Goal: Task Accomplishment & Management: Use online tool/utility

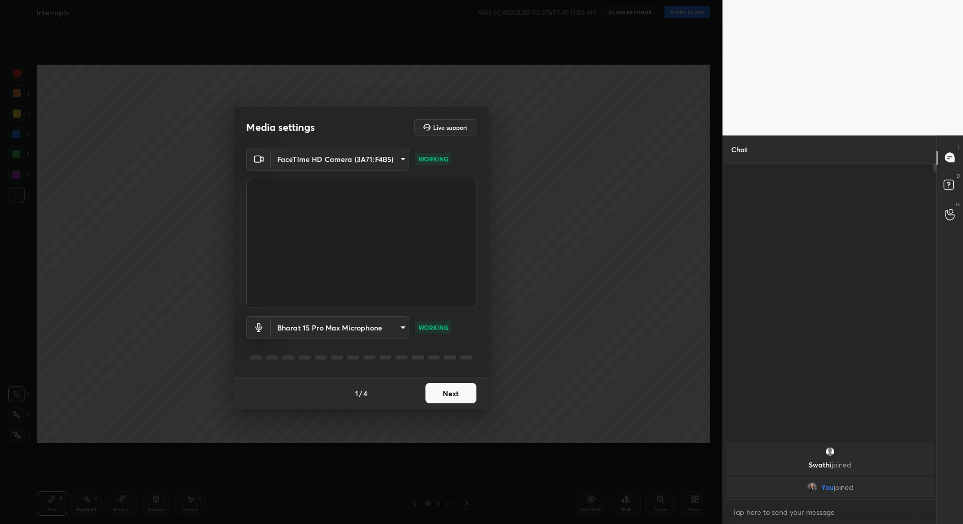
click at [445, 392] on button "Next" at bounding box center [450, 393] width 51 height 20
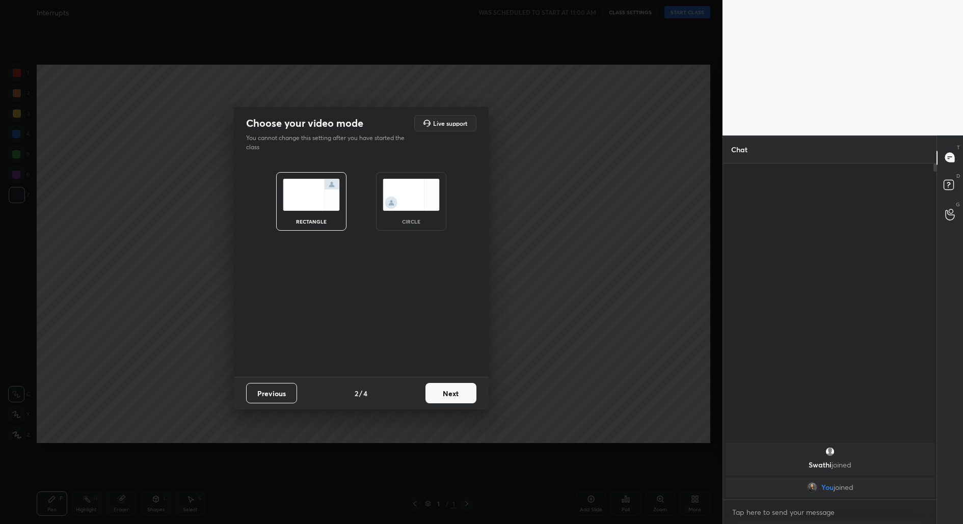
click at [445, 392] on button "Next" at bounding box center [450, 393] width 51 height 20
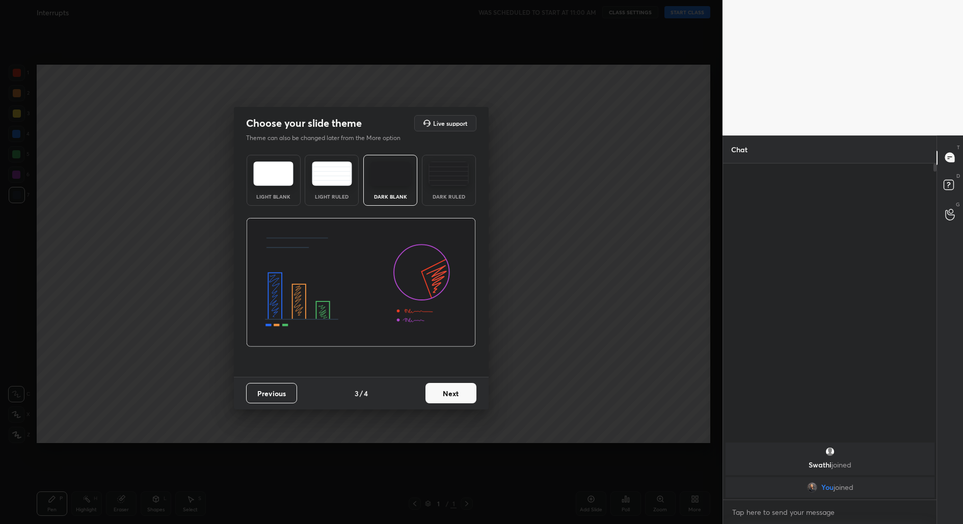
click at [445, 392] on button "Next" at bounding box center [450, 393] width 51 height 20
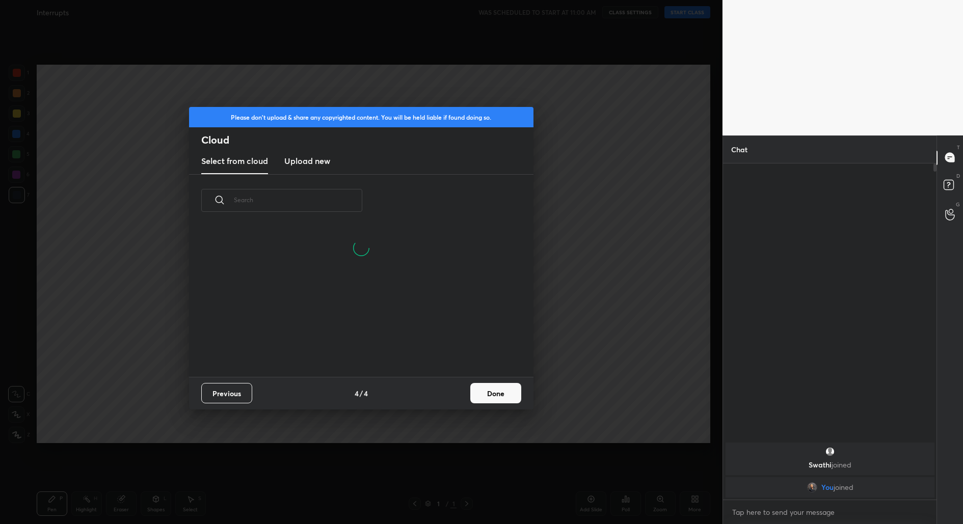
scroll to position [150, 326]
click at [514, 392] on button "Done" at bounding box center [495, 393] width 51 height 20
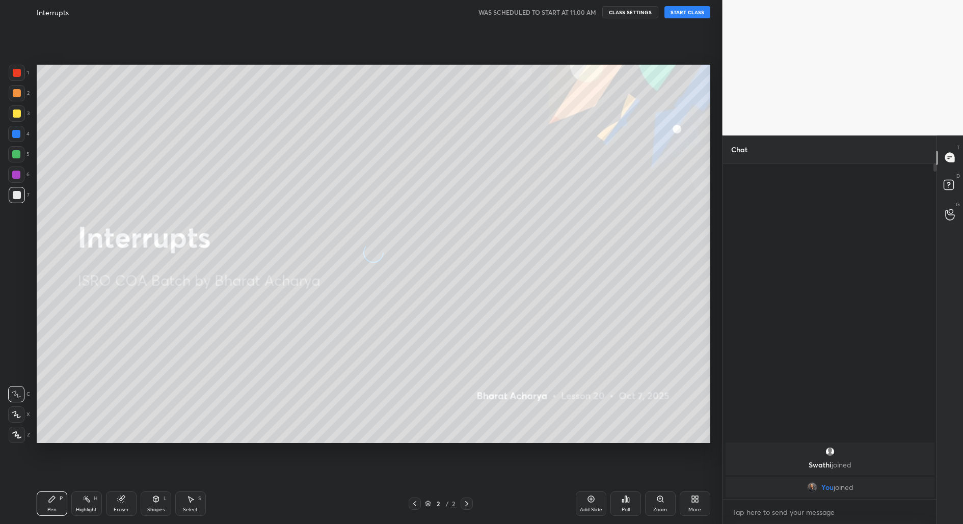
click at [689, 13] on button "START CLASS" at bounding box center [687, 12] width 46 height 12
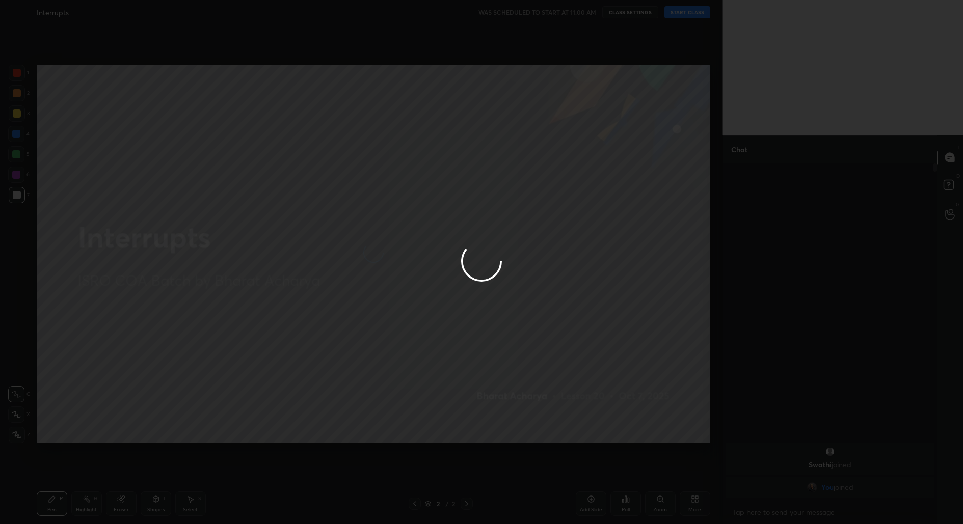
type textarea "x"
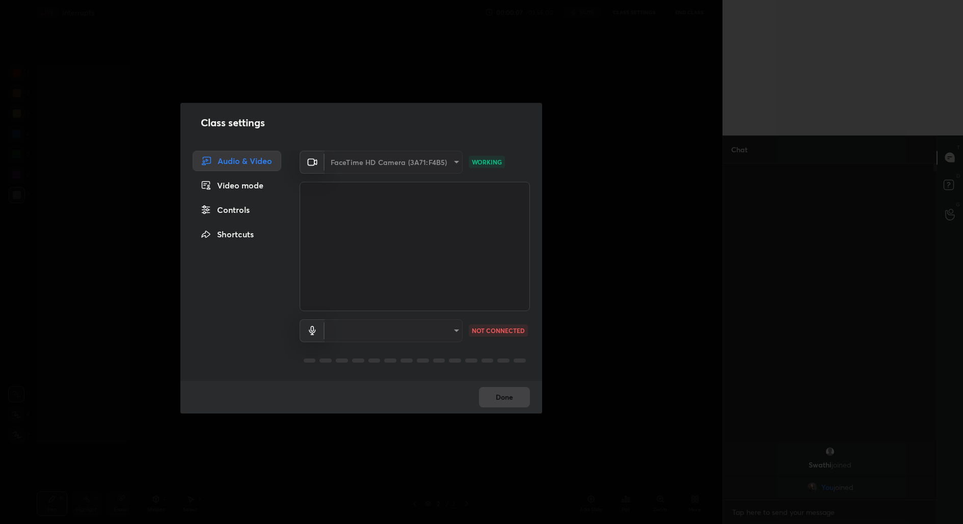
click at [503, 398] on div "Done" at bounding box center [361, 397] width 362 height 33
click at [435, 334] on div "​" at bounding box center [393, 330] width 138 height 23
click at [446, 331] on div "​" at bounding box center [393, 330] width 138 height 23
click at [449, 330] on div "​" at bounding box center [393, 330] width 138 height 23
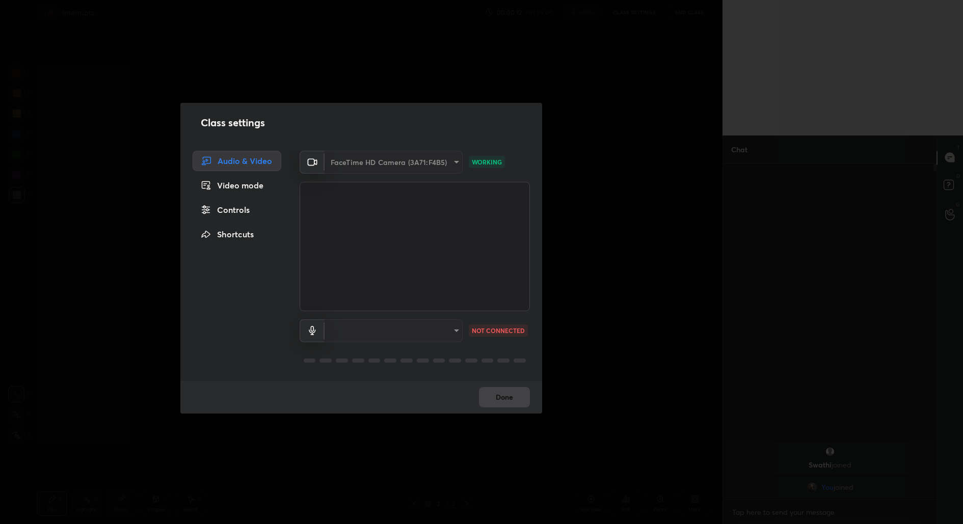
click at [306, 334] on icon at bounding box center [312, 330] width 12 height 9
click at [412, 318] on div "​ 308319460fe06c29799e4d41f15733f49779de2242a7e99656e496d31714d6e6 NOT CONNECTED" at bounding box center [414, 345] width 230 height 68
click at [226, 183] on div "Video mode" at bounding box center [237, 185] width 89 height 20
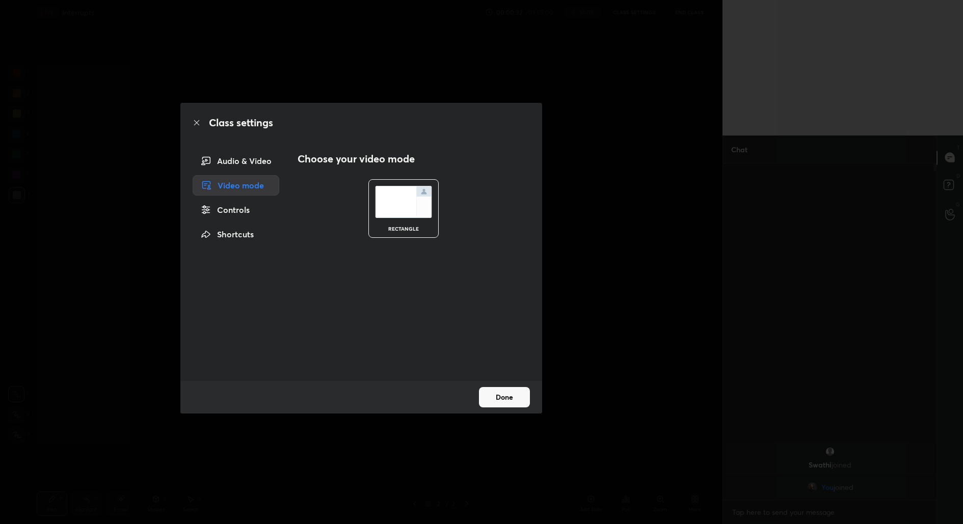
click at [228, 171] on div "Audio & Video Video mode Controls Shortcuts" at bounding box center [232, 266] width 105 height 230
click at [233, 167] on div "Audio & Video" at bounding box center [236, 161] width 87 height 20
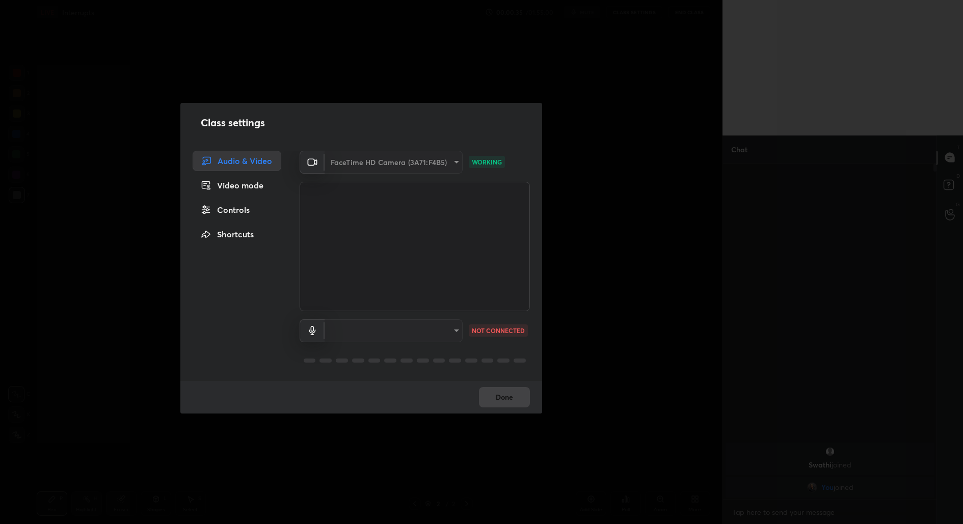
click at [433, 332] on div "​" at bounding box center [393, 330] width 138 height 23
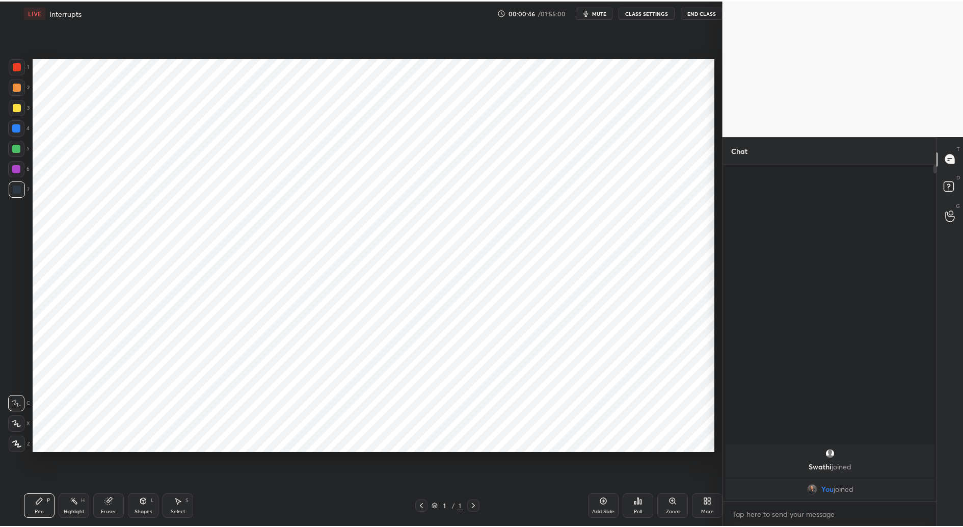
scroll to position [50472, 50249]
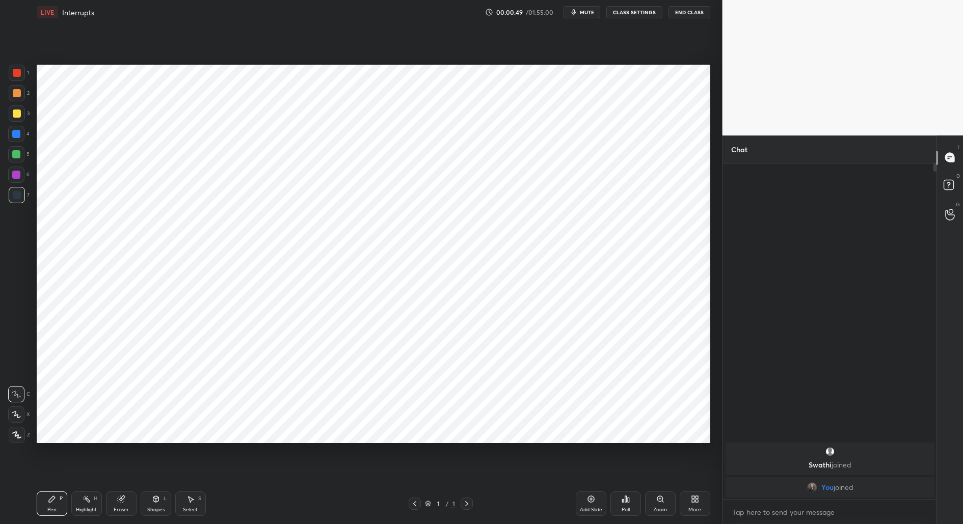
click at [593, 503] on div "Add Slide" at bounding box center [591, 503] width 31 height 24
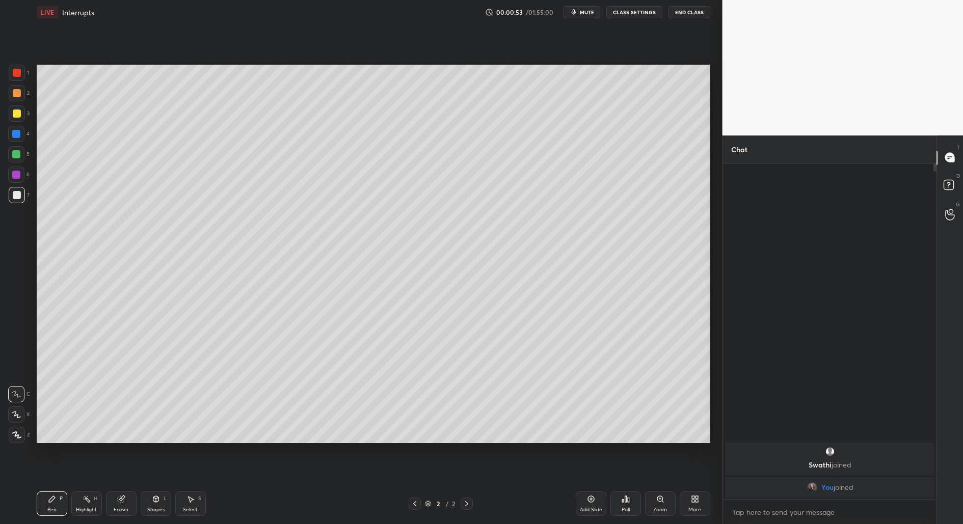
click at [643, 14] on button "CLASS SETTINGS" at bounding box center [634, 12] width 56 height 12
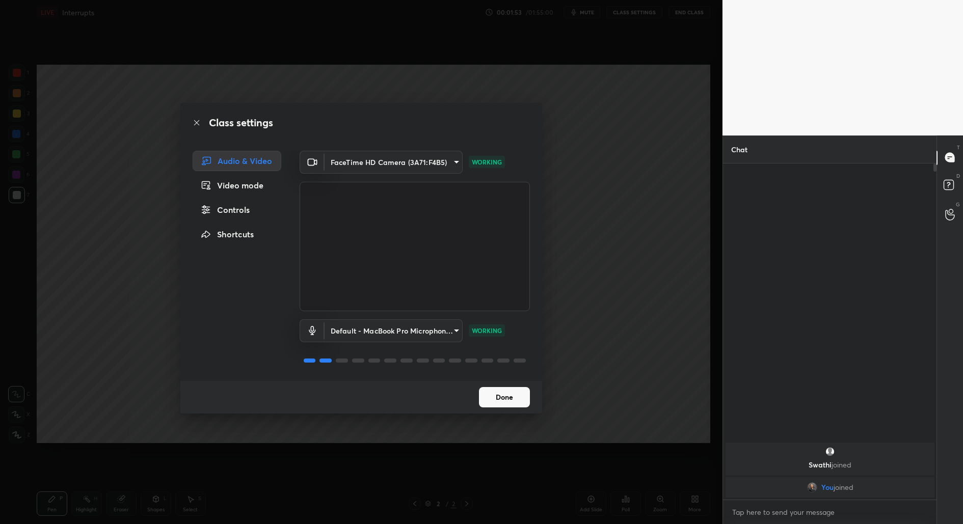
click at [515, 400] on button "Done" at bounding box center [504, 397] width 51 height 20
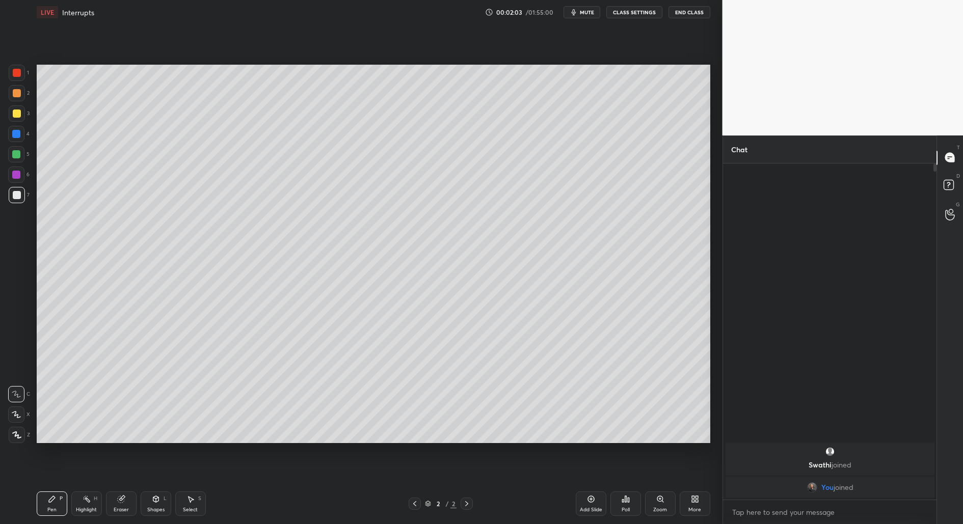
click at [20, 442] on div at bounding box center [17, 435] width 16 height 16
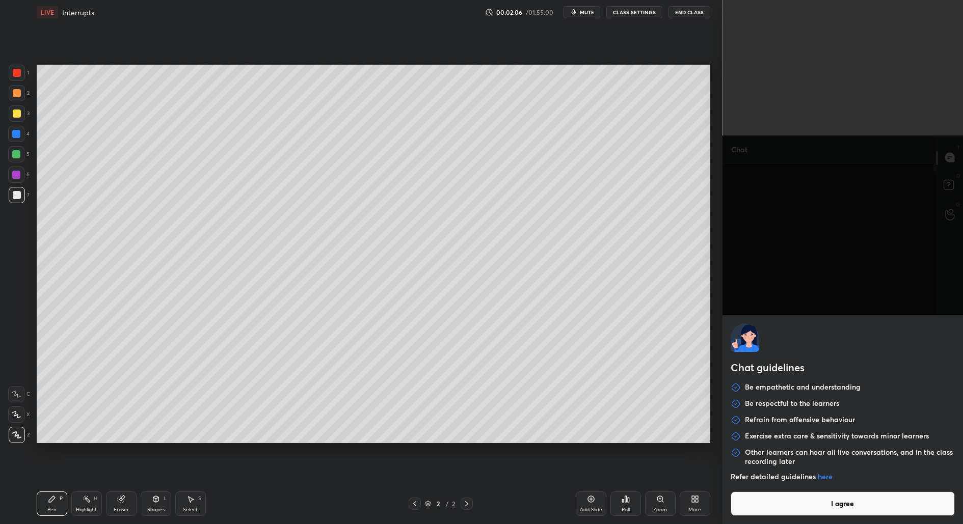
click at [874, 515] on body "1 2 3 4 5 6 7 C X Z C X Z E E Erase all H H LIVE Interrupts 00:02:06 / 01:55:00…" at bounding box center [481, 262] width 963 height 524
click at [863, 505] on button "I agree" at bounding box center [842, 503] width 225 height 24
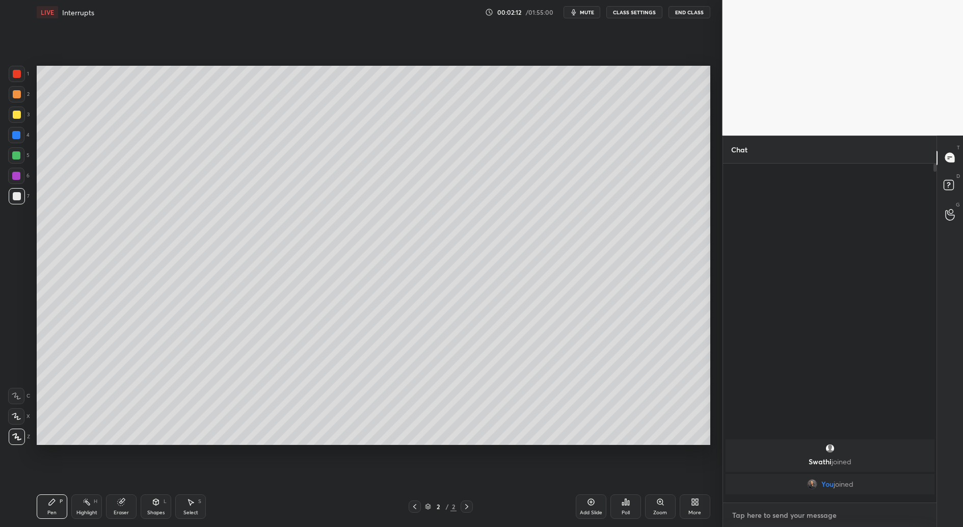
scroll to position [3, 3]
type textarea "x"
drag, startPoint x: 18, startPoint y: 114, endPoint x: 23, endPoint y: 142, distance: 28.5
click at [16, 114] on div at bounding box center [17, 115] width 8 height 8
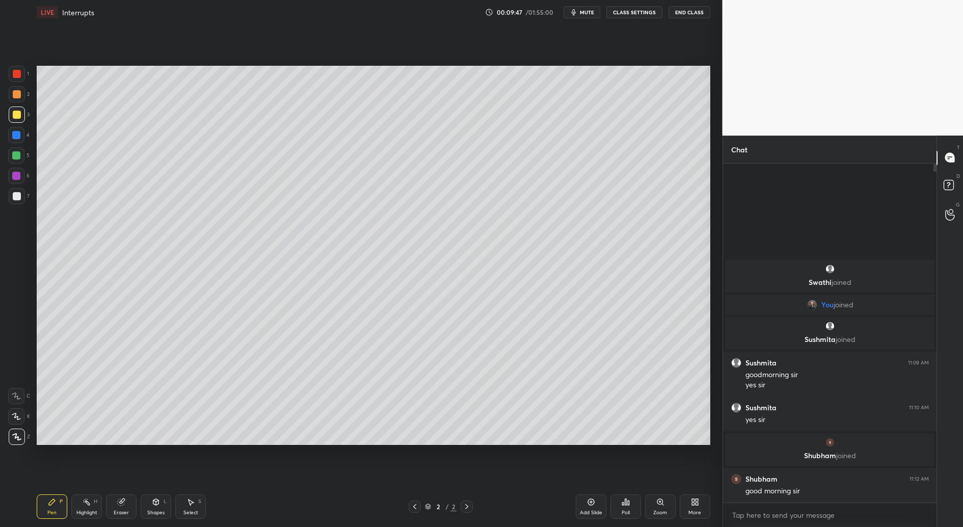
click at [595, 506] on div "Add Slide" at bounding box center [591, 506] width 31 height 24
drag, startPoint x: 158, startPoint y: 503, endPoint x: 158, endPoint y: 490, distance: 12.2
click at [157, 504] on icon at bounding box center [156, 502] width 8 height 8
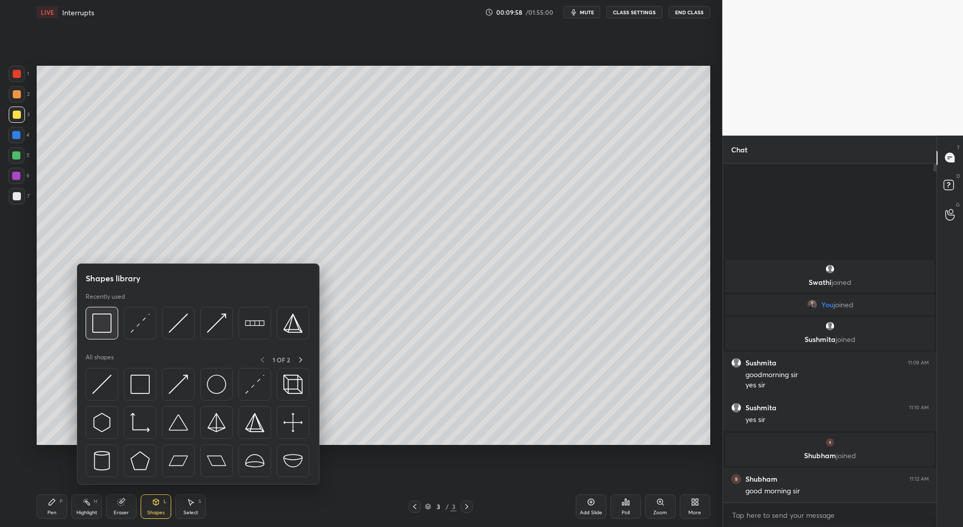
drag, startPoint x: 93, startPoint y: 319, endPoint x: 149, endPoint y: 512, distance: 201.1
drag, startPoint x: 149, startPoint y: 512, endPoint x: 154, endPoint y: 495, distance: 18.4
click at [151, 516] on div "Shapes L" at bounding box center [156, 506] width 31 height 24
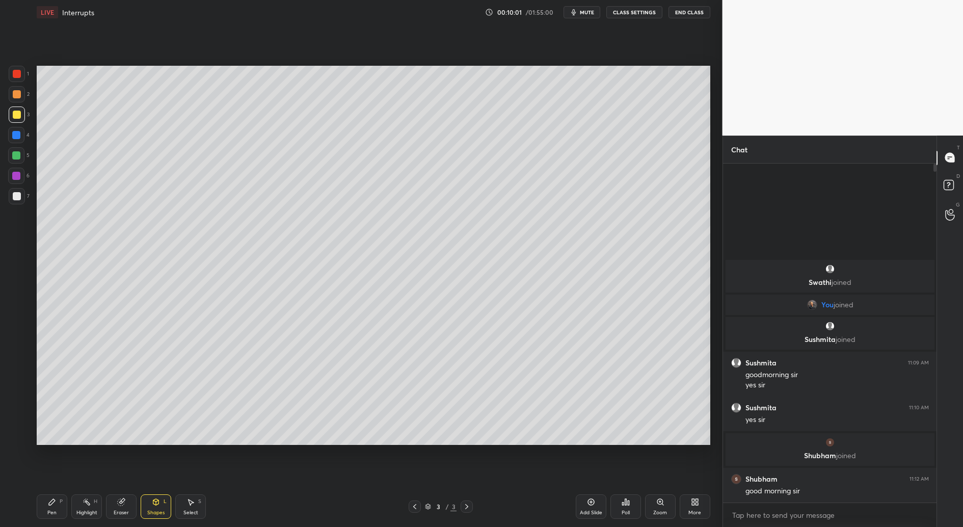
drag, startPoint x: 52, startPoint y: 496, endPoint x: 61, endPoint y: 477, distance: 20.7
click at [53, 499] on div "Pen P" at bounding box center [52, 506] width 31 height 24
click at [160, 508] on div "Shapes L" at bounding box center [156, 506] width 31 height 24
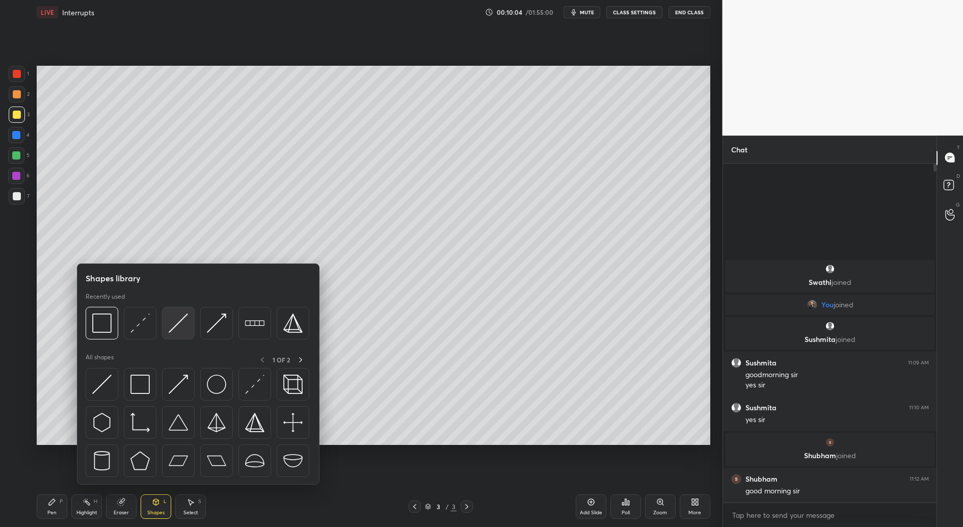
click at [180, 327] on img at bounding box center [178, 322] width 19 height 19
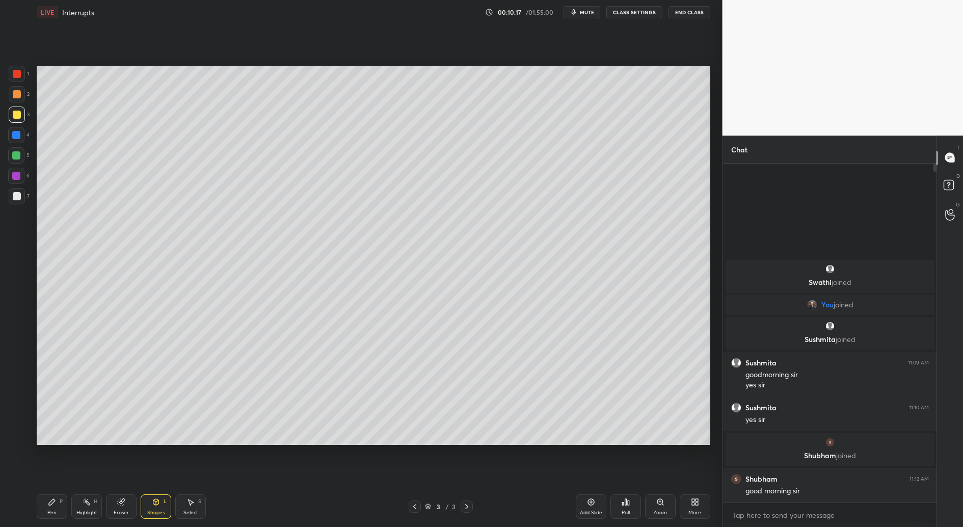
click at [587, 14] on span "mute" at bounding box center [587, 12] width 14 height 7
click at [587, 14] on span "unmute" at bounding box center [586, 12] width 22 height 7
click at [49, 510] on div "Pen" at bounding box center [51, 512] width 9 height 5
click at [154, 503] on icon at bounding box center [156, 502] width 6 height 6
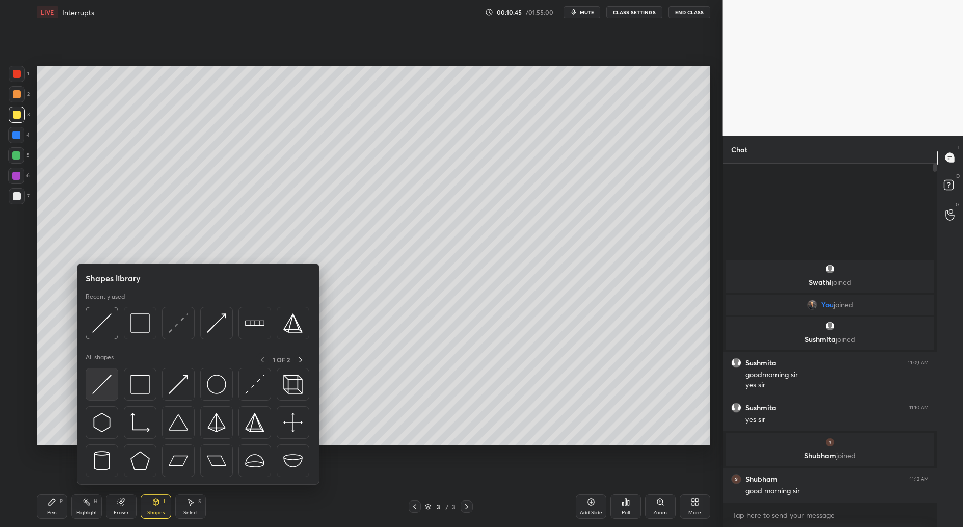
click at [98, 386] on img at bounding box center [101, 383] width 19 height 19
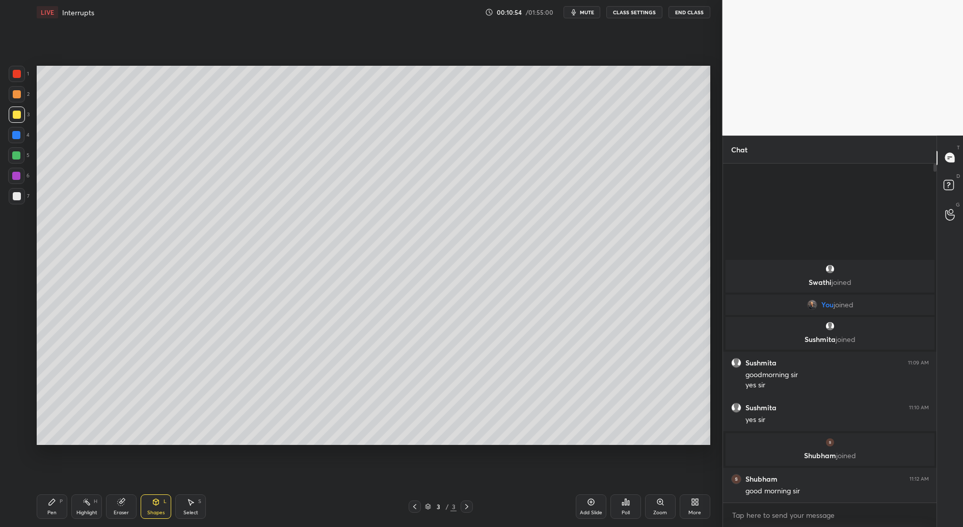
click at [45, 509] on div "Pen P" at bounding box center [52, 506] width 31 height 24
drag, startPoint x: 14, startPoint y: 196, endPoint x: 13, endPoint y: 204, distance: 8.2
click at [15, 198] on div at bounding box center [17, 196] width 8 height 8
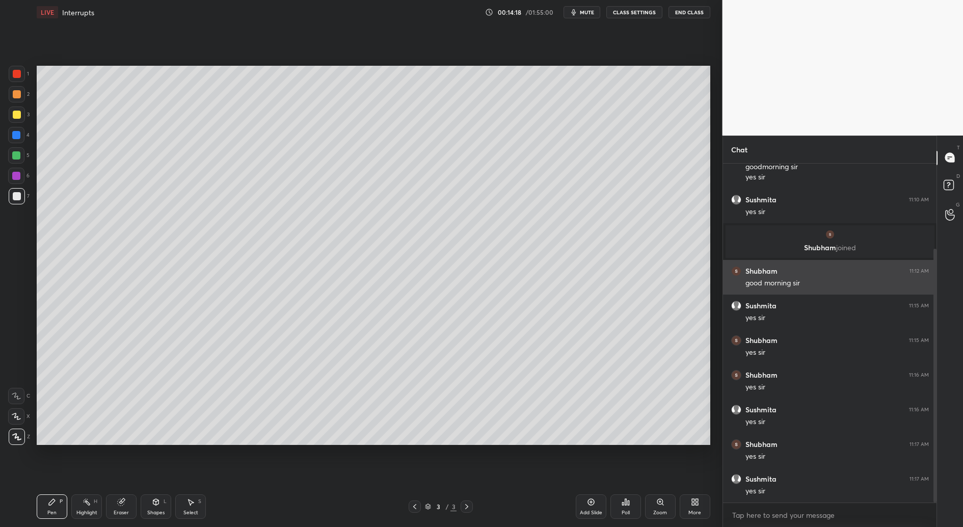
scroll to position [148, 0]
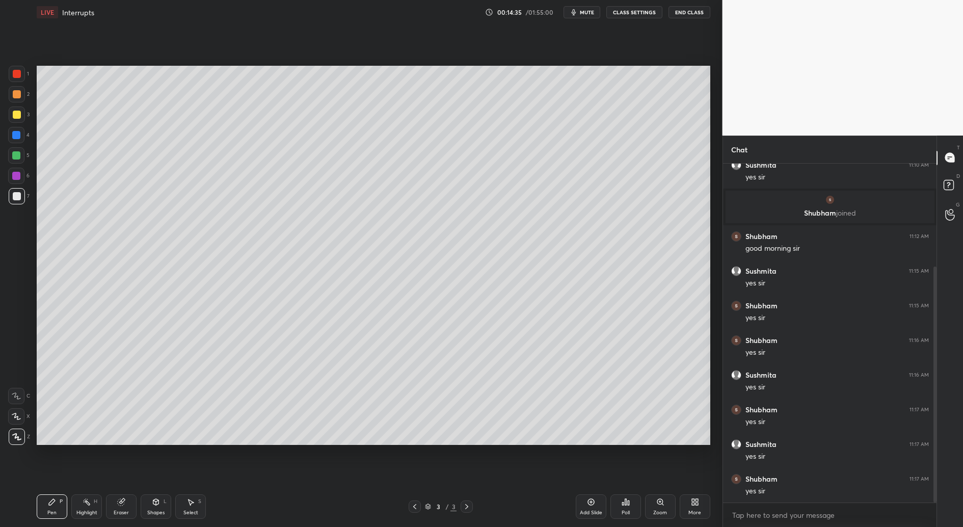
drag, startPoint x: 193, startPoint y: 503, endPoint x: 225, endPoint y: 464, distance: 50.6
click at [193, 504] on icon at bounding box center [190, 502] width 8 height 8
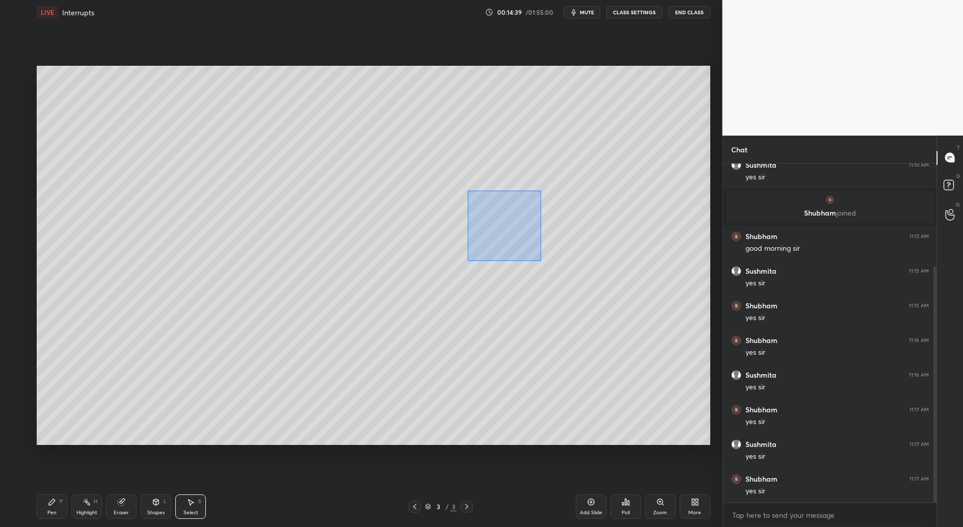
drag, startPoint x: 486, startPoint y: 187, endPoint x: 540, endPoint y: 260, distance: 91.0
click at [540, 260] on div "0 ° Undo Copy Duplicate Duplicate to new slide Delete" at bounding box center [373, 255] width 673 height 378
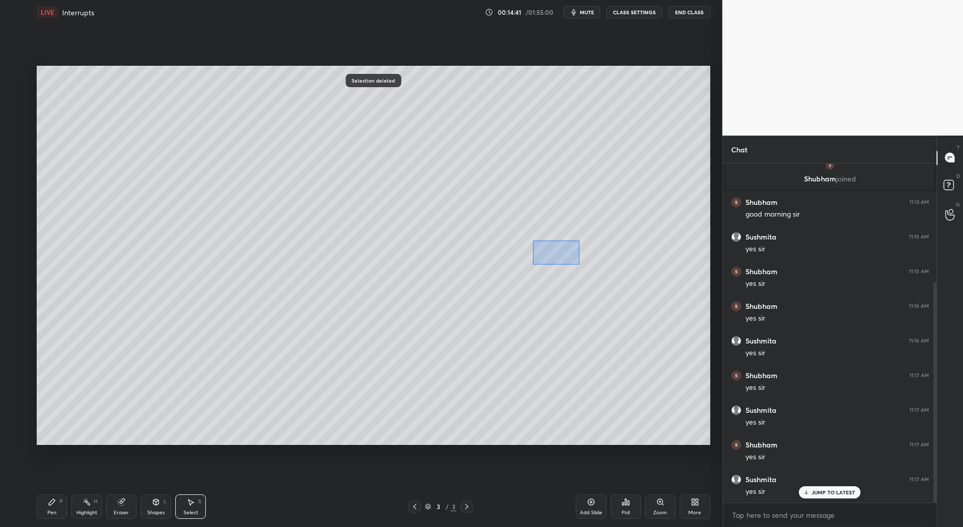
scroll to position [217, 0]
drag, startPoint x: 538, startPoint y: 241, endPoint x: 580, endPoint y: 265, distance: 47.9
click at [580, 265] on div "0 ° Undo Copy Duplicate Duplicate to new slide Delete" at bounding box center [373, 255] width 673 height 378
click at [51, 501] on icon at bounding box center [52, 502] width 6 height 6
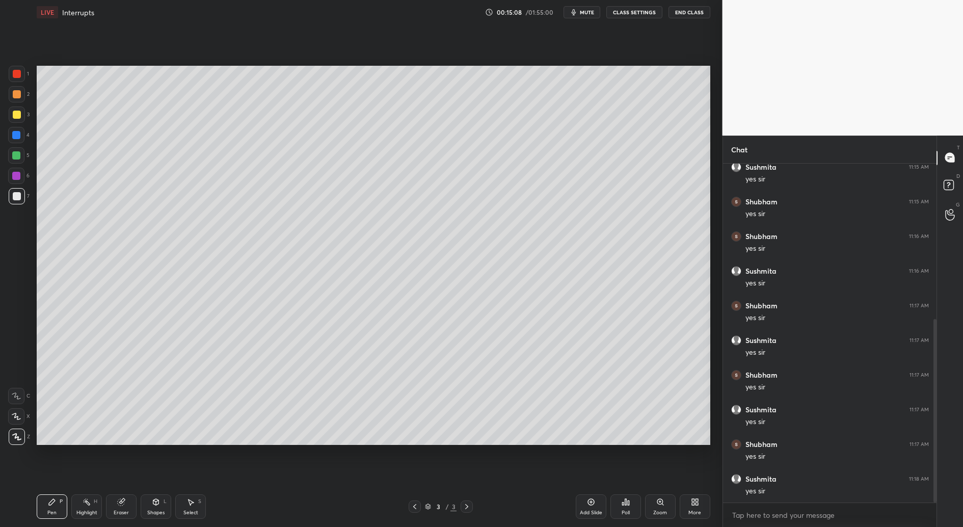
scroll to position [287, 0]
drag, startPoint x: 153, startPoint y: 505, endPoint x: 166, endPoint y: 485, distance: 23.8
click at [150, 504] on div "Shapes L" at bounding box center [156, 506] width 31 height 24
click at [120, 510] on div "Eraser" at bounding box center [121, 512] width 15 height 5
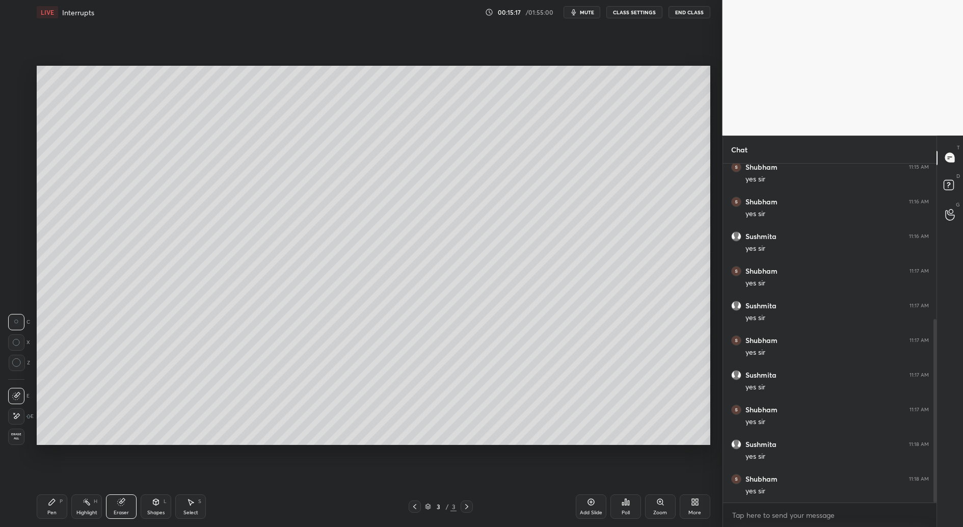
click at [57, 502] on div "Pen P" at bounding box center [52, 506] width 31 height 24
drag, startPoint x: 154, startPoint y: 505, endPoint x: 163, endPoint y: 500, distance: 10.7
click at [154, 505] on div "Shapes L" at bounding box center [156, 506] width 31 height 24
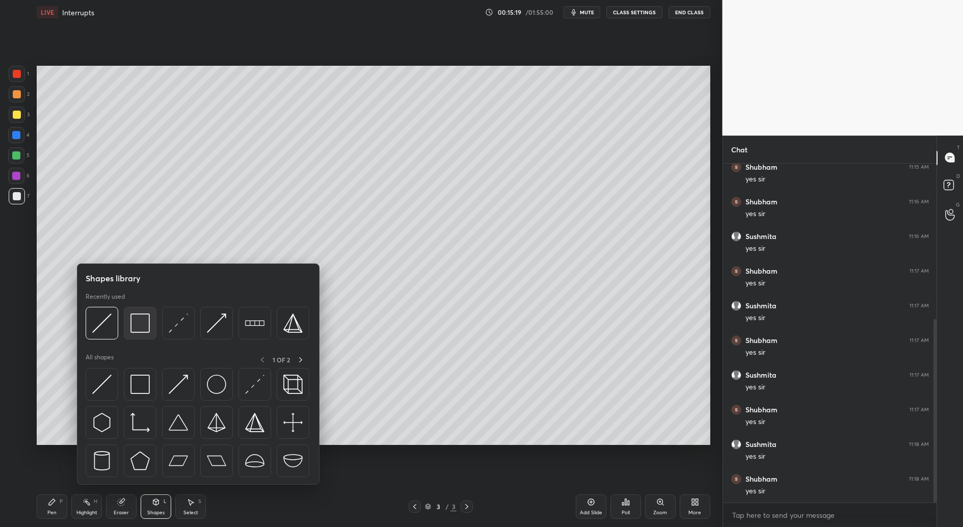
click at [143, 319] on img at bounding box center [139, 322] width 19 height 19
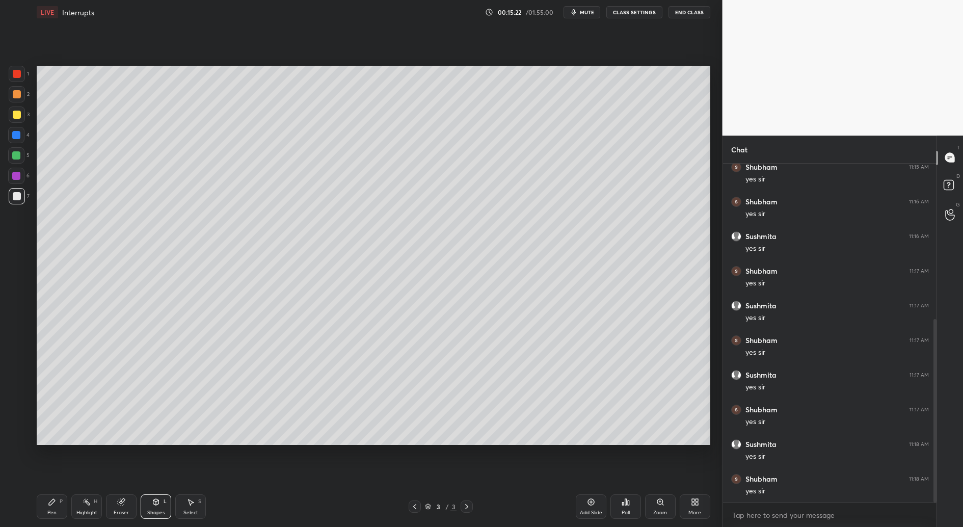
click at [48, 508] on div "Pen P" at bounding box center [52, 506] width 31 height 24
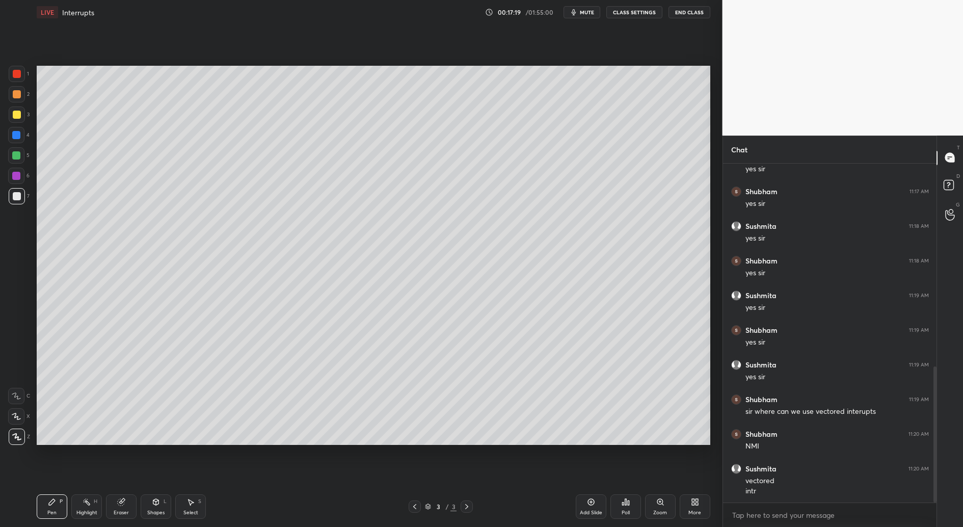
click at [415, 503] on icon at bounding box center [415, 506] width 8 height 8
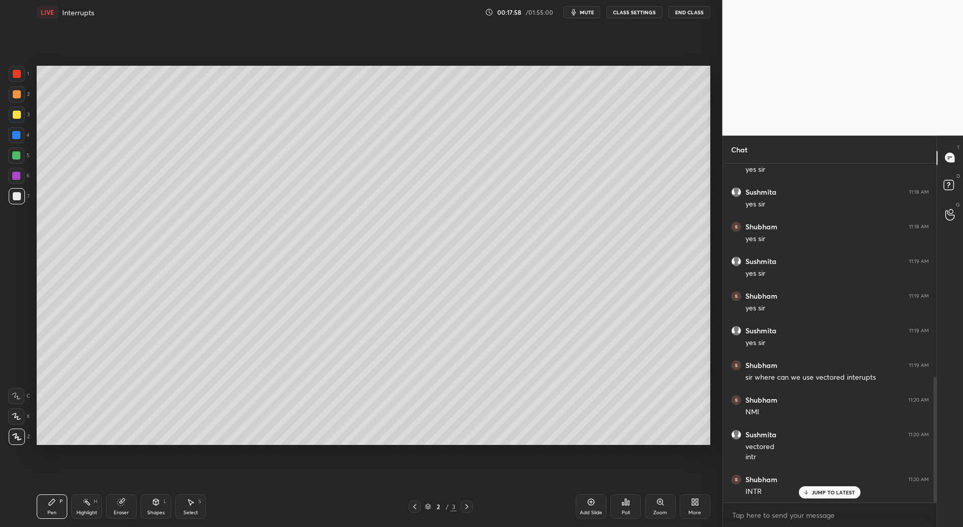
scroll to position [573, 0]
drag, startPoint x: 88, startPoint y: 509, endPoint x: 74, endPoint y: 506, distance: 14.1
click at [84, 508] on div "Highlight H" at bounding box center [86, 506] width 31 height 24
click at [14, 434] on icon at bounding box center [16, 436] width 8 height 8
click at [11, 423] on div "H H" at bounding box center [21, 424] width 27 height 41
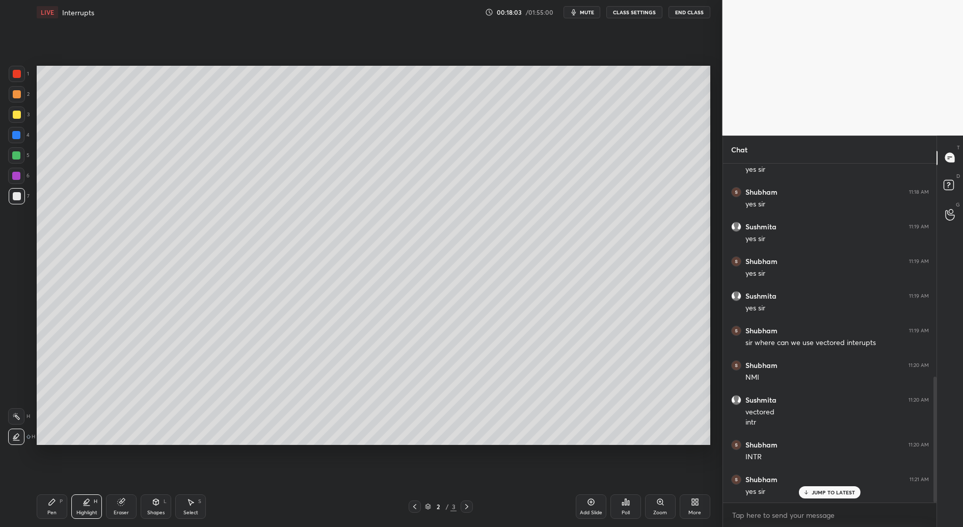
click at [21, 417] on div "H" at bounding box center [21, 416] width 27 height 16
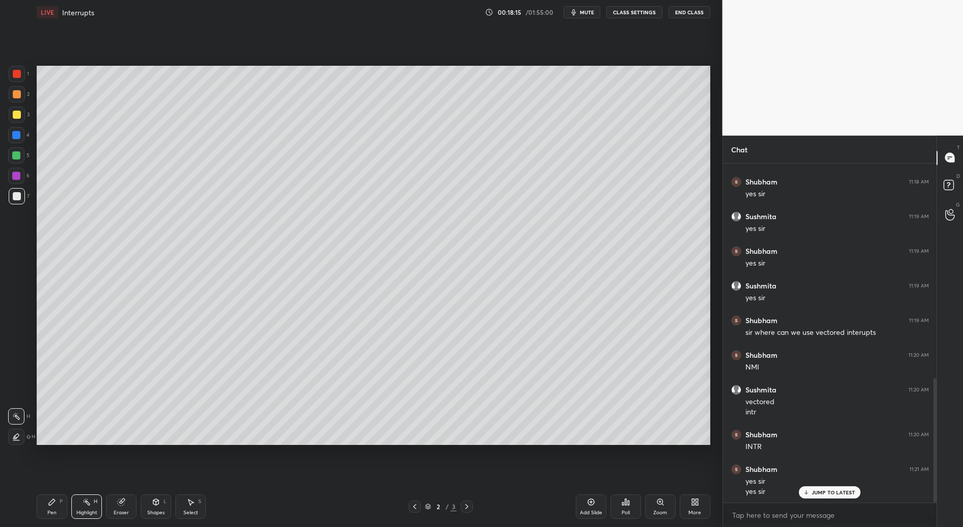
scroll to position [619, 0]
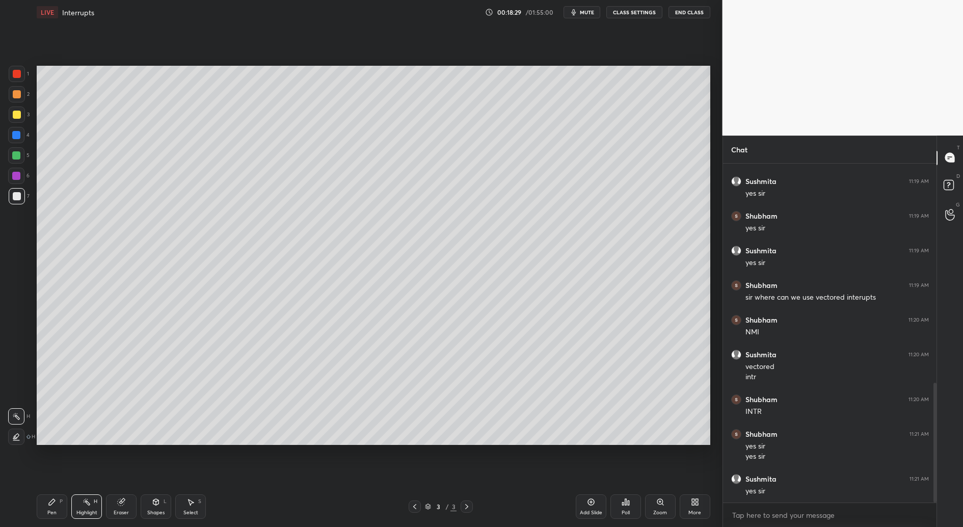
click at [590, 505] on icon at bounding box center [591, 502] width 8 height 8
drag, startPoint x: 50, startPoint y: 508, endPoint x: 63, endPoint y: 498, distance: 16.3
click at [51, 508] on div "Pen P" at bounding box center [52, 506] width 31 height 24
click at [189, 507] on div "Select S" at bounding box center [190, 506] width 31 height 24
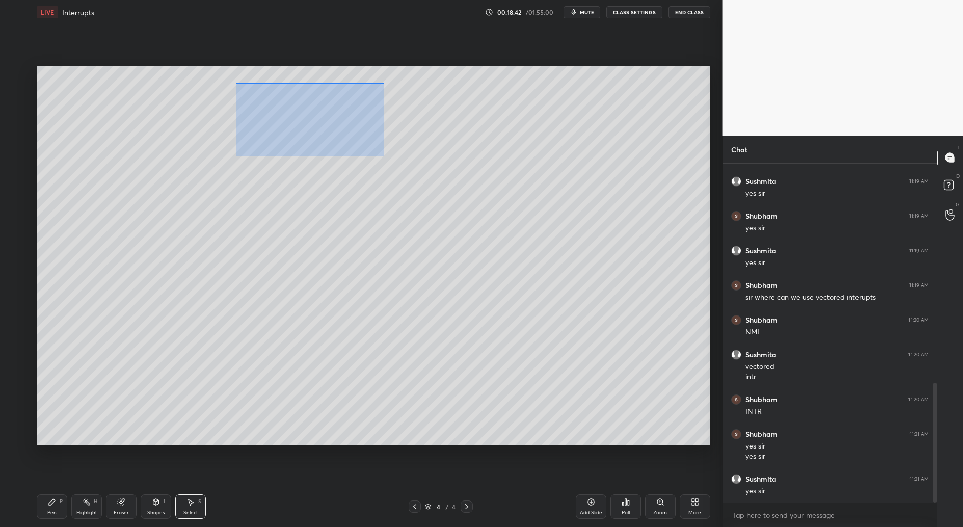
drag, startPoint x: 235, startPoint y: 94, endPoint x: 351, endPoint y: 140, distance: 125.1
click at [383, 155] on div "0 ° Undo Copy Duplicate Duplicate to new slide Delete" at bounding box center [373, 255] width 673 height 378
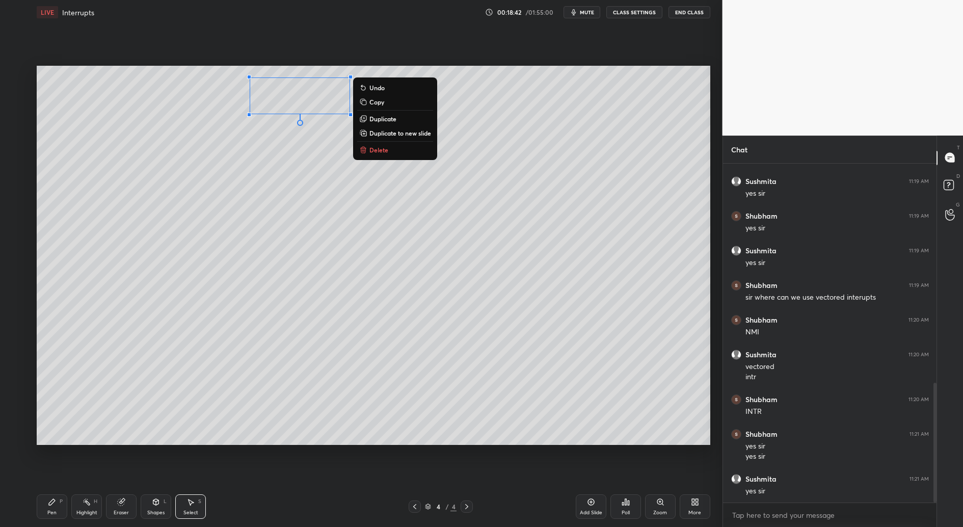
click at [330, 117] on div "0 ° Undo Copy Duplicate Duplicate to new slide Delete" at bounding box center [373, 255] width 673 height 378
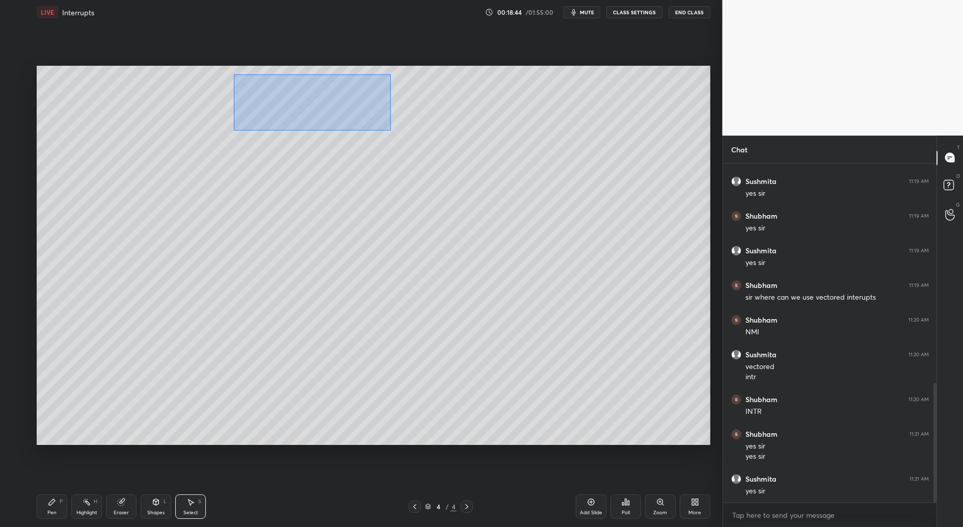
drag, startPoint x: 236, startPoint y: 83, endPoint x: 332, endPoint y: 109, distance: 98.7
click at [391, 129] on div "0 ° Undo Copy Duplicate Duplicate to new slide Delete" at bounding box center [373, 255] width 673 height 378
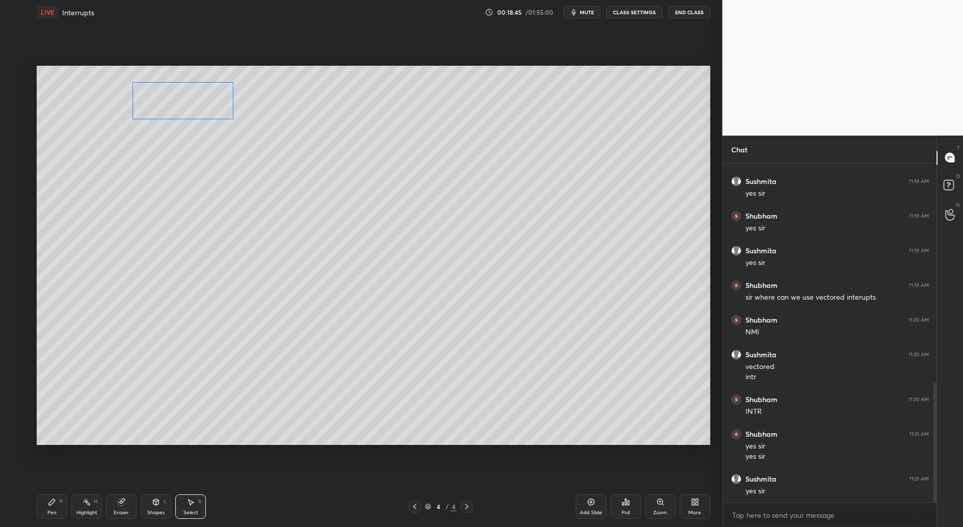
drag, startPoint x: 319, startPoint y: 104, endPoint x: 205, endPoint y: 109, distance: 114.2
click at [205, 109] on div "0 ° Undo Copy Duplicate Duplicate to new slide Delete" at bounding box center [373, 255] width 673 height 378
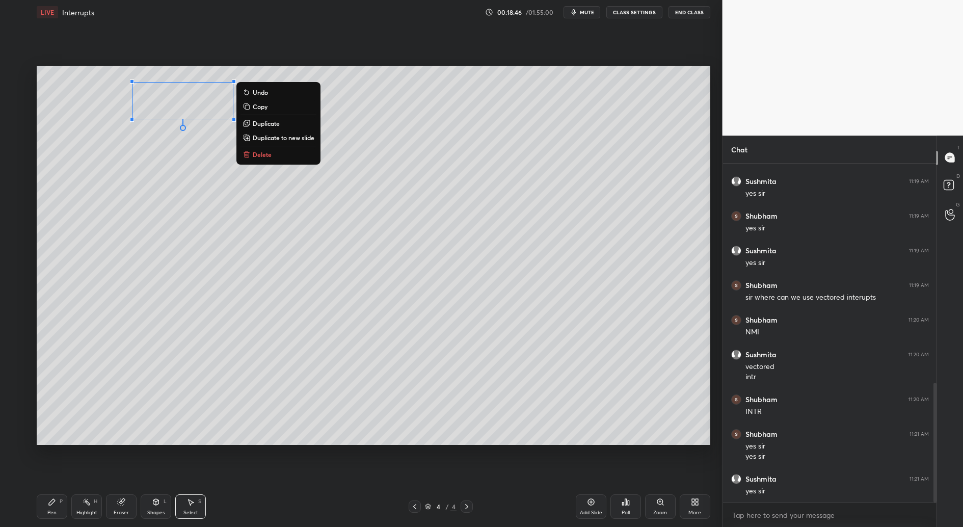
click at [57, 507] on div "Pen P" at bounding box center [52, 506] width 31 height 24
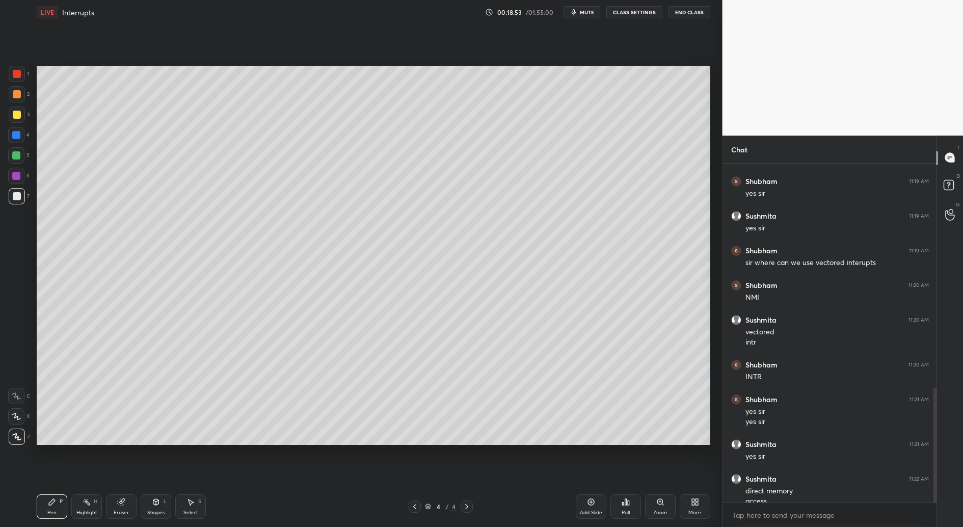
scroll to position [664, 0]
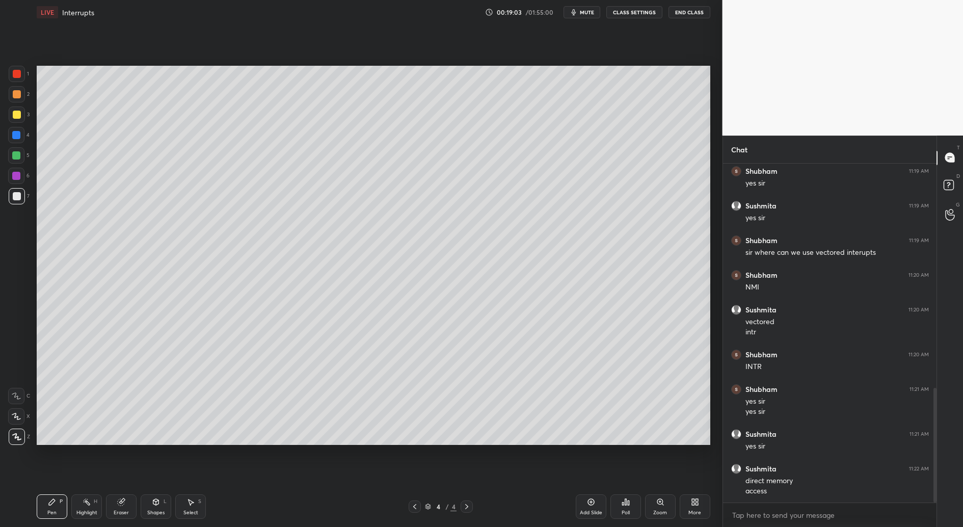
click at [192, 510] on div "Select" at bounding box center [190, 512] width 15 height 5
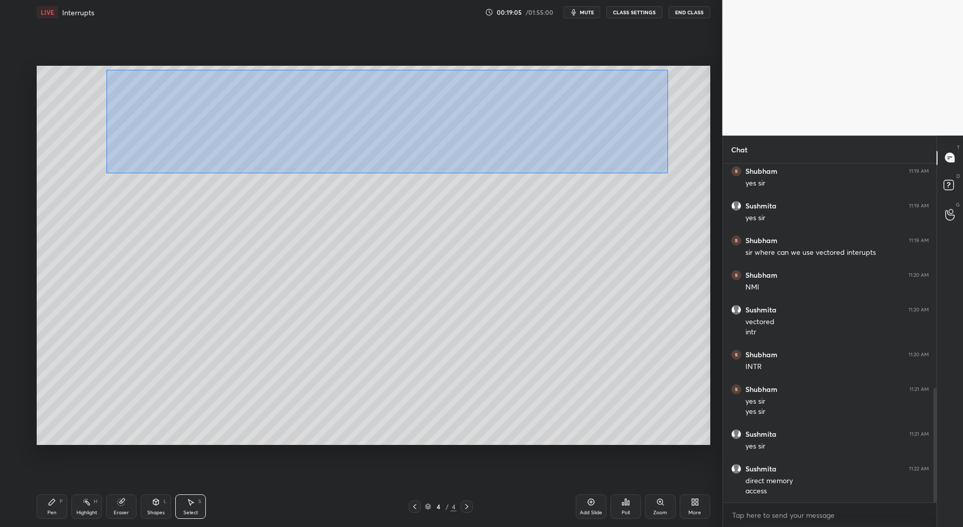
drag, startPoint x: 108, startPoint y: 72, endPoint x: 678, endPoint y: 176, distance: 578.8
click at [678, 176] on div "0 ° Undo Copy Duplicate Duplicate to new slide Delete" at bounding box center [373, 255] width 673 height 378
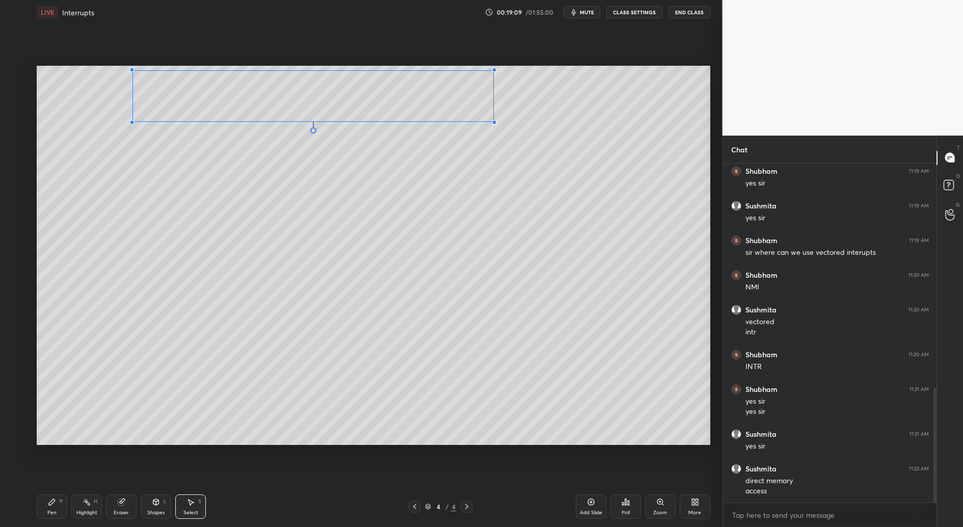
drag, startPoint x: 661, startPoint y: 127, endPoint x: 493, endPoint y: 121, distance: 168.7
click at [493, 121] on div at bounding box center [494, 122] width 4 height 4
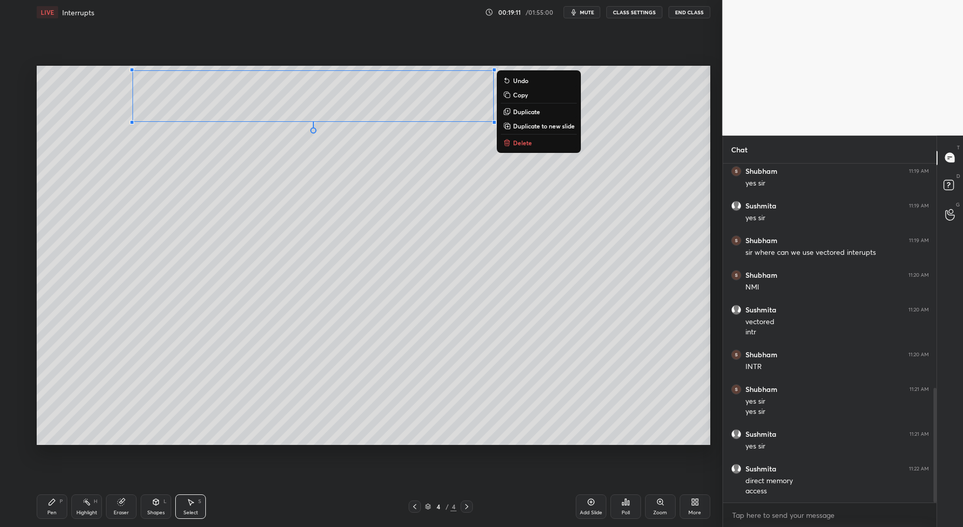
click at [53, 507] on div "Pen P" at bounding box center [52, 506] width 31 height 24
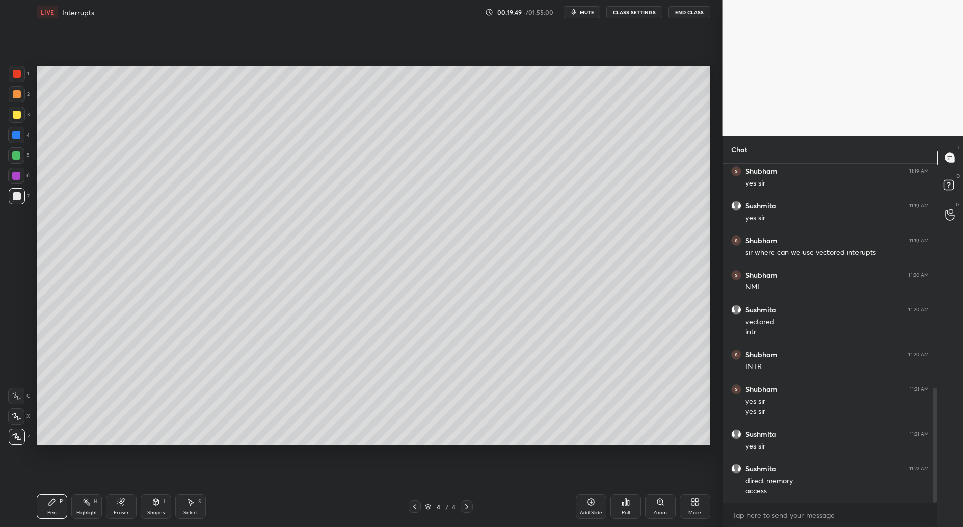
drag, startPoint x: 153, startPoint y: 511, endPoint x: 154, endPoint y: 506, distance: 5.1
click at [153, 510] on div "Shapes" at bounding box center [155, 512] width 17 height 5
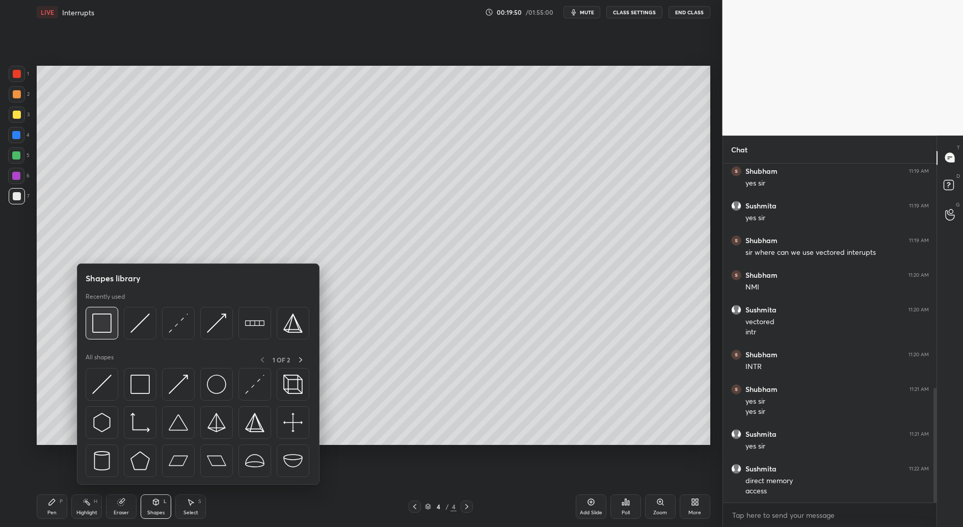
click at [99, 333] on div at bounding box center [102, 323] width 33 height 33
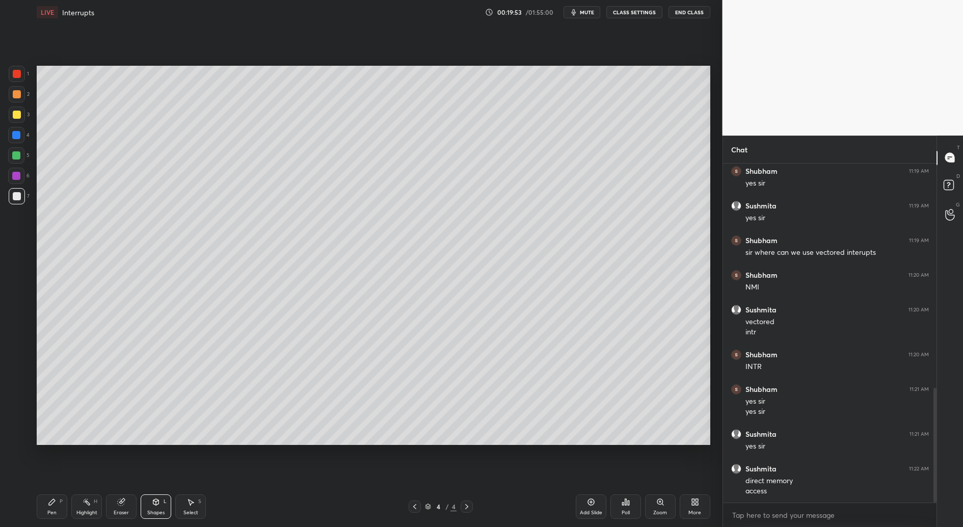
click at [592, 506] on div "Add Slide" at bounding box center [591, 506] width 31 height 24
click at [42, 515] on div "Pen P" at bounding box center [52, 506] width 31 height 24
click at [190, 511] on div "Select" at bounding box center [190, 512] width 15 height 5
drag, startPoint x: 323, startPoint y: 159, endPoint x: 377, endPoint y: 178, distance: 57.7
click at [384, 177] on div "0 ° Undo Copy Duplicate Duplicate to new slide Delete" at bounding box center [373, 255] width 673 height 378
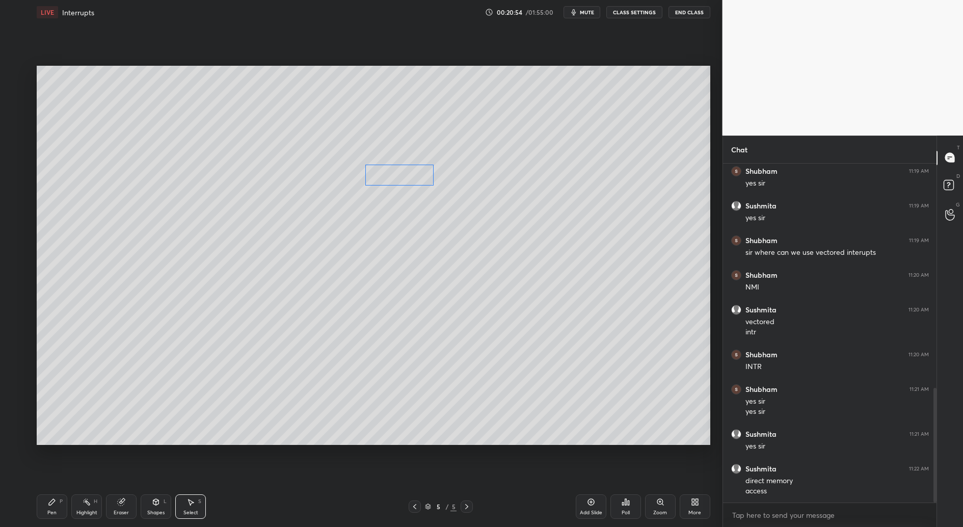
drag, startPoint x: 357, startPoint y: 178, endPoint x: 393, endPoint y: 176, distance: 36.2
click at [392, 176] on div "0 ° Undo Copy Duplicate Duplicate to new slide Delete" at bounding box center [373, 255] width 673 height 378
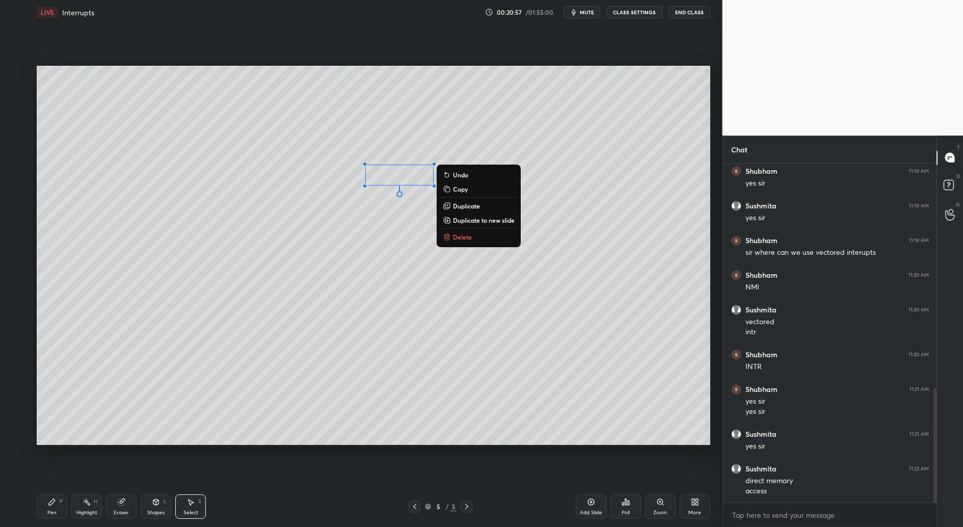
click at [52, 504] on icon at bounding box center [52, 502] width 8 height 8
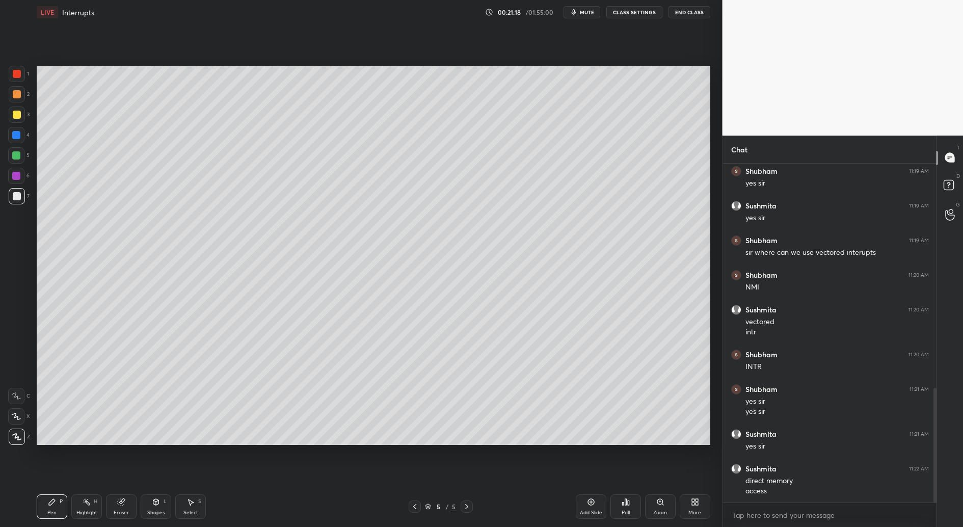
click at [20, 116] on div at bounding box center [17, 114] width 16 height 16
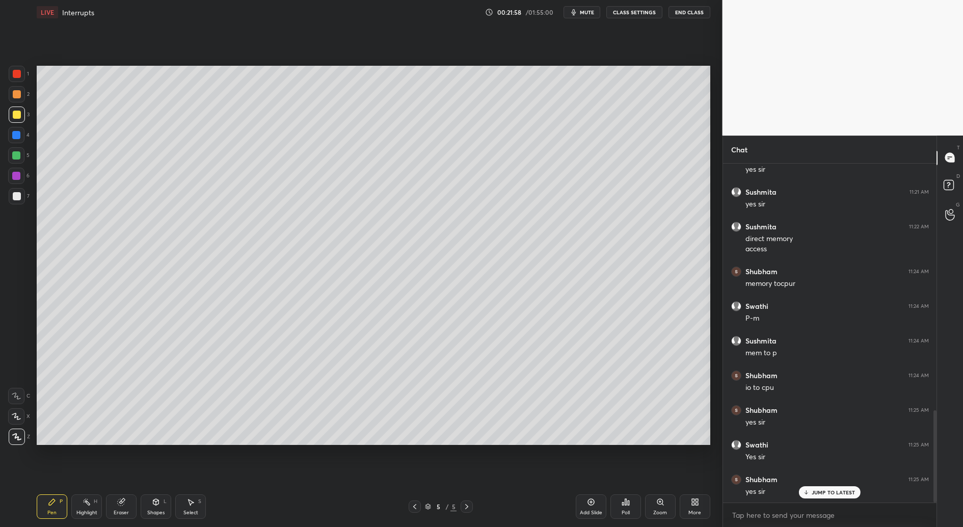
scroll to position [940, 0]
click at [591, 510] on div "Add Slide" at bounding box center [591, 512] width 22 height 5
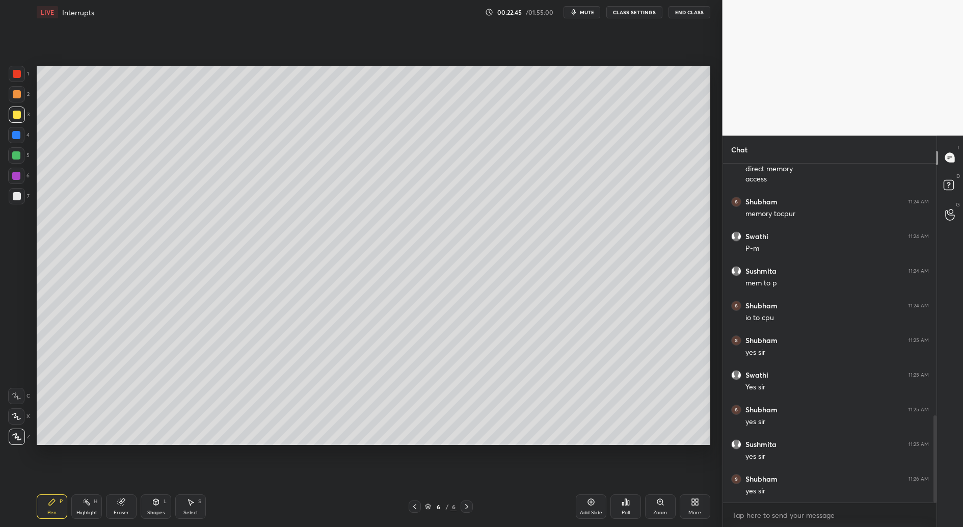
drag, startPoint x: 183, startPoint y: 506, endPoint x: 242, endPoint y: 455, distance: 78.0
click at [183, 505] on div "Select S" at bounding box center [190, 506] width 31 height 24
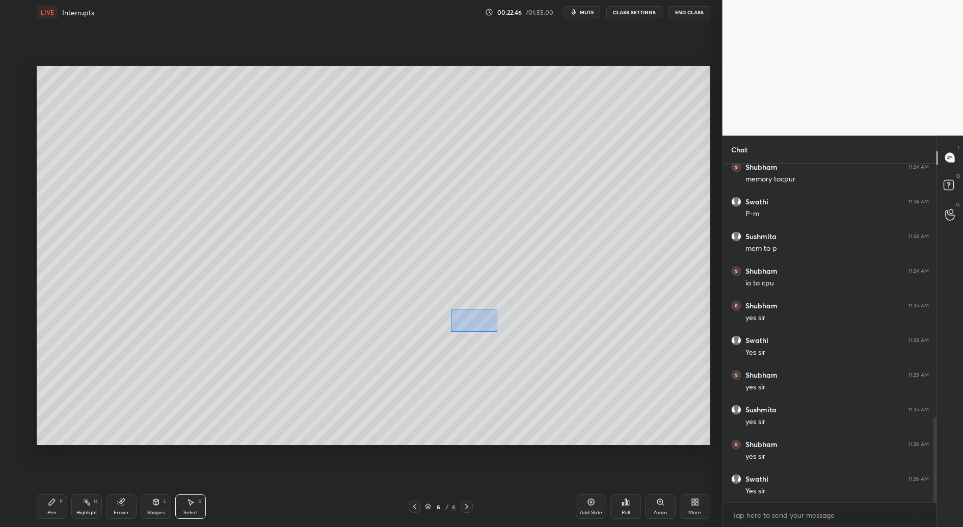
click at [492, 312] on div "0 ° Undo Copy Duplicate Duplicate to new slide Delete" at bounding box center [373, 255] width 673 height 378
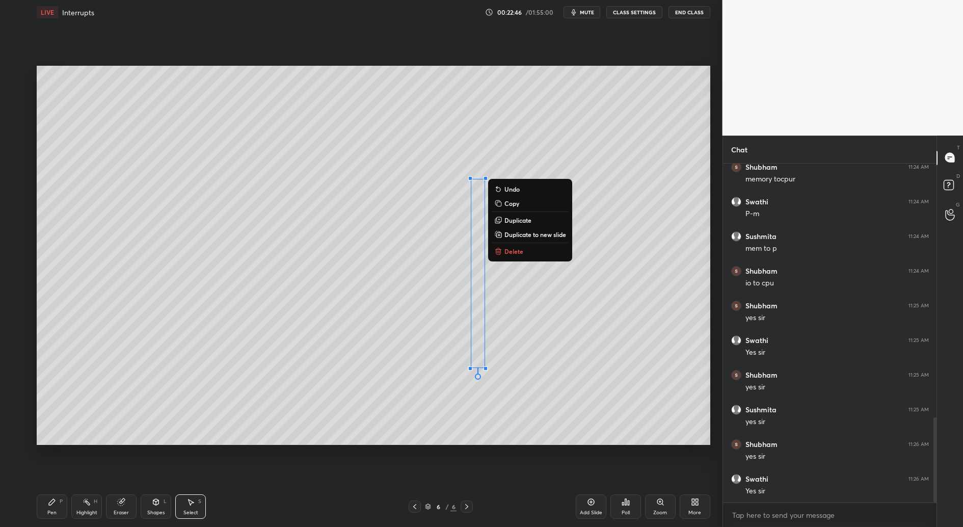
scroll to position [1045, 0]
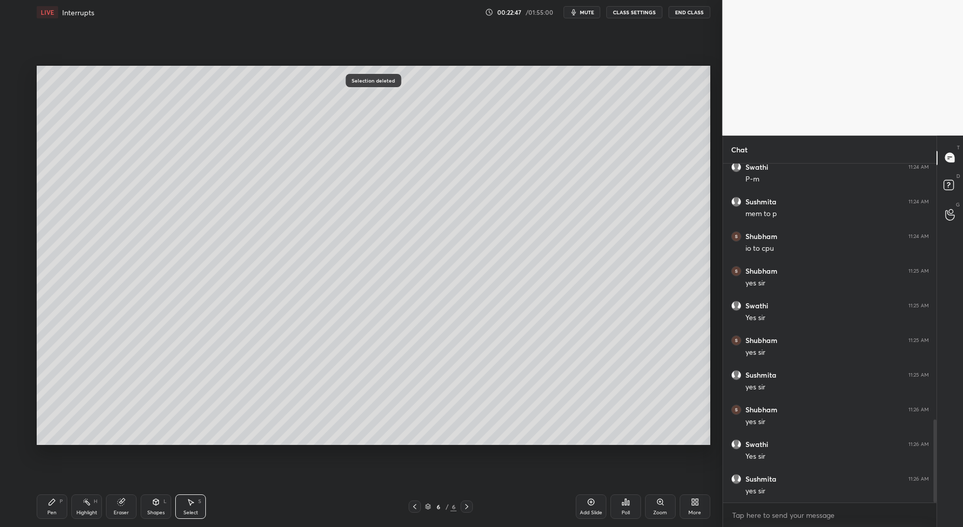
drag, startPoint x: 189, startPoint y: 322, endPoint x: 248, endPoint y: 299, distance: 62.7
click at [248, 299] on div "0 ° Undo Copy Duplicate Duplicate to new slide Delete" at bounding box center [373, 255] width 673 height 378
click at [154, 499] on icon at bounding box center [156, 502] width 6 height 6
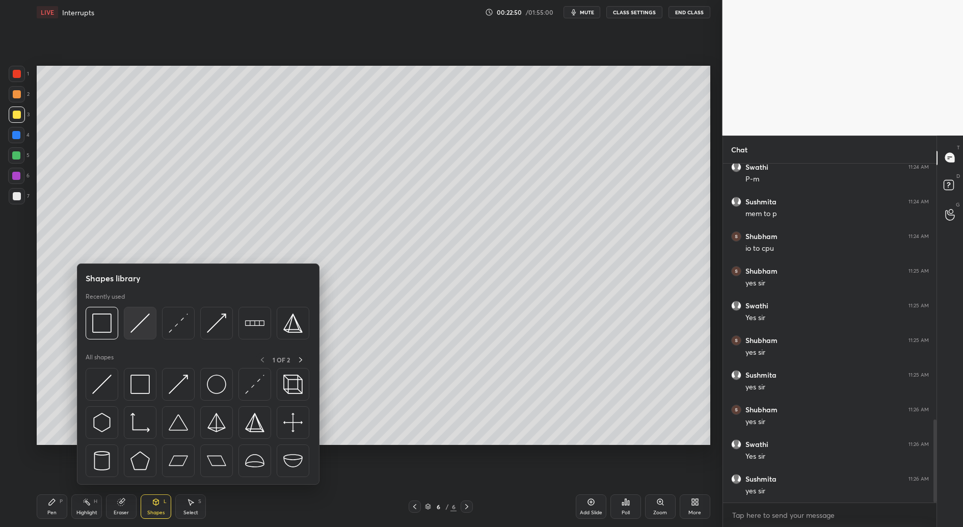
drag, startPoint x: 143, startPoint y: 328, endPoint x: 140, endPoint y: 322, distance: 6.4
click at [138, 323] on img at bounding box center [139, 322] width 19 height 19
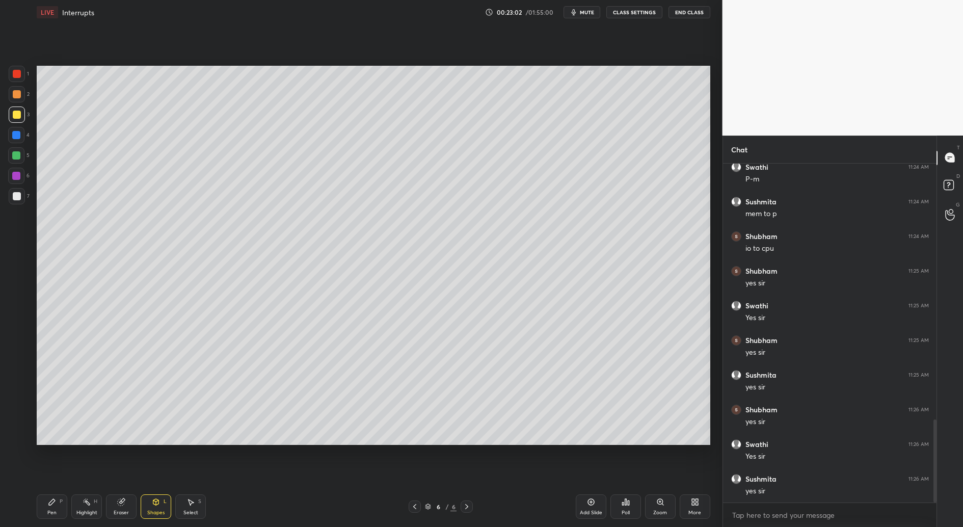
click at [17, 193] on div at bounding box center [17, 196] width 8 height 8
drag, startPoint x: 51, startPoint y: 510, endPoint x: 61, endPoint y: 494, distance: 18.8
click at [51, 510] on div "Pen" at bounding box center [51, 512] width 9 height 5
click at [155, 510] on div "Shapes" at bounding box center [155, 512] width 17 height 5
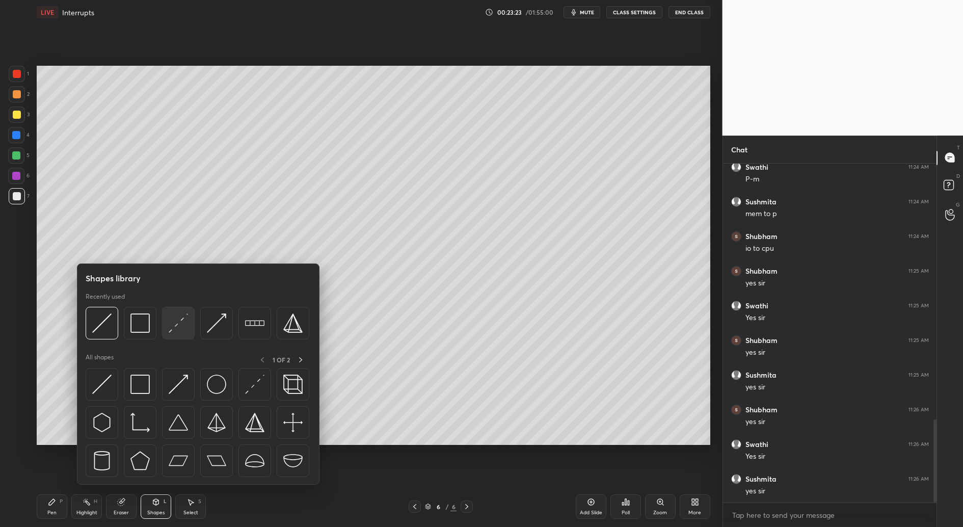
click at [176, 333] on div at bounding box center [178, 323] width 33 height 33
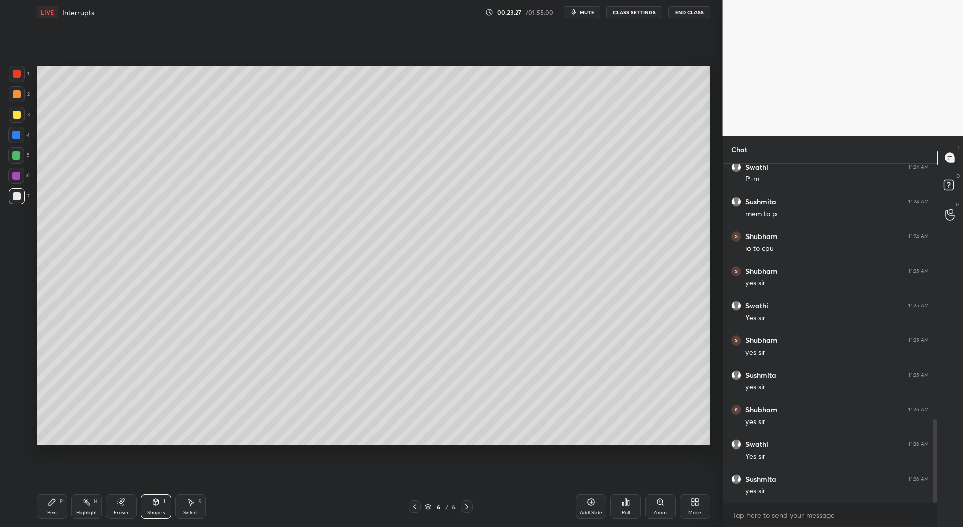
click at [54, 507] on div "Pen P" at bounding box center [52, 506] width 31 height 24
click at [17, 395] on icon at bounding box center [16, 395] width 9 height 7
click at [155, 504] on icon at bounding box center [156, 502] width 6 height 6
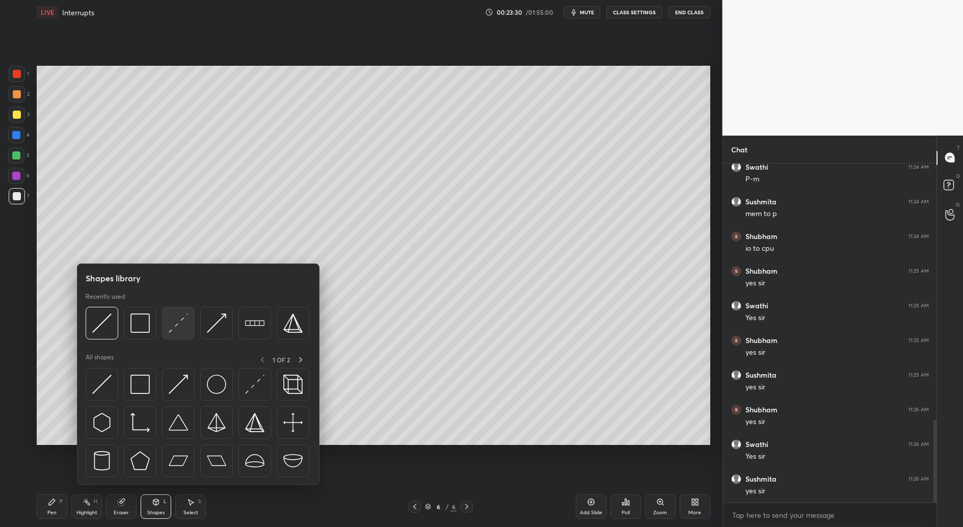
click at [184, 327] on img at bounding box center [178, 322] width 19 height 19
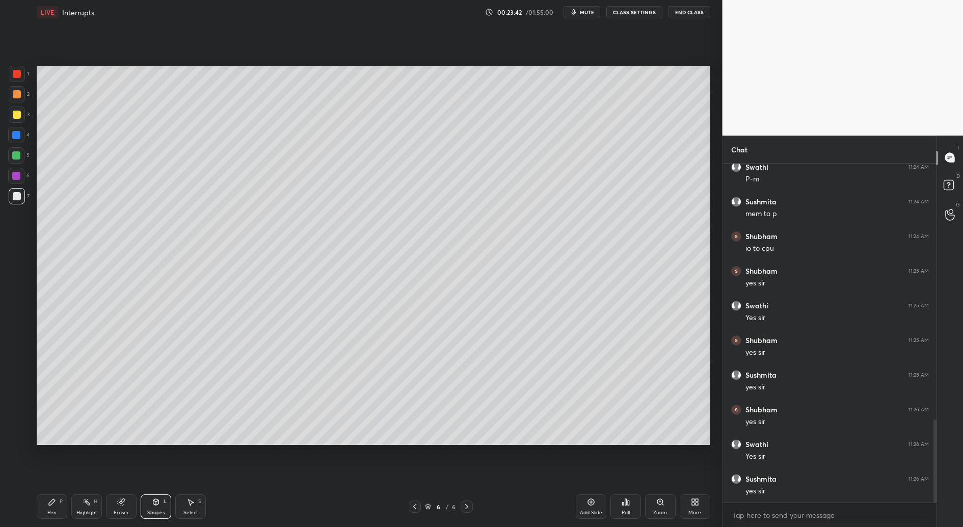
click at [56, 512] on div "Pen" at bounding box center [51, 512] width 9 height 5
drag, startPoint x: 194, startPoint y: 506, endPoint x: 190, endPoint y: 500, distance: 7.3
click at [192, 505] on div "Select S" at bounding box center [190, 506] width 31 height 24
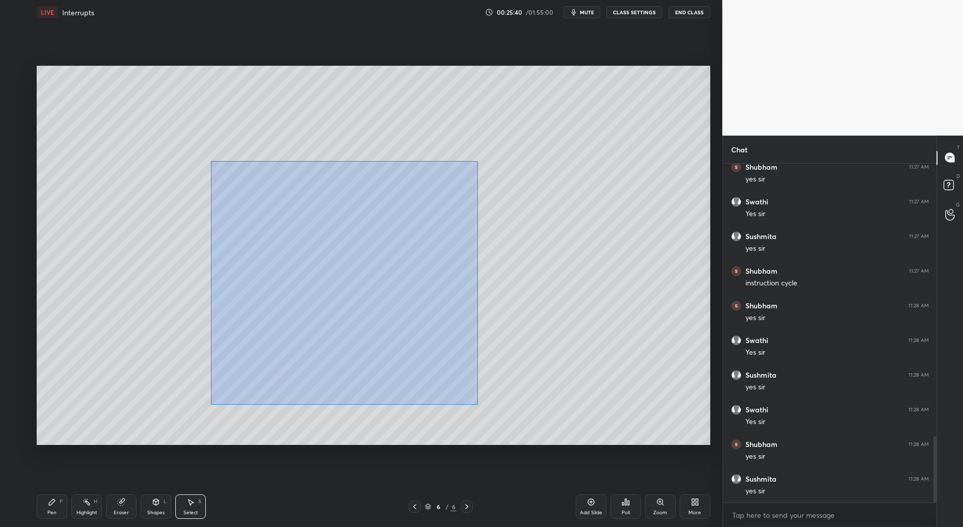
drag, startPoint x: 210, startPoint y: 178, endPoint x: 478, endPoint y: 404, distance: 350.5
click at [477, 404] on div "0 ° Undo Copy Duplicate Duplicate to new slide Delete" at bounding box center [373, 255] width 673 height 378
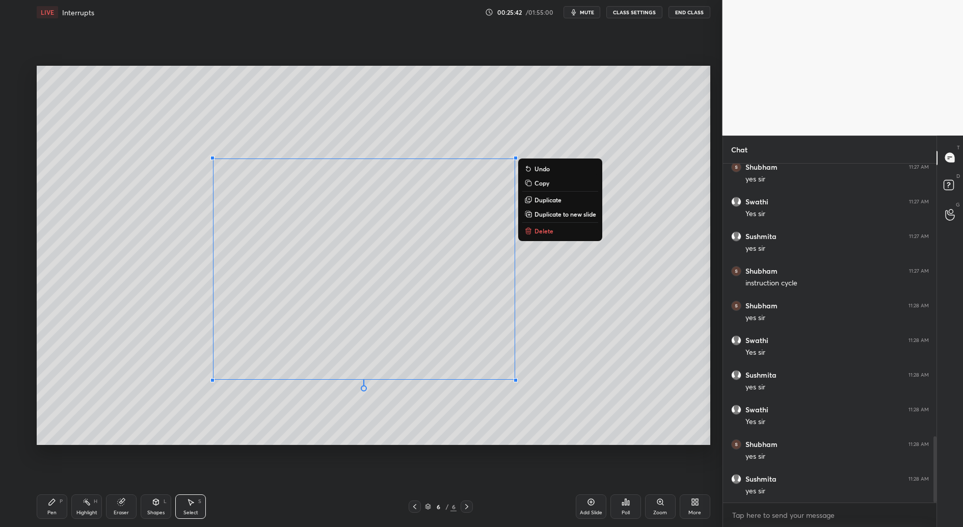
click at [561, 213] on p "Duplicate to new slide" at bounding box center [565, 214] width 62 height 8
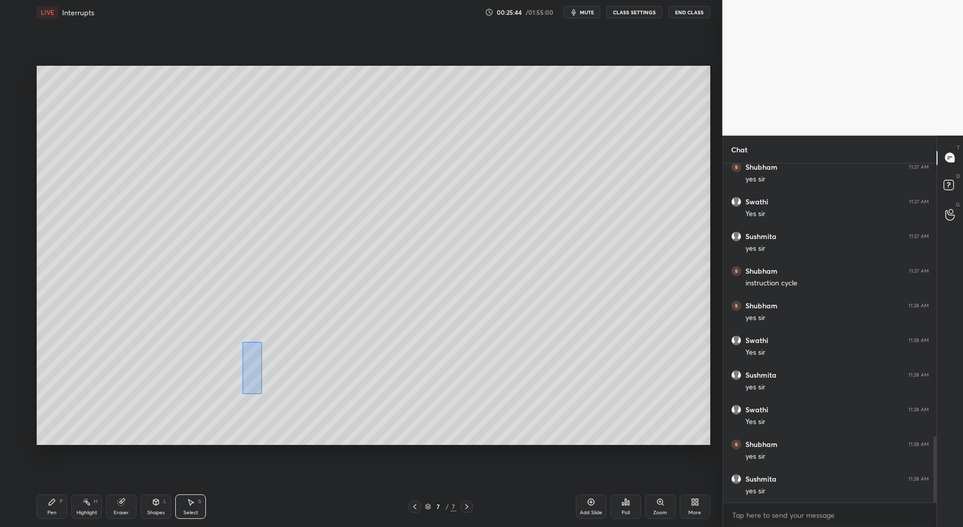
drag, startPoint x: 240, startPoint y: 389, endPoint x: 262, endPoint y: 342, distance: 52.2
click at [263, 342] on div "0 ° Undo Copy Duplicate Duplicate to new slide Delete" at bounding box center [373, 255] width 673 height 378
drag, startPoint x: 233, startPoint y: 380, endPoint x: 241, endPoint y: 349, distance: 32.0
click at [239, 344] on div "0 ° Undo Copy Duplicate Duplicate to new slide Delete" at bounding box center [373, 255] width 673 height 378
drag, startPoint x: 291, startPoint y: 384, endPoint x: 321, endPoint y: 336, distance: 57.2
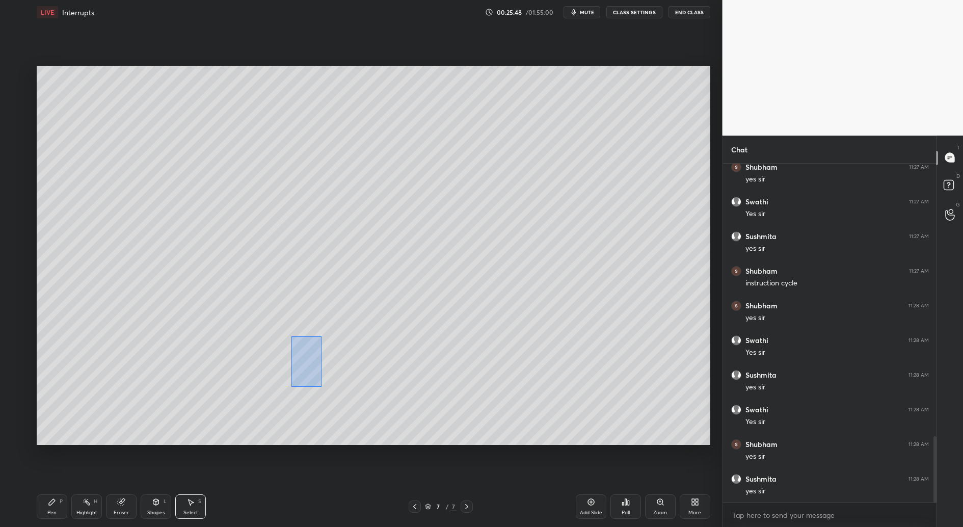
click at [321, 336] on div "0 ° Undo Copy Duplicate Duplicate to new slide Delete" at bounding box center [373, 255] width 673 height 378
drag, startPoint x: 352, startPoint y: 389, endPoint x: 382, endPoint y: 339, distance: 58.3
click at [382, 339] on div "0 ° Undo Copy Duplicate Duplicate to new slide Delete" at bounding box center [373, 255] width 673 height 378
drag, startPoint x: 420, startPoint y: 395, endPoint x: 447, endPoint y: 331, distance: 70.1
click at [444, 337] on div "0 ° Undo Copy Duplicate Duplicate to new slide Delete" at bounding box center [373, 255] width 673 height 378
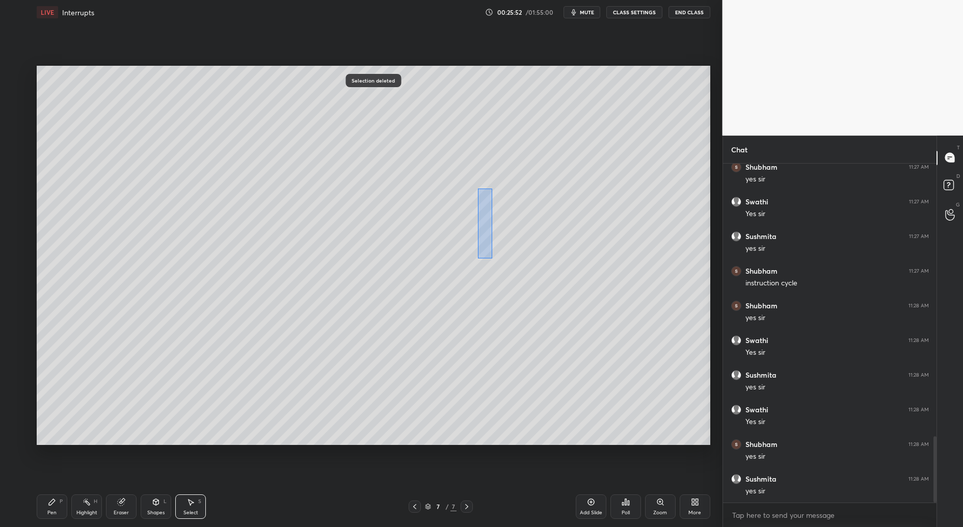
drag, startPoint x: 489, startPoint y: 194, endPoint x: 481, endPoint y: 246, distance: 53.2
click at [478, 258] on div "0 ° Undo Copy Duplicate Duplicate to new slide Delete" at bounding box center [373, 255] width 673 height 378
drag, startPoint x: 416, startPoint y: 506, endPoint x: 415, endPoint y: 511, distance: 5.6
click at [415, 506] on icon at bounding box center [415, 506] width 8 height 8
click at [413, 507] on icon at bounding box center [415, 506] width 8 height 8
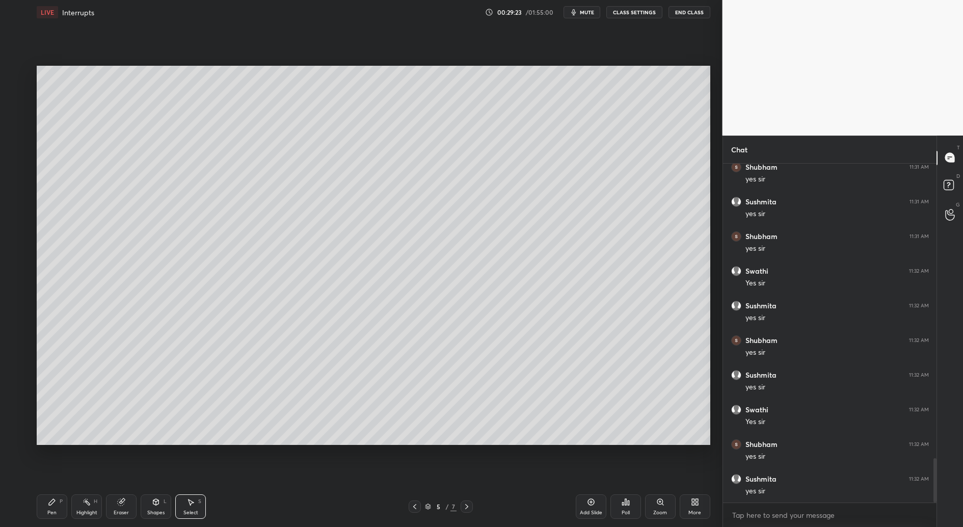
scroll to position [2257, 0]
click at [189, 503] on icon at bounding box center [190, 502] width 8 height 8
drag, startPoint x: 332, startPoint y: 289, endPoint x: 312, endPoint y: 296, distance: 21.4
click at [312, 296] on div "0 ° Undo Copy Duplicate Duplicate to new slide Delete" at bounding box center [373, 255] width 673 height 378
drag, startPoint x: 313, startPoint y: 302, endPoint x: 353, endPoint y: 235, distance: 78.2
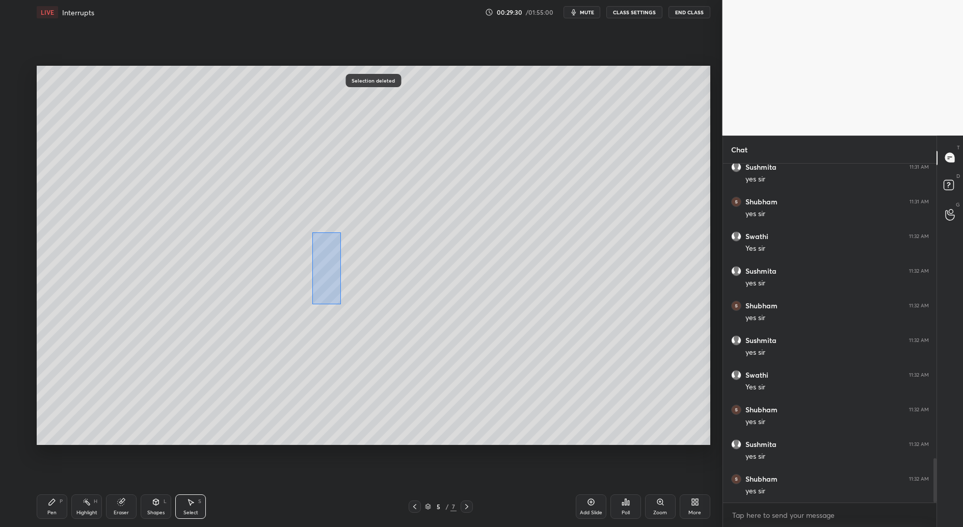
click at [353, 235] on div "0 ° Undo Copy Duplicate Duplicate to new slide Delete" at bounding box center [373, 255] width 673 height 378
drag, startPoint x: 304, startPoint y: 239, endPoint x: 323, endPoint y: 254, distance: 23.6
click at [310, 276] on div "0 ° Undo Copy Duplicate Duplicate to new slide Delete" at bounding box center [373, 255] width 673 height 378
drag, startPoint x: 326, startPoint y: 131, endPoint x: 349, endPoint y: 153, distance: 32.1
click at [350, 156] on div "0 ° Undo Copy Duplicate Duplicate to new slide Delete" at bounding box center [373, 255] width 673 height 378
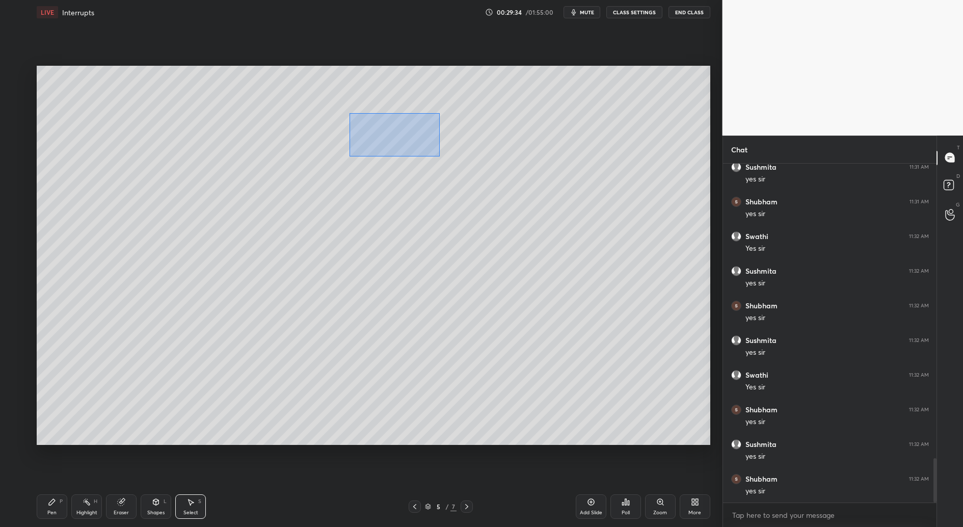
drag, startPoint x: 349, startPoint y: 122, endPoint x: 443, endPoint y: 153, distance: 98.9
click at [444, 157] on div "0 ° Undo Copy Duplicate Duplicate to new slide Delete" at bounding box center [373, 255] width 673 height 378
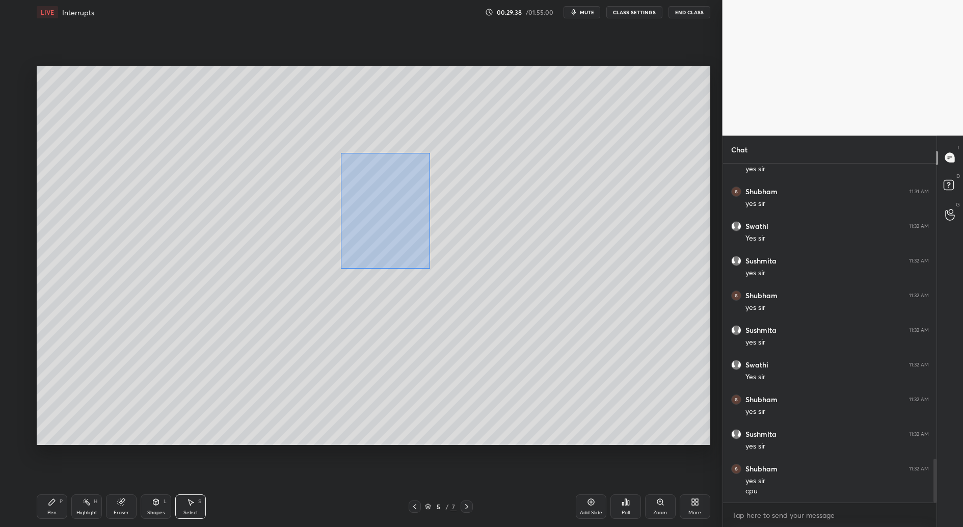
drag, startPoint x: 358, startPoint y: 181, endPoint x: 413, endPoint y: 268, distance: 102.9
click at [429, 268] on div "0 ° Undo Copy Duplicate Duplicate to new slide Delete" at bounding box center [373, 255] width 673 height 378
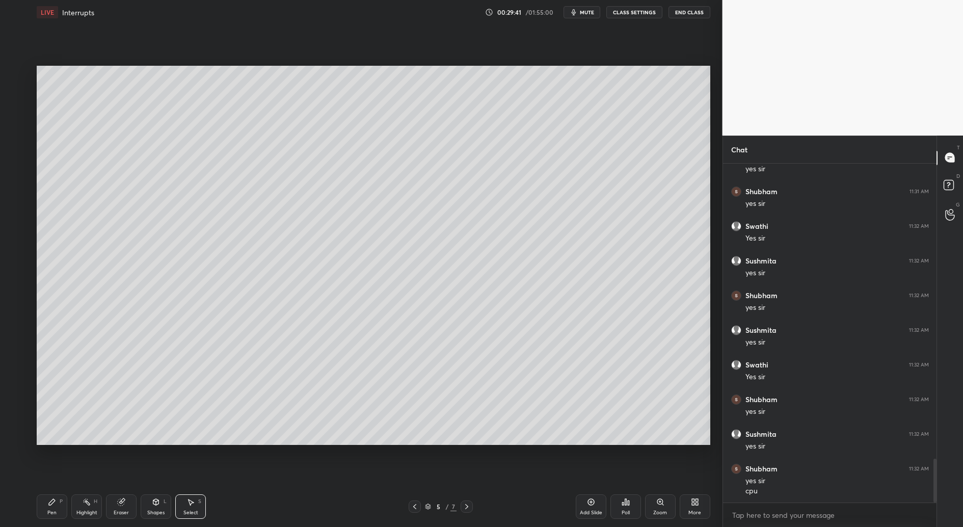
drag, startPoint x: 157, startPoint y: 505, endPoint x: 156, endPoint y: 493, distance: 11.8
click at [156, 505] on icon at bounding box center [156, 502] width 8 height 8
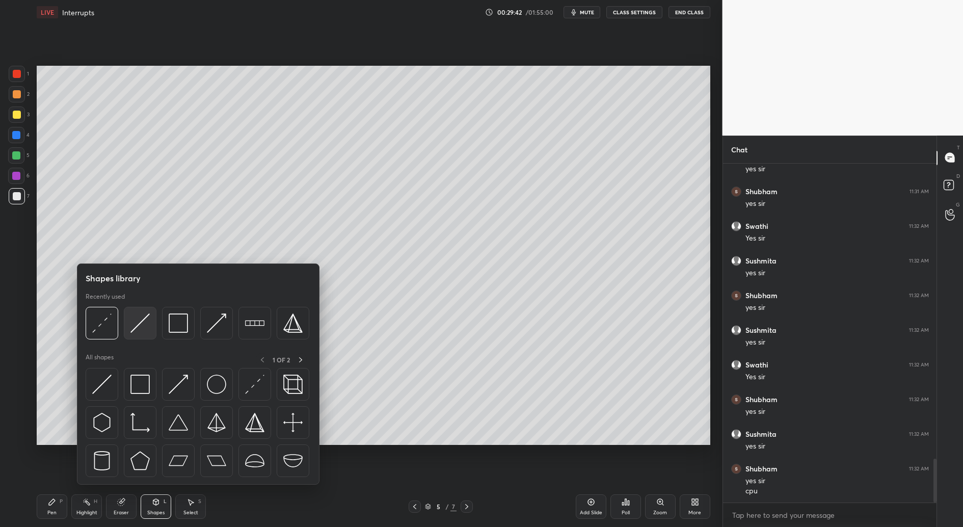
click at [141, 316] on img at bounding box center [139, 322] width 19 height 19
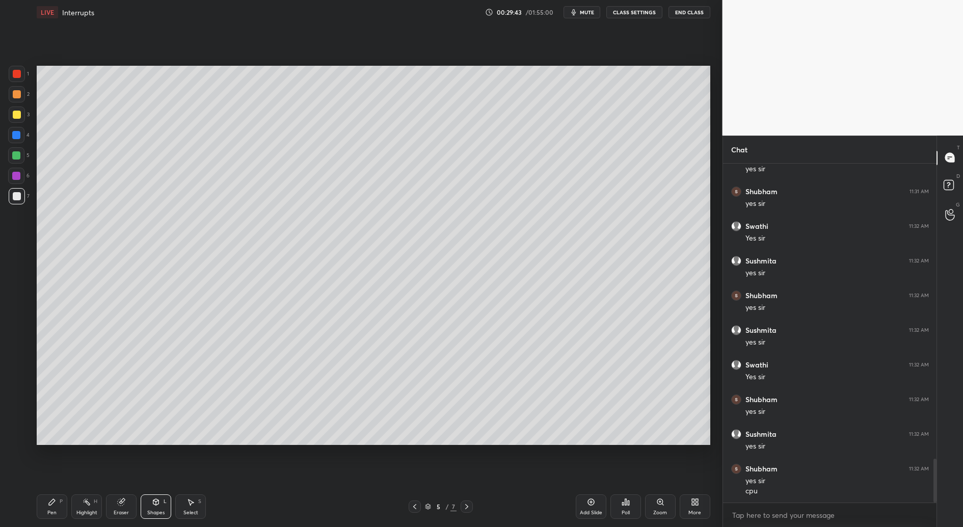
drag, startPoint x: 159, startPoint y: 506, endPoint x: 158, endPoint y: 498, distance: 8.3
click at [159, 506] on div "Shapes L" at bounding box center [156, 506] width 31 height 24
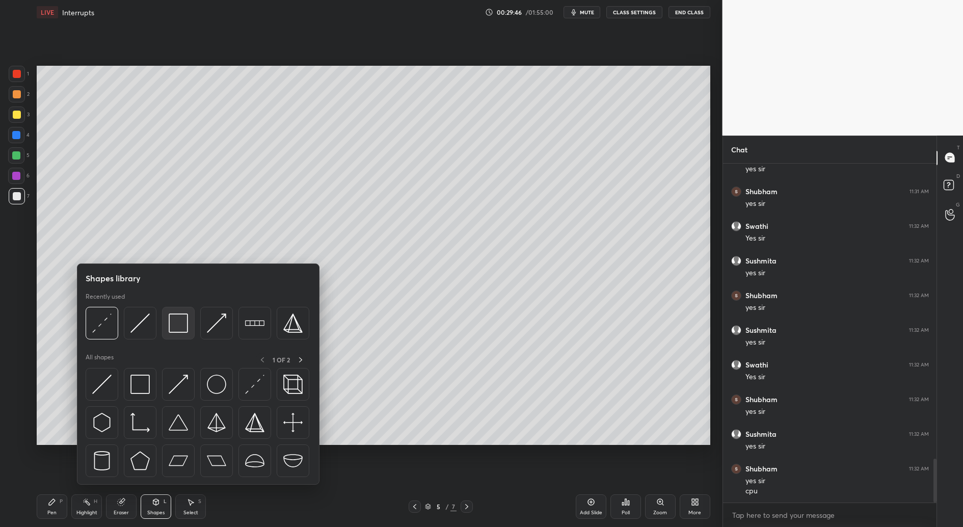
click at [179, 322] on img at bounding box center [178, 322] width 19 height 19
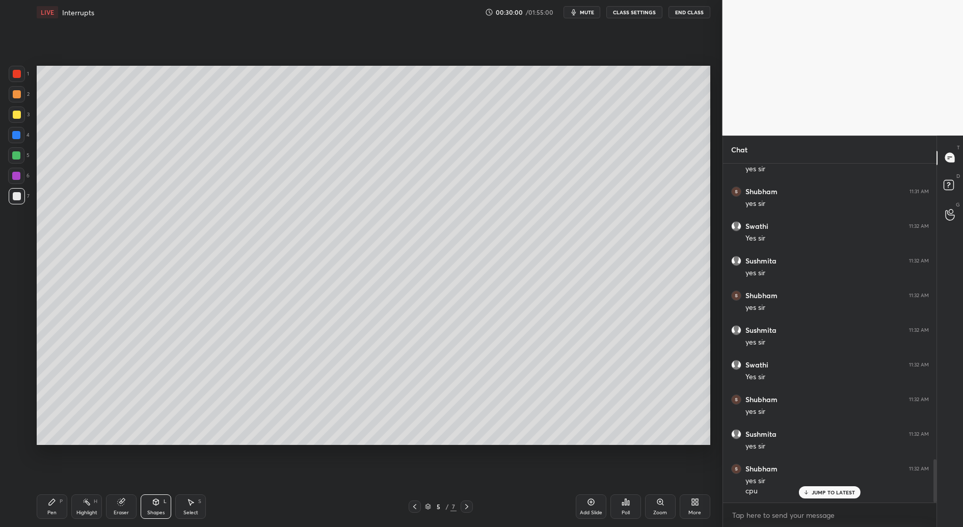
scroll to position [2301, 0]
drag, startPoint x: 51, startPoint y: 508, endPoint x: 63, endPoint y: 492, distance: 19.7
click at [52, 508] on div "Pen P" at bounding box center [52, 506] width 31 height 24
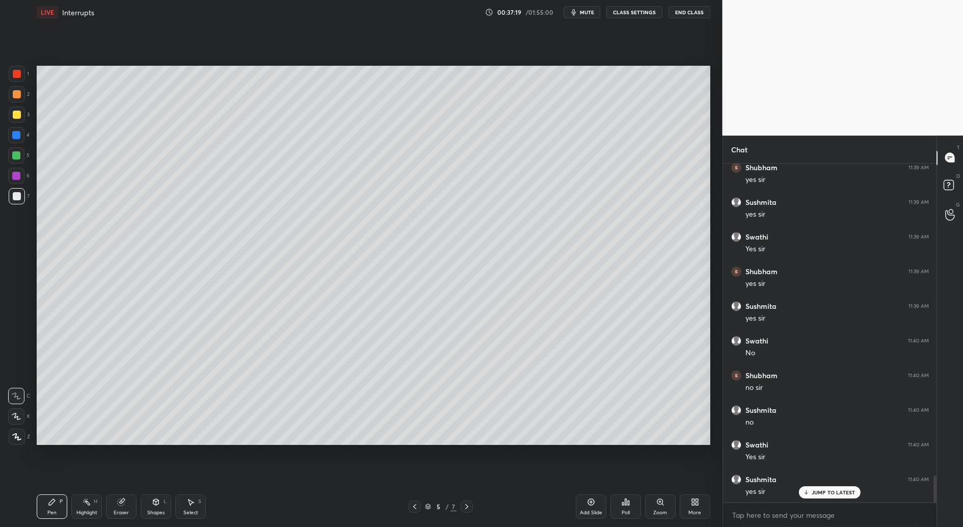
scroll to position [3960, 0]
click at [18, 121] on div at bounding box center [17, 114] width 16 height 16
click at [17, 436] on icon at bounding box center [16, 436] width 9 height 7
click at [155, 509] on div "Shapes L" at bounding box center [156, 506] width 31 height 24
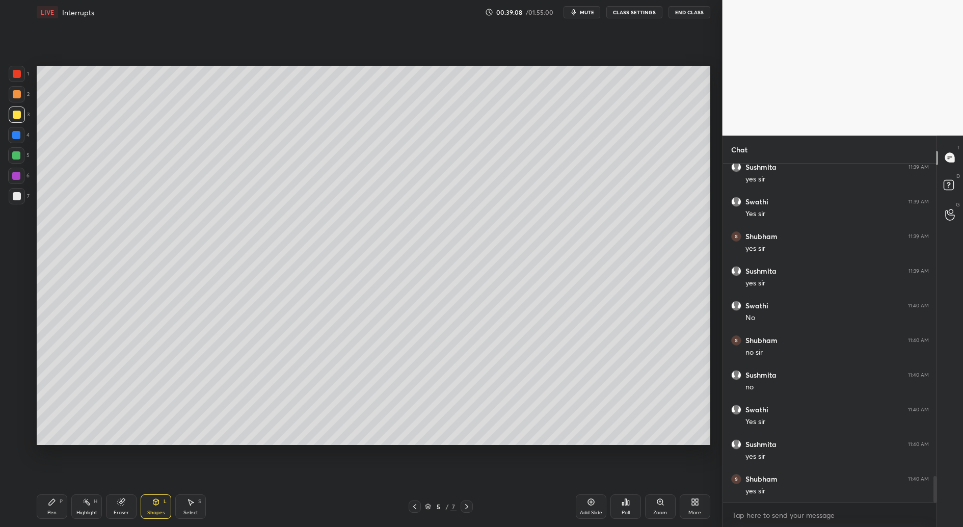
drag, startPoint x: 20, startPoint y: 199, endPoint x: 34, endPoint y: 233, distance: 36.8
click at [20, 199] on div at bounding box center [17, 196] width 16 height 16
click at [157, 508] on div "Shapes L" at bounding box center [156, 506] width 31 height 24
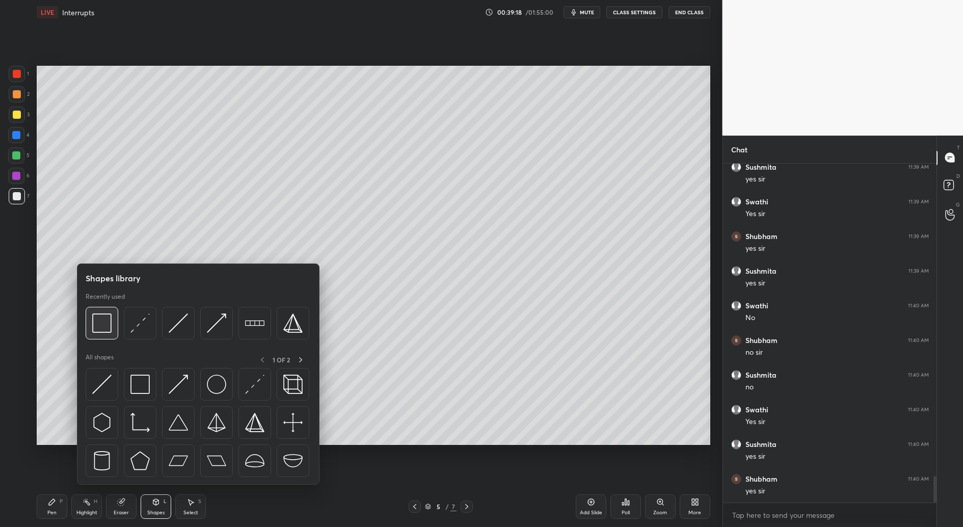
click at [104, 324] on img at bounding box center [101, 322] width 19 height 19
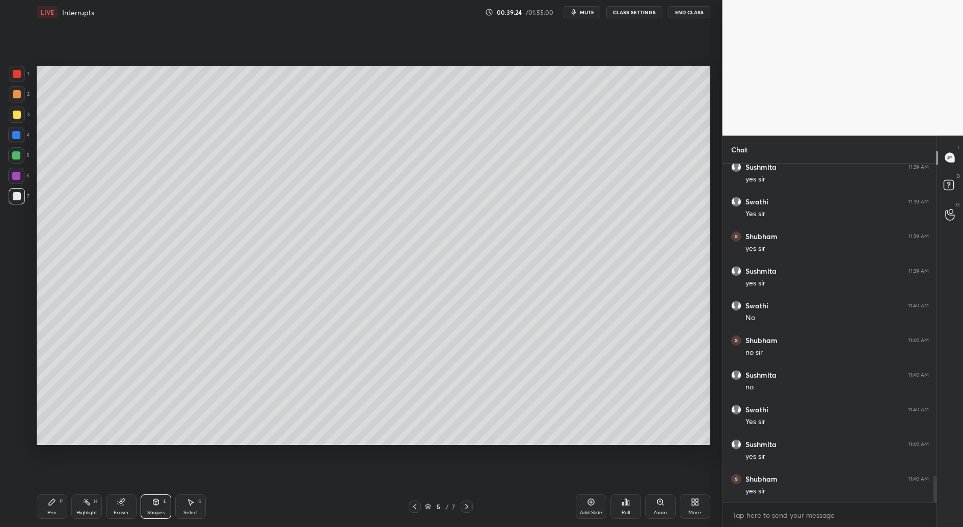
click at [45, 507] on div "Pen P" at bounding box center [52, 506] width 31 height 24
click at [191, 508] on div "Select S" at bounding box center [190, 506] width 31 height 24
drag, startPoint x: 129, startPoint y: 503, endPoint x: 141, endPoint y: 483, distance: 23.3
click at [130, 504] on div "Eraser" at bounding box center [121, 506] width 31 height 24
drag, startPoint x: 58, startPoint y: 500, endPoint x: 59, endPoint y: 494, distance: 6.8
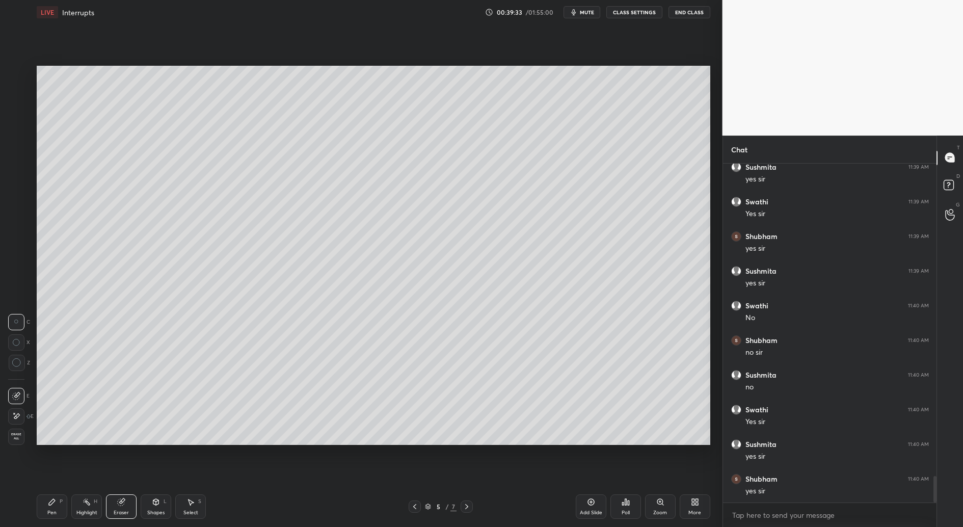
click at [58, 501] on div "Pen P" at bounding box center [52, 506] width 31 height 24
drag, startPoint x: 195, startPoint y: 506, endPoint x: 238, endPoint y: 452, distance: 69.2
click at [195, 505] on div "Select S" at bounding box center [190, 506] width 31 height 24
drag, startPoint x: 468, startPoint y: 294, endPoint x: 508, endPoint y: 313, distance: 44.9
click at [508, 313] on div "0 ° Undo Copy Duplicate Duplicate to new slide Delete" at bounding box center [373, 255] width 673 height 378
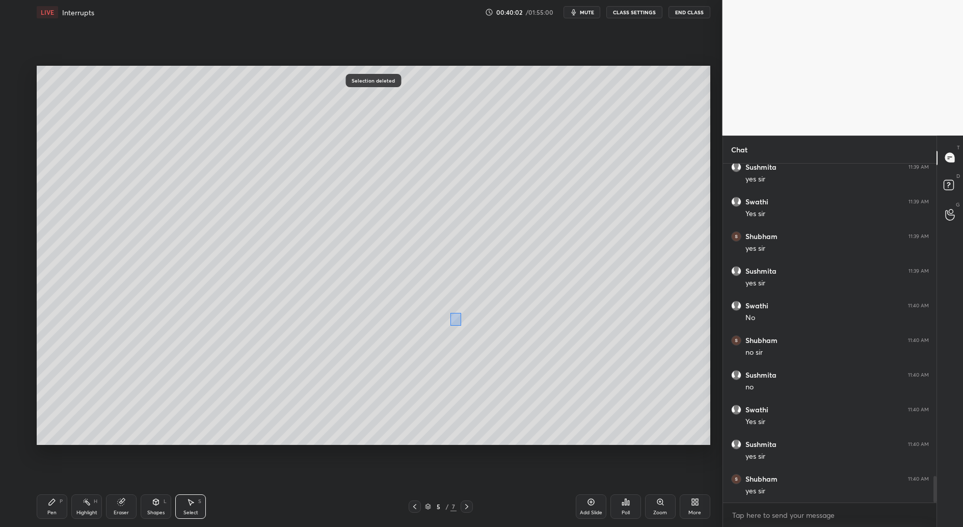
drag, startPoint x: 450, startPoint y: 321, endPoint x: 463, endPoint y: 326, distance: 14.7
click at [461, 325] on div "0 ° Undo Copy Duplicate Duplicate to new slide Delete" at bounding box center [373, 255] width 673 height 378
drag, startPoint x: 470, startPoint y: 254, endPoint x: 480, endPoint y: 278, distance: 26.3
click at [482, 272] on div "0 ° Undo Copy Duplicate Duplicate to new slide Delete" at bounding box center [373, 255] width 673 height 378
drag, startPoint x: 465, startPoint y: 286, endPoint x: 477, endPoint y: 291, distance: 13.0
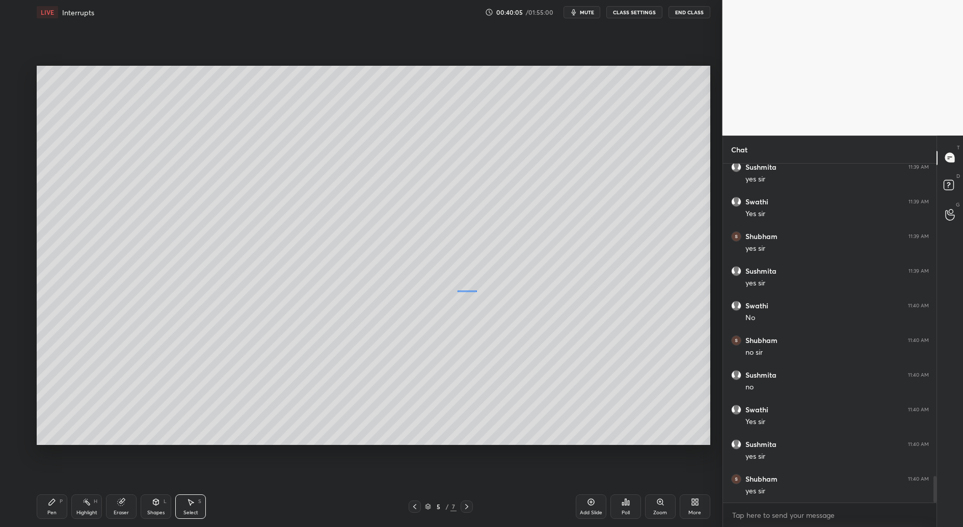
click at [477, 291] on div "0 ° Undo Copy Duplicate Duplicate to new slide Delete" at bounding box center [373, 255] width 673 height 378
drag, startPoint x: 460, startPoint y: 290, endPoint x: 468, endPoint y: 284, distance: 9.8
click at [468, 284] on div "0 ° Undo Copy Duplicate Duplicate to new slide Delete" at bounding box center [373, 255] width 673 height 378
click at [443, 336] on div "0 ° Undo Copy Duplicate Duplicate to new slide Delete" at bounding box center [373, 255] width 673 height 378
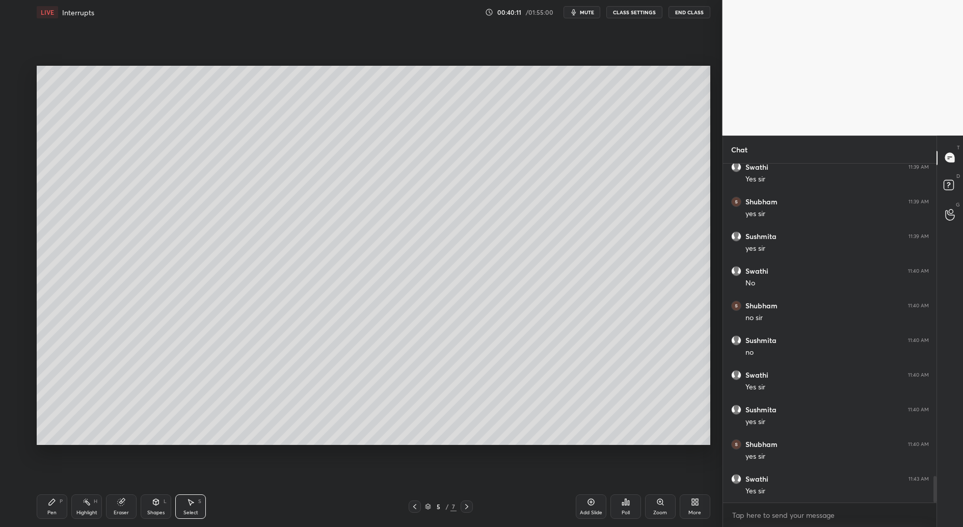
click at [58, 508] on div "Pen P" at bounding box center [52, 506] width 31 height 24
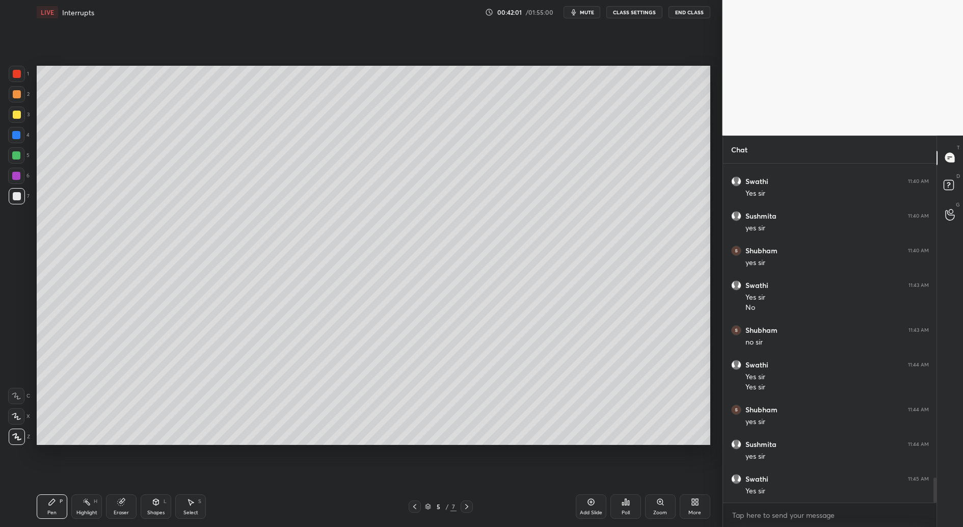
scroll to position [4223, 0]
drag, startPoint x: 18, startPoint y: 119, endPoint x: 17, endPoint y: 129, distance: 10.2
click at [18, 119] on div at bounding box center [17, 114] width 16 height 16
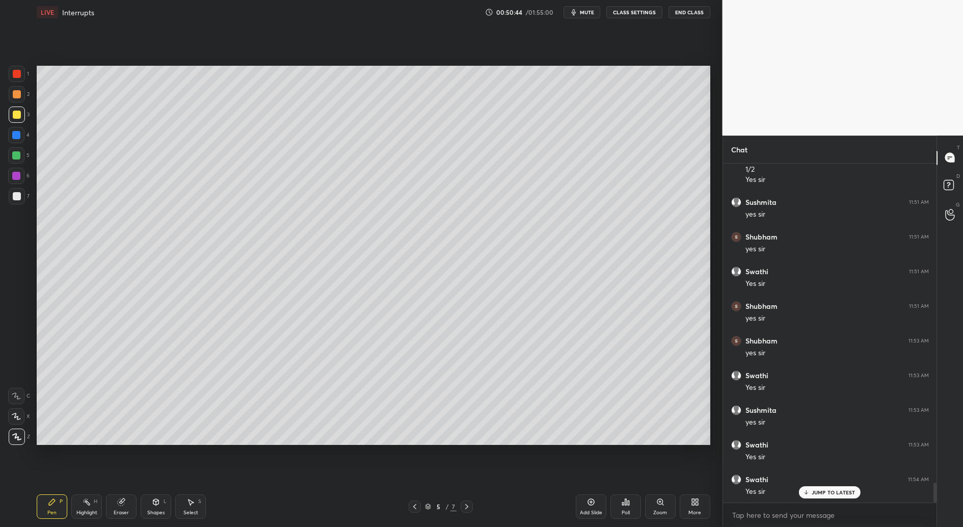
scroll to position [5514, 0]
click at [14, 401] on div at bounding box center [16, 396] width 16 height 16
click at [15, 201] on div at bounding box center [17, 196] width 16 height 16
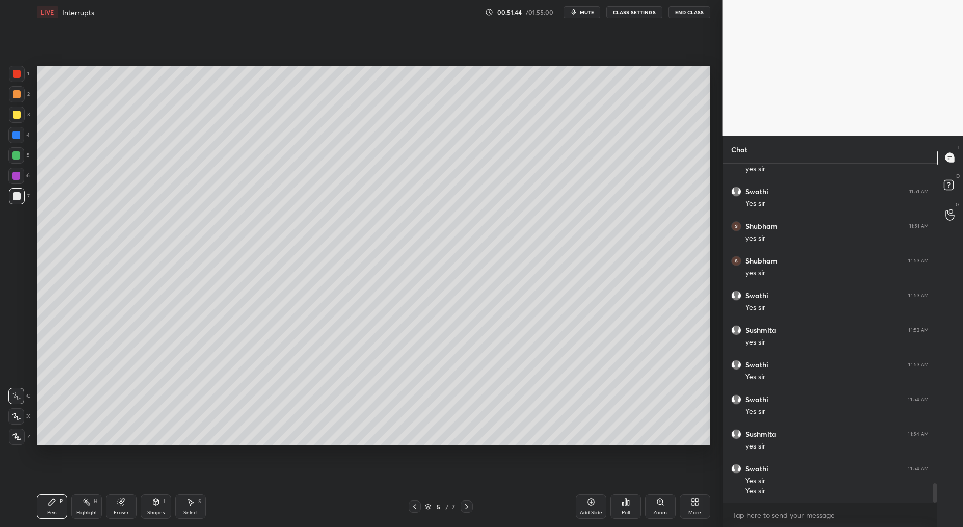
drag, startPoint x: 192, startPoint y: 501, endPoint x: 226, endPoint y: 463, distance: 50.5
click at [194, 499] on icon at bounding box center [190, 502] width 8 height 8
drag, startPoint x: 596, startPoint y: 220, endPoint x: 609, endPoint y: 248, distance: 30.6
click at [609, 249] on div "0 ° Undo Copy Duplicate Duplicate to new slide Delete" at bounding box center [373, 255] width 673 height 378
drag, startPoint x: 603, startPoint y: 215, endPoint x: 613, endPoint y: 240, distance: 26.7
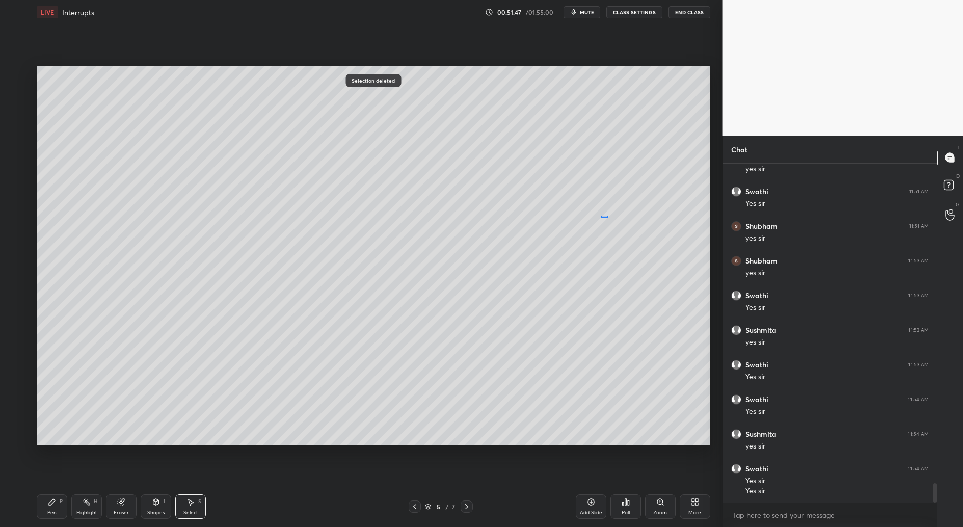
click at [614, 243] on div "0 ° Undo Copy Duplicate Duplicate to new slide Delete" at bounding box center [373, 255] width 673 height 378
click at [49, 511] on div "Pen" at bounding box center [51, 512] width 9 height 5
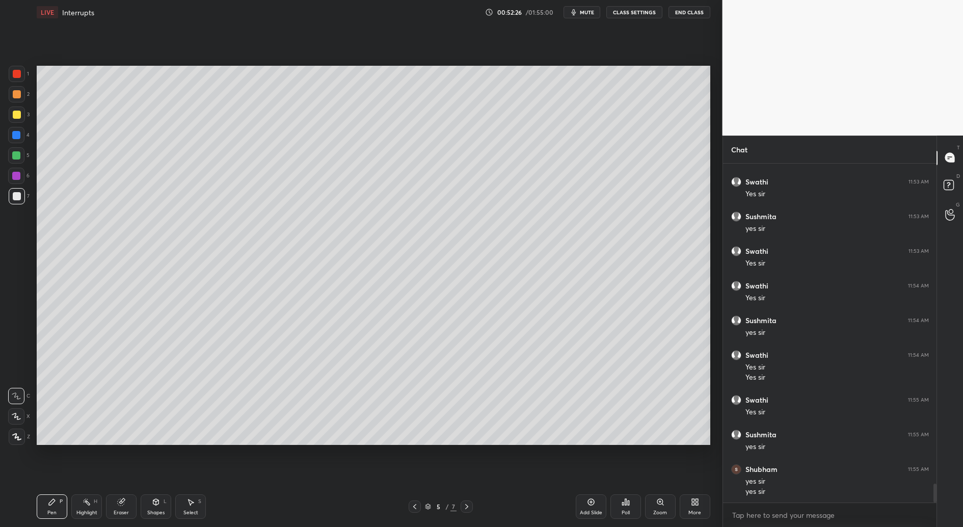
scroll to position [5707, 0]
drag, startPoint x: 191, startPoint y: 511, endPoint x: 233, endPoint y: 457, distance: 68.6
click at [192, 511] on div "Select" at bounding box center [190, 512] width 15 height 5
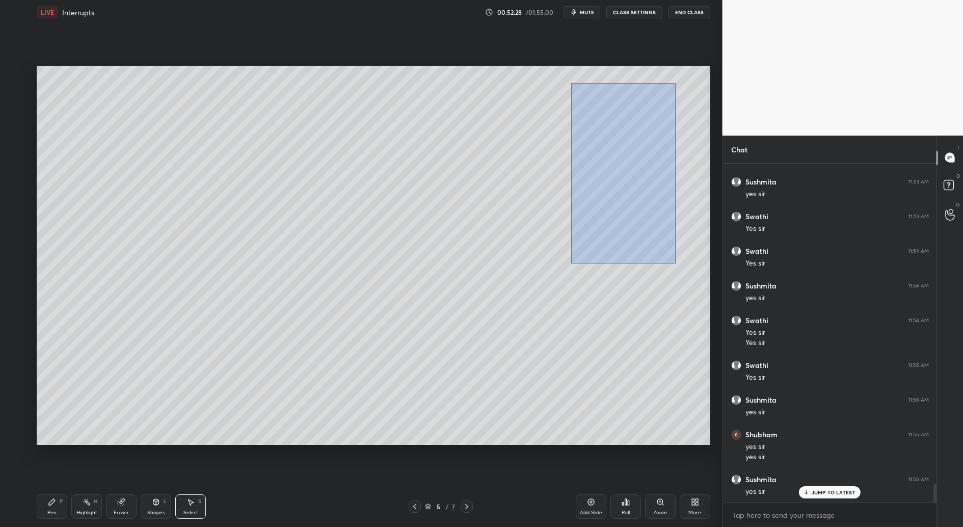
drag, startPoint x: 675, startPoint y: 261, endPoint x: 578, endPoint y: 84, distance: 202.2
click at [570, 83] on div "0 ° Undo Copy Duplicate Duplicate to new slide Delete" at bounding box center [373, 255] width 673 height 378
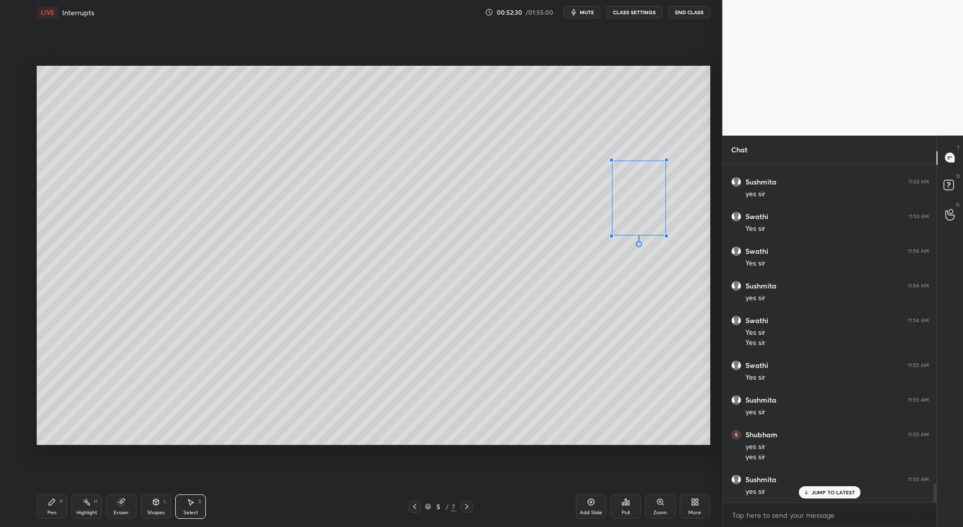
drag, startPoint x: 564, startPoint y: 101, endPoint x: 616, endPoint y: 165, distance: 82.9
click at [612, 160] on div at bounding box center [611, 160] width 4 height 4
drag, startPoint x: 639, startPoint y: 202, endPoint x: 616, endPoint y: 169, distance: 40.3
click at [615, 170] on div "0 ° Undo Copy Duplicate Duplicate to new slide Delete" at bounding box center [373, 255] width 673 height 378
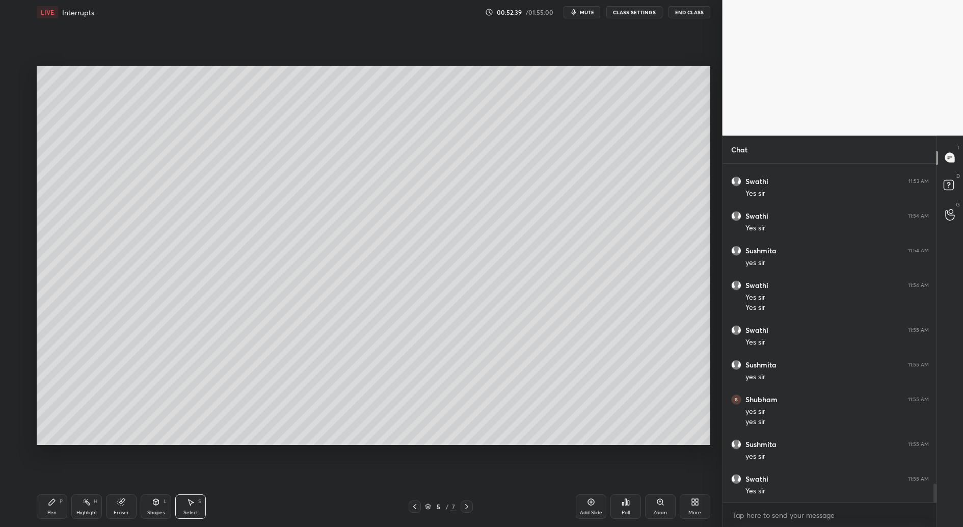
click at [48, 499] on icon at bounding box center [52, 502] width 8 height 8
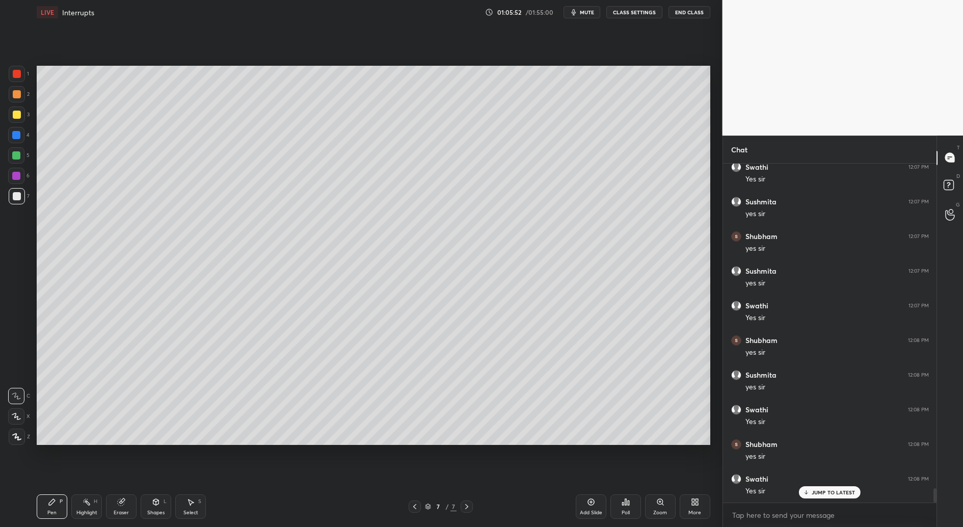
scroll to position [7832, 0]
drag, startPoint x: 820, startPoint y: 493, endPoint x: 818, endPoint y: 504, distance: 11.3
click at [821, 492] on p "JUMP TO LATEST" at bounding box center [833, 492] width 44 height 6
drag, startPoint x: 186, startPoint y: 513, endPoint x: 200, endPoint y: 475, distance: 40.9
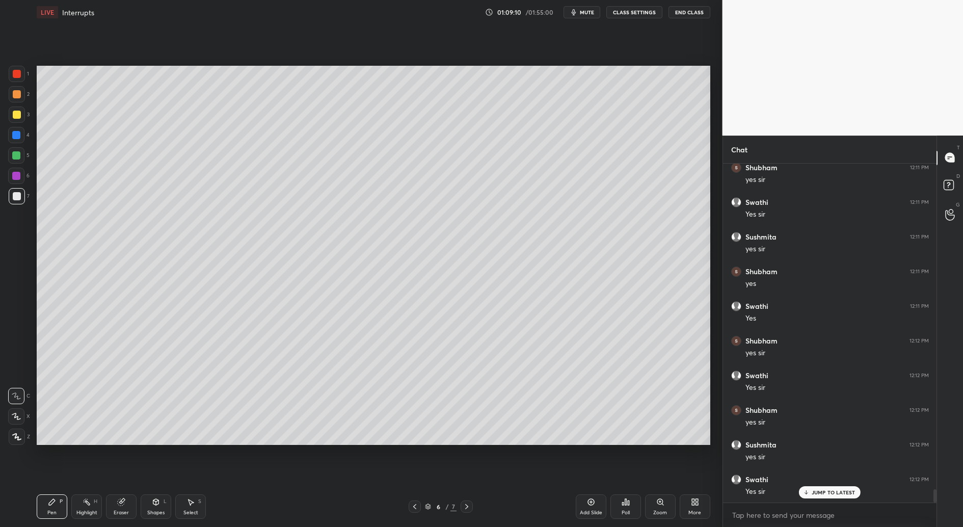
click at [188, 511] on div "Select" at bounding box center [190, 512] width 15 height 5
drag, startPoint x: 257, startPoint y: 357, endPoint x: 268, endPoint y: 354, distance: 12.0
click at [268, 354] on div "0 ° Undo Copy Duplicate Duplicate to new slide Delete" at bounding box center [373, 255] width 673 height 378
drag, startPoint x: 245, startPoint y: 361, endPoint x: 259, endPoint y: 351, distance: 17.2
click at [259, 351] on div "0 ° Undo Copy Duplicate Duplicate to new slide Delete" at bounding box center [373, 255] width 673 height 378
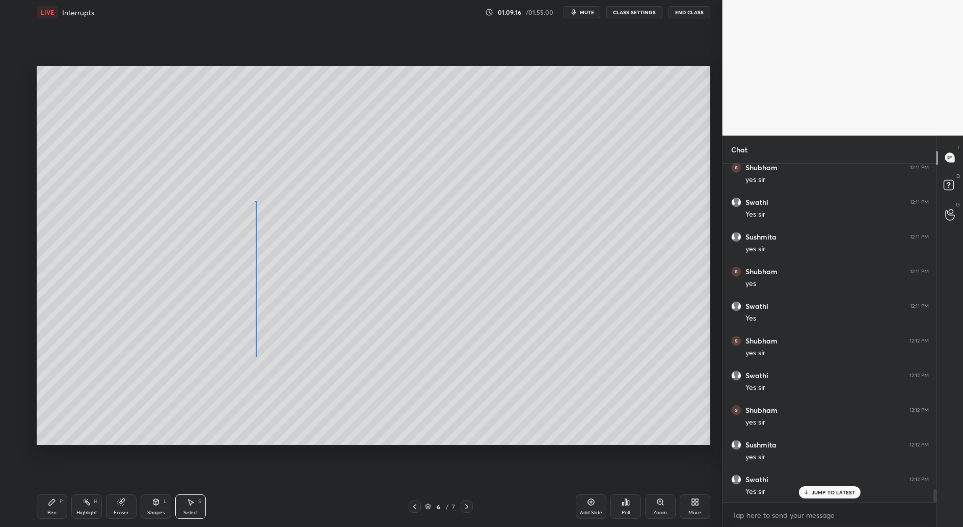
drag, startPoint x: 251, startPoint y: 353, endPoint x: 243, endPoint y: 353, distance: 7.7
click at [256, 353] on div "0 ° Undo Copy Duplicate Duplicate to new slide Delete" at bounding box center [373, 255] width 673 height 378
drag, startPoint x: 231, startPoint y: 359, endPoint x: 238, endPoint y: 349, distance: 11.9
click at [238, 349] on div "0 ° Undo Copy Duplicate Duplicate to new slide Delete" at bounding box center [373, 255] width 673 height 378
click at [238, 353] on div "0 ° Undo Copy Duplicate Duplicate to new slide Delete" at bounding box center [373, 255] width 673 height 378
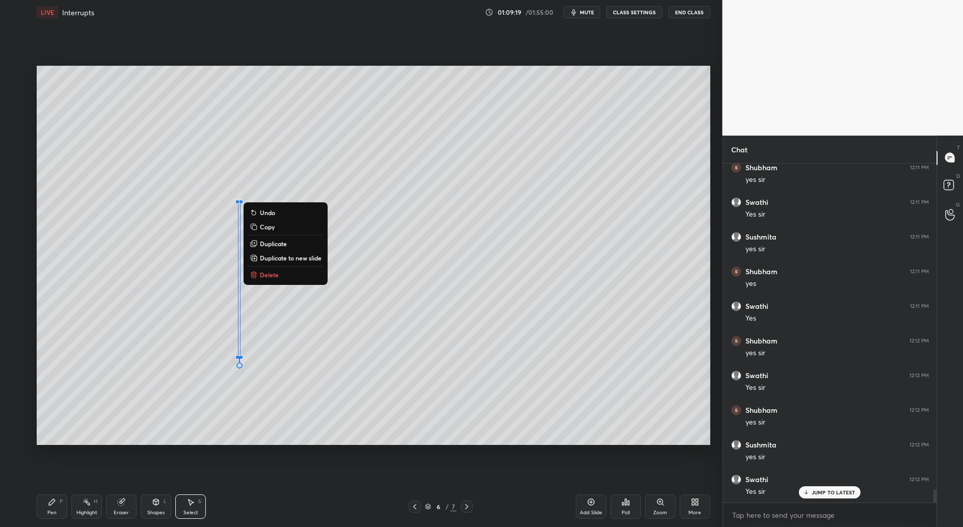
click at [168, 406] on div "0 ° Undo Copy Duplicate Duplicate to new slide Delete" at bounding box center [373, 255] width 673 height 378
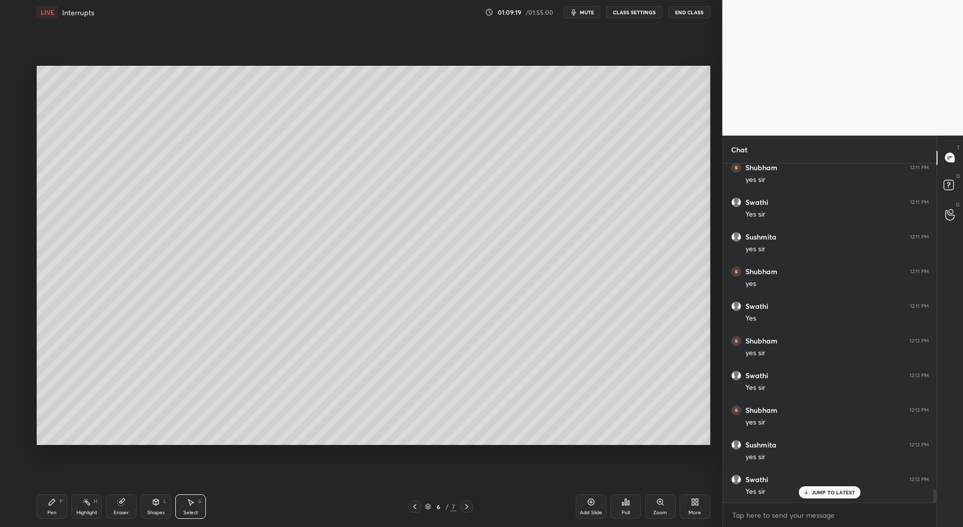
drag, startPoint x: 46, startPoint y: 509, endPoint x: 76, endPoint y: 462, distance: 55.4
click at [47, 508] on div "Pen P" at bounding box center [52, 506] width 31 height 24
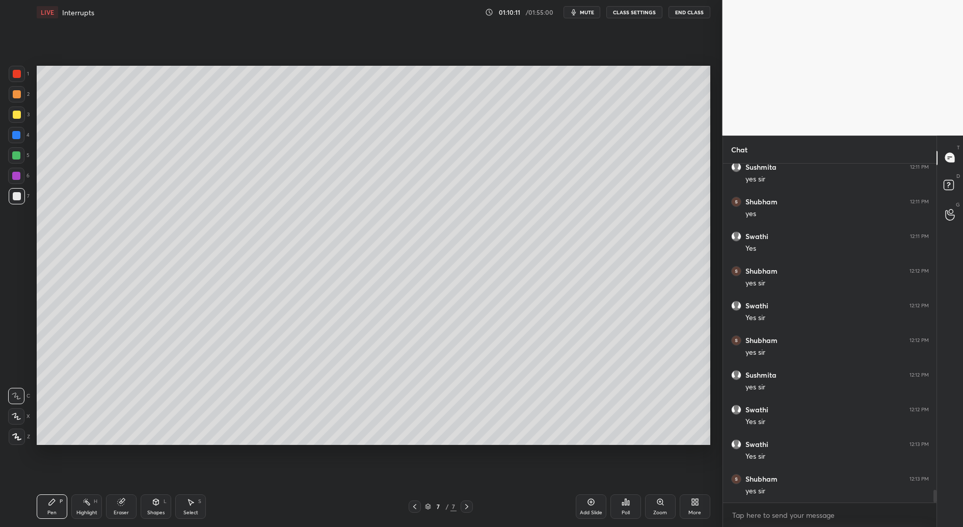
scroll to position [8511, 0]
click at [590, 498] on icon at bounding box center [591, 502] width 8 height 8
click at [118, 448] on div "Setting up your live class Poll for secs No correct answer Start poll" at bounding box center [373, 254] width 681 height 461
click at [628, 506] on div "Poll" at bounding box center [625, 506] width 31 height 24
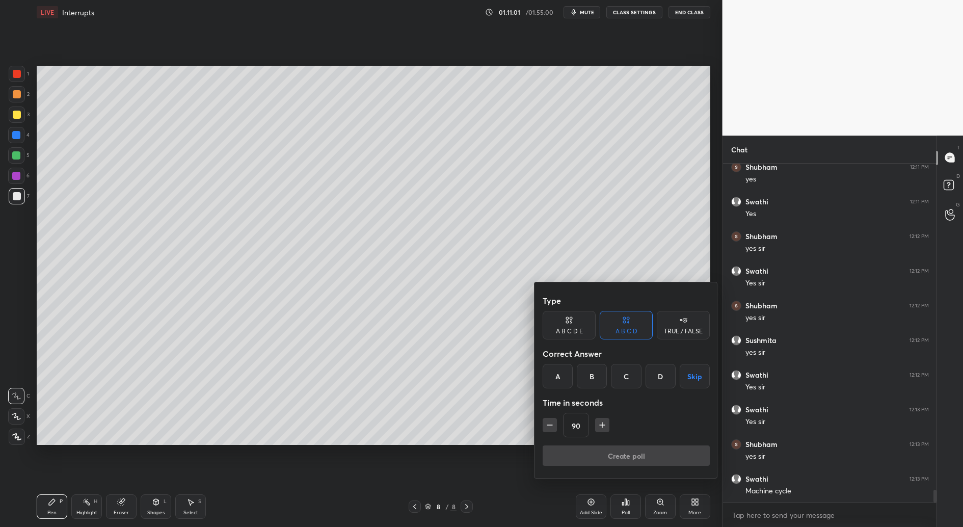
click at [591, 378] on div "B" at bounding box center [592, 376] width 30 height 24
click at [552, 420] on icon "button" at bounding box center [549, 425] width 10 height 10
click at [549, 422] on icon "button" at bounding box center [549, 425] width 10 height 10
click at [552, 425] on icon "button" at bounding box center [549, 425] width 10 height 10
click at [547, 425] on icon "button" at bounding box center [549, 425] width 10 height 10
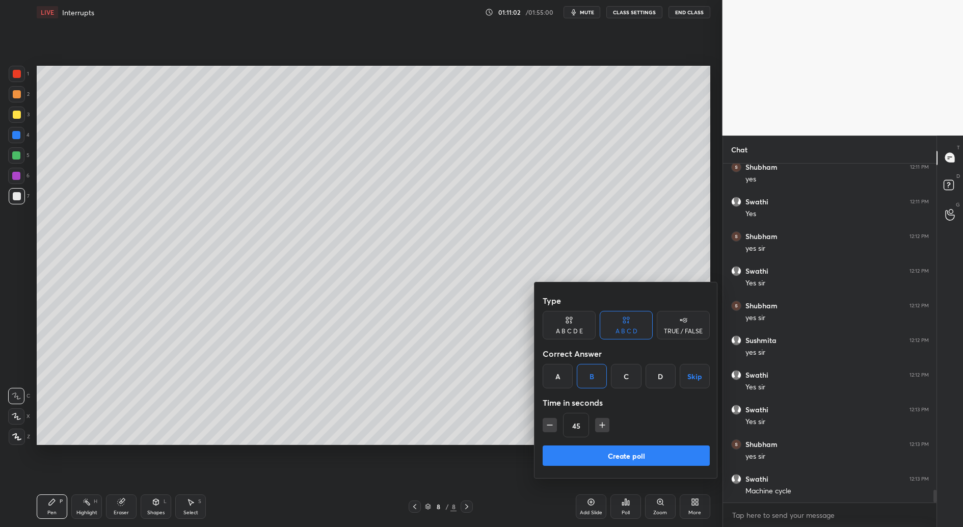
type input "30"
click at [601, 444] on div "Type A B C D E A B C D TRUE / FALSE Correct Answer A B C D Skip Time in seconds…" at bounding box center [625, 367] width 167 height 155
drag, startPoint x: 609, startPoint y: 452, endPoint x: 596, endPoint y: 469, distance: 21.1
click at [609, 454] on button "Create poll" at bounding box center [625, 455] width 167 height 20
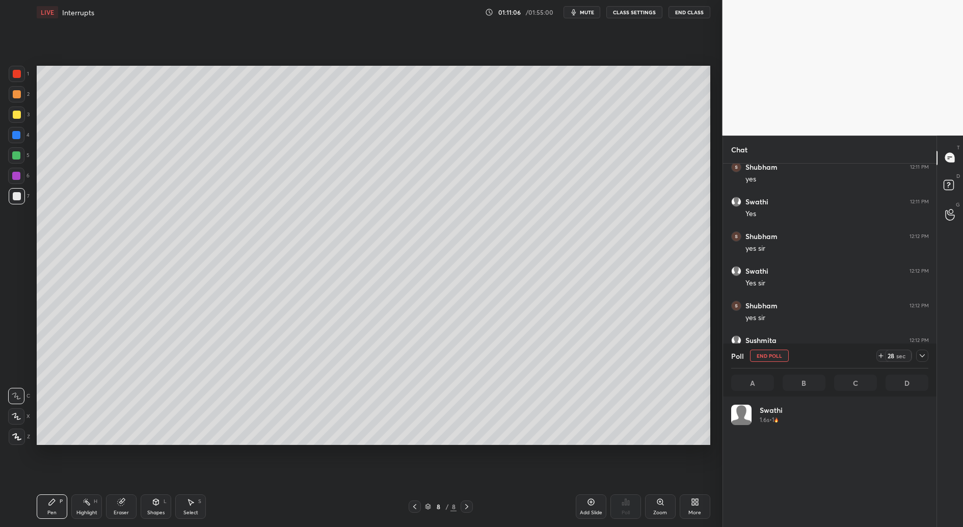
scroll to position [3, 3]
drag, startPoint x: 19, startPoint y: 429, endPoint x: 16, endPoint y: 396, distance: 33.2
click at [21, 428] on div at bounding box center [17, 436] width 16 height 16
click at [17, 115] on div at bounding box center [17, 115] width 8 height 8
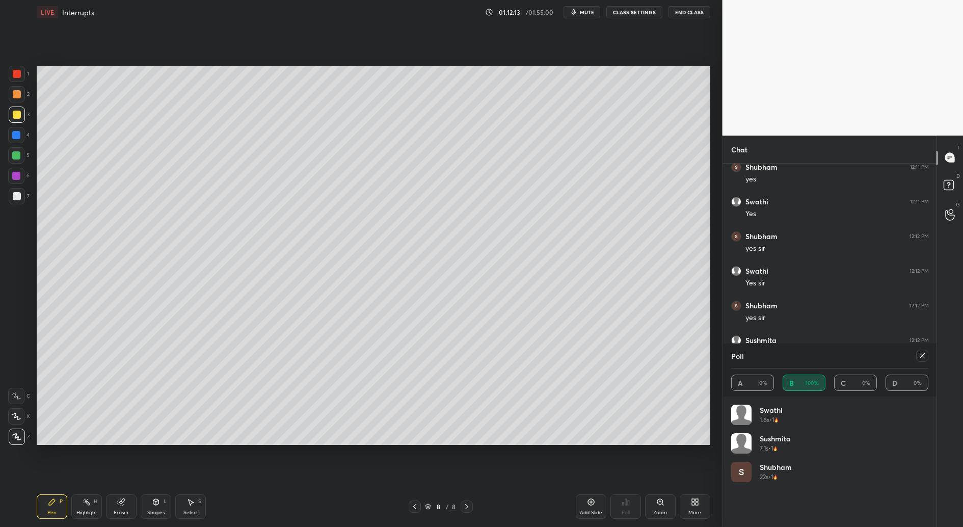
click at [420, 504] on div at bounding box center [414, 506] width 12 height 12
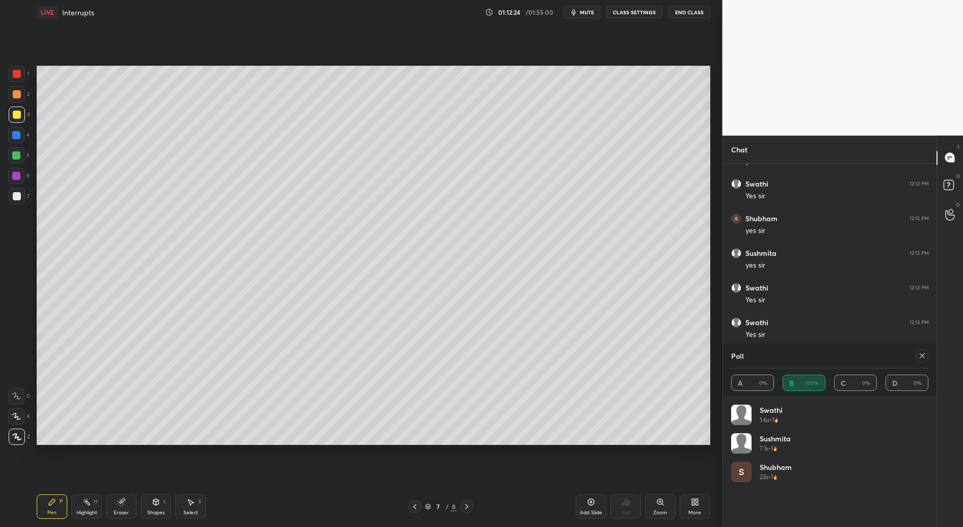
scroll to position [8633, 0]
drag, startPoint x: 185, startPoint y: 496, endPoint x: 192, endPoint y: 491, distance: 8.1
click at [185, 496] on div "Select S" at bounding box center [190, 506] width 31 height 24
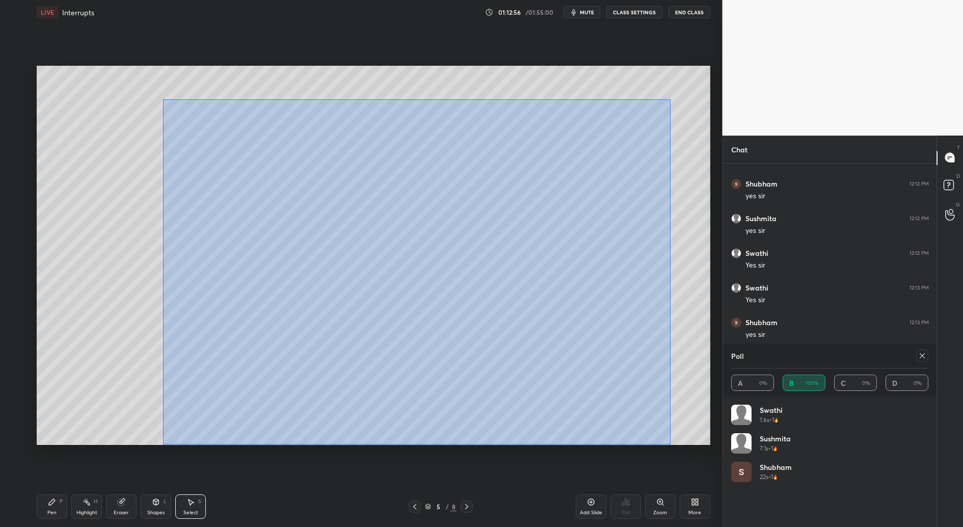
drag, startPoint x: 155, startPoint y: 128, endPoint x: 670, endPoint y: 444, distance: 603.6
click at [670, 444] on div "0 ° Undo Copy Duplicate Duplicate to new slide Delete" at bounding box center [373, 255] width 673 height 378
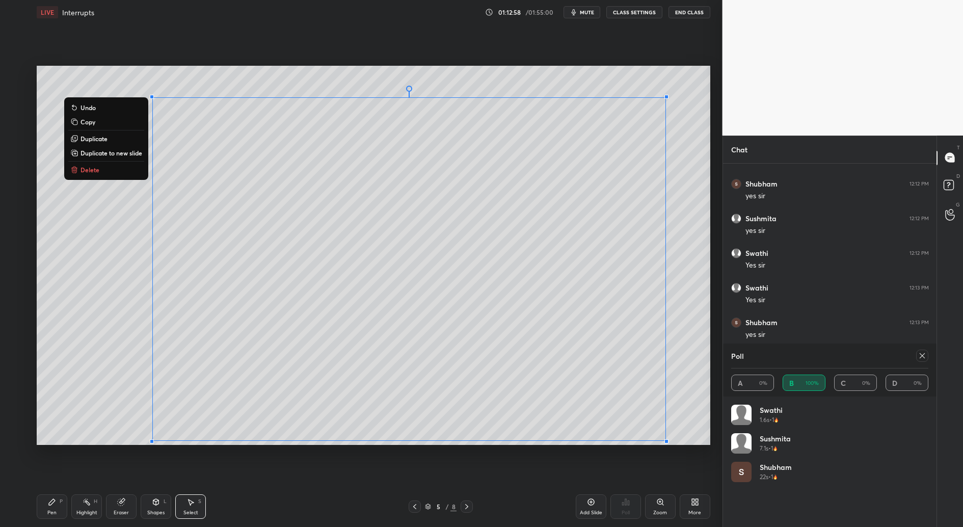
drag, startPoint x: 123, startPoint y: 152, endPoint x: 113, endPoint y: 161, distance: 13.7
click at [122, 152] on p "Duplicate to new slide" at bounding box center [111, 153] width 62 height 8
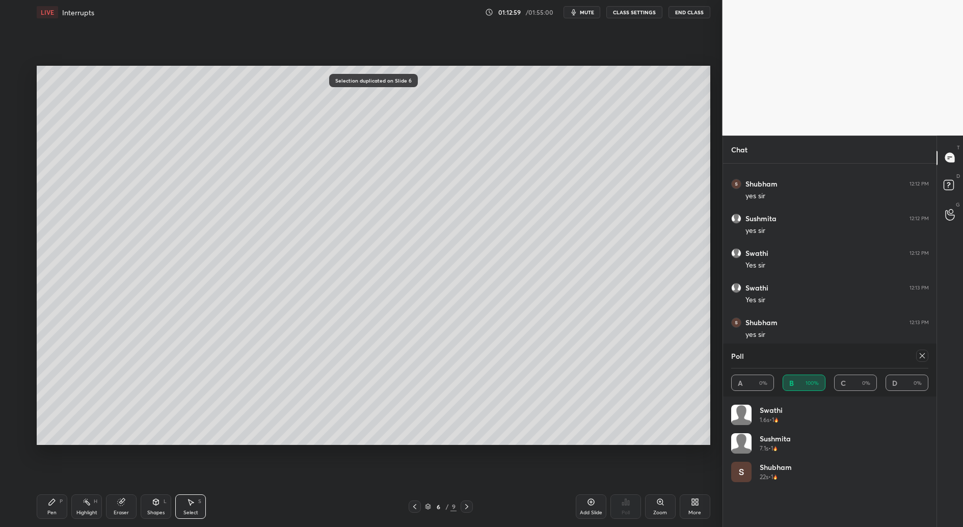
click at [105, 316] on div "0 ° Undo Copy Duplicate Duplicate to new slide Delete" at bounding box center [373, 255] width 673 height 378
click at [49, 506] on div "Pen P" at bounding box center [52, 506] width 31 height 24
drag, startPoint x: 17, startPoint y: 200, endPoint x: 11, endPoint y: 202, distance: 6.3
click at [16, 201] on div at bounding box center [17, 196] width 16 height 16
click at [17, 405] on div "X" at bounding box center [19, 414] width 22 height 20
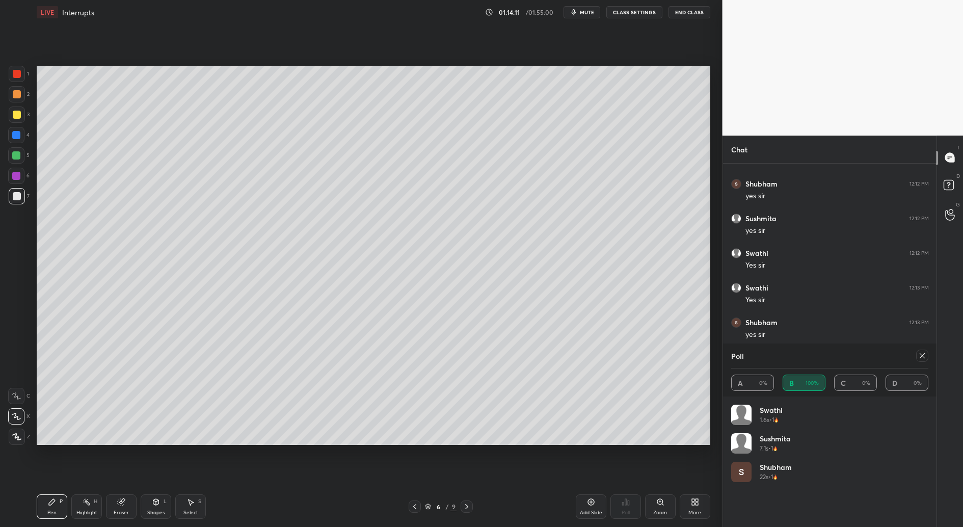
click at [9, 401] on div at bounding box center [16, 396] width 16 height 16
click at [190, 510] on div "Select" at bounding box center [190, 512] width 15 height 5
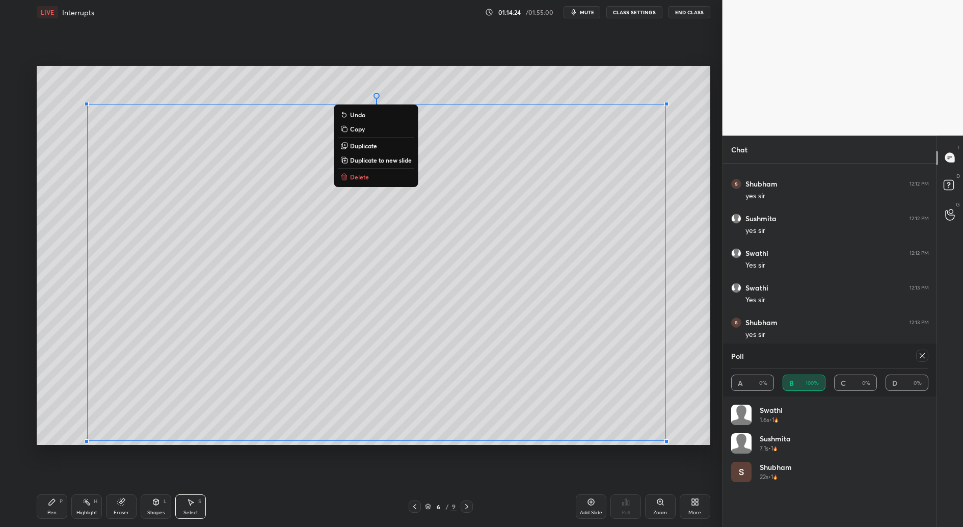
drag, startPoint x: 189, startPoint y: 118, endPoint x: 653, endPoint y: 427, distance: 557.5
click at [668, 446] on div "0 ° Undo Copy Duplicate Duplicate to new slide Delete Setting up your live clas…" at bounding box center [373, 254] width 681 height 461
click at [525, 82] on div "0 ° Undo Copy Duplicate Duplicate to new slide Delete" at bounding box center [373, 255] width 673 height 378
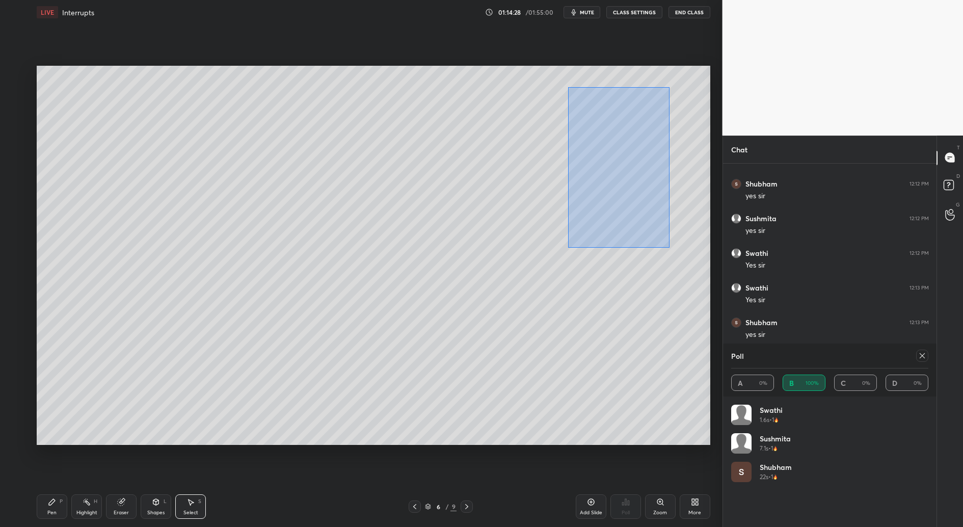
drag, startPoint x: 587, startPoint y: 111, endPoint x: 670, endPoint y: 245, distance: 157.8
click at [670, 247] on div "0 ° Undo Copy Duplicate Duplicate to new slide Delete" at bounding box center [373, 255] width 673 height 378
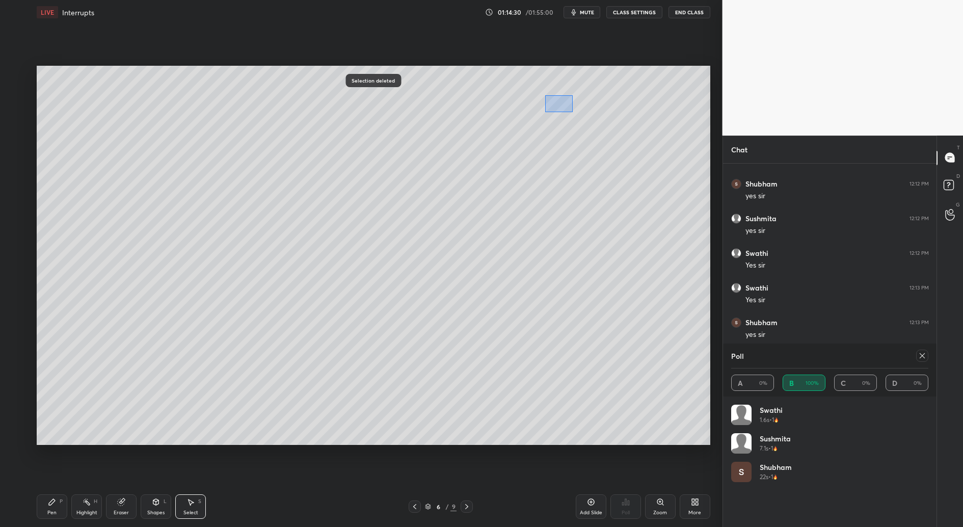
drag, startPoint x: 544, startPoint y: 95, endPoint x: 568, endPoint y: 106, distance: 26.2
click at [573, 111] on div "0 ° Undo Copy Duplicate Duplicate to new slide Delete" at bounding box center [373, 255] width 673 height 378
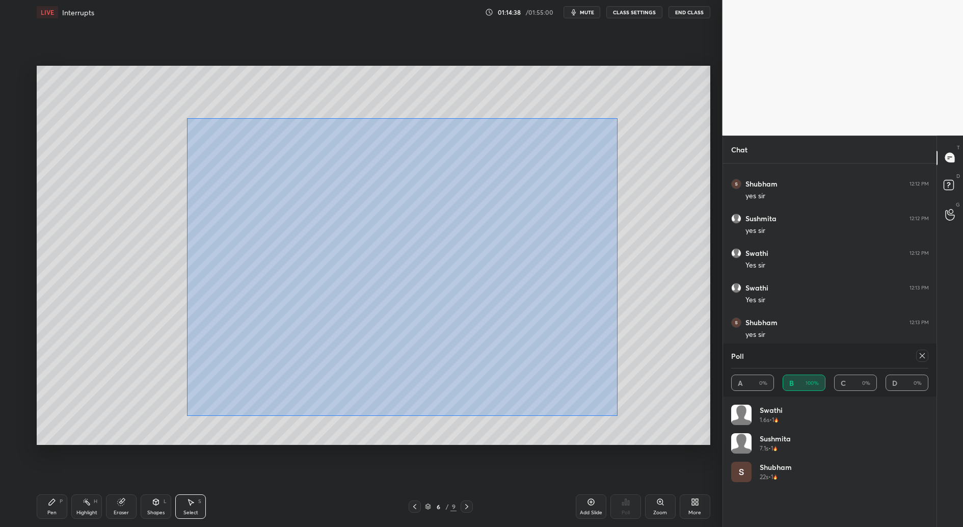
drag, startPoint x: 186, startPoint y: 118, endPoint x: 619, endPoint y: 399, distance: 516.2
click at [617, 415] on div "0 ° Undo Copy Duplicate Duplicate to new slide Delete" at bounding box center [373, 255] width 673 height 378
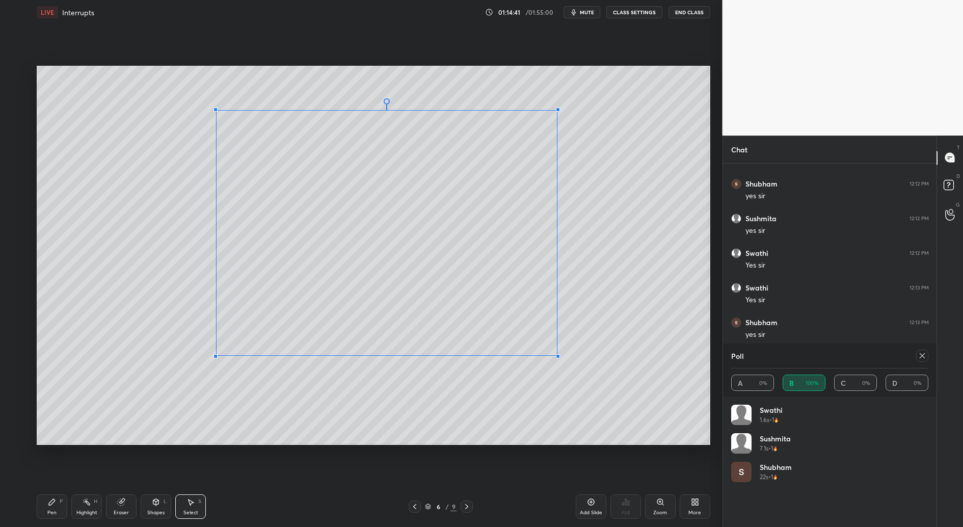
drag, startPoint x: 86, startPoint y: 426, endPoint x: 224, endPoint y: 349, distance: 157.8
click at [215, 357] on div at bounding box center [215, 356] width 4 height 4
drag, startPoint x: 431, startPoint y: 303, endPoint x: 442, endPoint y: 290, distance: 16.2
click at [444, 288] on div "0 ° Undo Copy Duplicate Duplicate to new slide Delete" at bounding box center [373, 255] width 673 height 378
drag, startPoint x: 154, startPoint y: 386, endPoint x: 199, endPoint y: 420, distance: 56.3
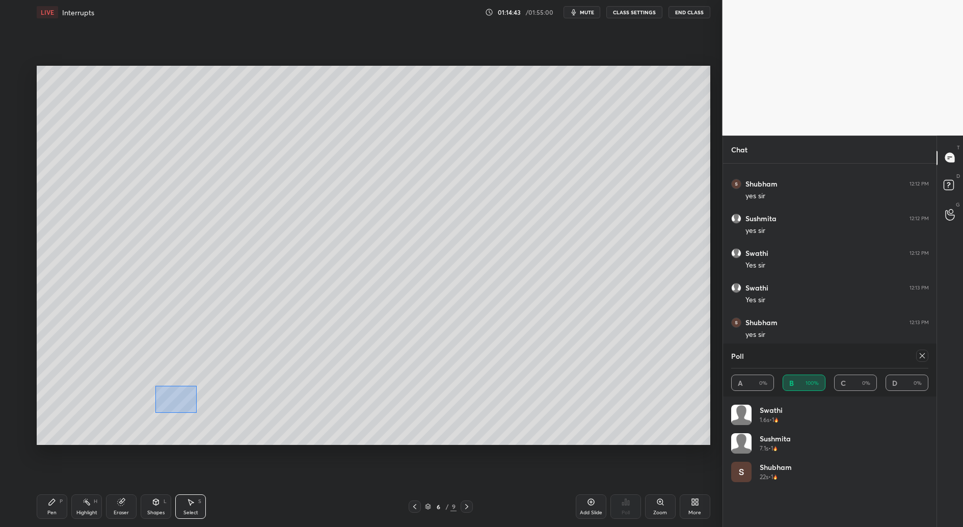
click at [196, 414] on div "0 ° Undo Copy Duplicate Duplicate to new slide Delete" at bounding box center [373, 255] width 673 height 378
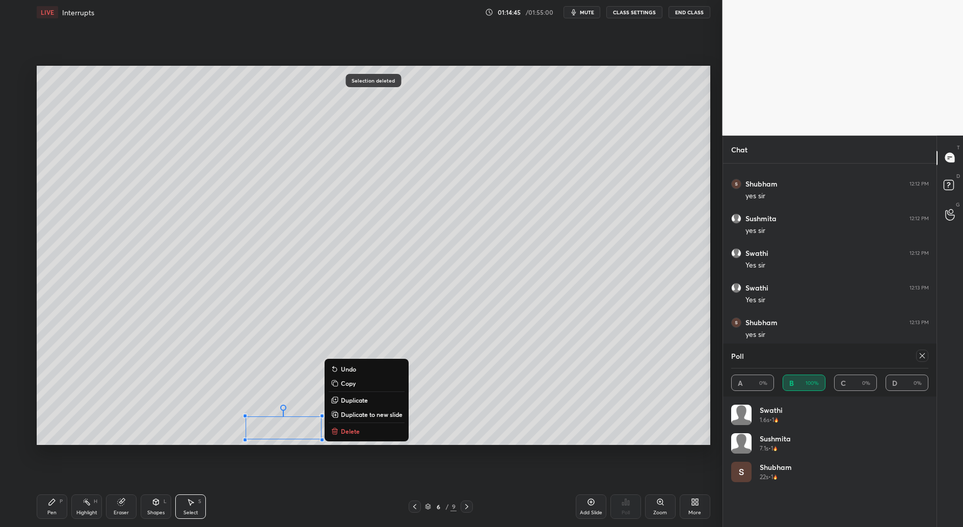
drag, startPoint x: 233, startPoint y: 401, endPoint x: 620, endPoint y: 464, distance: 392.2
click at [621, 465] on div "0 ° Undo Copy Duplicate Duplicate to new slide Delete Selection deleted Setting…" at bounding box center [373, 254] width 681 height 461
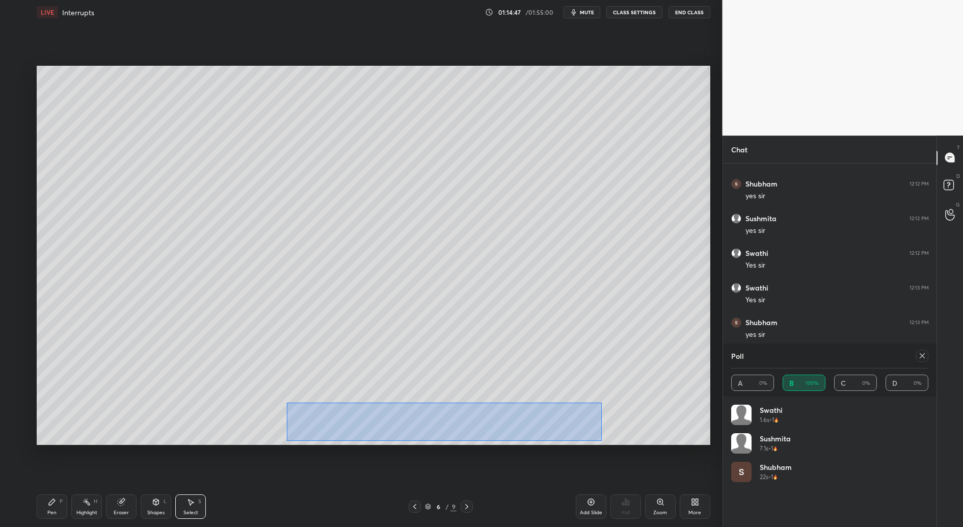
drag, startPoint x: 288, startPoint y: 403, endPoint x: 604, endPoint y: 440, distance: 318.5
click at [604, 443] on div "0 ° Undo Copy Duplicate Duplicate to new slide Delete" at bounding box center [373, 255] width 673 height 378
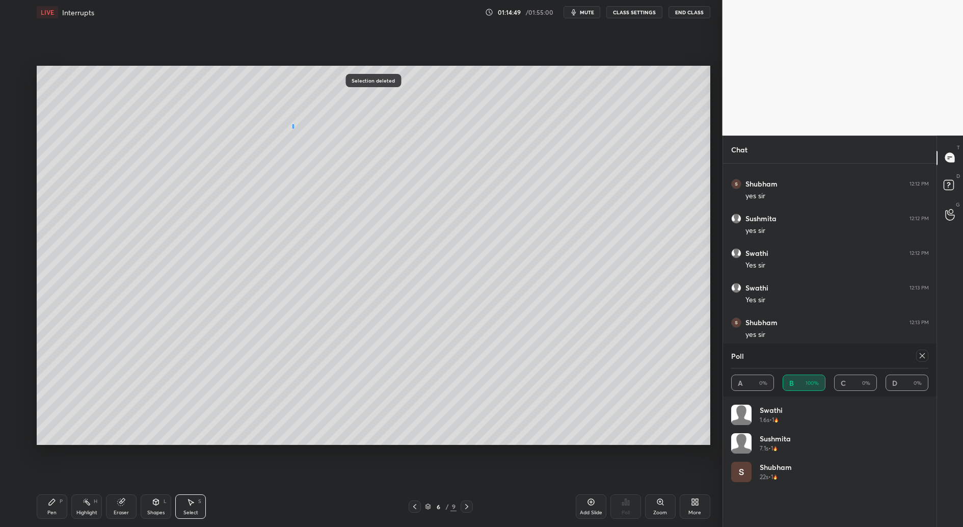
drag, startPoint x: 292, startPoint y: 126, endPoint x: 312, endPoint y: 168, distance: 46.5
click at [312, 168] on div "0 ° Undo Copy Duplicate Duplicate to new slide Delete" at bounding box center [373, 255] width 673 height 378
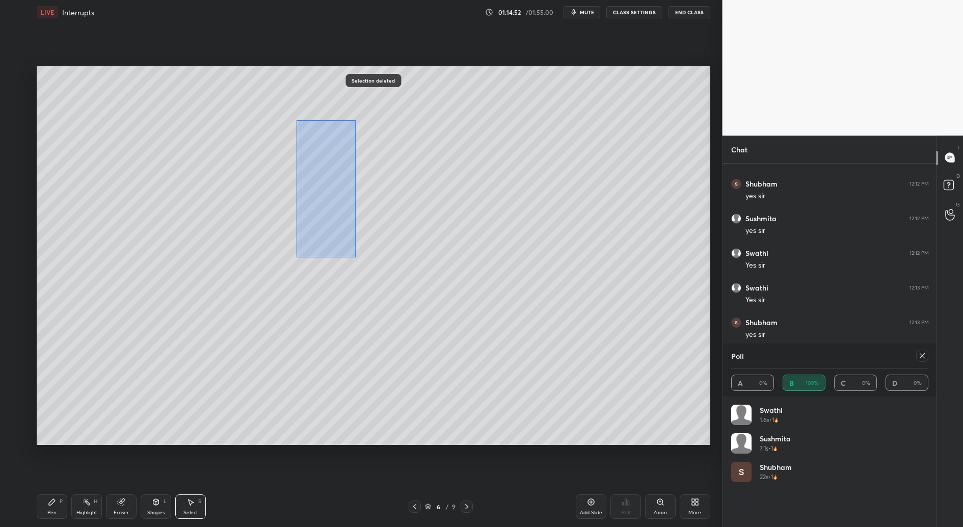
drag, startPoint x: 298, startPoint y: 123, endPoint x: 348, endPoint y: 256, distance: 142.2
click at [354, 256] on div "0 ° Undo Copy Duplicate Duplicate to new slide Delete" at bounding box center [373, 255] width 673 height 378
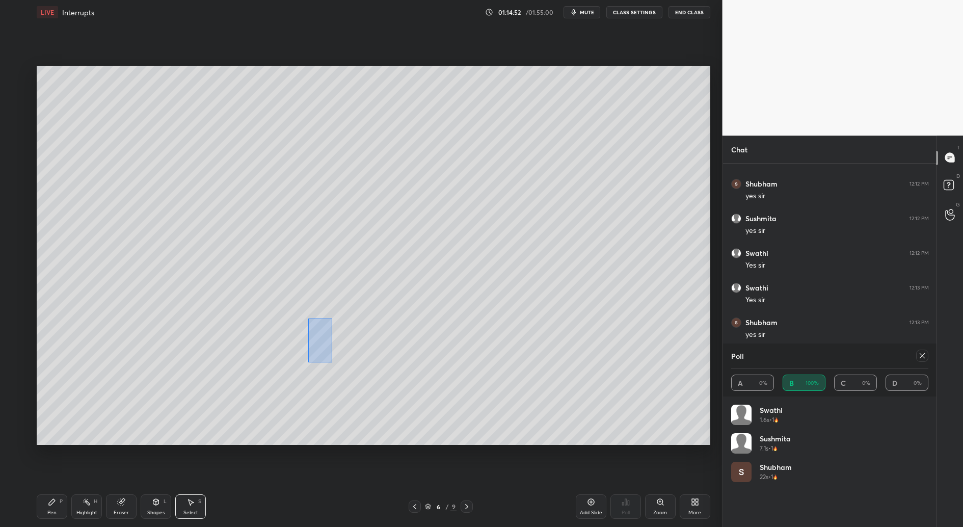
drag, startPoint x: 308, startPoint y: 318, endPoint x: 349, endPoint y: 376, distance: 71.3
click at [351, 380] on div "0 ° Undo Copy Duplicate Duplicate to new slide Delete" at bounding box center [373, 255] width 673 height 378
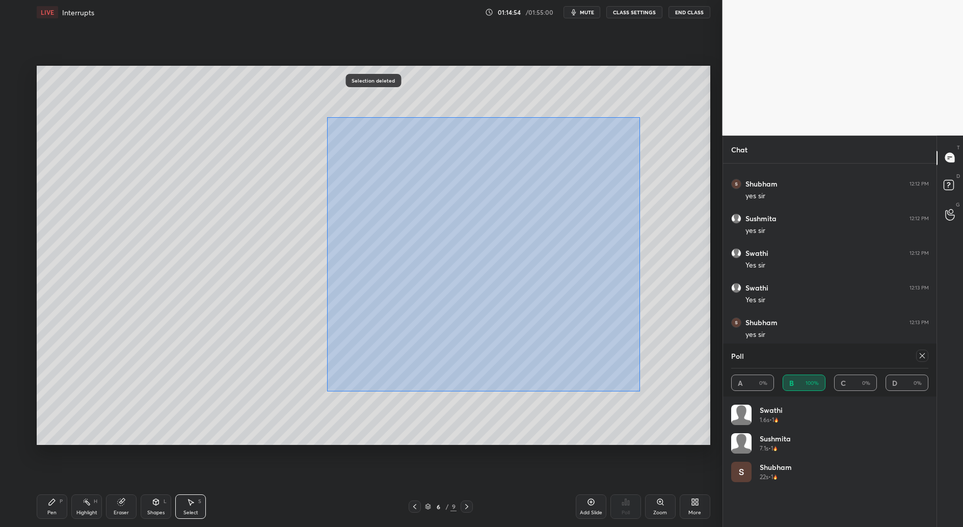
drag, startPoint x: 336, startPoint y: 127, endPoint x: 621, endPoint y: 376, distance: 379.0
click at [641, 390] on div "0 ° Undo Copy Duplicate Duplicate to new slide Delete" at bounding box center [373, 255] width 673 height 378
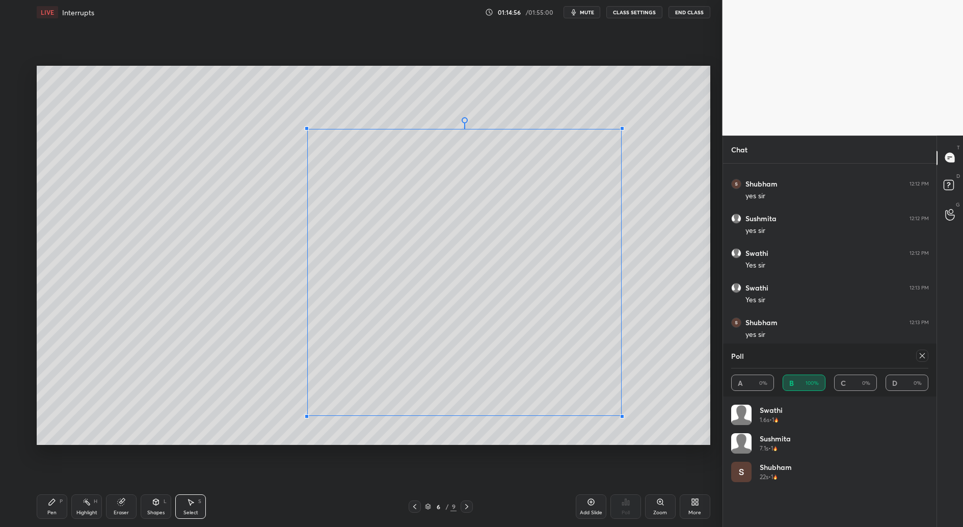
drag, startPoint x: 348, startPoint y: 380, endPoint x: 307, endPoint y: 415, distance: 53.9
click at [306, 416] on div at bounding box center [307, 416] width 4 height 4
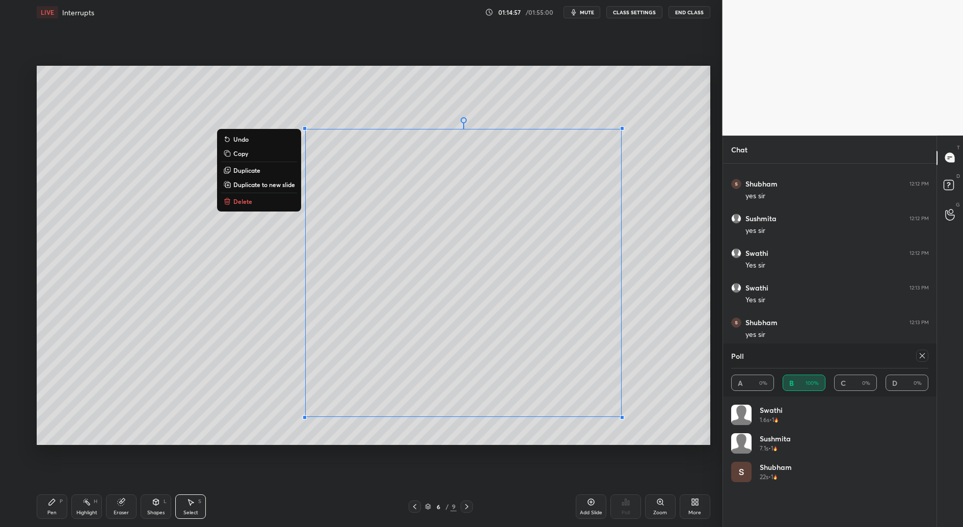
drag, startPoint x: 510, startPoint y: 103, endPoint x: 499, endPoint y: 109, distance: 12.8
click at [508, 106] on div "0 ° Undo Copy Duplicate Duplicate to new slide Delete" at bounding box center [373, 255] width 673 height 378
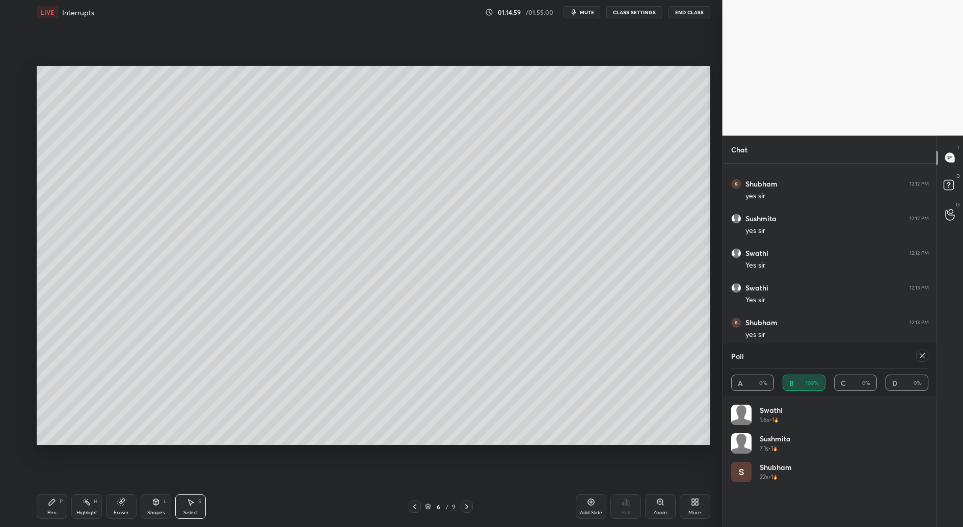
click at [49, 504] on icon at bounding box center [52, 502] width 6 height 6
click at [919, 352] on icon at bounding box center [922, 355] width 8 height 8
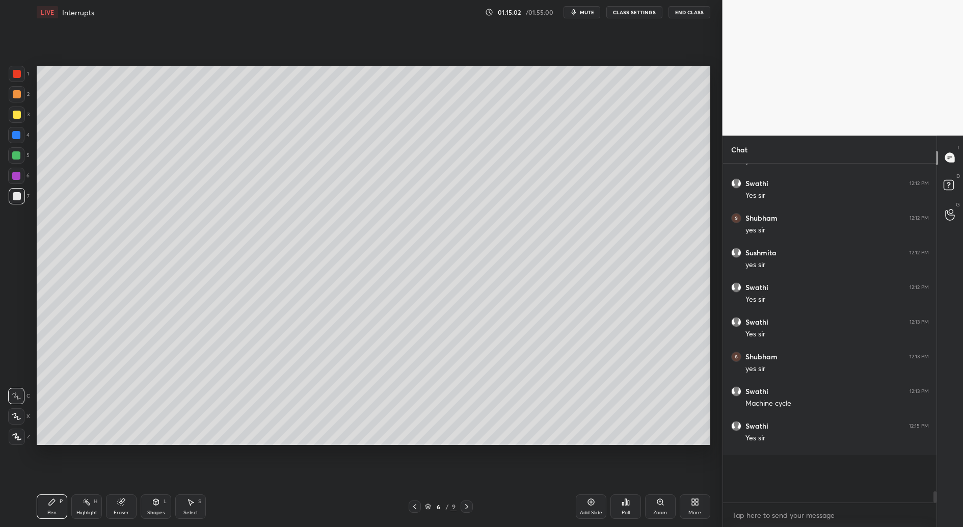
scroll to position [0, 0]
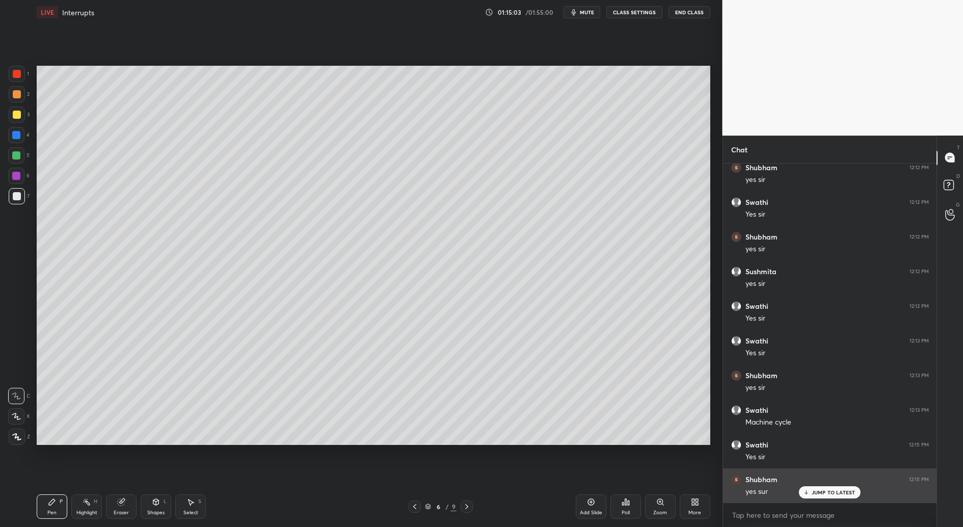
drag, startPoint x: 842, startPoint y: 490, endPoint x: 835, endPoint y: 498, distance: 10.8
click at [842, 490] on p "JUMP TO LATEST" at bounding box center [833, 492] width 44 height 6
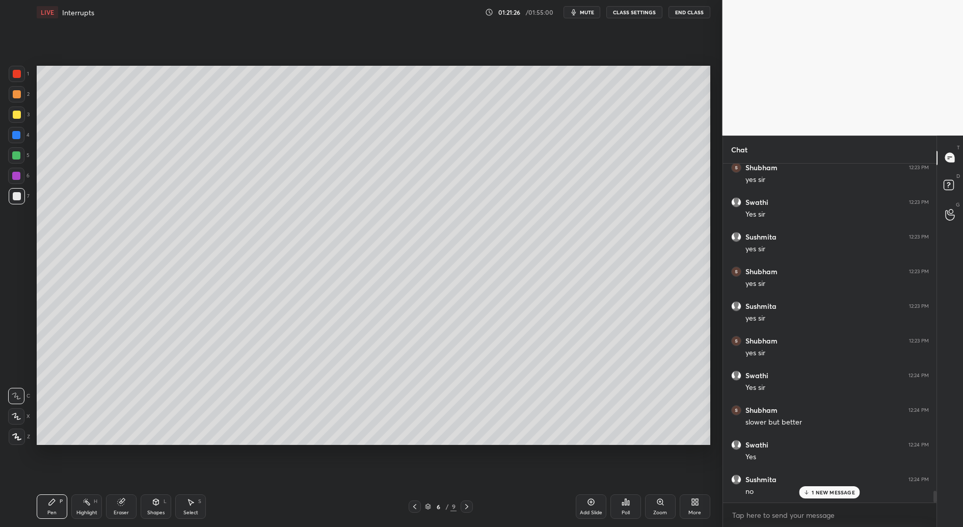
scroll to position [9674, 0]
click at [16, 157] on div at bounding box center [16, 155] width 8 height 8
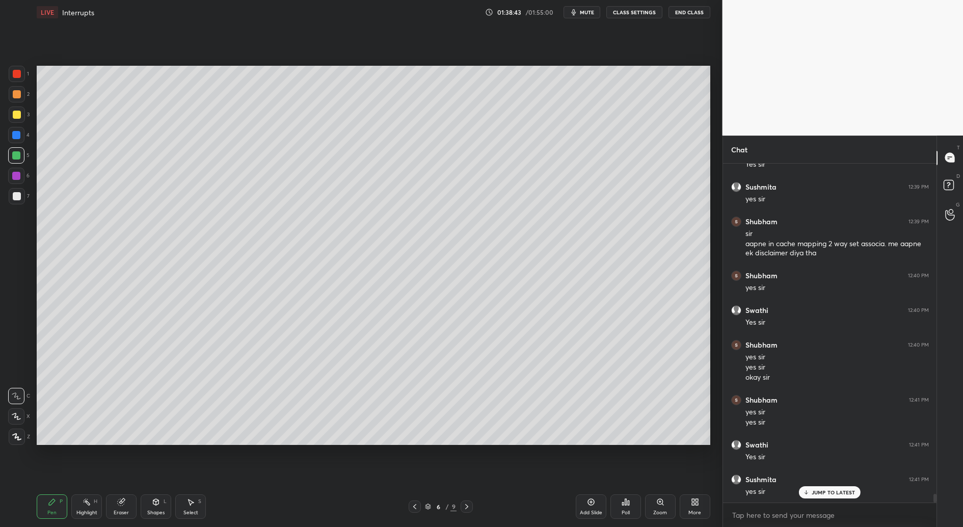
scroll to position [13148, 0]
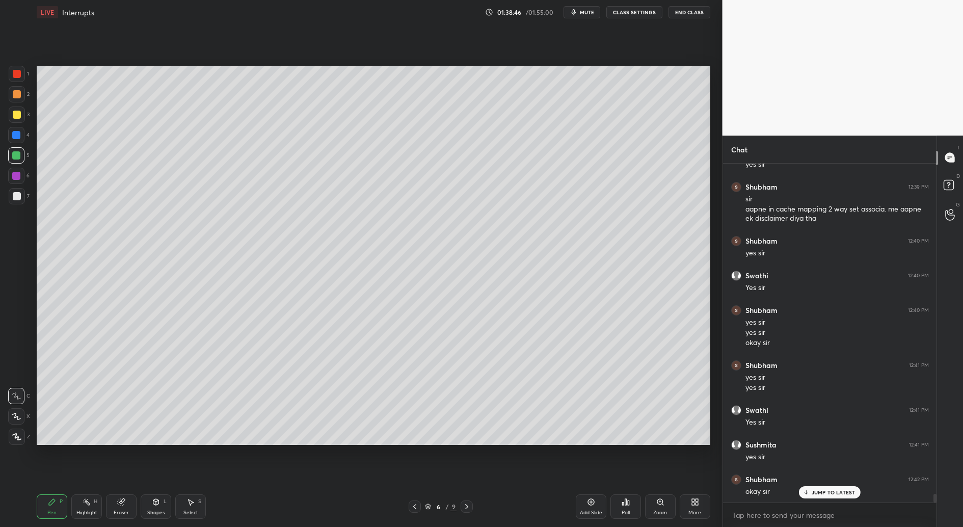
click at [695, 14] on button "End Class" at bounding box center [689, 12] width 42 height 12
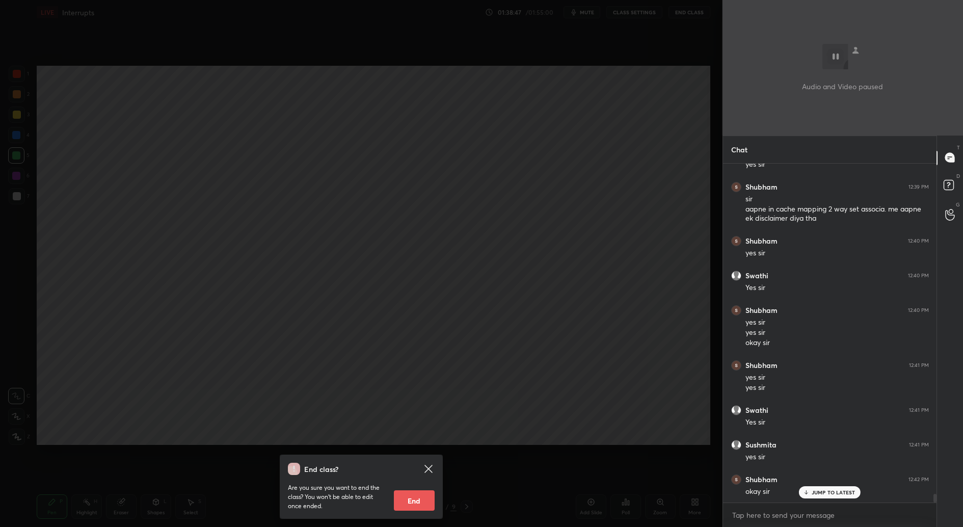
click at [417, 499] on button "End" at bounding box center [414, 500] width 41 height 20
type textarea "x"
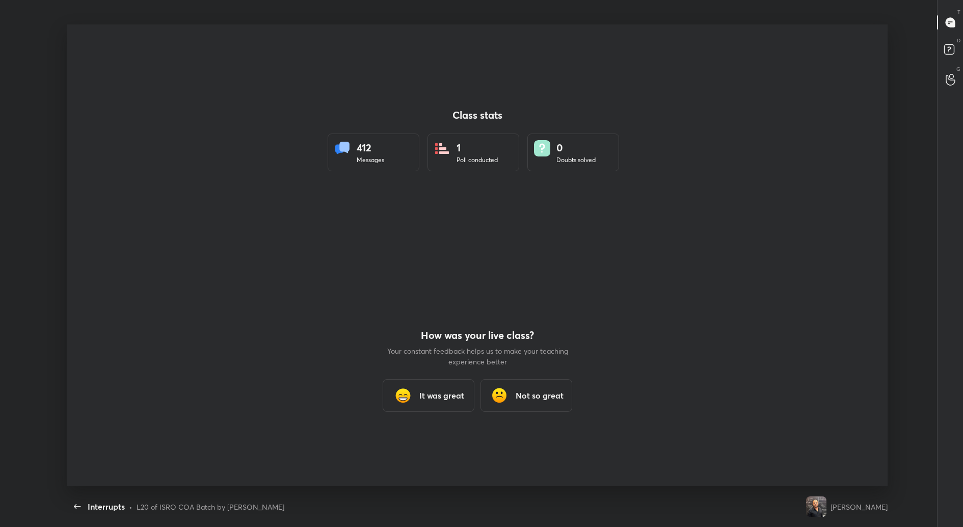
scroll to position [50470, 49977]
click at [423, 391] on h3 "It was great" at bounding box center [441, 395] width 45 height 12
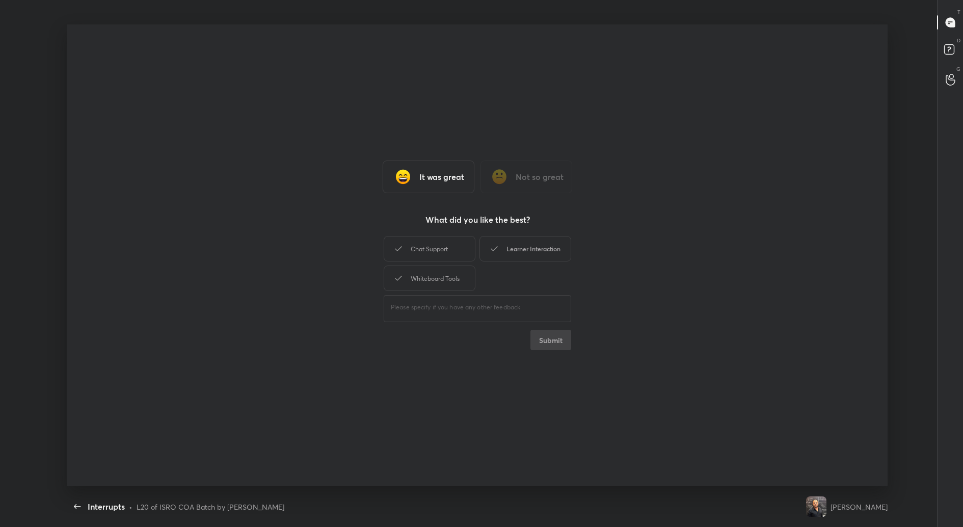
click at [544, 248] on div "Learner Interaction" at bounding box center [525, 248] width 92 height 25
click at [549, 344] on button "Submit" at bounding box center [550, 340] width 41 height 20
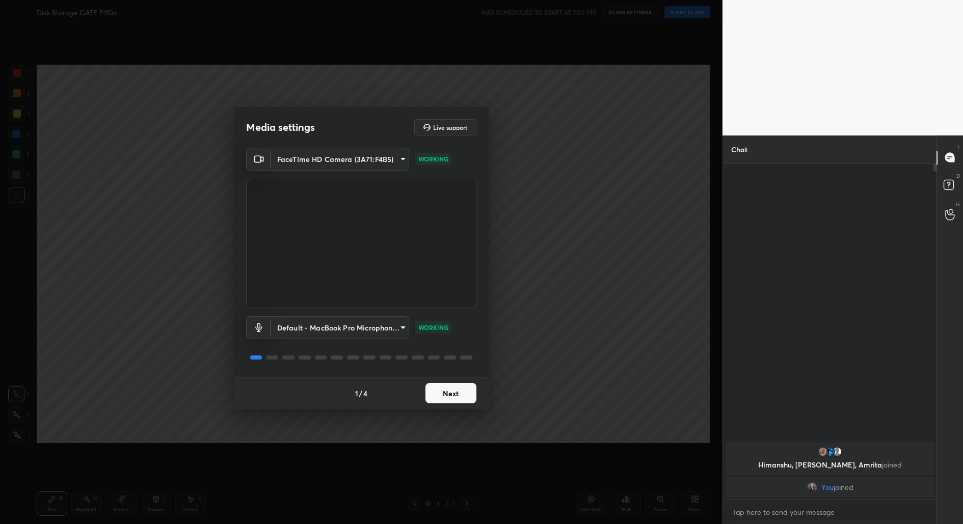
click at [452, 397] on button "Next" at bounding box center [450, 393] width 51 height 20
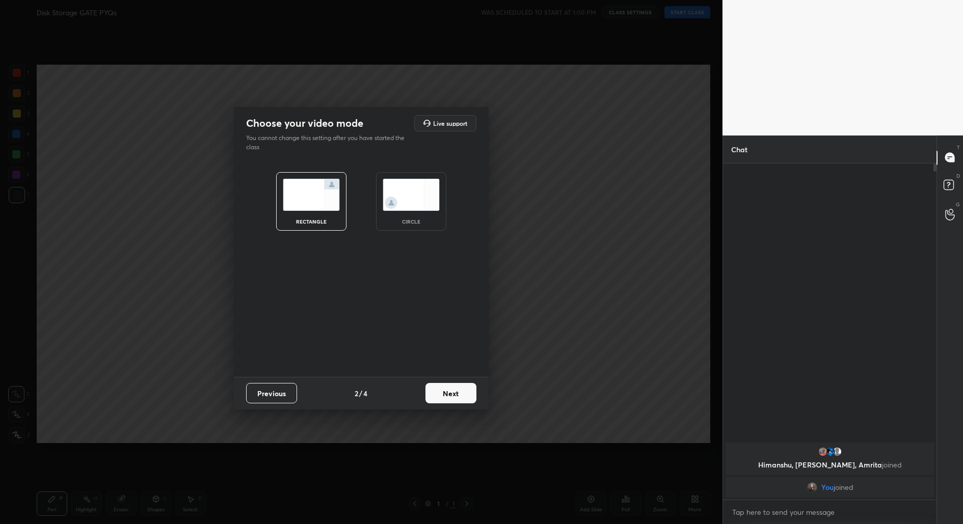
click at [452, 397] on button "Next" at bounding box center [450, 393] width 51 height 20
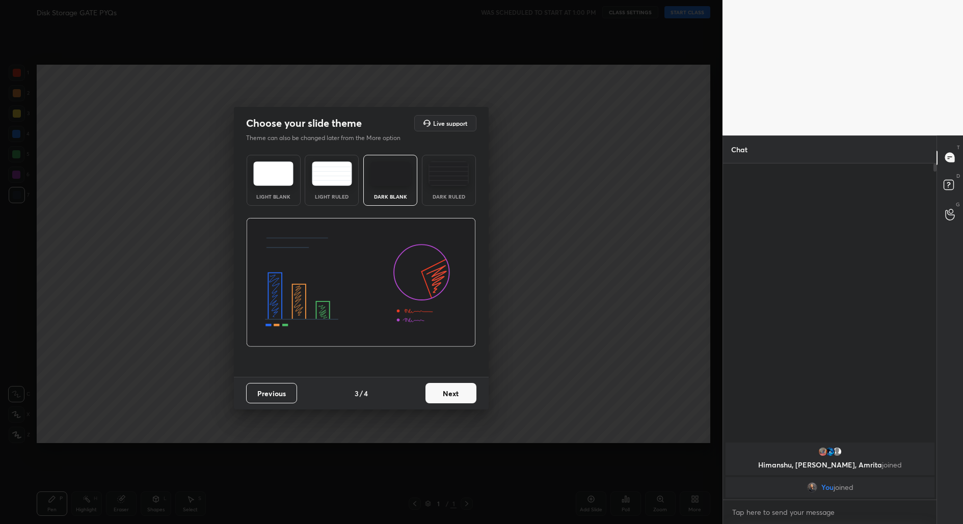
click at [452, 397] on button "Next" at bounding box center [450, 393] width 51 height 20
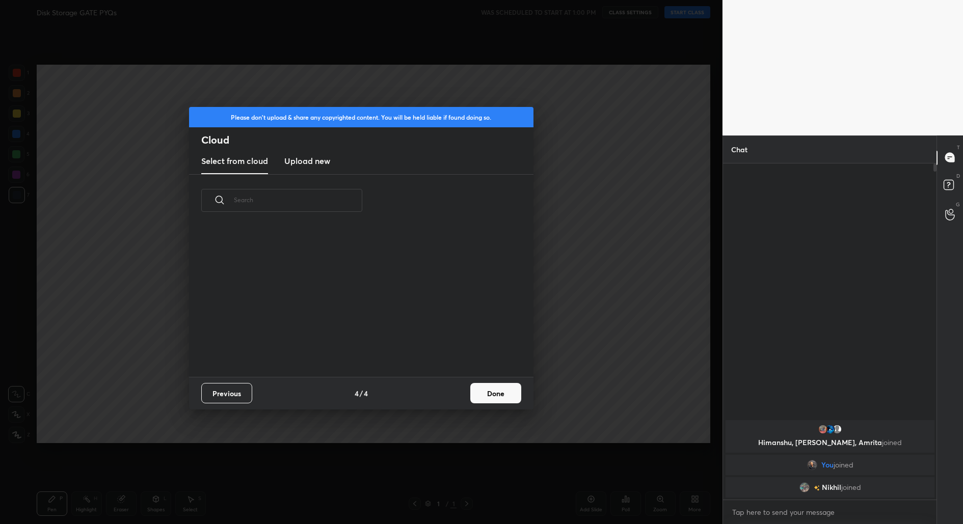
scroll to position [150, 326]
click at [486, 393] on button "Done" at bounding box center [495, 393] width 51 height 20
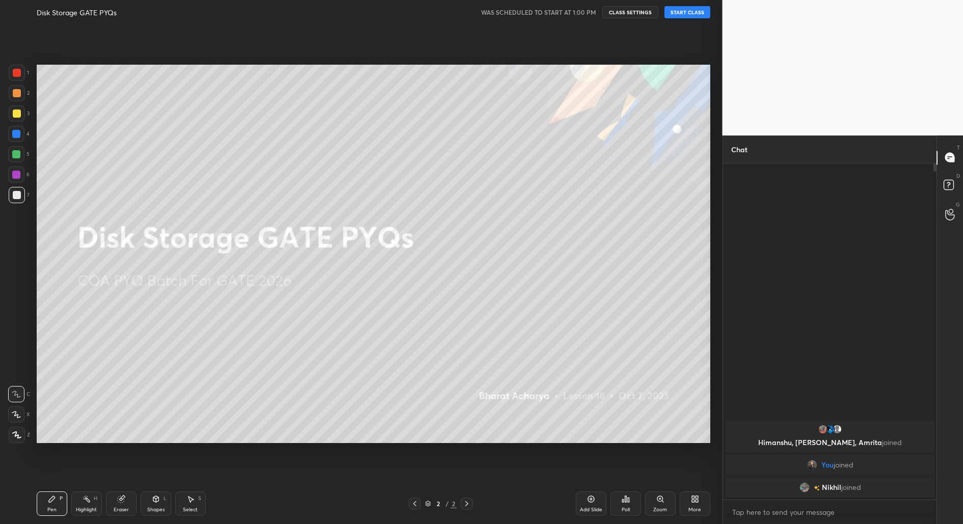
click at [698, 11] on button "START CLASS" at bounding box center [687, 12] width 46 height 12
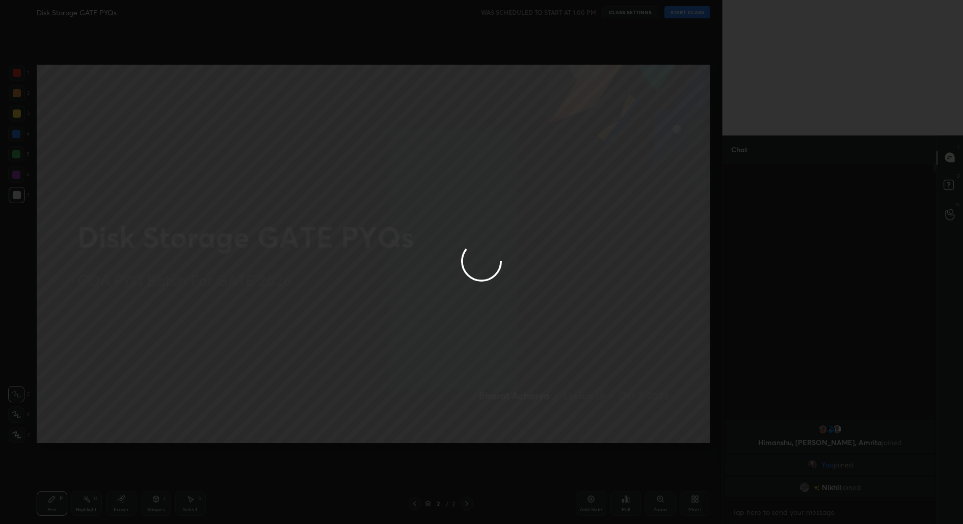
type textarea "x"
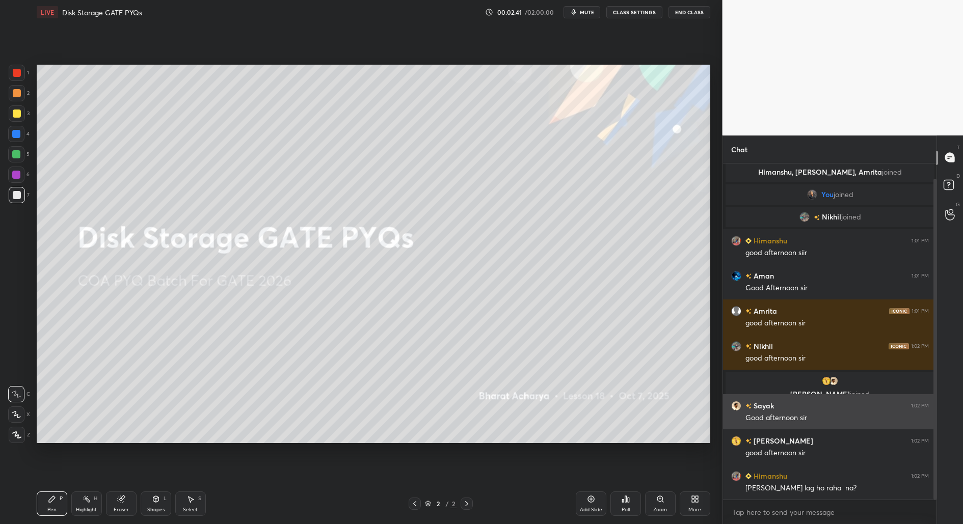
scroll to position [51, 0]
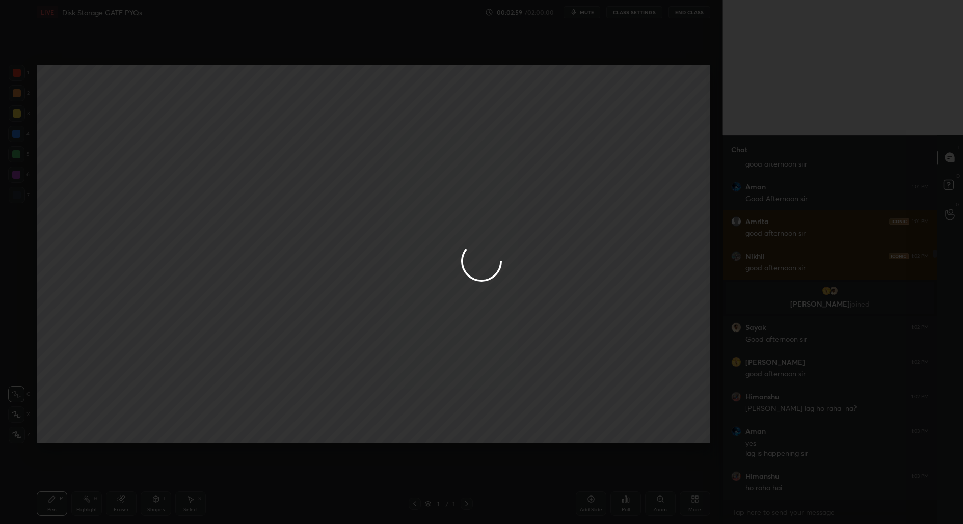
scroll to position [458, 681]
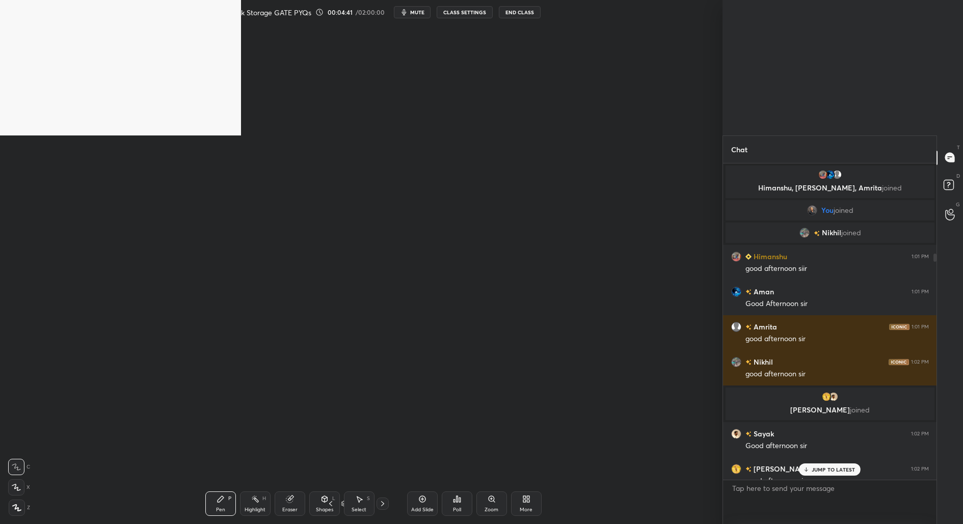
scroll to position [139, 0]
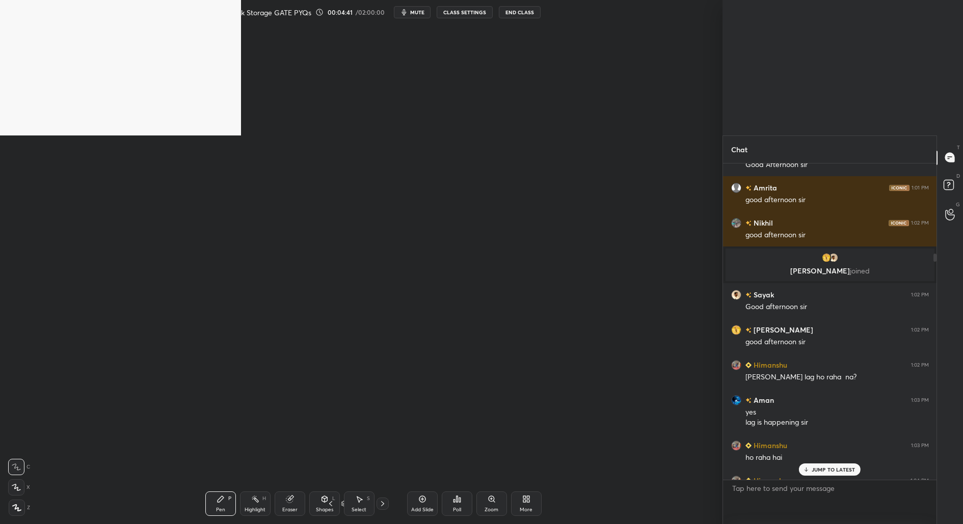
type textarea "x"
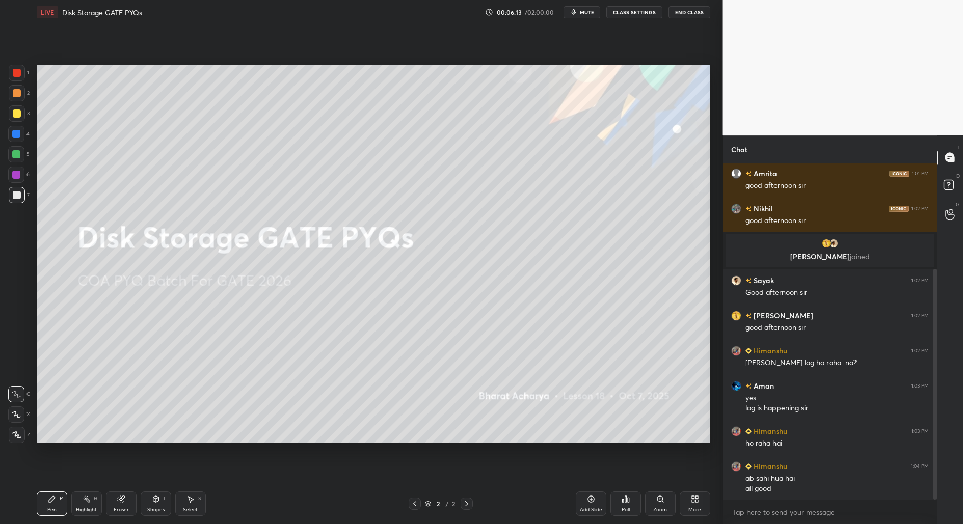
scroll to position [189, 0]
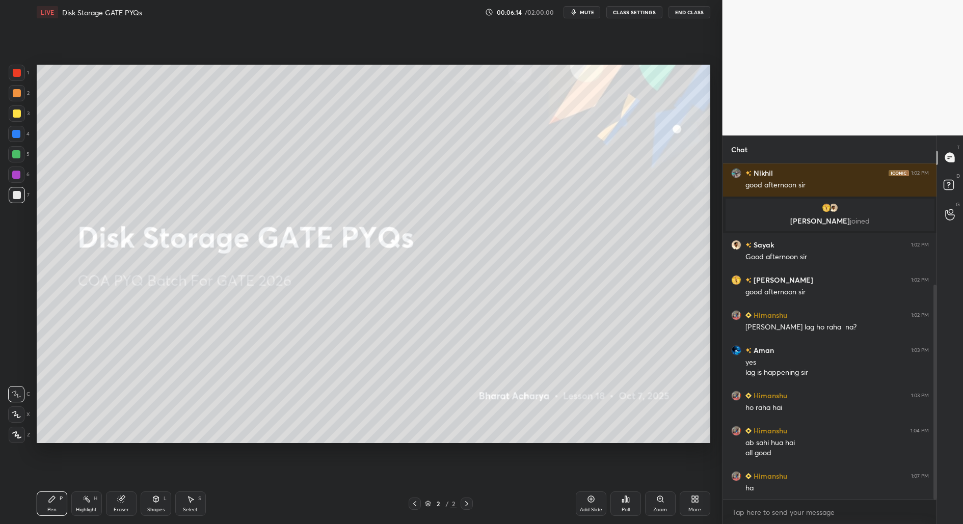
click at [702, 508] on div "More" at bounding box center [694, 503] width 31 height 24
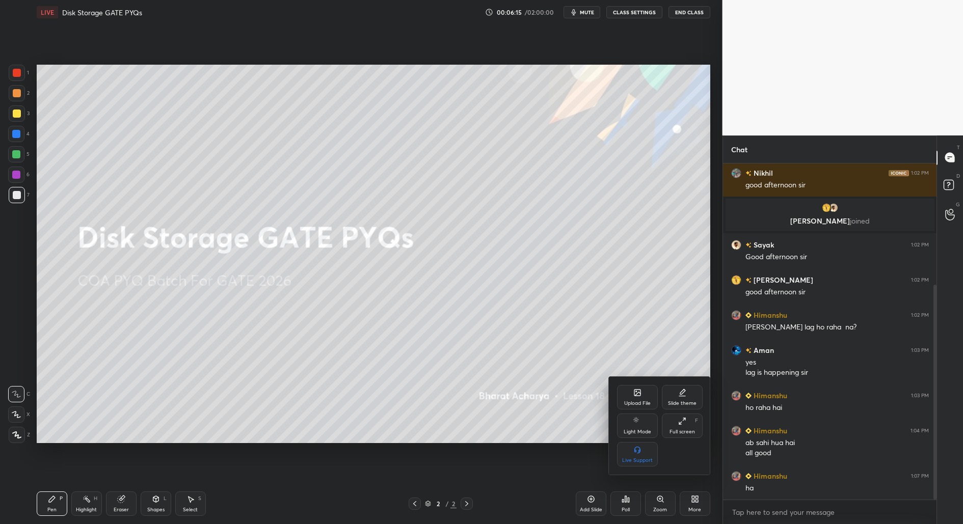
click at [641, 392] on div "Upload File" at bounding box center [637, 397] width 41 height 24
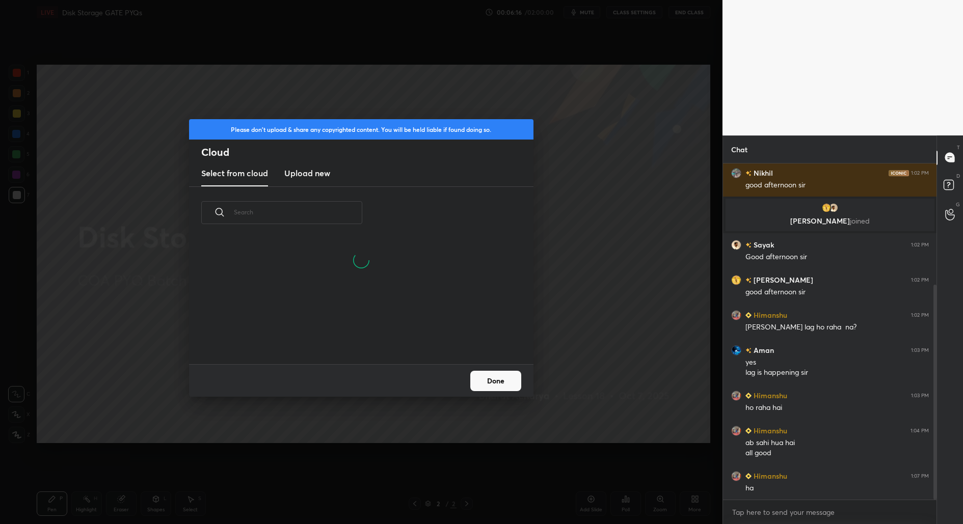
scroll to position [224, 0]
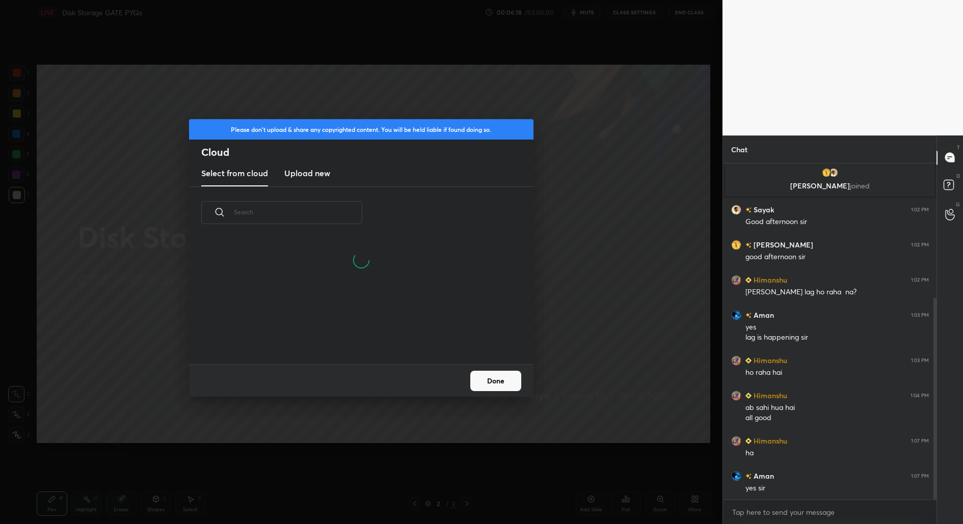
click at [306, 168] on h3 "Upload new" at bounding box center [307, 173] width 46 height 12
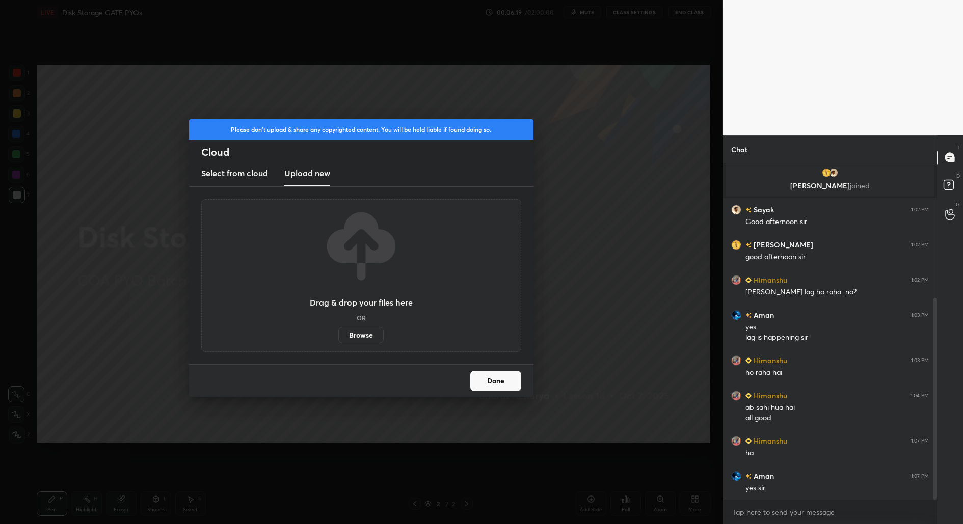
click at [362, 333] on label "Browse" at bounding box center [360, 335] width 45 height 16
click at [338, 333] on input "Browse" at bounding box center [338, 335] width 0 height 16
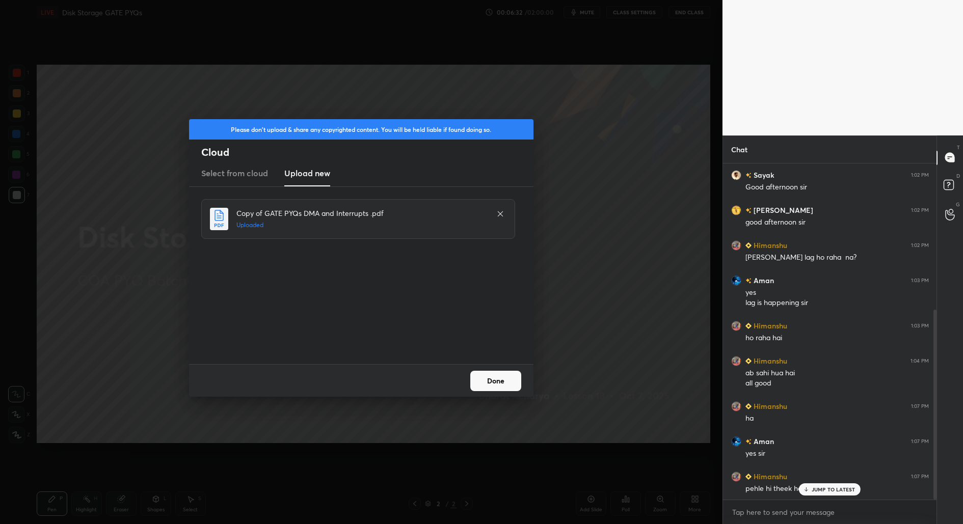
click at [497, 374] on button "Done" at bounding box center [495, 381] width 51 height 20
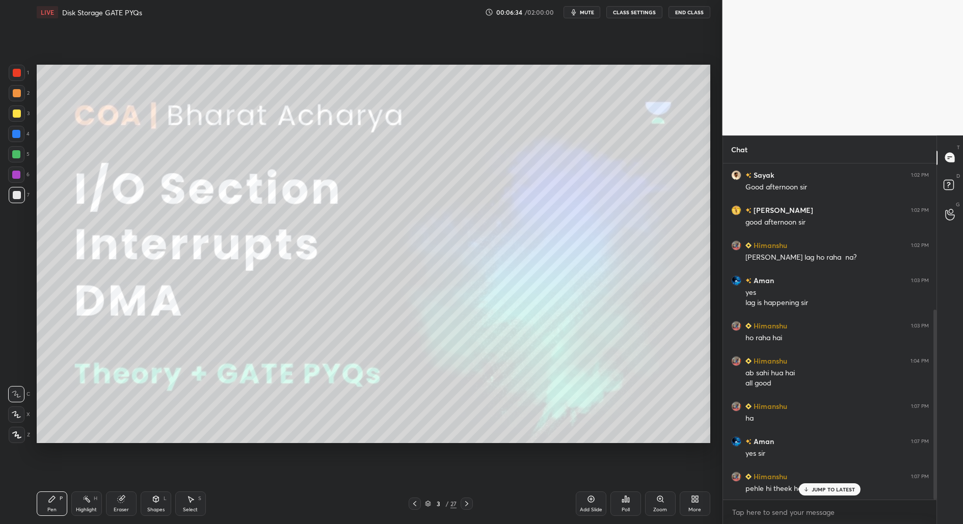
click at [839, 491] on p "JUMP TO LATEST" at bounding box center [833, 489] width 44 height 6
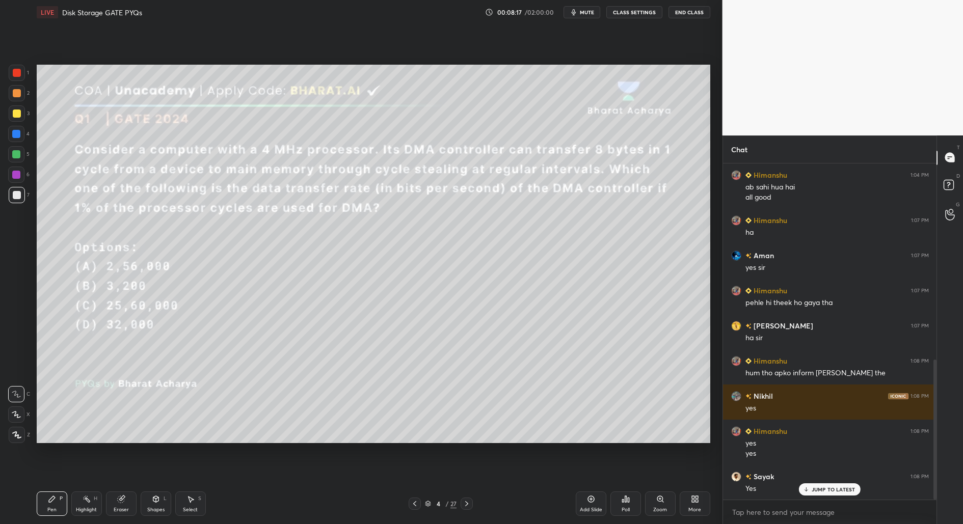
scroll to position [469, 0]
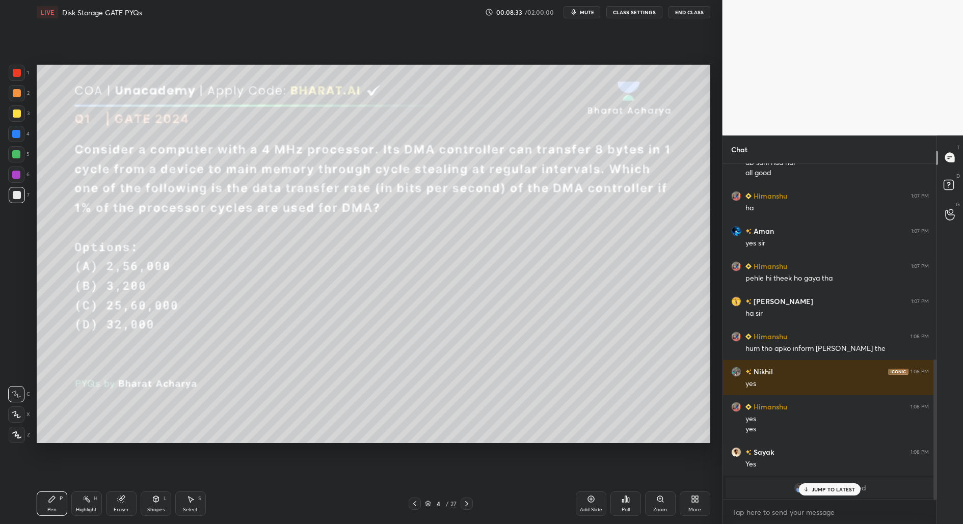
click at [846, 490] on p "JUMP TO LATEST" at bounding box center [833, 489] width 44 height 6
click at [156, 507] on div "Shapes" at bounding box center [155, 509] width 17 height 5
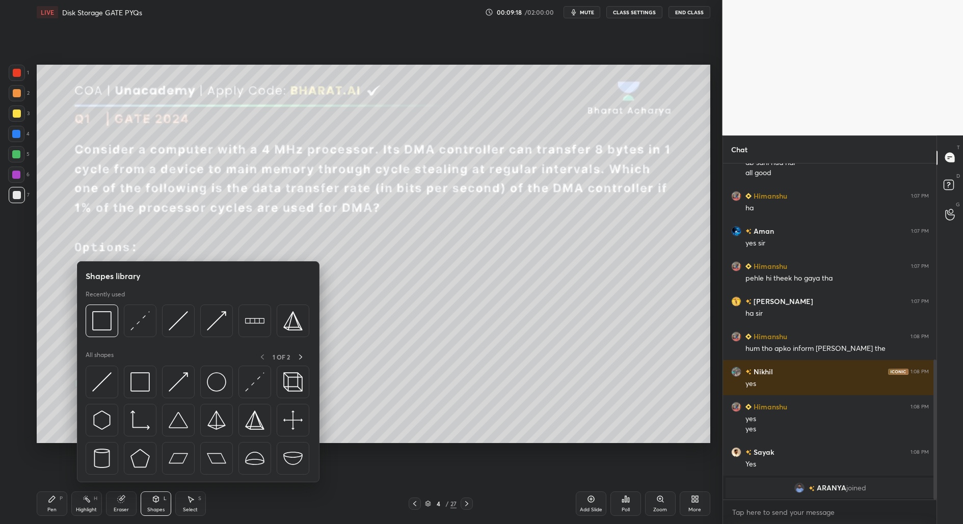
drag, startPoint x: 99, startPoint y: 326, endPoint x: 157, endPoint y: 502, distance: 184.9
drag, startPoint x: 157, startPoint y: 502, endPoint x: 161, endPoint y: 499, distance: 5.5
click at [158, 503] on icon at bounding box center [156, 499] width 8 height 8
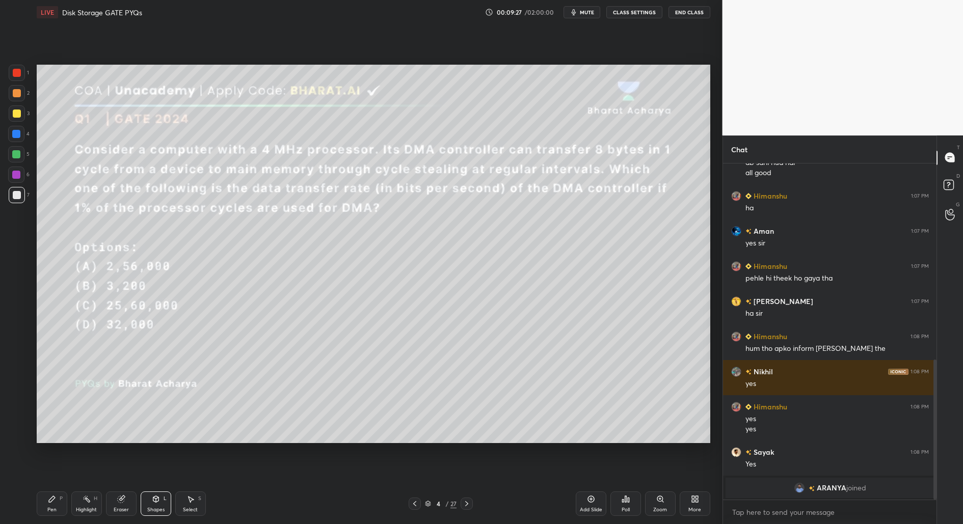
drag, startPoint x: 56, startPoint y: 510, endPoint x: 67, endPoint y: 503, distance: 13.3
click at [57, 510] on div "Pen P" at bounding box center [52, 503] width 31 height 24
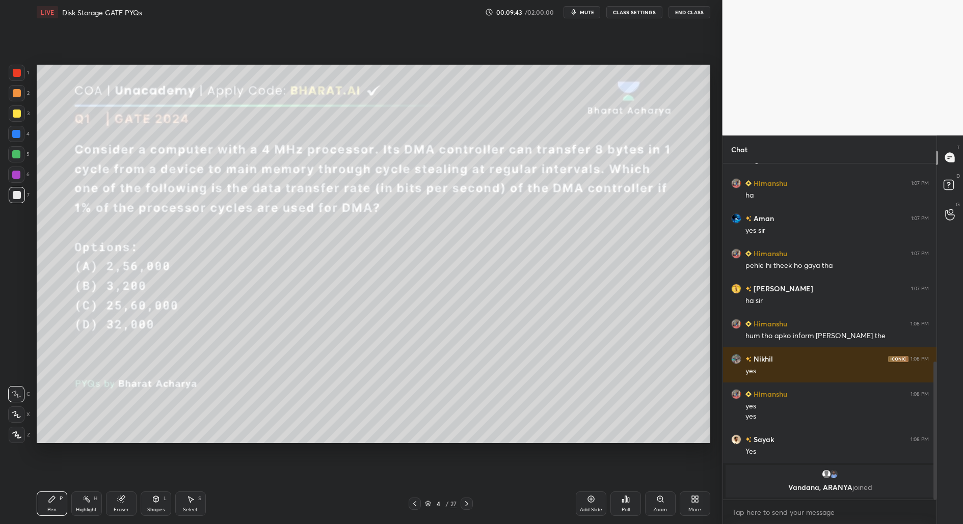
click at [189, 504] on div "Select S" at bounding box center [190, 503] width 31 height 24
drag, startPoint x: 410, startPoint y: 347, endPoint x: 446, endPoint y: 387, distance: 53.7
click at [451, 388] on div "0 ° Undo Copy Duplicate Duplicate to new slide Delete" at bounding box center [373, 254] width 673 height 379
drag, startPoint x: 429, startPoint y: 355, endPoint x: 444, endPoint y: 354, distance: 15.3
click at [444, 354] on div "0 ° Undo Copy Duplicate Duplicate to new slide Delete" at bounding box center [373, 254] width 673 height 379
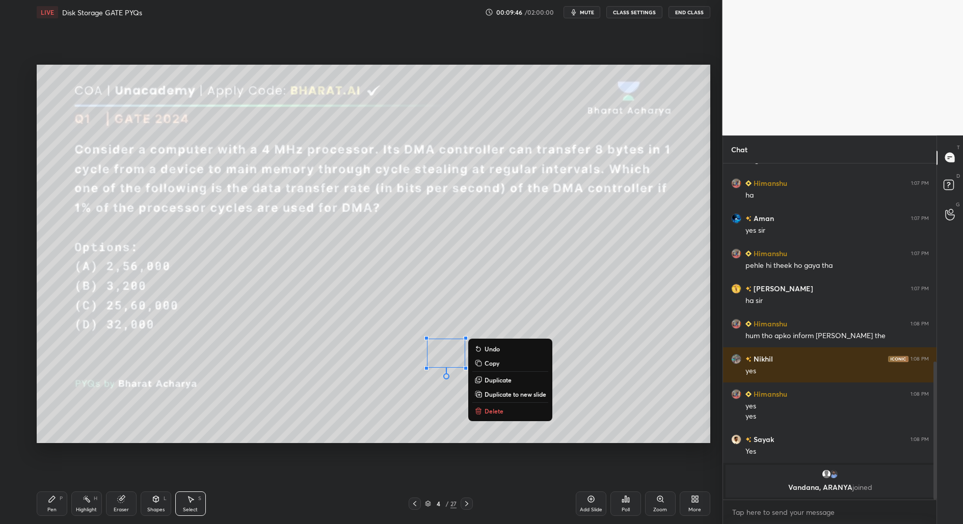
click at [49, 502] on icon at bounding box center [52, 499] width 6 height 6
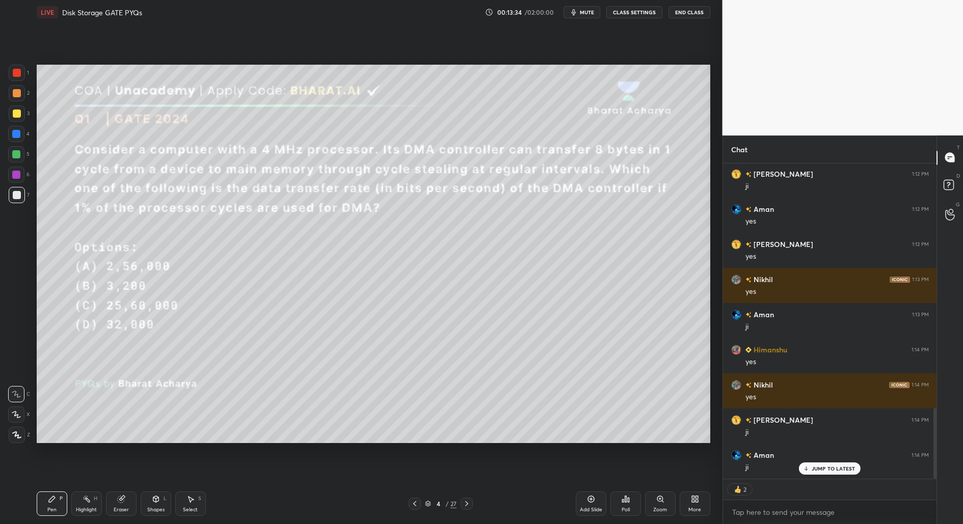
scroll to position [1091, 0]
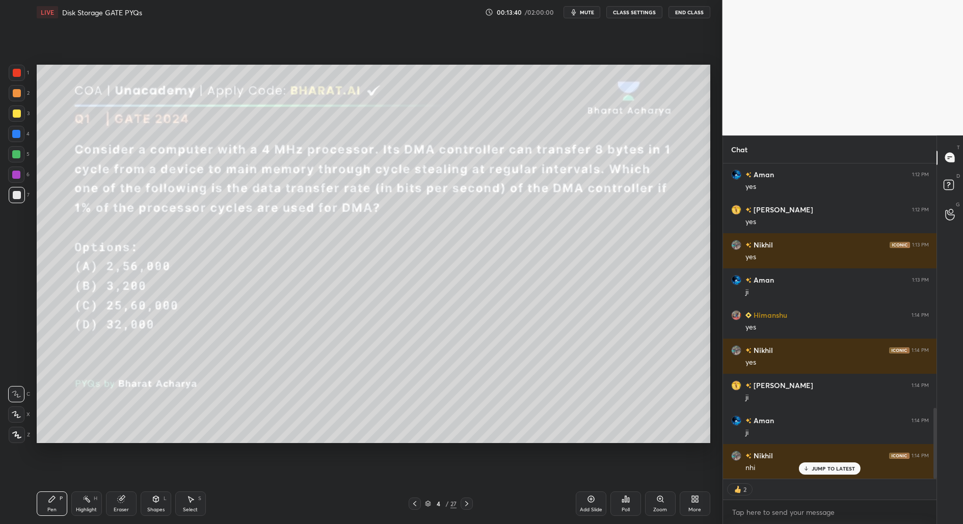
type textarea "x"
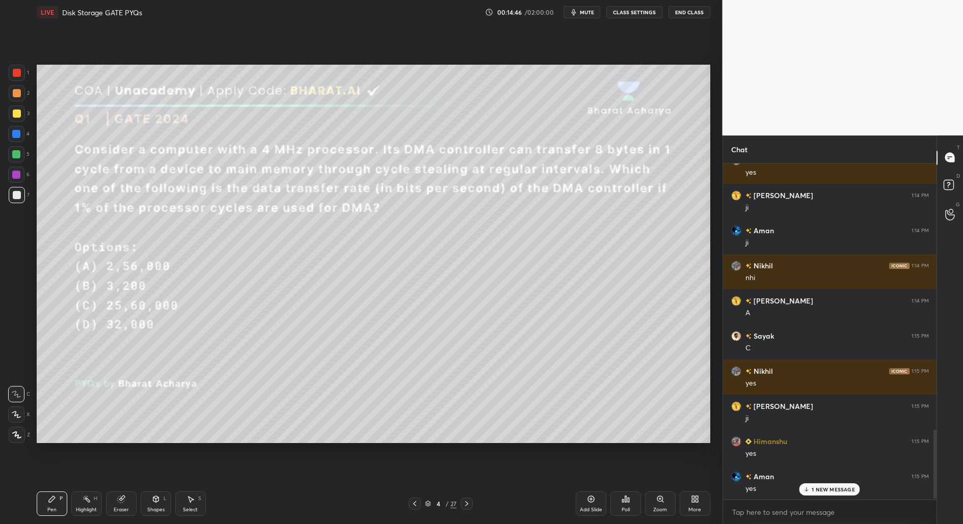
scroll to position [1317, 0]
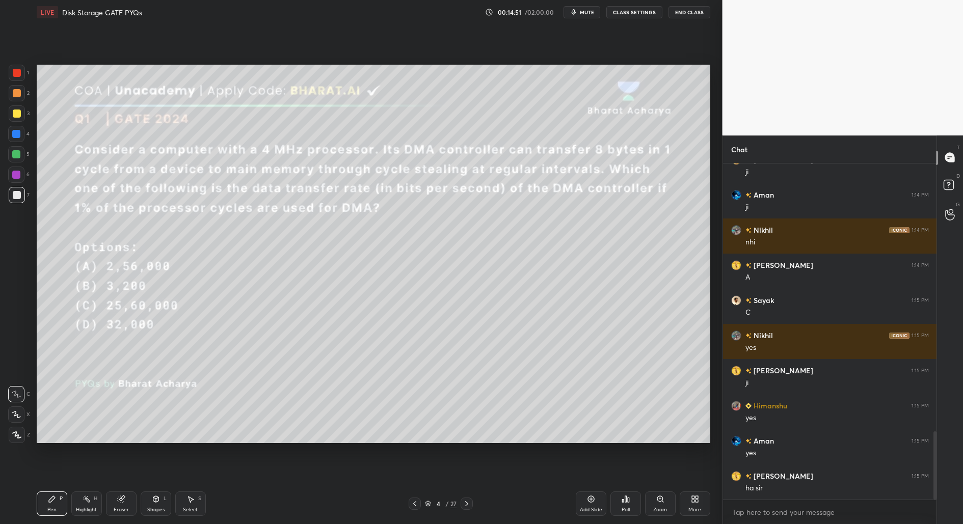
click at [190, 507] on div "Select" at bounding box center [190, 509] width 15 height 5
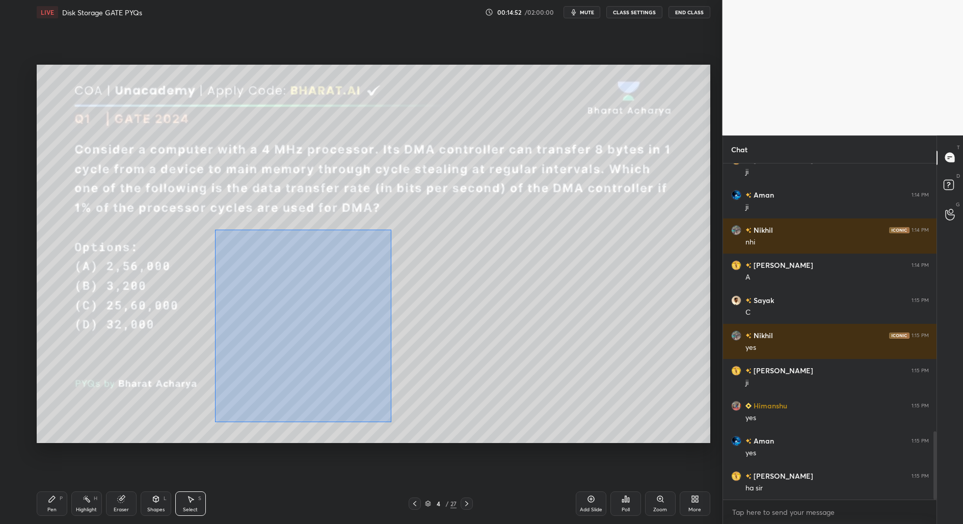
drag, startPoint x: 215, startPoint y: 230, endPoint x: 391, endPoint y: 418, distance: 257.3
click at [391, 421] on div "0 ° Undo Copy Duplicate Duplicate to new slide Delete" at bounding box center [373, 254] width 673 height 379
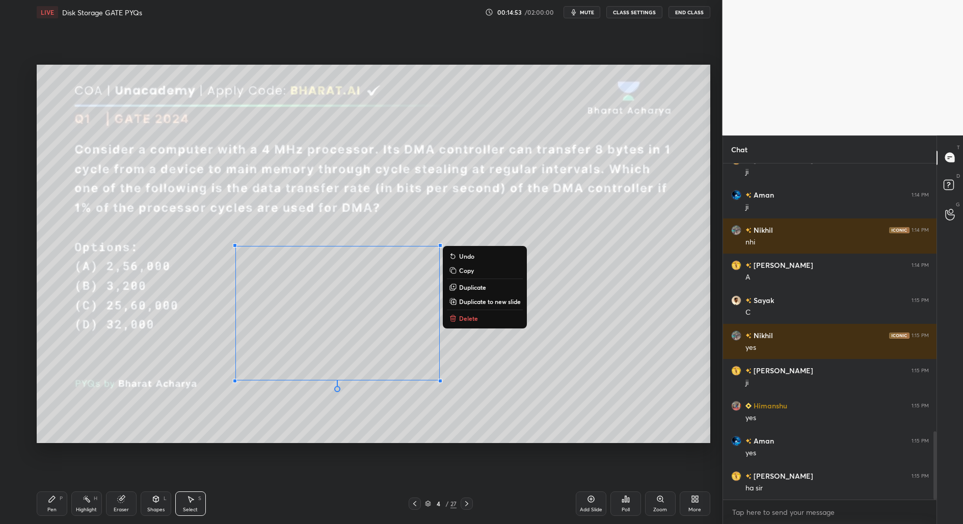
click at [289, 377] on div "0 ° Undo Copy Duplicate Duplicate to new slide Delete" at bounding box center [373, 254] width 673 height 379
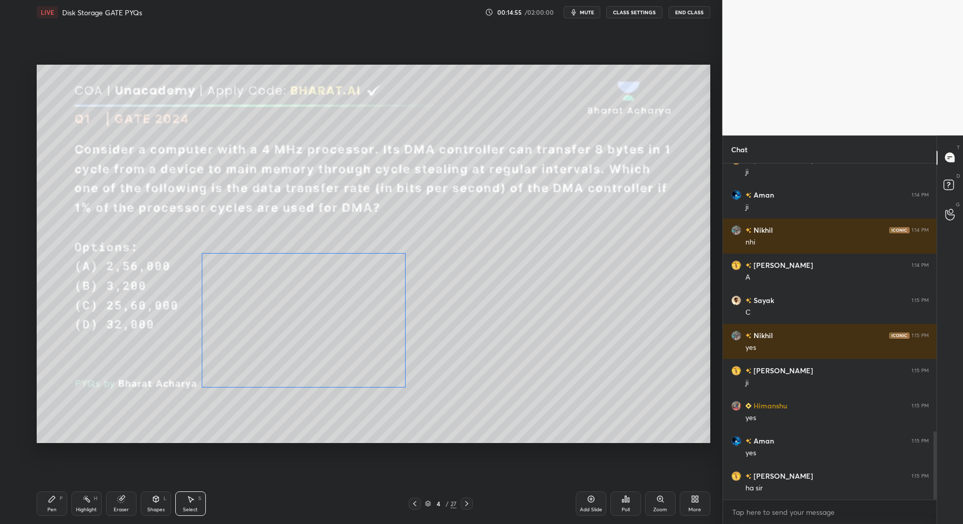
drag, startPoint x: 293, startPoint y: 299, endPoint x: 276, endPoint y: 303, distance: 17.8
click at [261, 307] on div "0 ° Undo Copy Duplicate Duplicate to new slide Delete" at bounding box center [373, 254] width 673 height 379
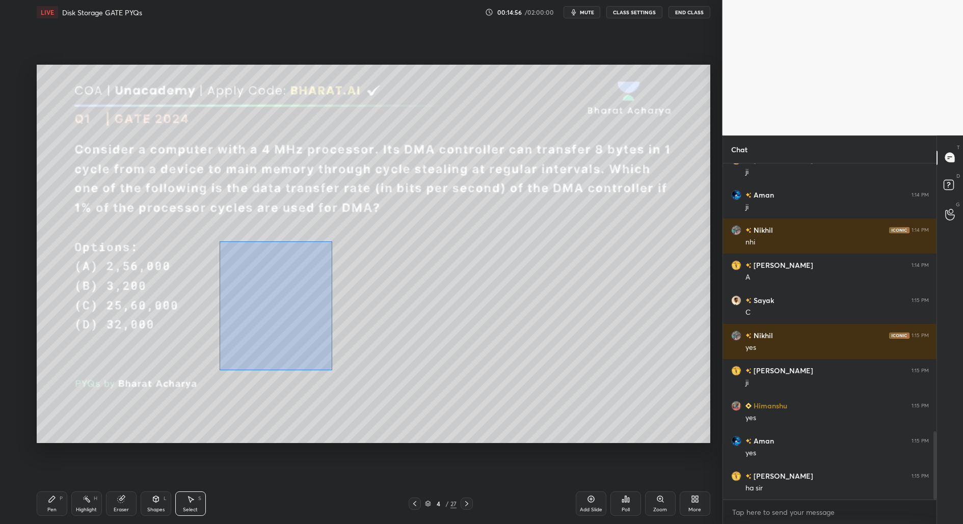
drag, startPoint x: 229, startPoint y: 251, endPoint x: 346, endPoint y: 388, distance: 180.3
click at [346, 388] on div "0 ° Undo Copy Duplicate Duplicate to new slide Delete" at bounding box center [373, 254] width 673 height 379
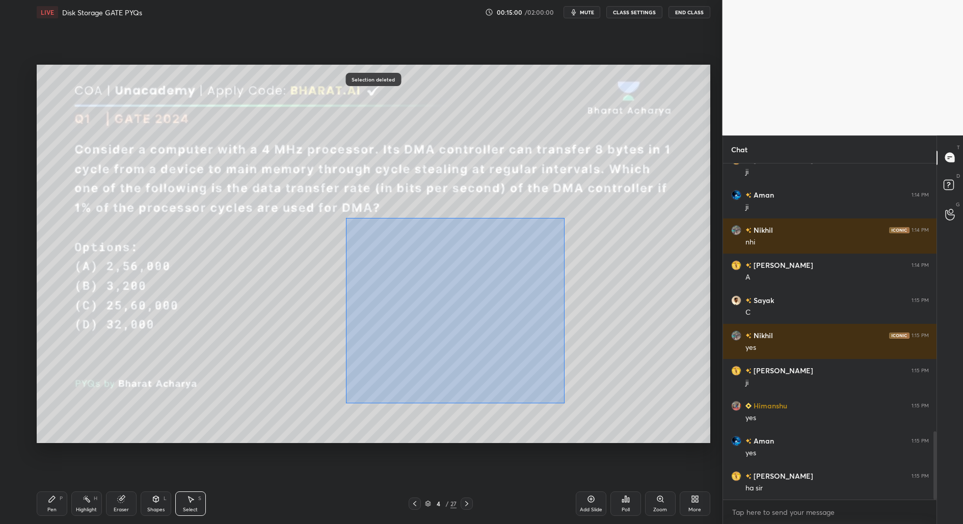
drag, startPoint x: 364, startPoint y: 223, endPoint x: 556, endPoint y: 387, distance: 252.5
click at [567, 403] on div "0 ° Undo Copy Duplicate Duplicate to new slide Delete" at bounding box center [373, 254] width 673 height 379
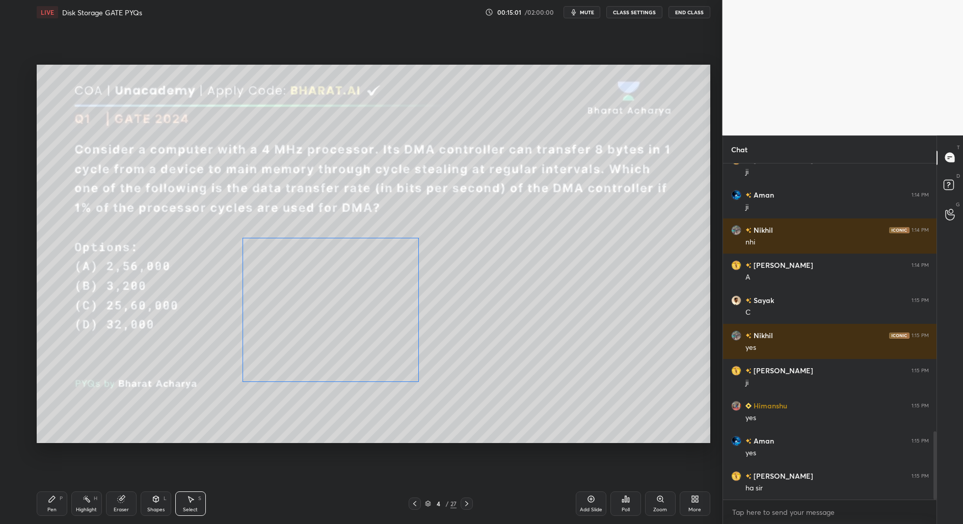
drag, startPoint x: 505, startPoint y: 332, endPoint x: 358, endPoint y: 346, distance: 147.4
click at [359, 346] on div "0 ° Undo Copy Duplicate Duplicate to new slide Delete" at bounding box center [373, 254] width 673 height 379
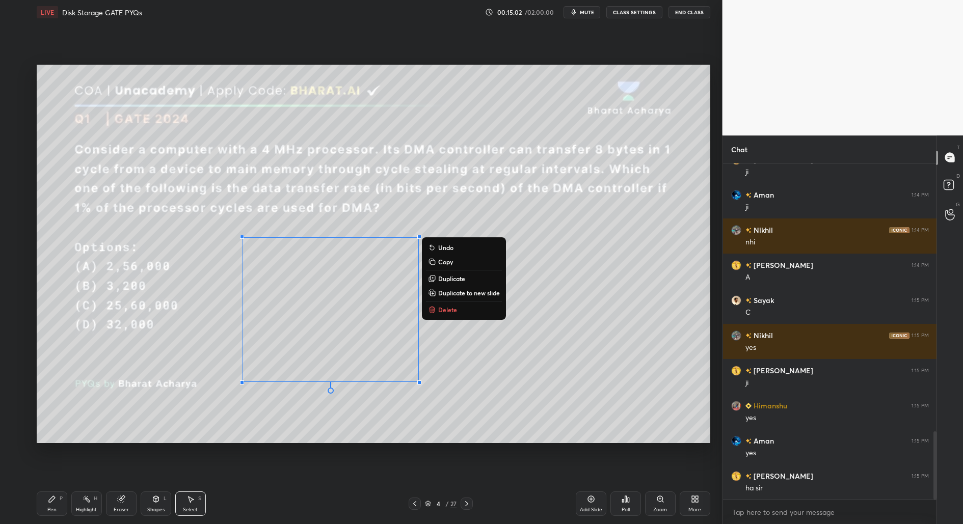
click at [49, 511] on div "Pen" at bounding box center [51, 509] width 9 height 5
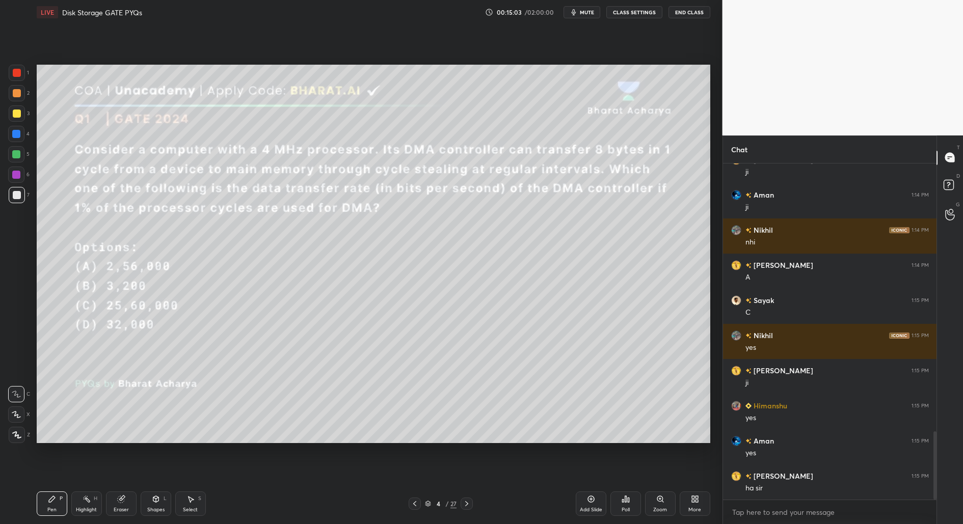
click at [20, 113] on div at bounding box center [17, 114] width 8 height 8
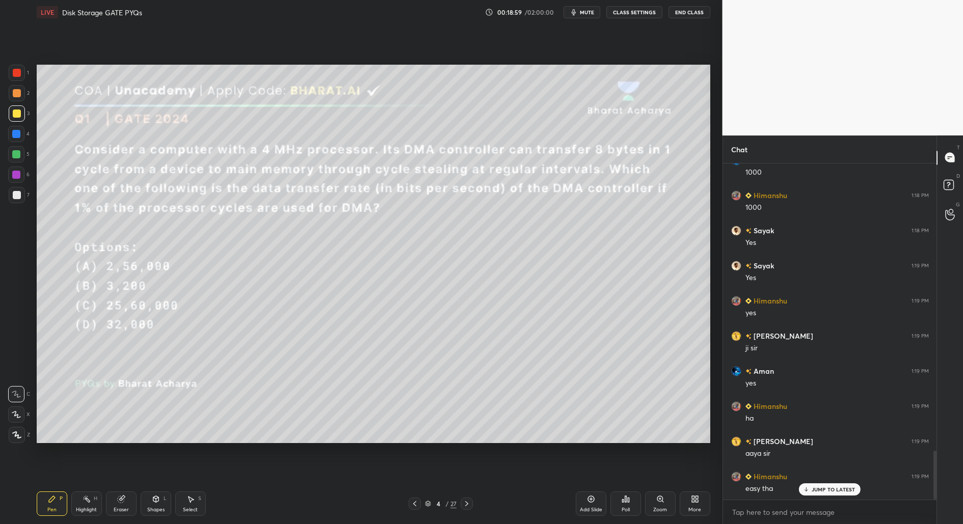
scroll to position [2020, 0]
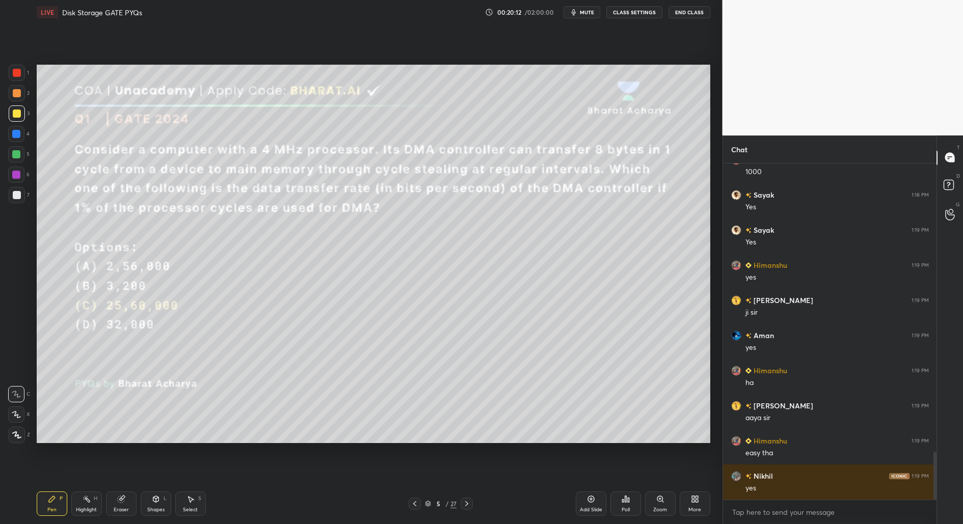
click at [30, 338] on div "1 2 3 4 5 6 7 C X Z C X Z E E Erase all H H LIVE Disk Storage GATE PYQs 00:20:1…" at bounding box center [357, 262] width 714 height 524
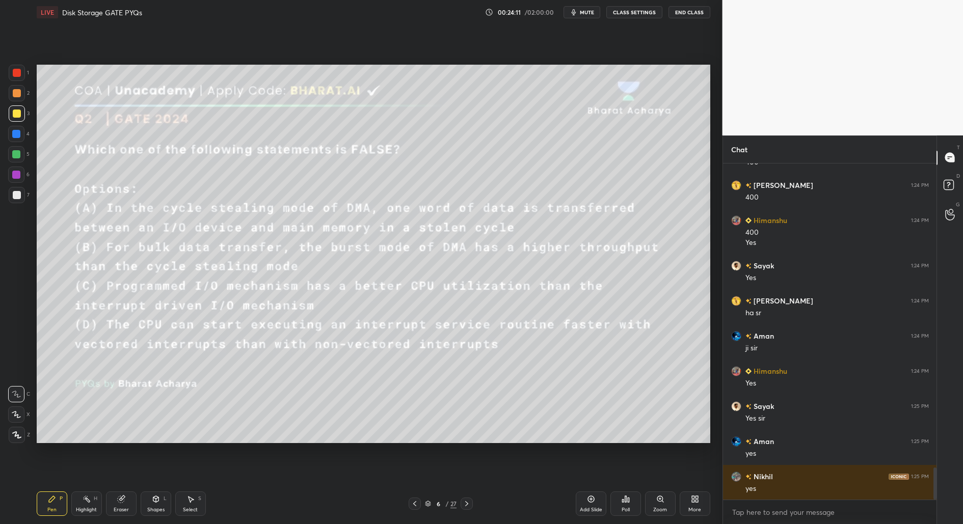
scroll to position [3210, 0]
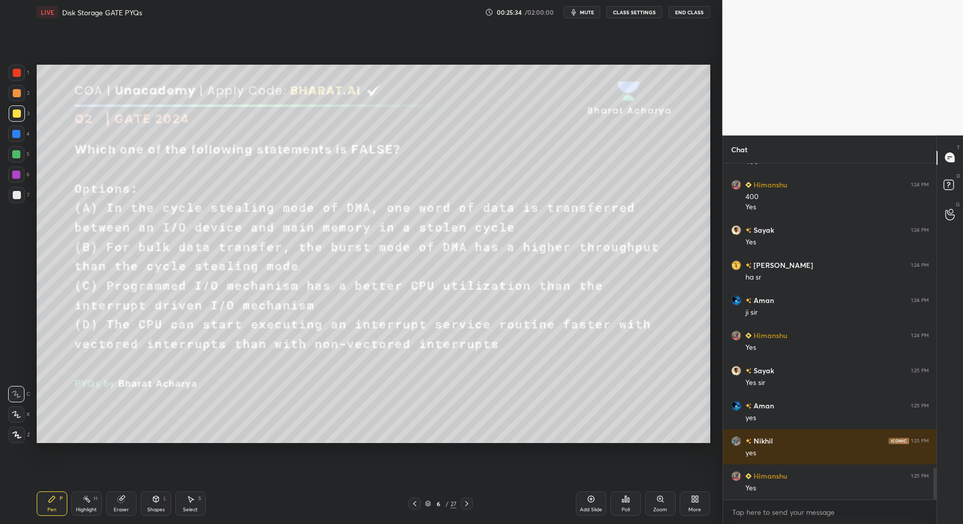
click at [622, 514] on div "Poll" at bounding box center [625, 503] width 31 height 24
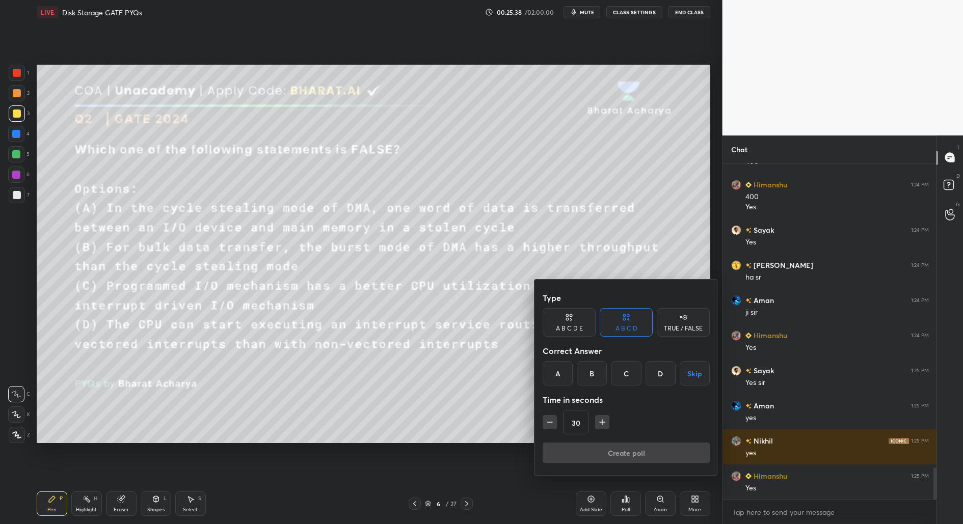
click at [625, 373] on div "C" at bounding box center [626, 373] width 30 height 24
click at [604, 422] on icon "button" at bounding box center [602, 422] width 10 height 10
click at [606, 421] on icon "button" at bounding box center [602, 422] width 10 height 10
type input "60"
click at [629, 454] on button "Create poll" at bounding box center [625, 453] width 167 height 20
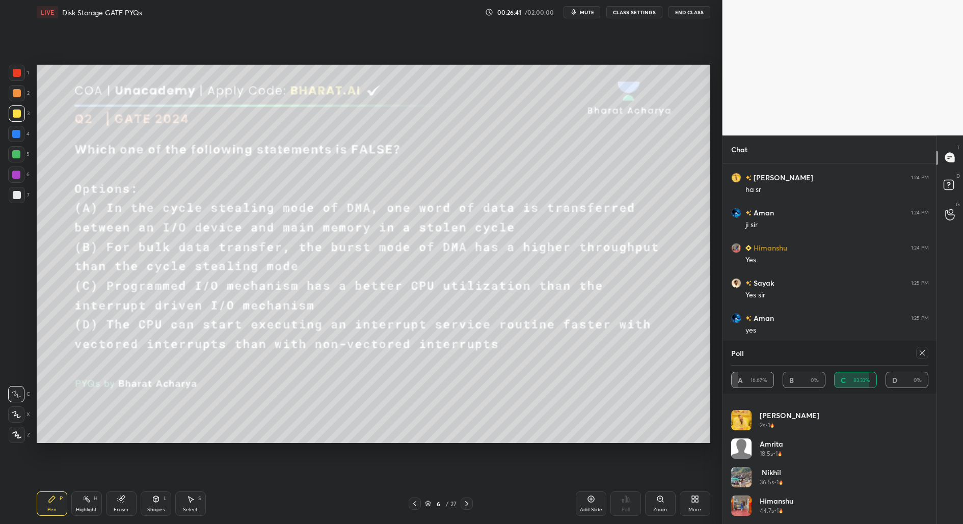
scroll to position [0, 0]
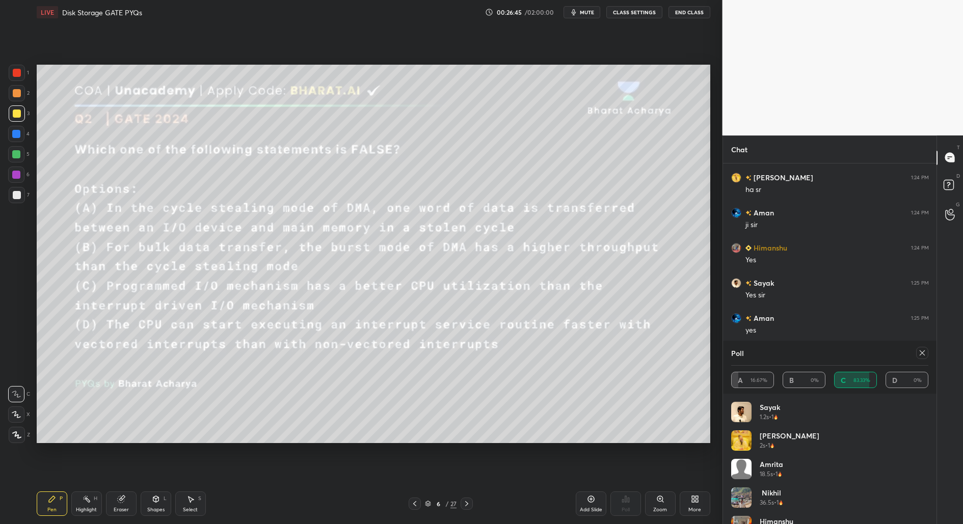
click at [761, 384] on div "A 16.67% B 0% C 83.33% D 0%" at bounding box center [830, 380] width 198 height 16
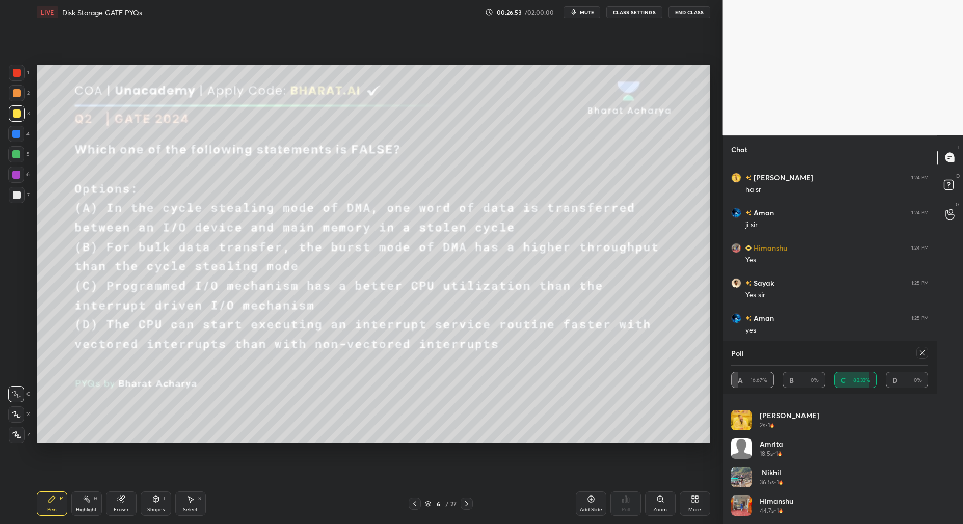
click at [922, 354] on icon at bounding box center [922, 353] width 8 height 8
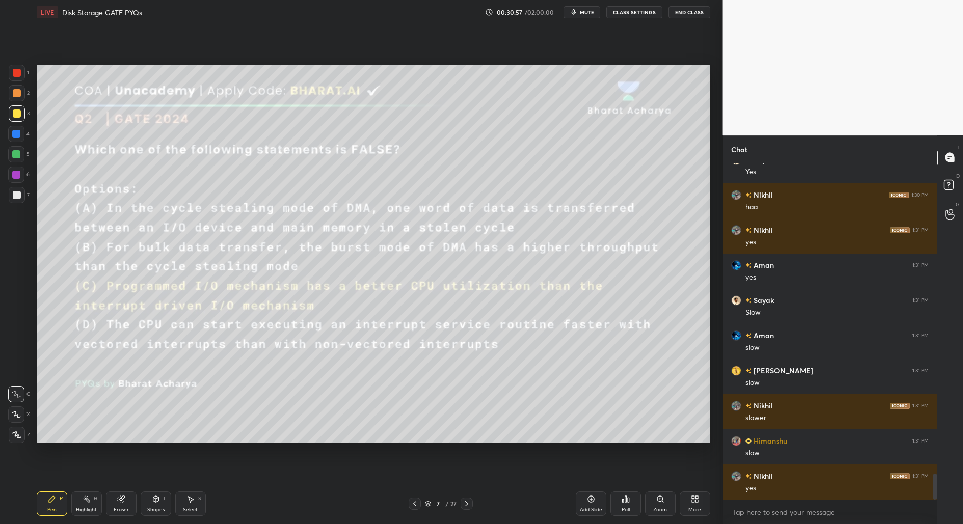
scroll to position [4059, 0]
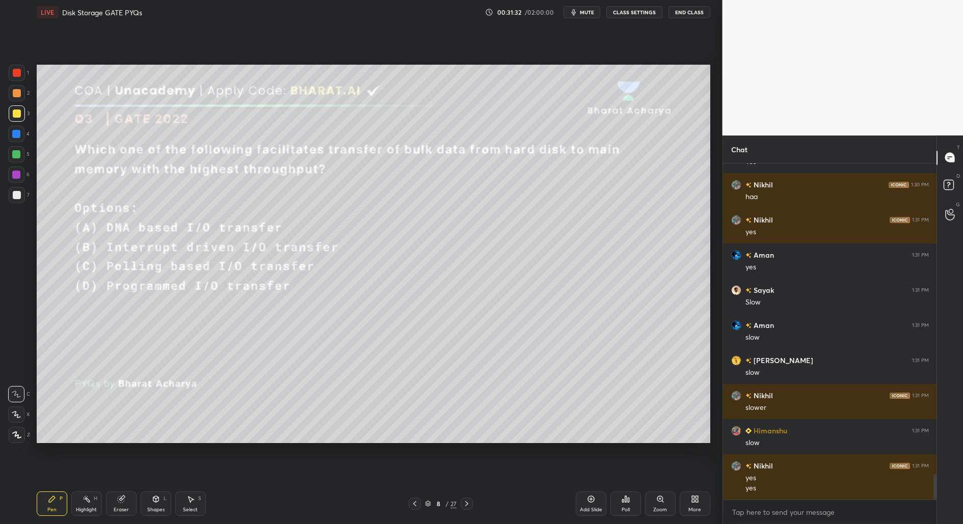
click at [624, 507] on div "Poll" at bounding box center [625, 503] width 31 height 24
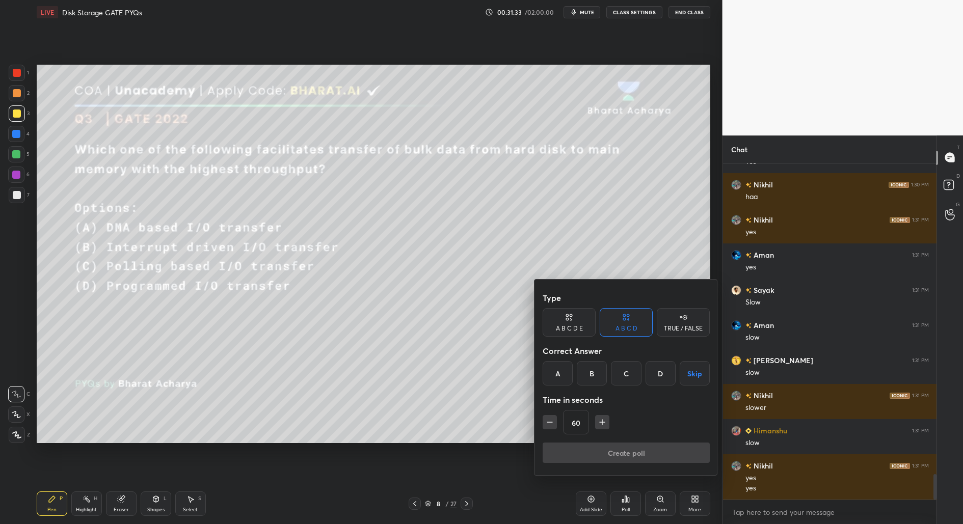
click at [557, 373] on div "A" at bounding box center [557, 373] width 30 height 24
drag, startPoint x: 615, startPoint y: 455, endPoint x: 570, endPoint y: 438, distance: 47.9
click at [614, 454] on button "Create poll" at bounding box center [625, 453] width 167 height 20
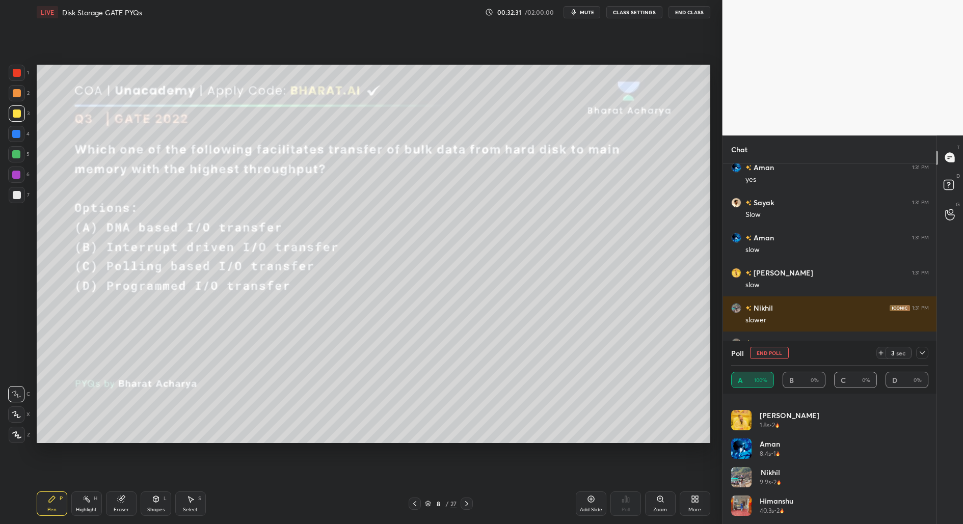
scroll to position [0, 0]
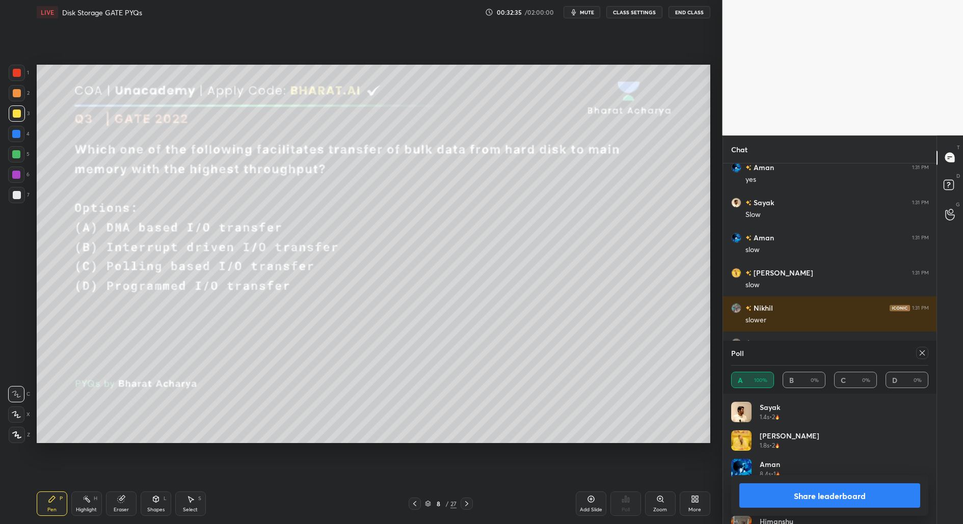
click at [807, 497] on button "Share leaderboard" at bounding box center [829, 495] width 181 height 24
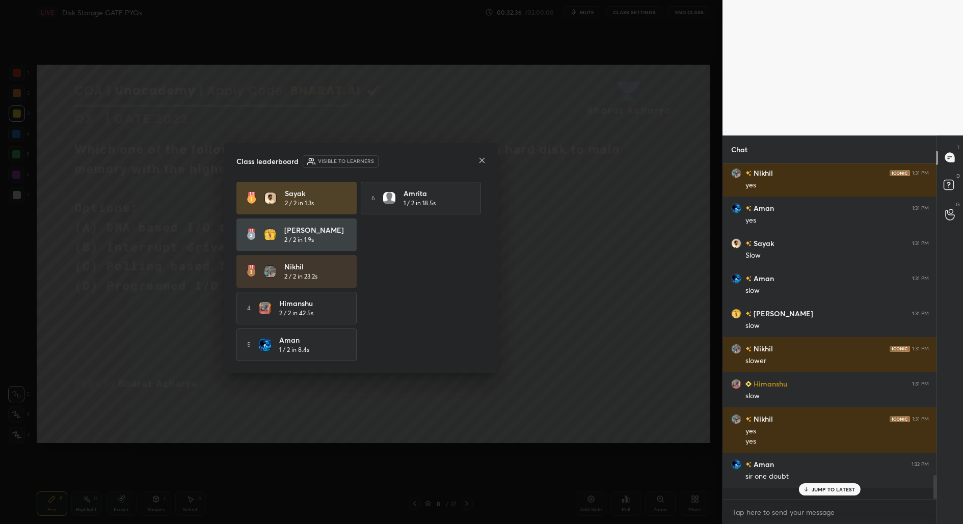
scroll to position [3, 3]
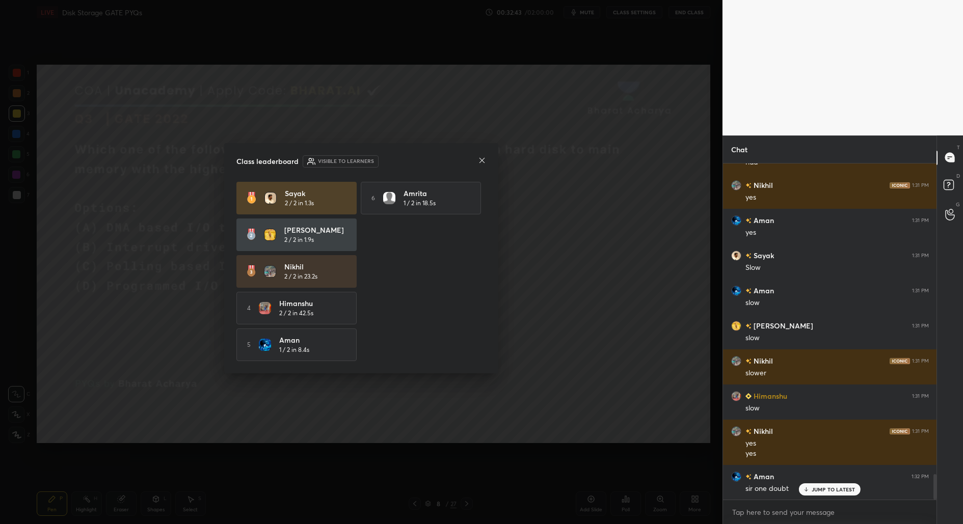
click at [485, 163] on div at bounding box center [482, 161] width 8 height 11
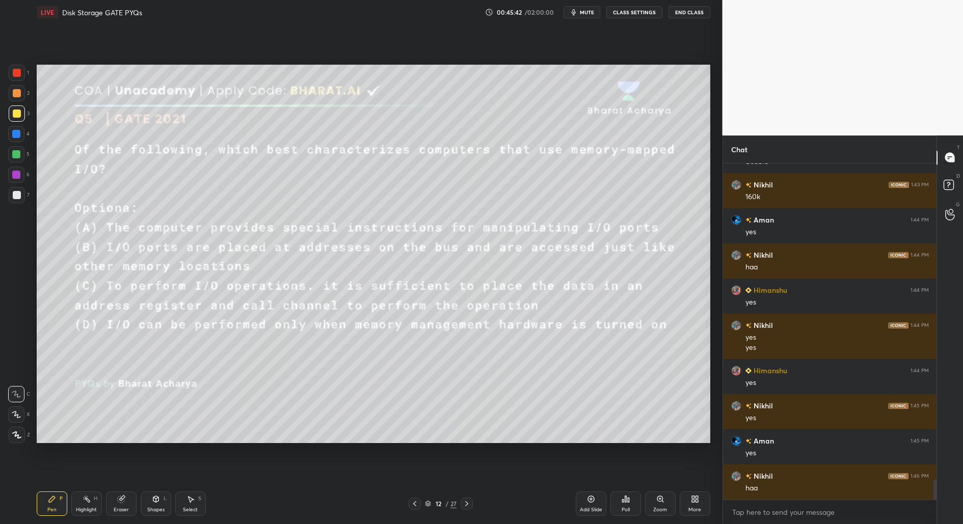
scroll to position [5425, 0]
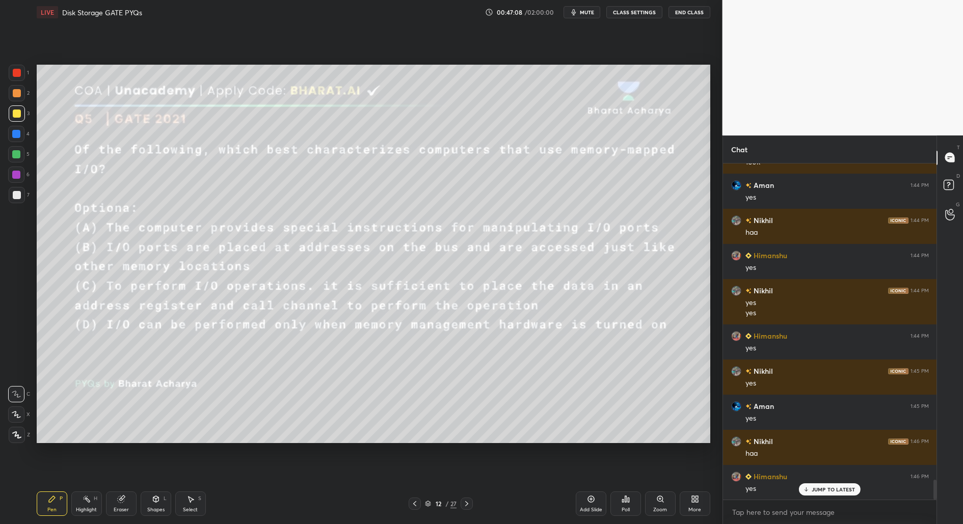
click at [624, 515] on div "Poll" at bounding box center [625, 503] width 31 height 57
click at [623, 502] on icon at bounding box center [623, 501] width 2 height 3
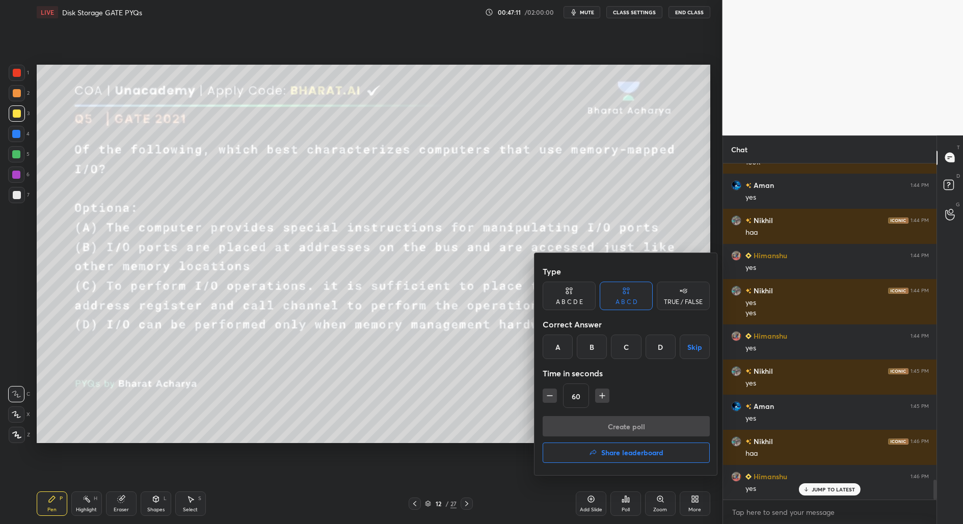
drag, startPoint x: 591, startPoint y: 350, endPoint x: 594, endPoint y: 373, distance: 23.6
click at [589, 349] on div "B" at bounding box center [592, 347] width 30 height 24
click at [628, 428] on button "Create poll" at bounding box center [625, 426] width 167 height 20
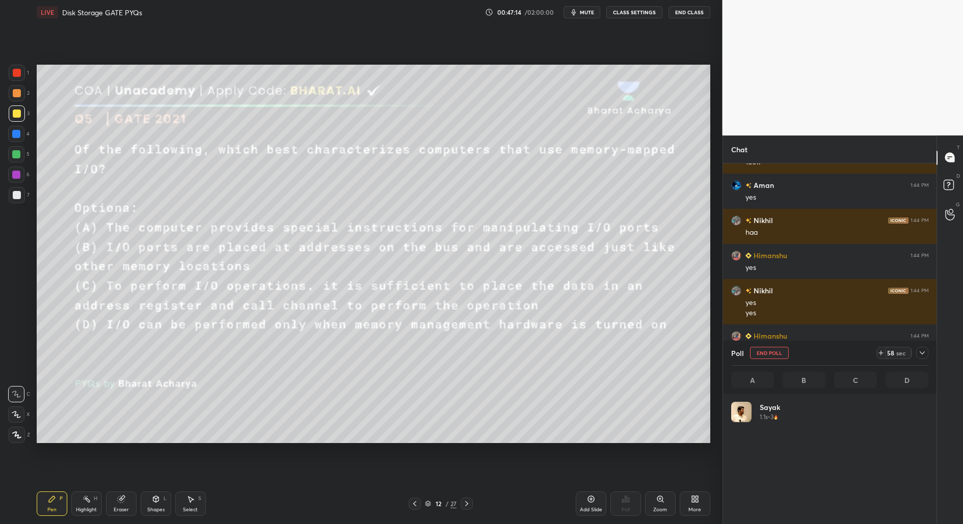
scroll to position [119, 194]
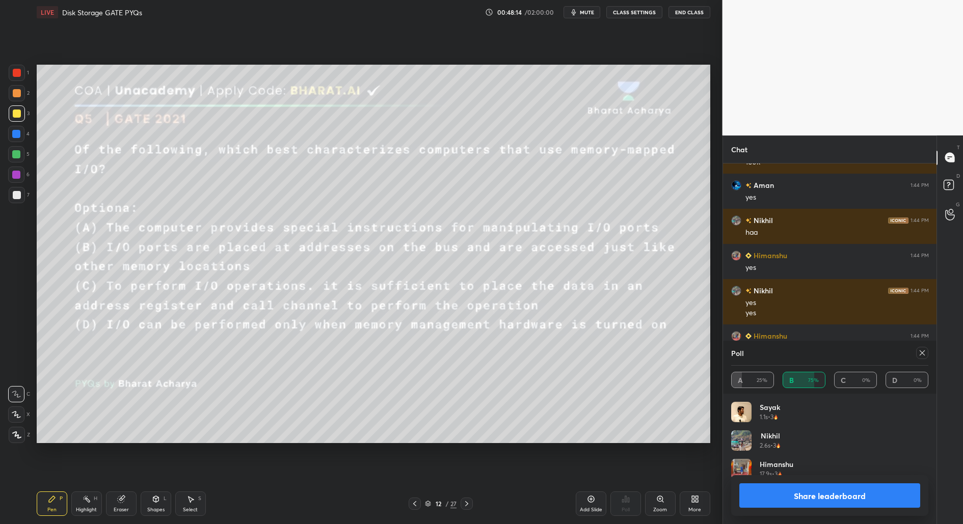
click at [822, 496] on button "Share leaderboard" at bounding box center [829, 495] width 181 height 24
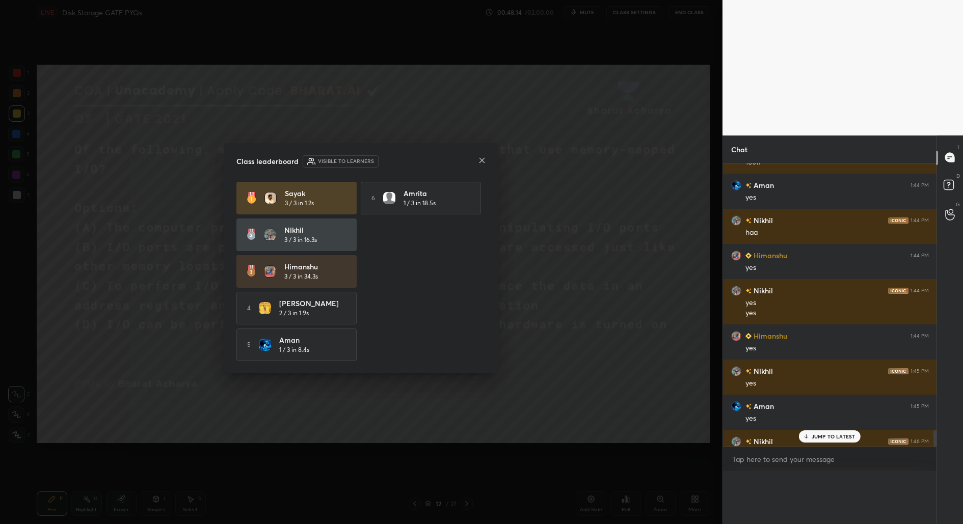
scroll to position [216, 211]
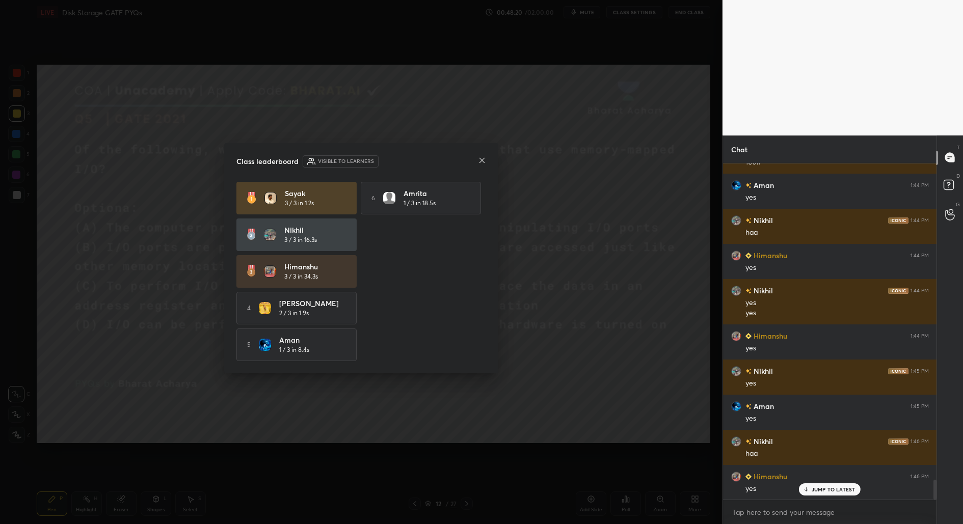
click at [481, 161] on icon at bounding box center [482, 160] width 8 height 8
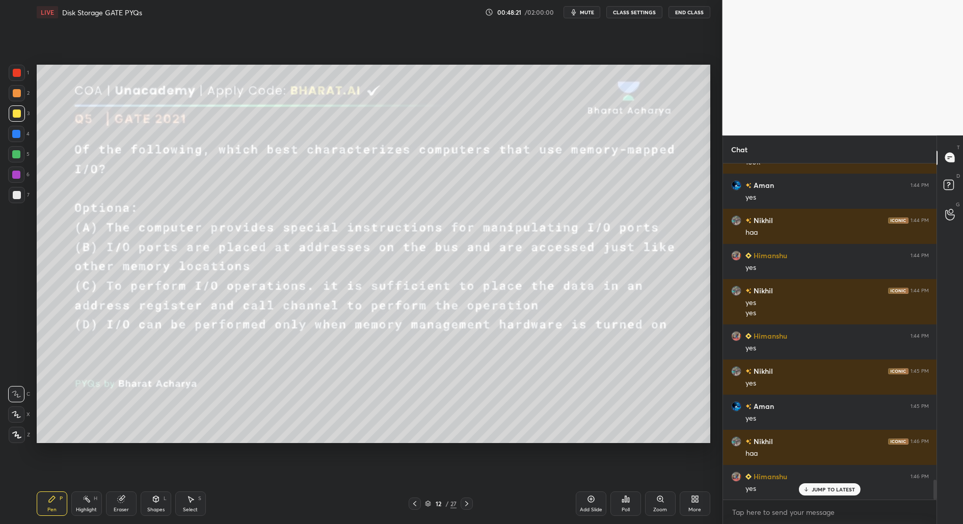
click at [835, 485] on div "JUMP TO LATEST" at bounding box center [829, 489] width 61 height 12
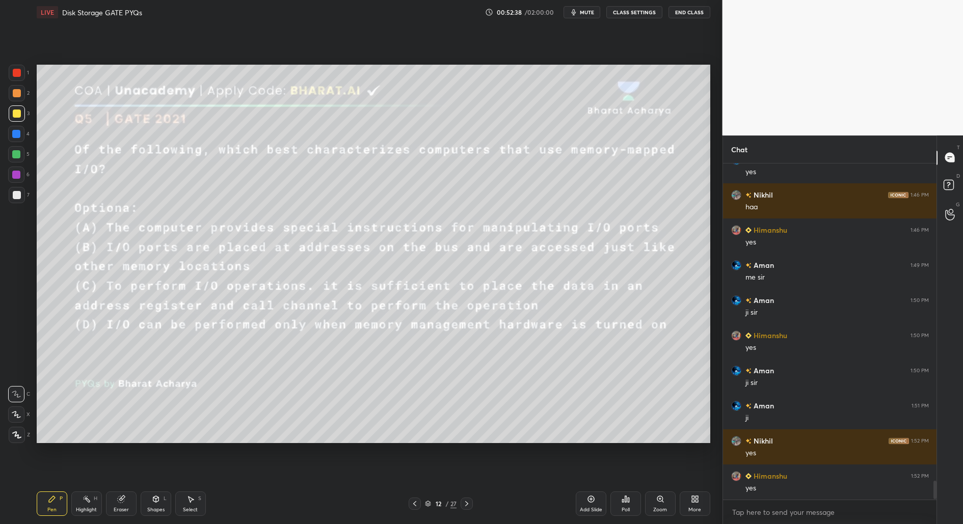
scroll to position [5706, 0]
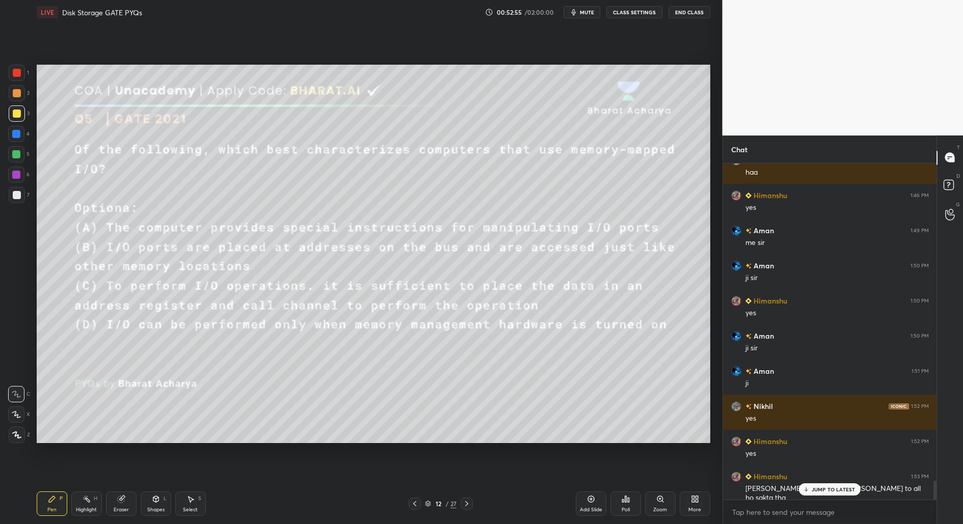
click at [834, 490] on p "JUMP TO LATEST" at bounding box center [833, 489] width 44 height 6
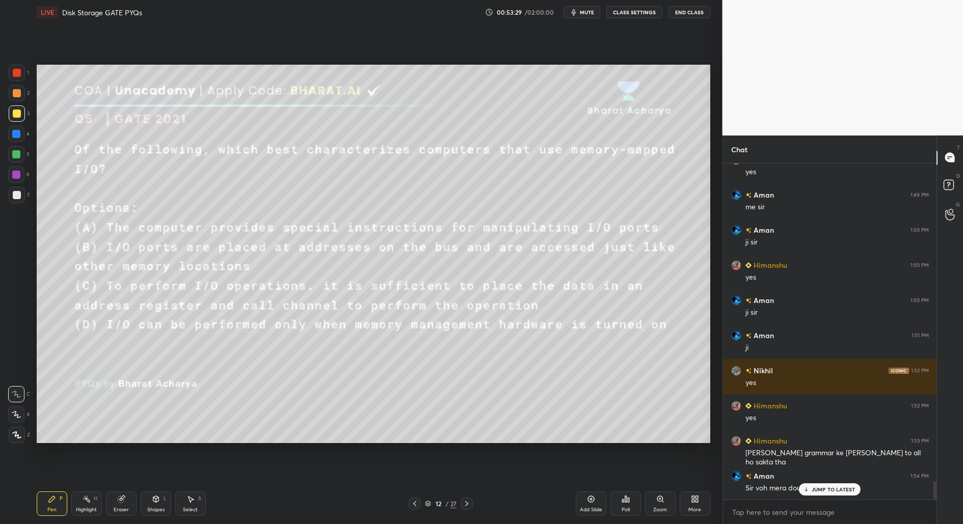
scroll to position [5776, 0]
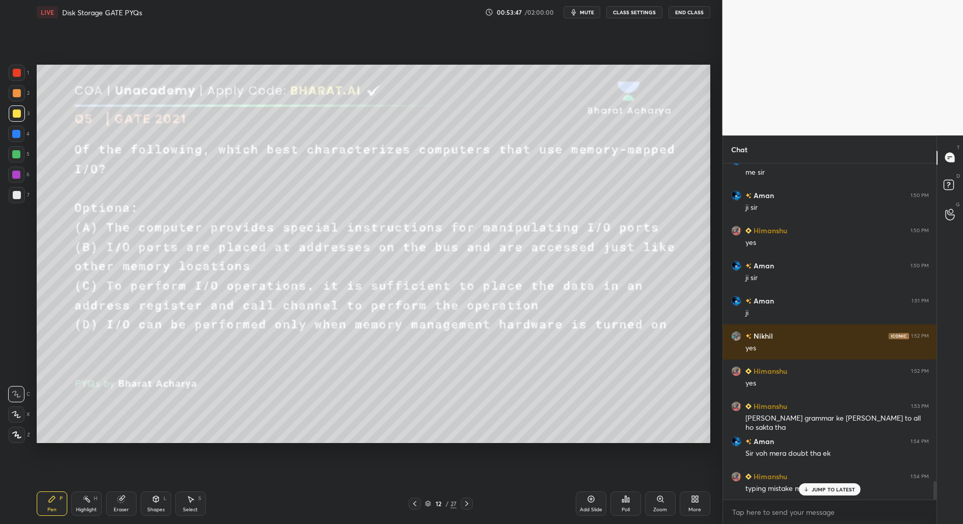
click at [832, 486] on p "JUMP TO LATEST" at bounding box center [833, 489] width 44 height 6
click at [467, 507] on icon at bounding box center [466, 504] width 8 height 8
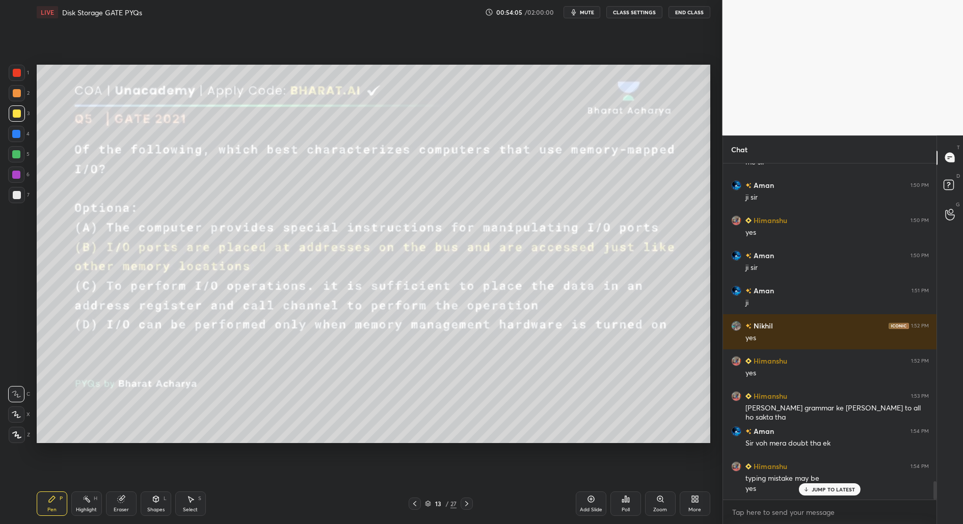
click at [462, 506] on div at bounding box center [466, 504] width 12 height 12
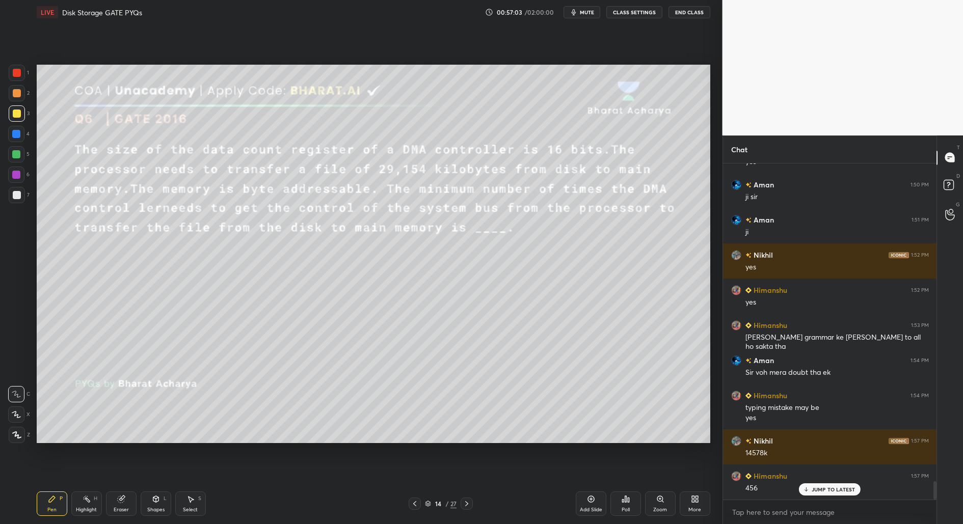
scroll to position [5892, 0]
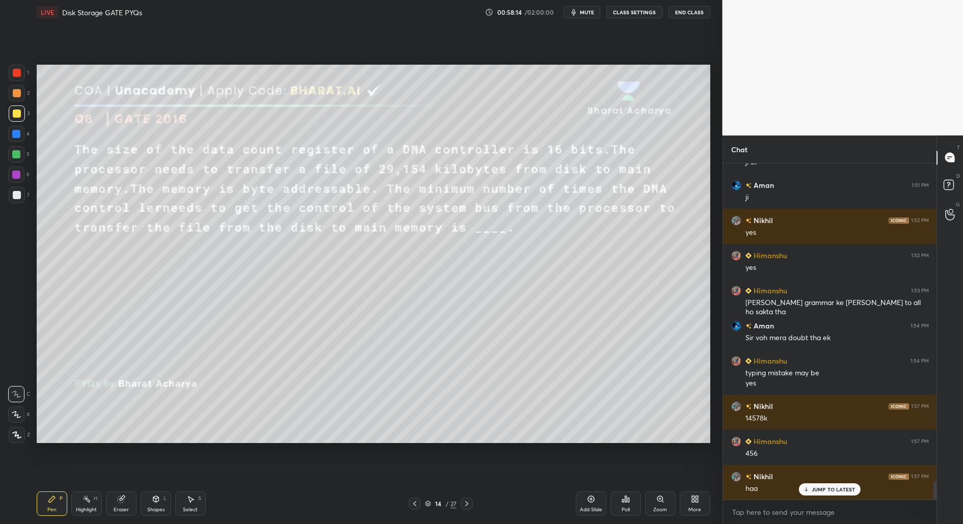
click at [822, 488] on p "JUMP TO LATEST" at bounding box center [833, 489] width 44 height 6
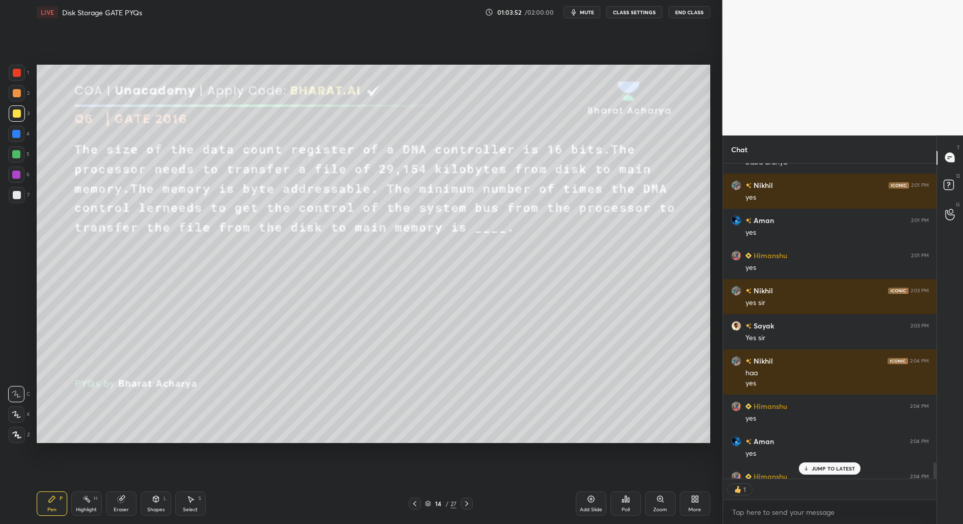
scroll to position [3, 3]
drag, startPoint x: 598, startPoint y: 510, endPoint x: 592, endPoint y: 495, distance: 16.3
click at [597, 509] on div "Add Slide" at bounding box center [591, 509] width 22 height 5
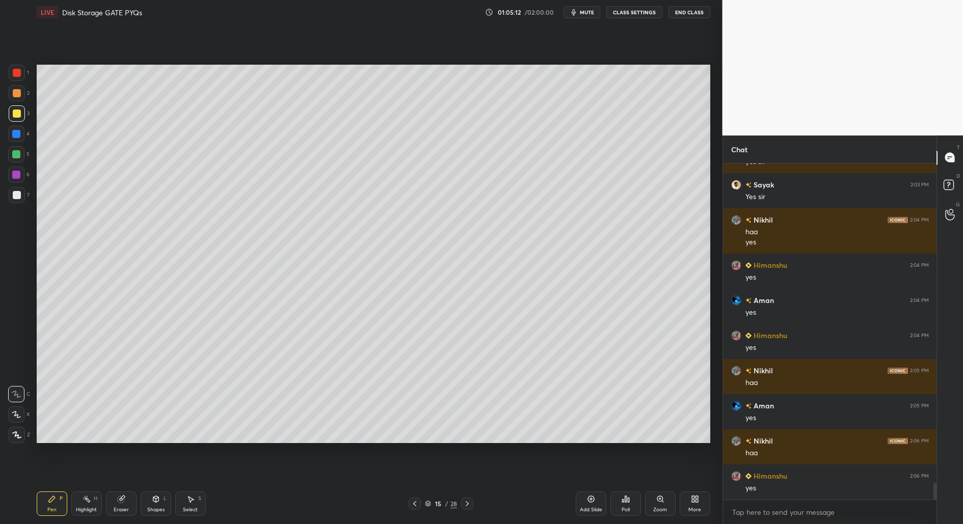
scroll to position [6429, 0]
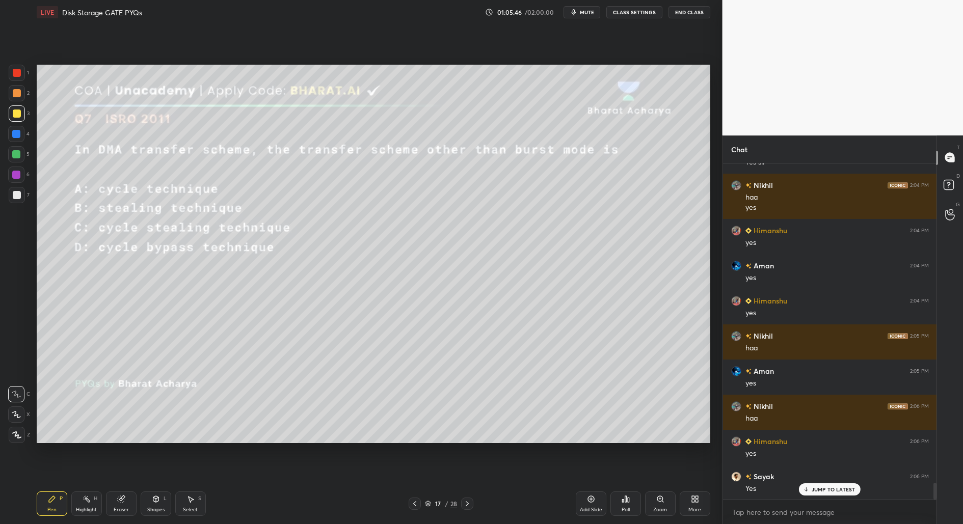
click at [624, 499] on icon at bounding box center [625, 499] width 8 height 8
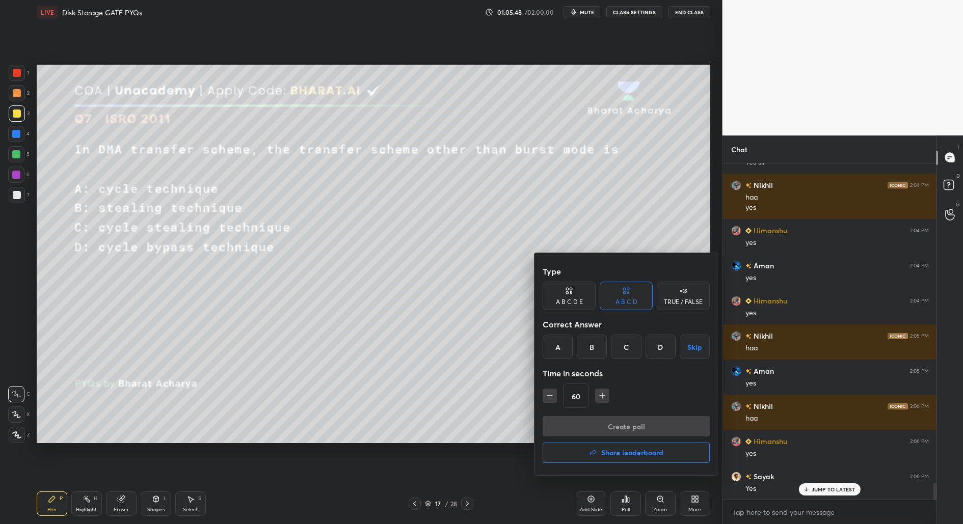
click at [628, 342] on div "C" at bounding box center [626, 347] width 30 height 24
click at [628, 429] on button "Create poll" at bounding box center [625, 426] width 167 height 20
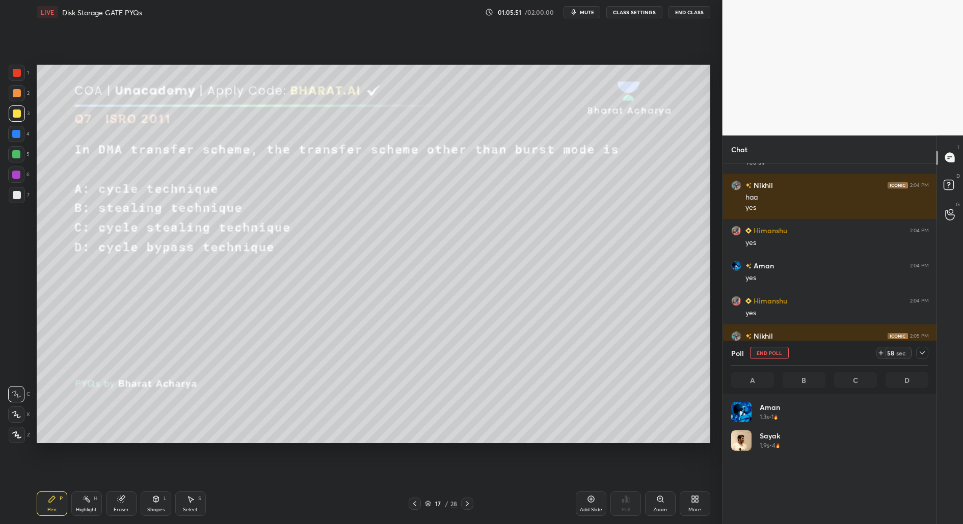
scroll to position [119, 194]
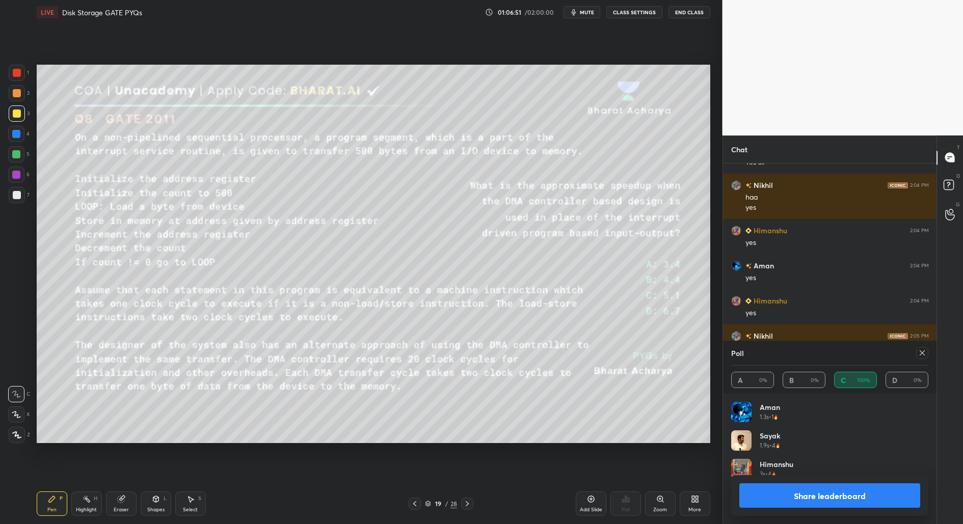
click at [832, 499] on button "Share leaderboard" at bounding box center [829, 495] width 181 height 24
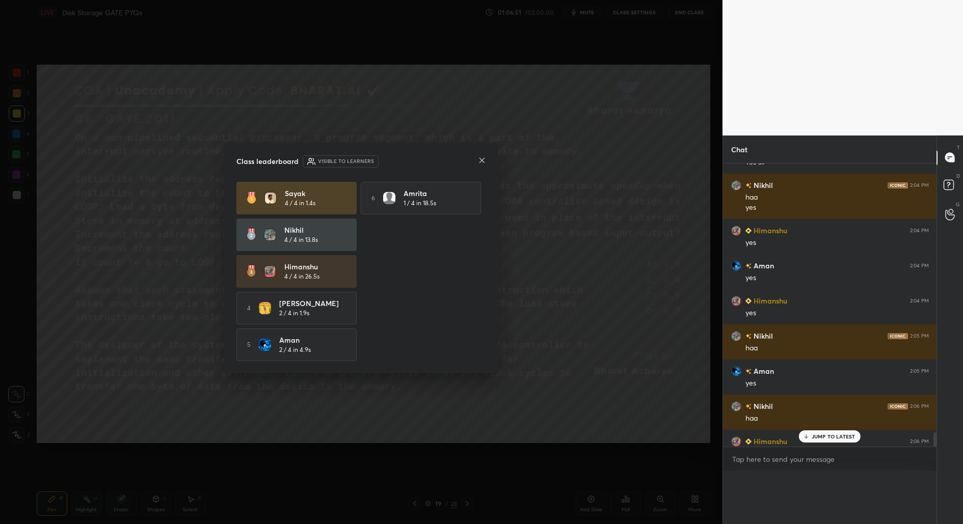
scroll to position [3, 3]
click at [484, 159] on icon at bounding box center [482, 160] width 8 height 8
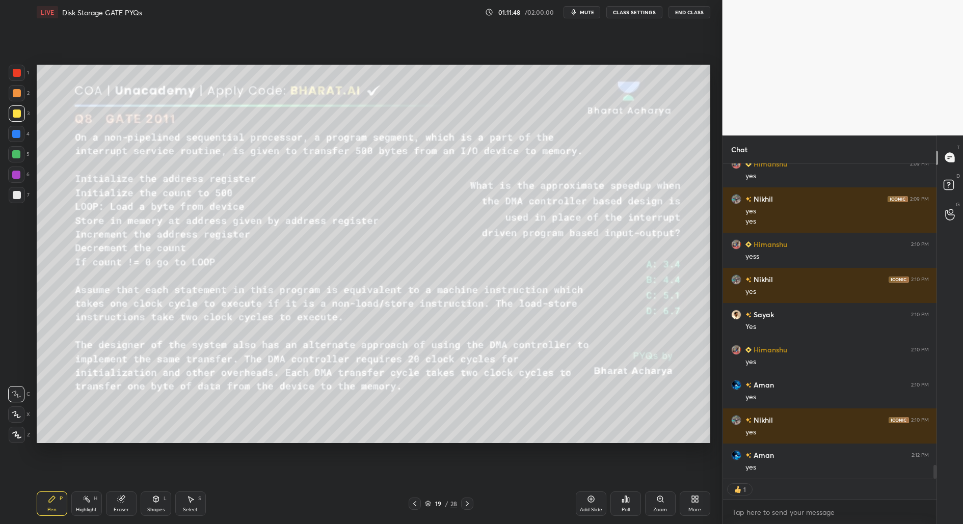
scroll to position [6998, 0]
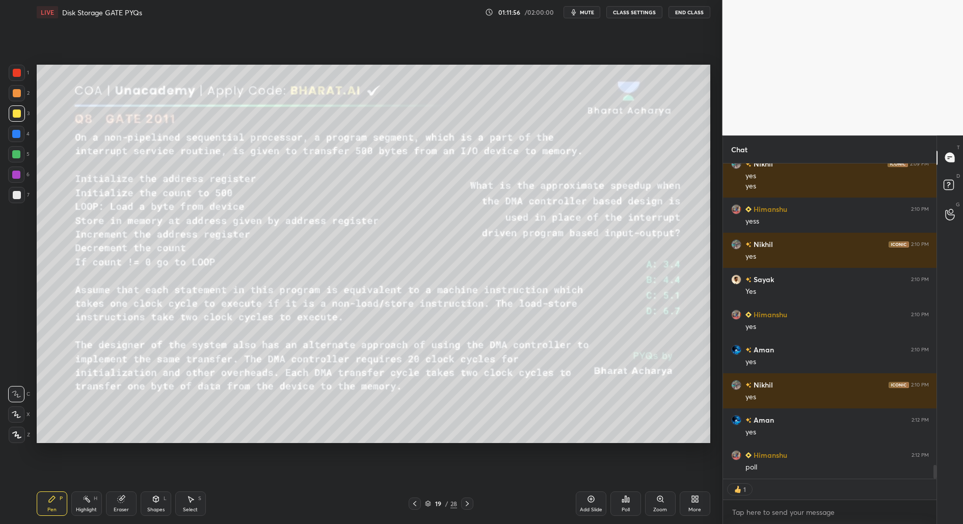
type textarea "x"
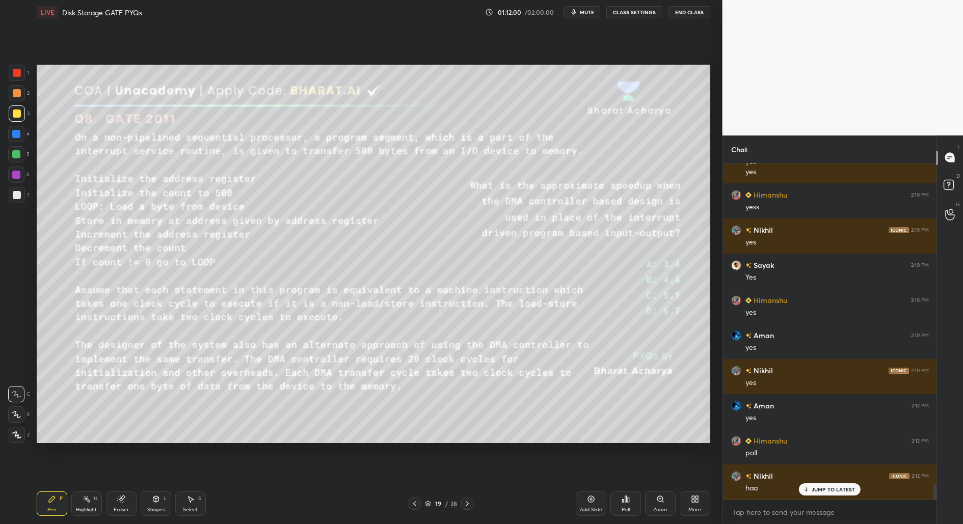
scroll to position [7047, 0]
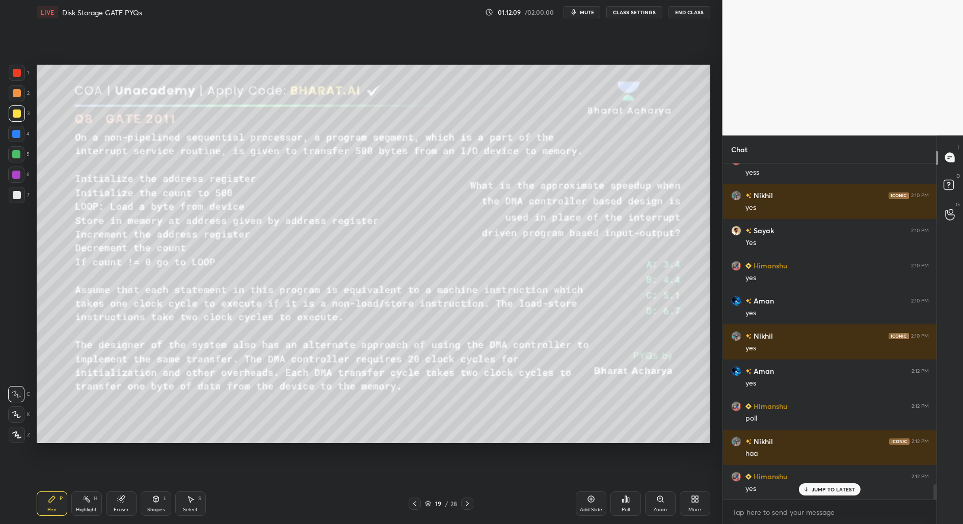
drag, startPoint x: 622, startPoint y: 501, endPoint x: 610, endPoint y: 501, distance: 11.7
click at [610, 501] on div "Poll" at bounding box center [625, 503] width 31 height 24
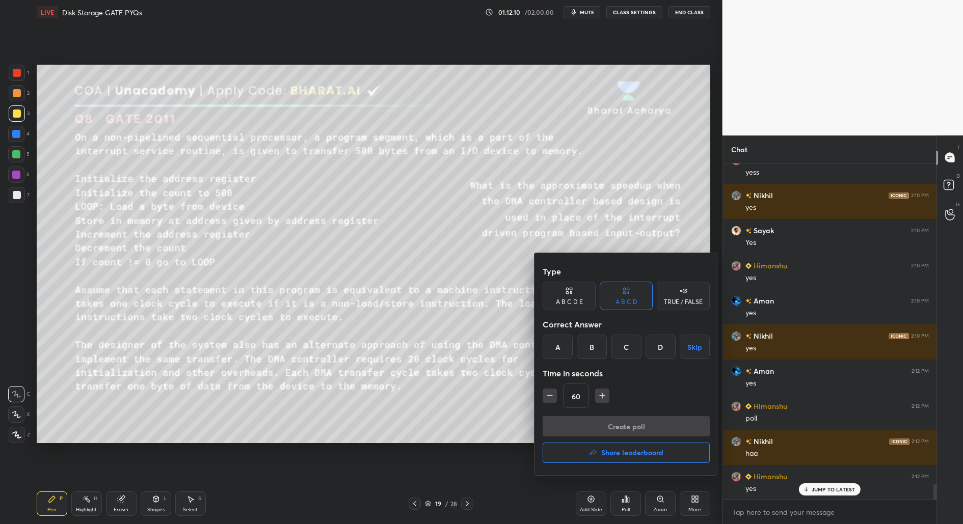
drag, startPoint x: 559, startPoint y: 348, endPoint x: 568, endPoint y: 359, distance: 14.4
click at [559, 347] on div "A" at bounding box center [557, 347] width 30 height 24
click at [598, 391] on icon "button" at bounding box center [602, 396] width 10 height 10
click at [600, 392] on icon "button" at bounding box center [602, 396] width 10 height 10
click at [601, 393] on icon "button" at bounding box center [602, 396] width 10 height 10
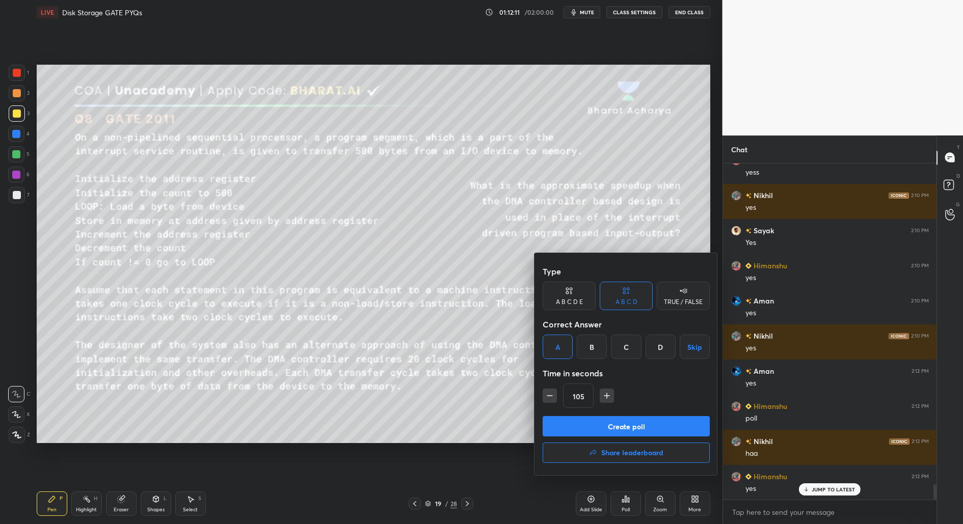
click at [602, 394] on icon "button" at bounding box center [606, 396] width 10 height 10
click at [603, 395] on icon "button" at bounding box center [606, 396] width 10 height 10
click at [604, 396] on icon "button" at bounding box center [606, 396] width 10 height 10
click at [605, 396] on icon "button" at bounding box center [606, 396] width 10 height 10
click at [606, 396] on icon "button" at bounding box center [606, 396] width 10 height 10
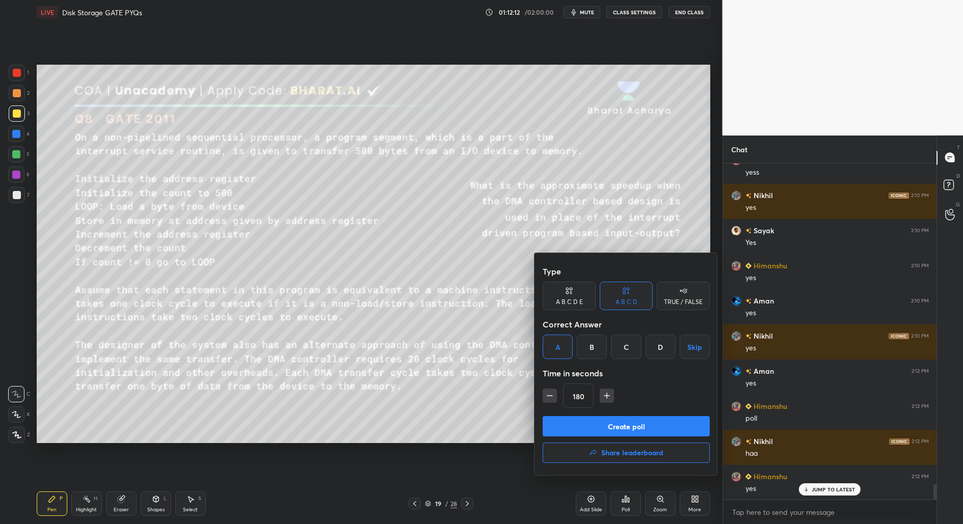
click at [607, 396] on icon "button" at bounding box center [606, 396] width 5 height 0
click at [607, 397] on icon "button" at bounding box center [606, 396] width 10 height 10
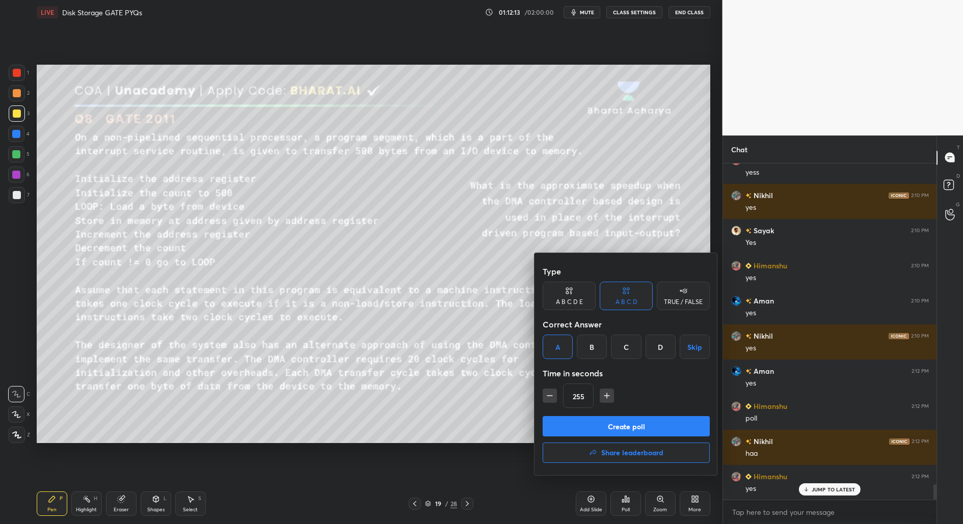
click at [607, 396] on icon "button" at bounding box center [606, 396] width 10 height 10
click at [608, 397] on icon "button" at bounding box center [606, 396] width 10 height 10
click at [605, 398] on icon "button" at bounding box center [606, 396] width 10 height 10
type input "300"
click at [645, 424] on button "Create poll" at bounding box center [625, 426] width 167 height 20
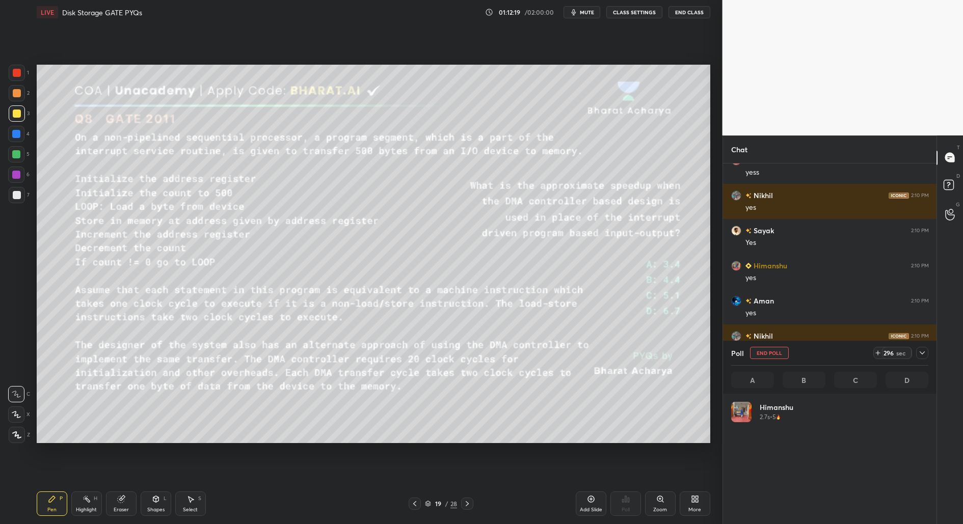
scroll to position [119, 194]
drag, startPoint x: 919, startPoint y: 355, endPoint x: 916, endPoint y: 361, distance: 6.4
click at [919, 357] on icon at bounding box center [922, 353] width 8 height 8
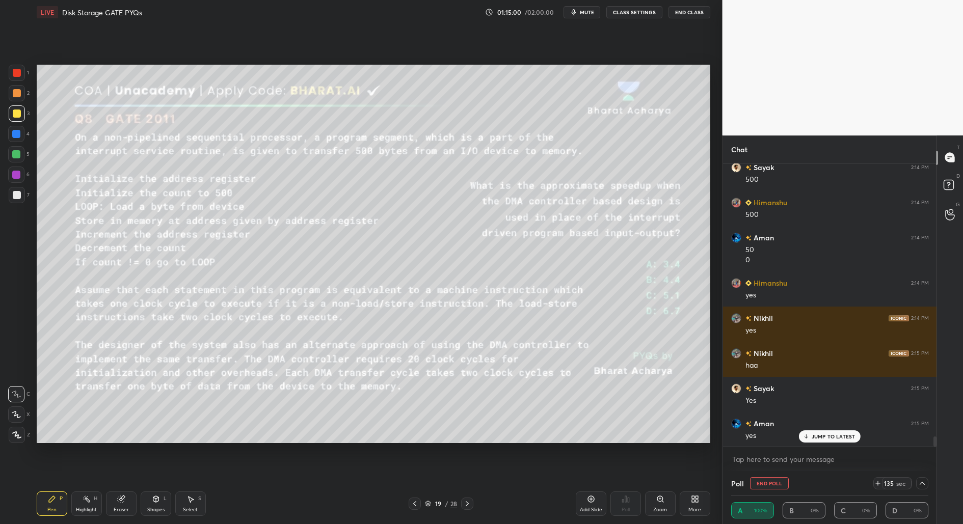
scroll to position [7461, 0]
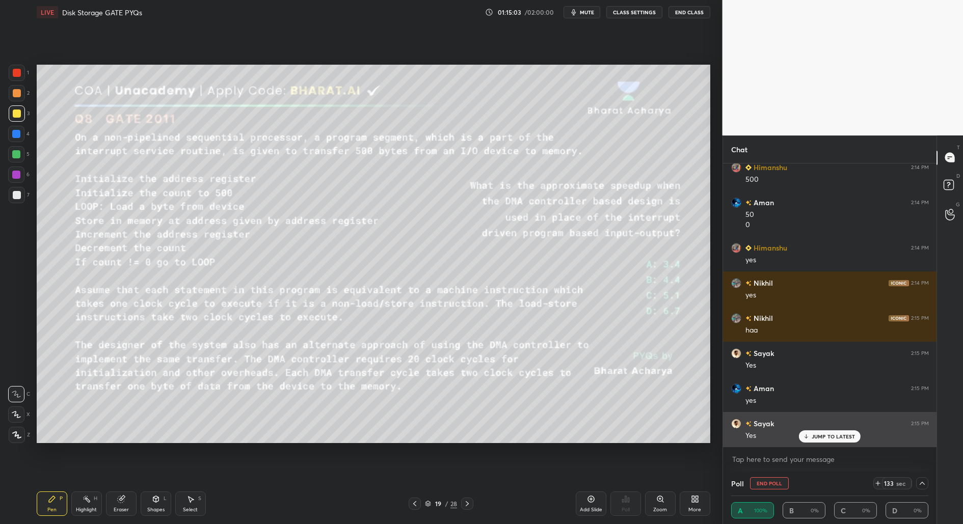
click at [840, 437] on p "JUMP TO LATEST" at bounding box center [833, 436] width 44 height 6
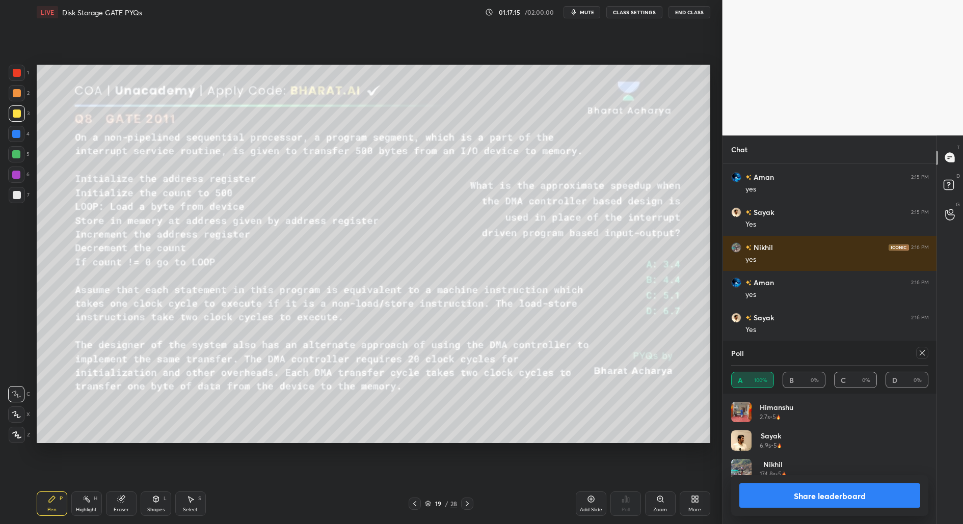
scroll to position [119, 194]
click at [847, 494] on button "Share leaderboard" at bounding box center [829, 495] width 181 height 24
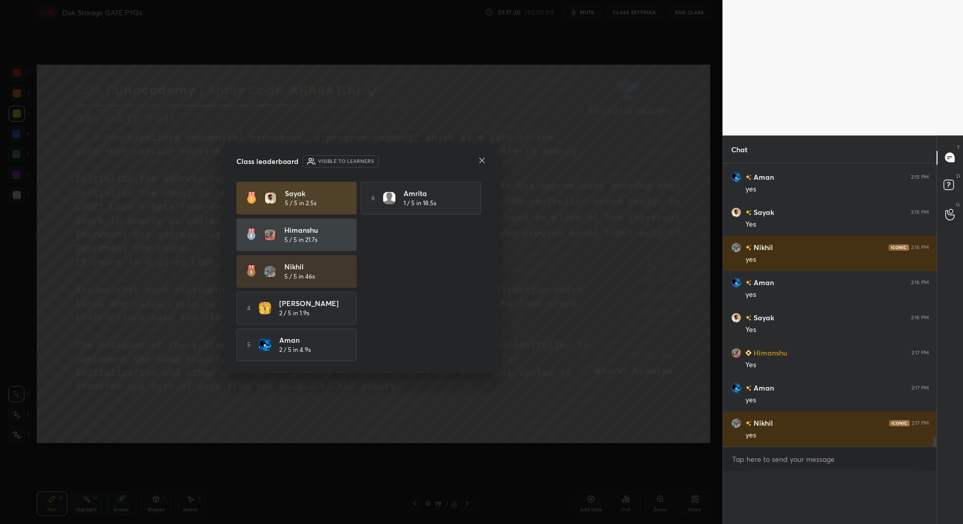
scroll to position [216, 211]
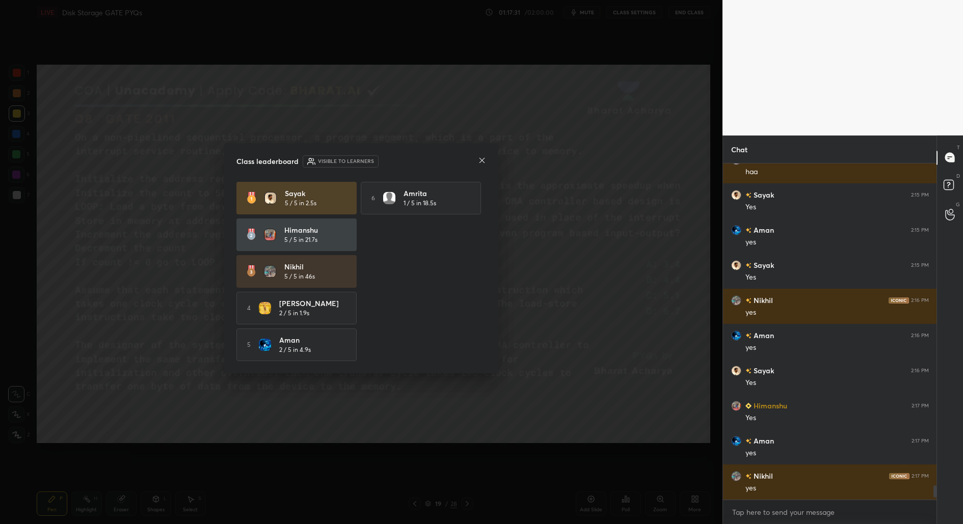
click at [479, 162] on icon at bounding box center [482, 160] width 8 height 8
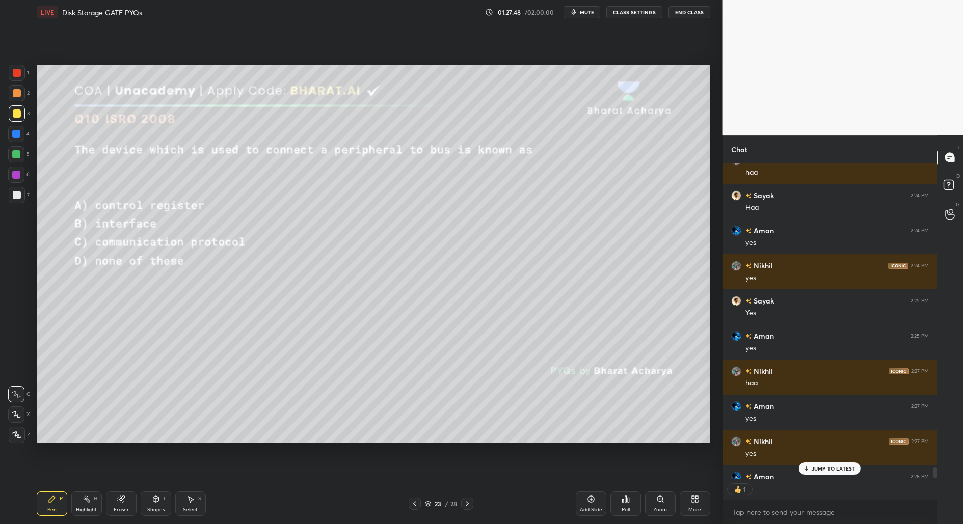
scroll to position [3, 3]
type textarea "x"
click at [630, 506] on div "Poll" at bounding box center [625, 503] width 31 height 24
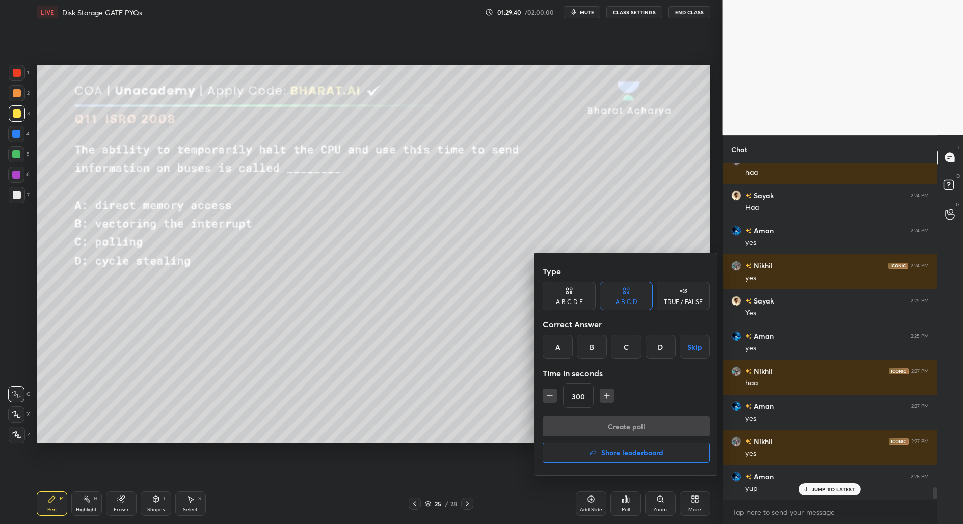
click at [551, 350] on div "A" at bounding box center [557, 347] width 30 height 24
click at [547, 399] on icon "button" at bounding box center [549, 396] width 10 height 10
click at [549, 398] on icon "button" at bounding box center [549, 396] width 10 height 10
click at [548, 397] on icon "button" at bounding box center [549, 396] width 10 height 10
click at [548, 399] on icon "button" at bounding box center [549, 396] width 10 height 10
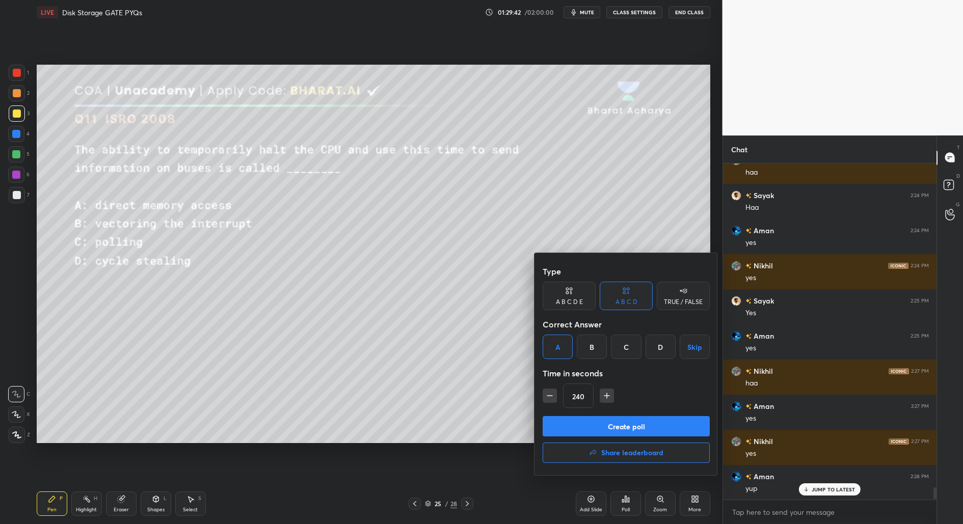
click at [549, 399] on icon "button" at bounding box center [549, 396] width 10 height 10
click at [548, 400] on button "button" at bounding box center [549, 396] width 14 height 14
click at [548, 399] on icon "button" at bounding box center [549, 396] width 10 height 10
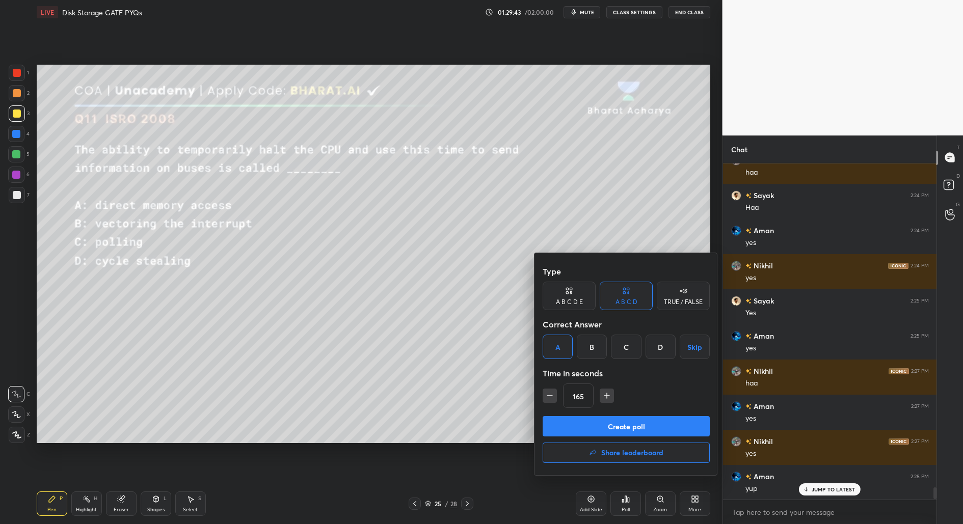
click at [549, 397] on icon "button" at bounding box center [549, 396] width 10 height 10
type input "150"
click at [616, 420] on button "Create poll" at bounding box center [625, 426] width 167 height 20
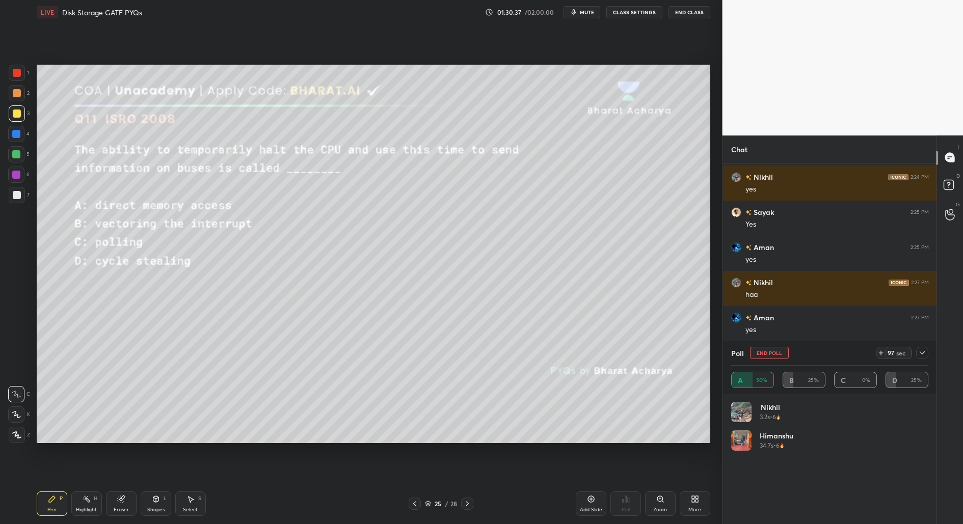
scroll to position [9144, 0]
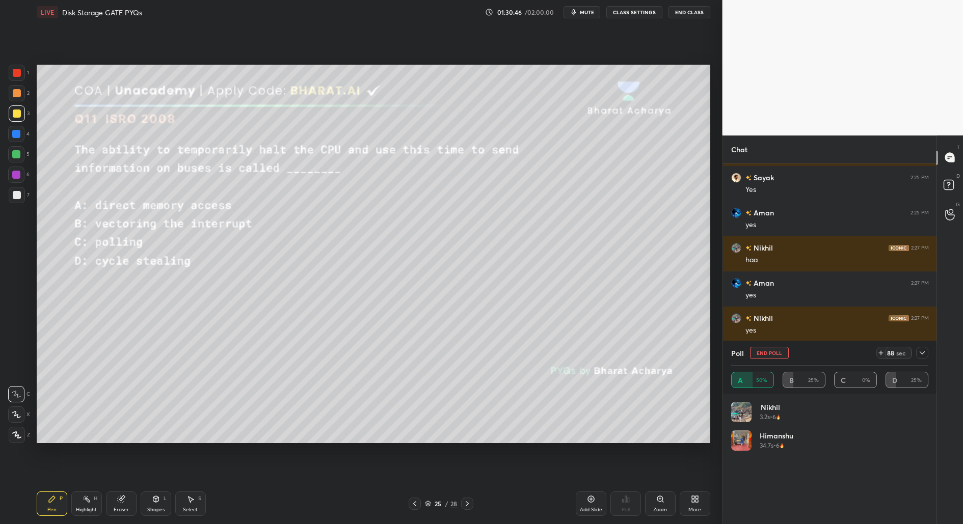
click at [920, 355] on icon at bounding box center [922, 353] width 8 height 8
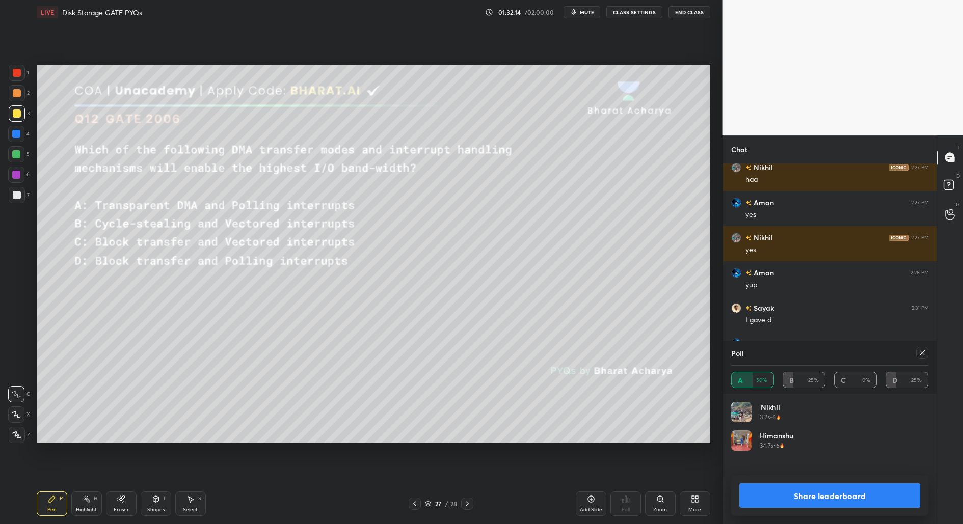
scroll to position [119, 194]
click at [921, 353] on icon at bounding box center [921, 352] width 5 height 5
type textarea "x"
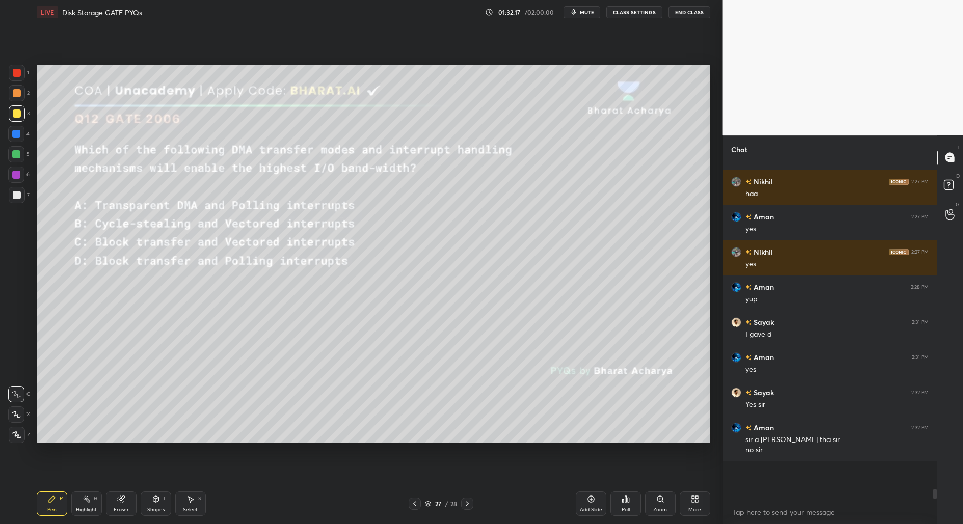
scroll to position [257, 211]
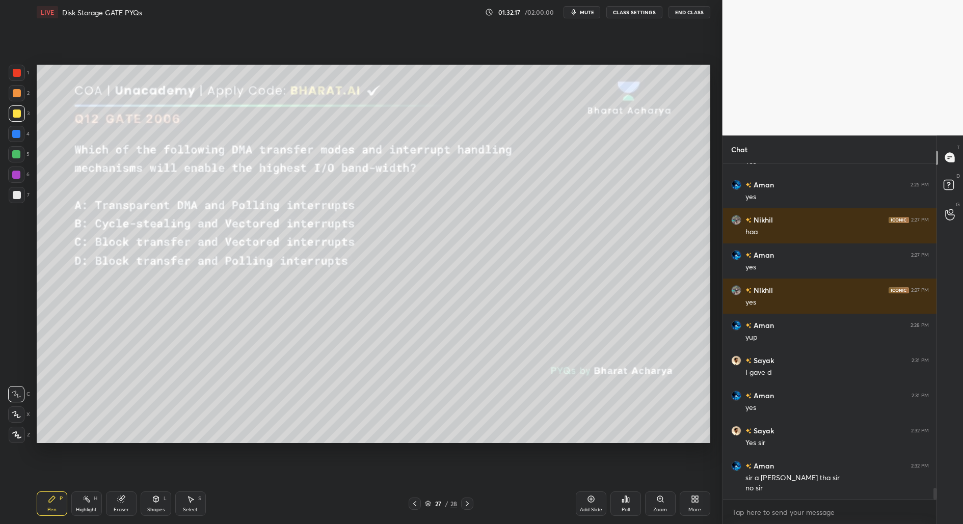
click at [626, 507] on div "Poll" at bounding box center [625, 509] width 8 height 5
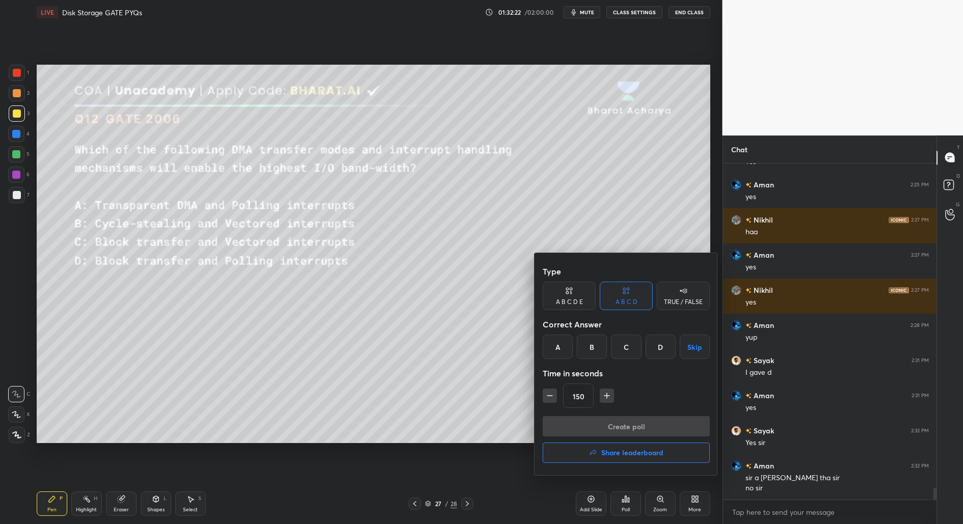
drag, startPoint x: 628, startPoint y: 346, endPoint x: 617, endPoint y: 359, distance: 16.6
click at [628, 345] on div "C" at bounding box center [626, 347] width 30 height 24
click at [547, 395] on icon "button" at bounding box center [549, 396] width 10 height 10
drag, startPoint x: 545, startPoint y: 395, endPoint x: 562, endPoint y: 411, distance: 23.1
click at [545, 396] on icon "button" at bounding box center [549, 396] width 10 height 10
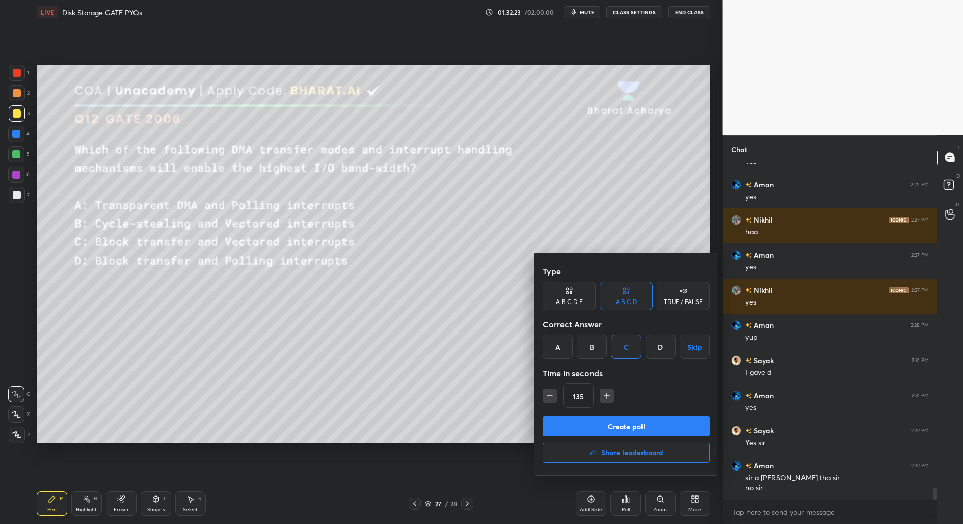
type input "120"
click at [597, 419] on button "Create poll" at bounding box center [625, 426] width 167 height 20
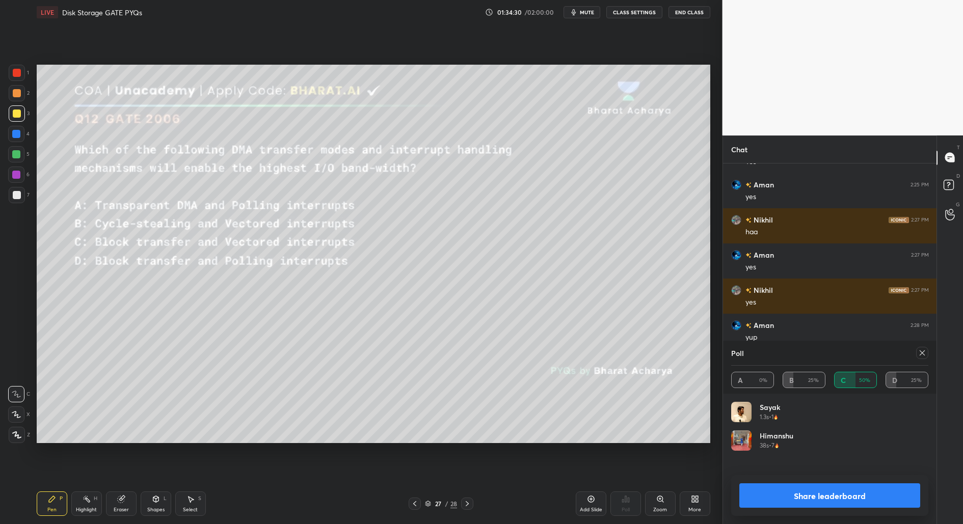
scroll to position [9259, 0]
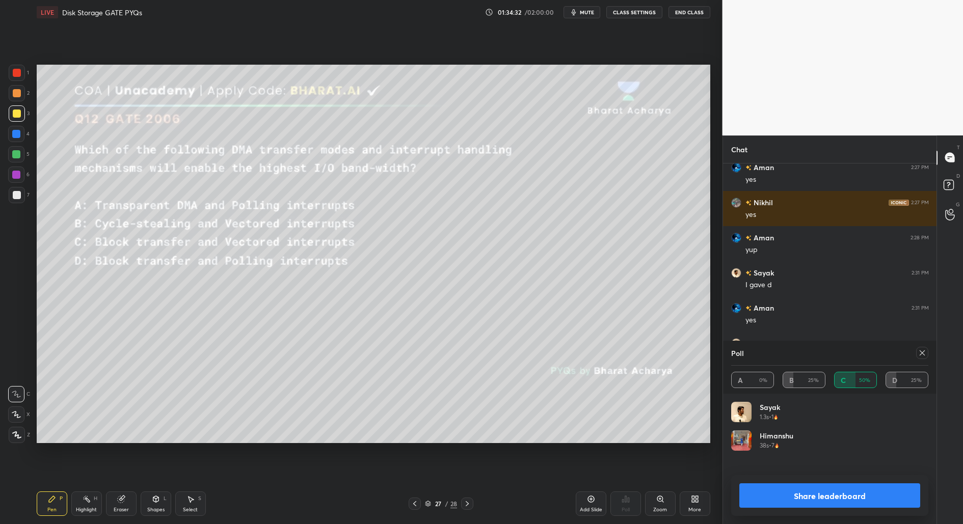
click at [829, 500] on button "Share leaderboard" at bounding box center [829, 495] width 181 height 24
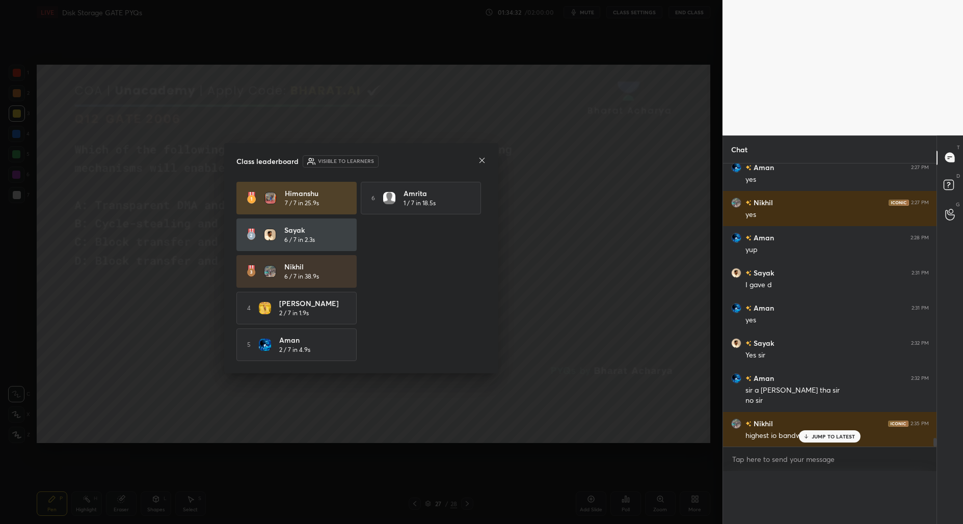
scroll to position [216, 211]
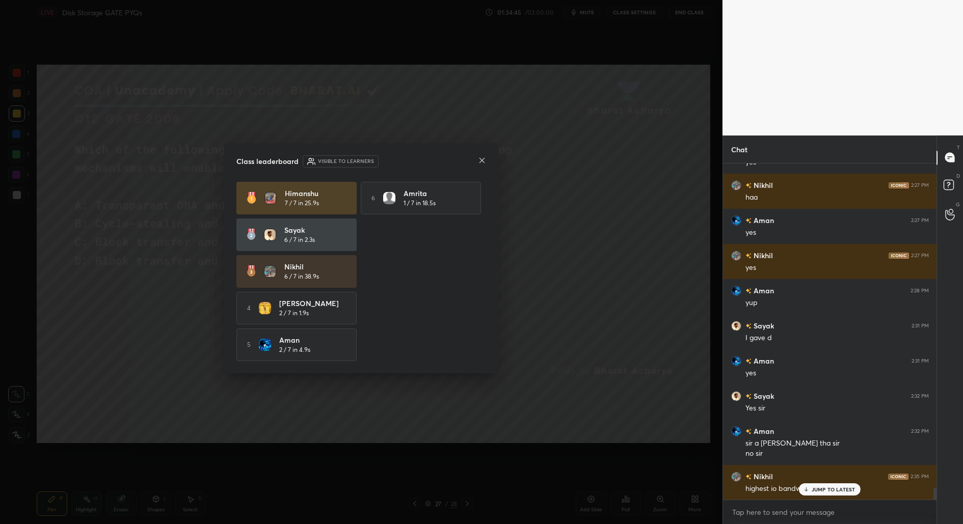
click at [482, 158] on icon at bounding box center [482, 160] width 8 height 8
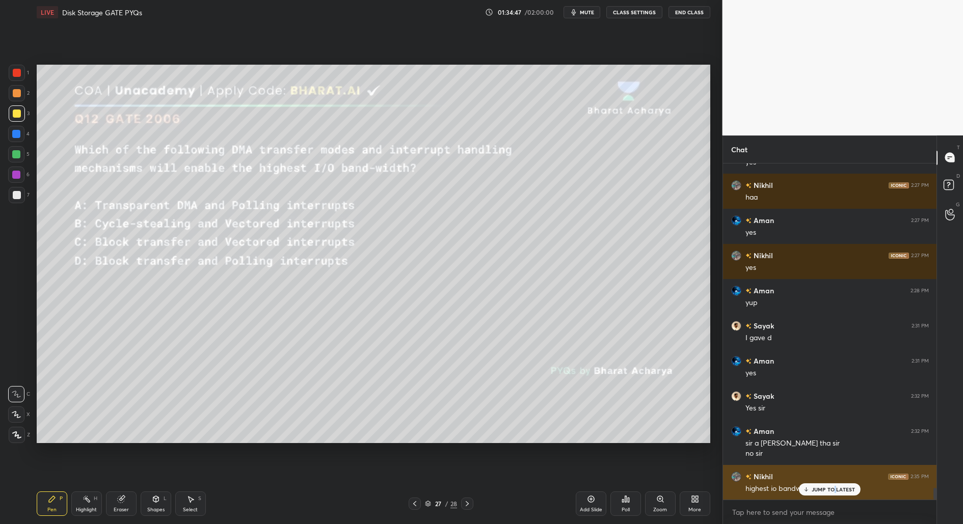
drag, startPoint x: 834, startPoint y: 487, endPoint x: 834, endPoint y: 498, distance: 10.7
click at [835, 490] on p "JUMP TO LATEST" at bounding box center [833, 489] width 44 height 6
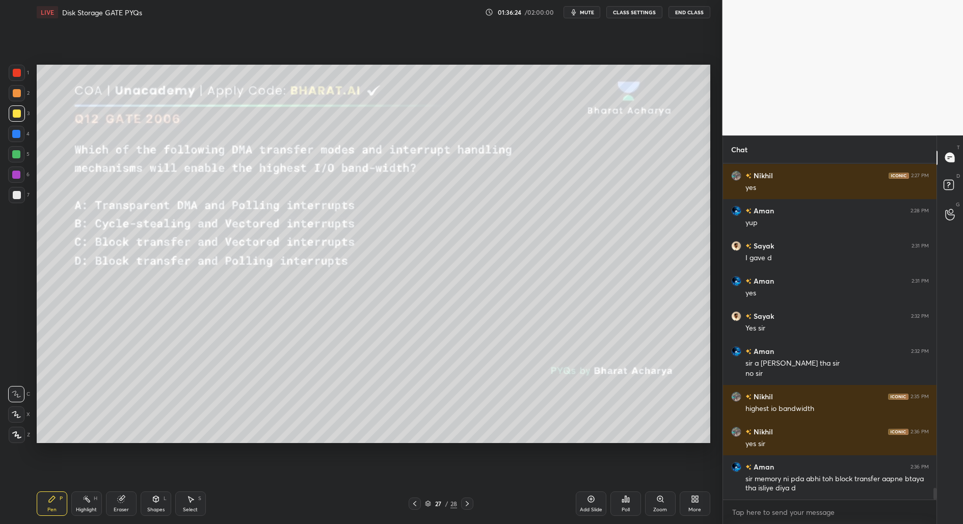
scroll to position [9321, 0]
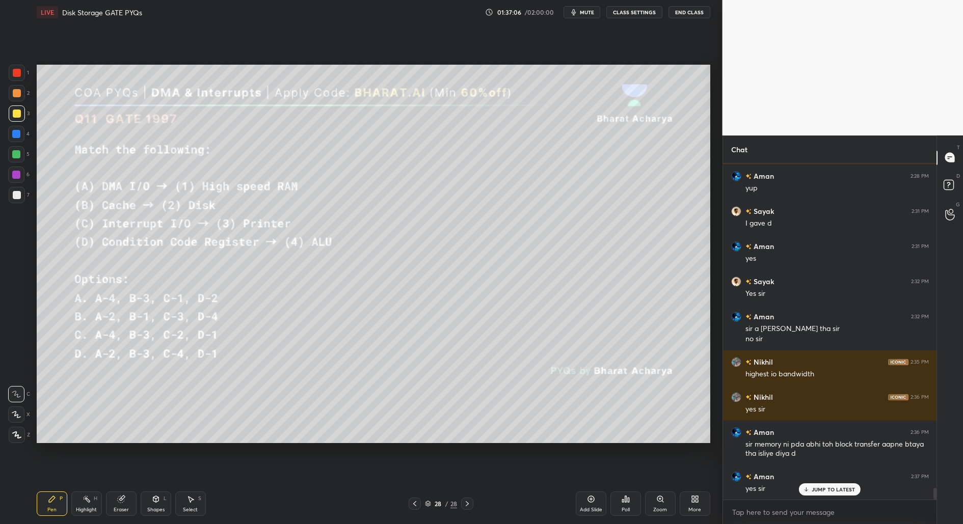
click at [629, 508] on div "Poll" at bounding box center [625, 503] width 31 height 24
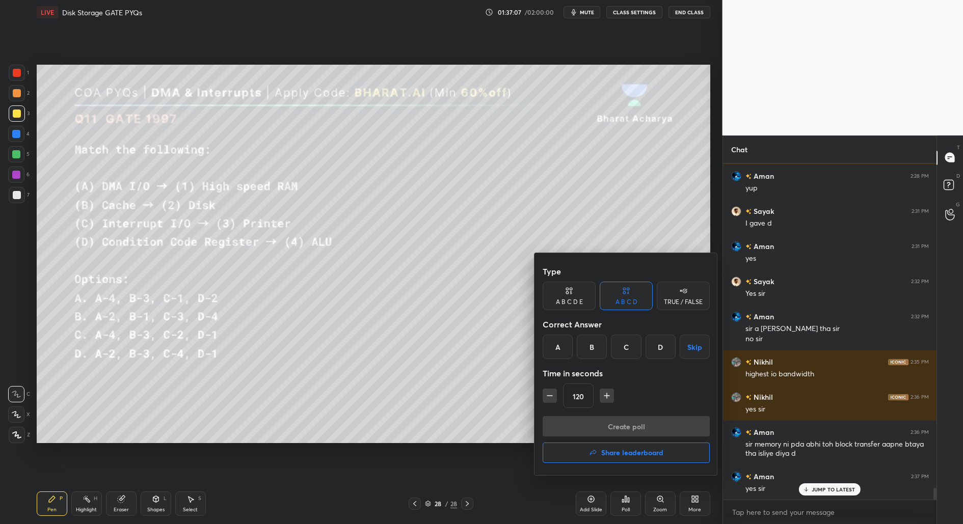
drag, startPoint x: 589, startPoint y: 347, endPoint x: 598, endPoint y: 364, distance: 18.7
click at [590, 349] on div "B" at bounding box center [592, 347] width 30 height 24
drag, startPoint x: 659, startPoint y: 425, endPoint x: 636, endPoint y: 431, distance: 23.4
click at [655, 426] on button "Create poll" at bounding box center [625, 426] width 167 height 20
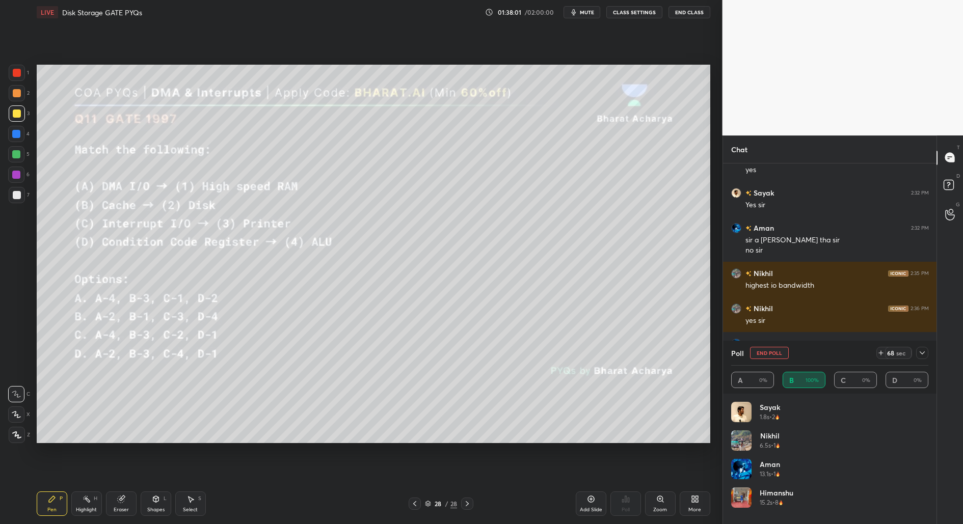
scroll to position [9444, 0]
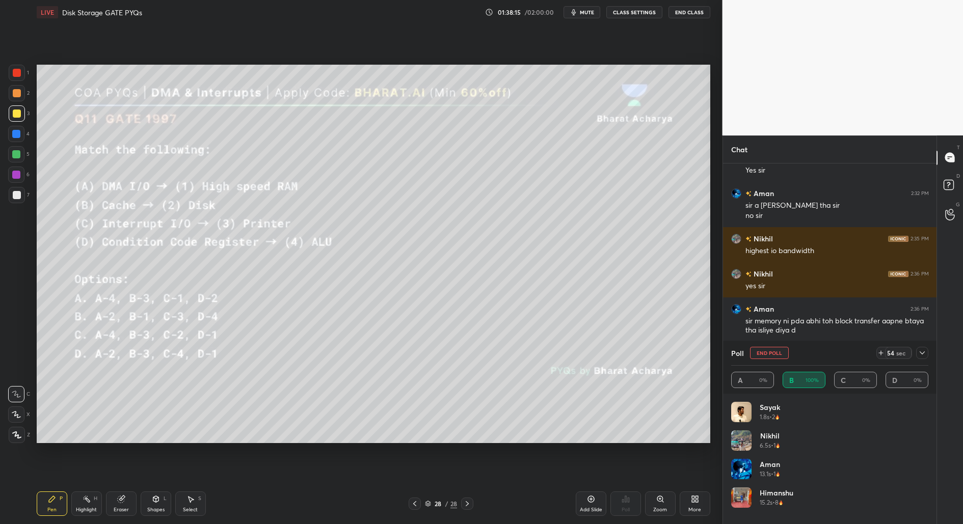
click at [719, 204] on div "1 2 3 4 5 6 7 C X Z C X Z E E Erase all H H LIVE Disk Storage GATE PYQs 01:38:1…" at bounding box center [361, 262] width 722 height 524
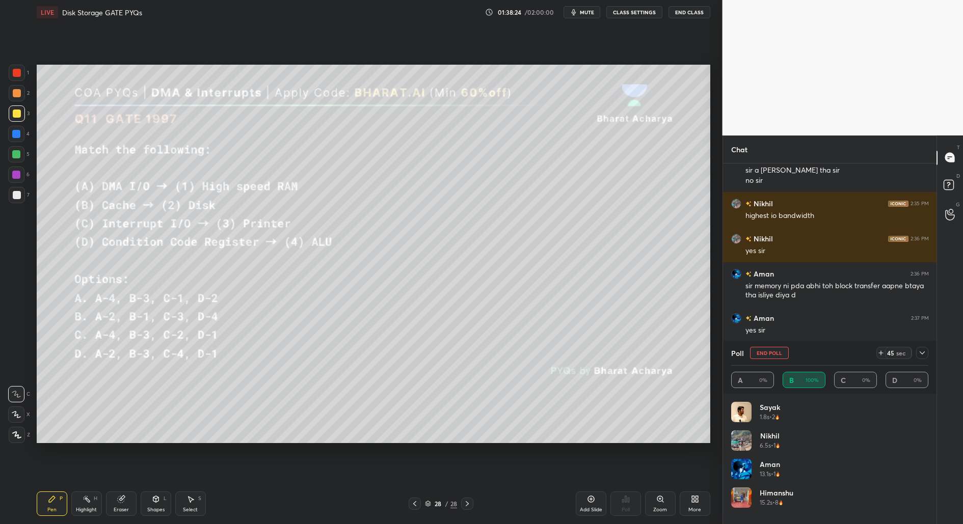
scroll to position [9514, 0]
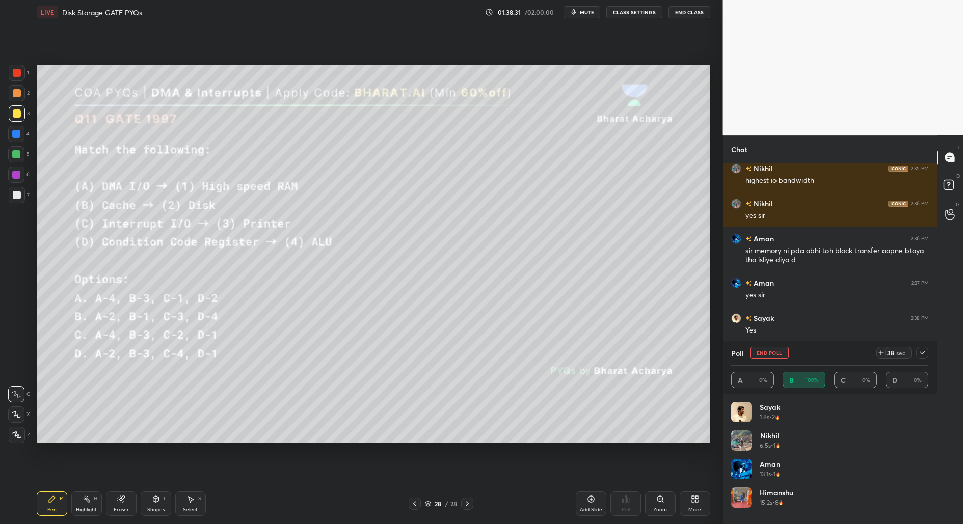
click at [922, 355] on icon at bounding box center [922, 353] width 8 height 8
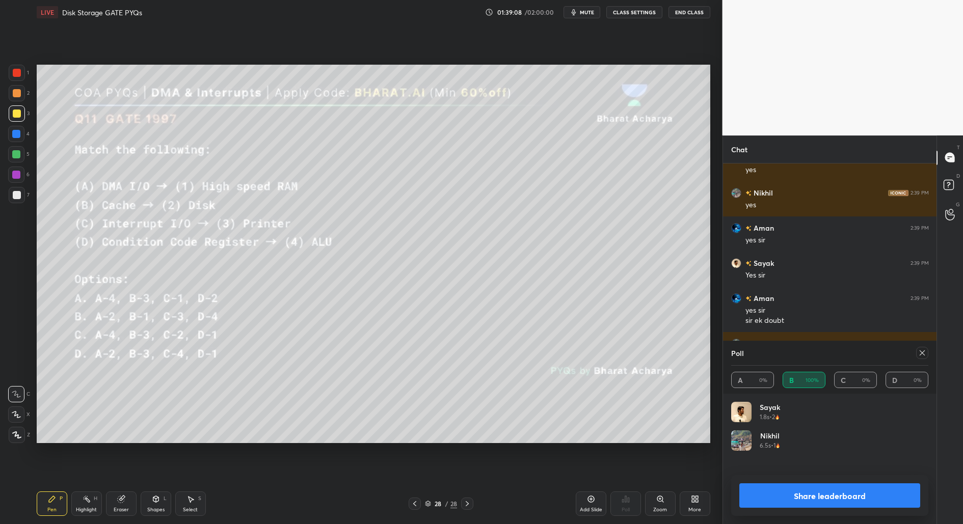
scroll to position [119, 194]
click at [924, 351] on icon at bounding box center [922, 353] width 8 height 8
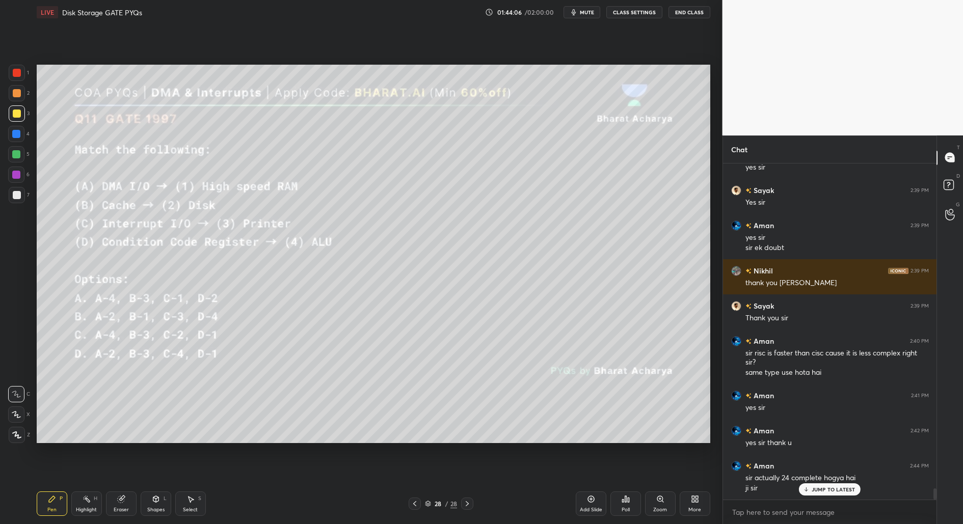
scroll to position [9817, 0]
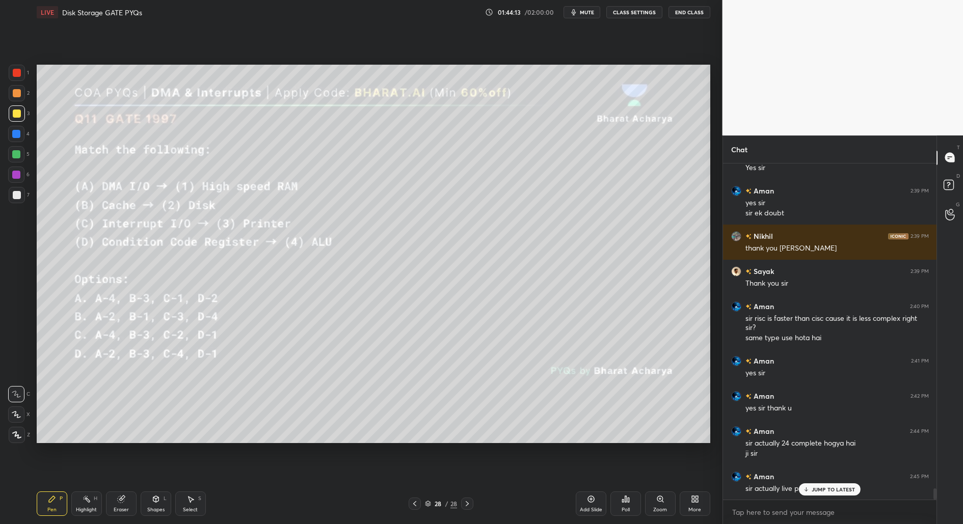
click at [823, 485] on div "JUMP TO LATEST" at bounding box center [829, 489] width 61 height 12
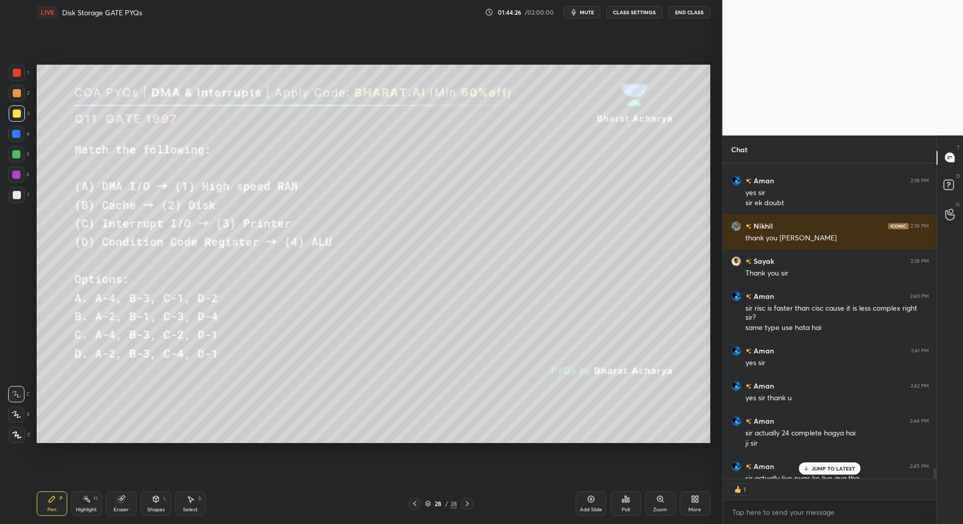
scroll to position [9859, 0]
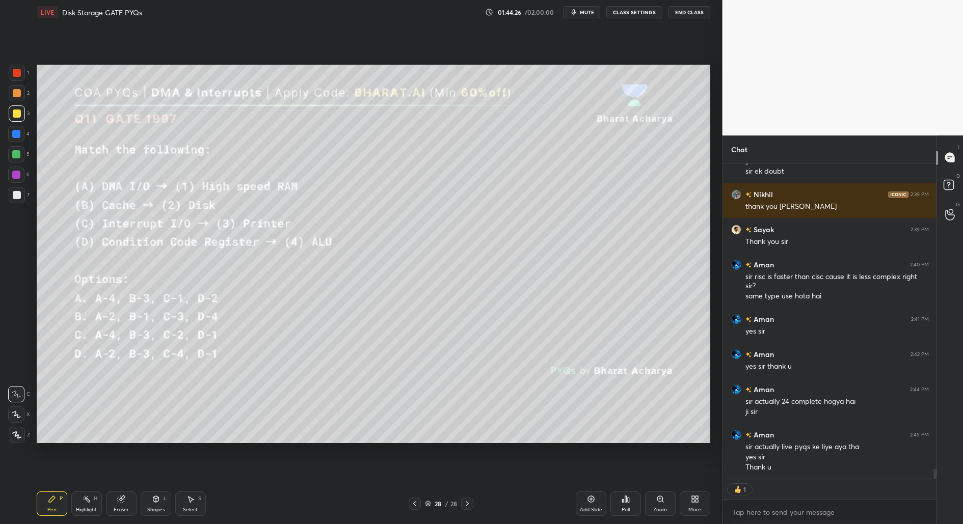
click at [684, 12] on button "End Class" at bounding box center [689, 12] width 42 height 12
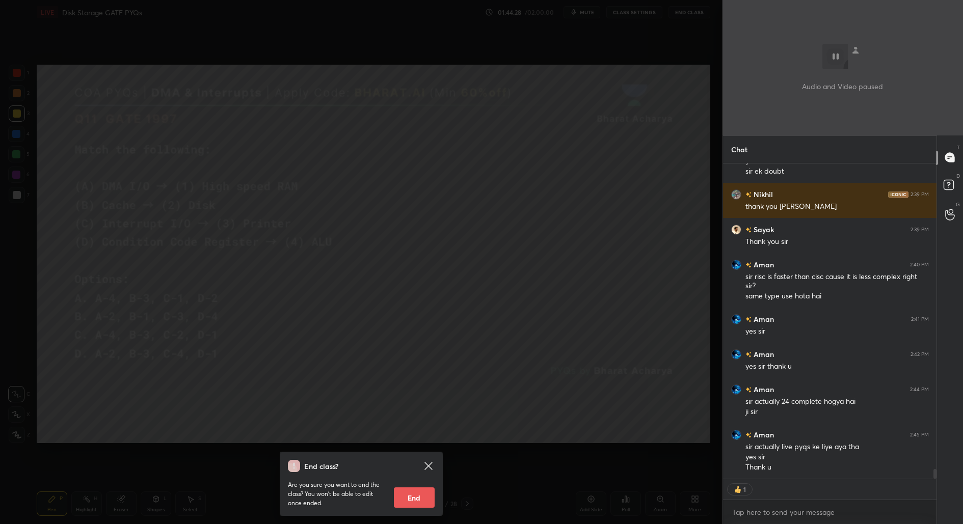
click at [414, 492] on button "End" at bounding box center [414, 497] width 41 height 20
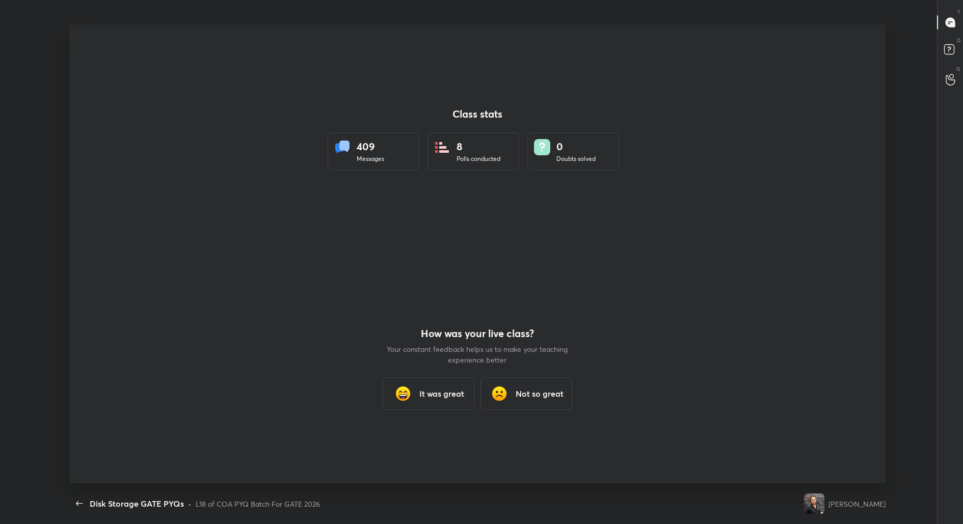
scroll to position [50472, 50017]
click at [450, 400] on div "It was great" at bounding box center [428, 393] width 92 height 33
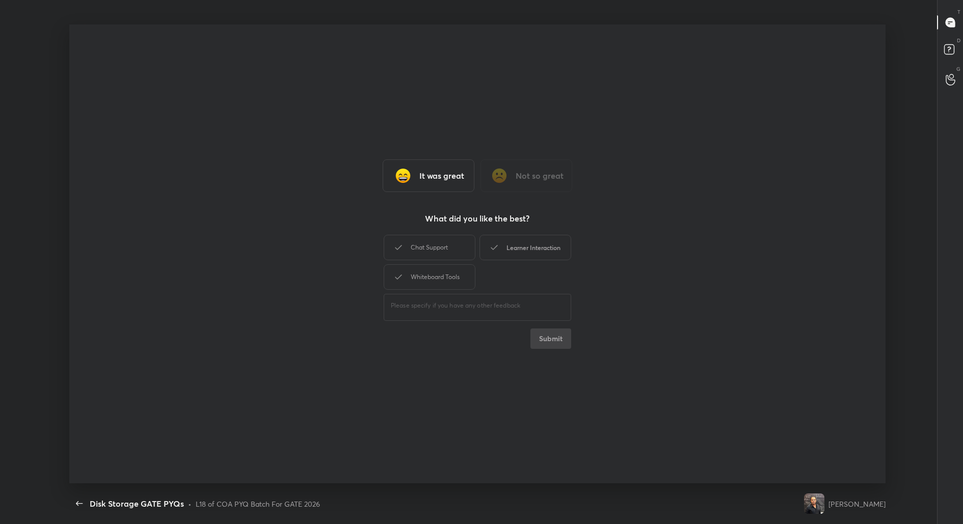
click at [536, 254] on div "Learner Interaction" at bounding box center [525, 247] width 92 height 25
click at [550, 336] on button "Submit" at bounding box center [550, 339] width 41 height 20
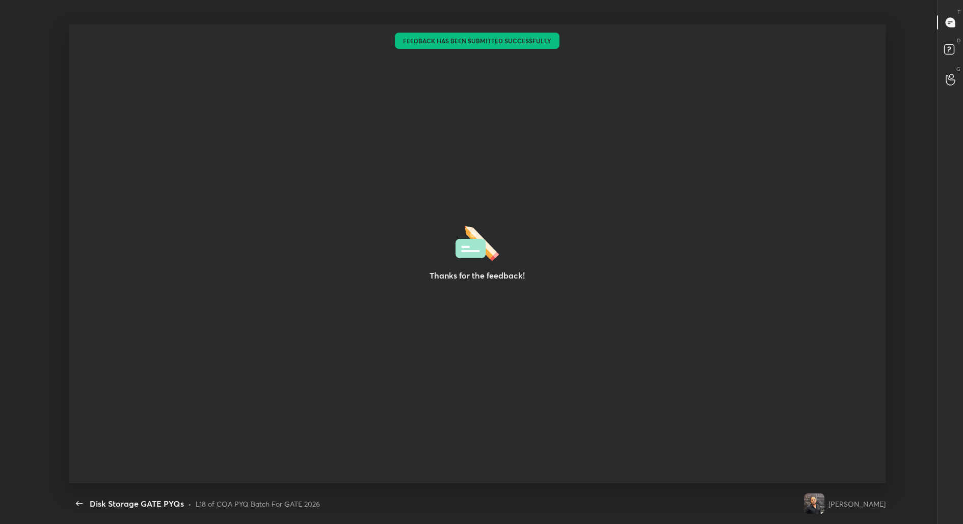
type textarea "x"
